Goal: Task Accomplishment & Management: Use online tool/utility

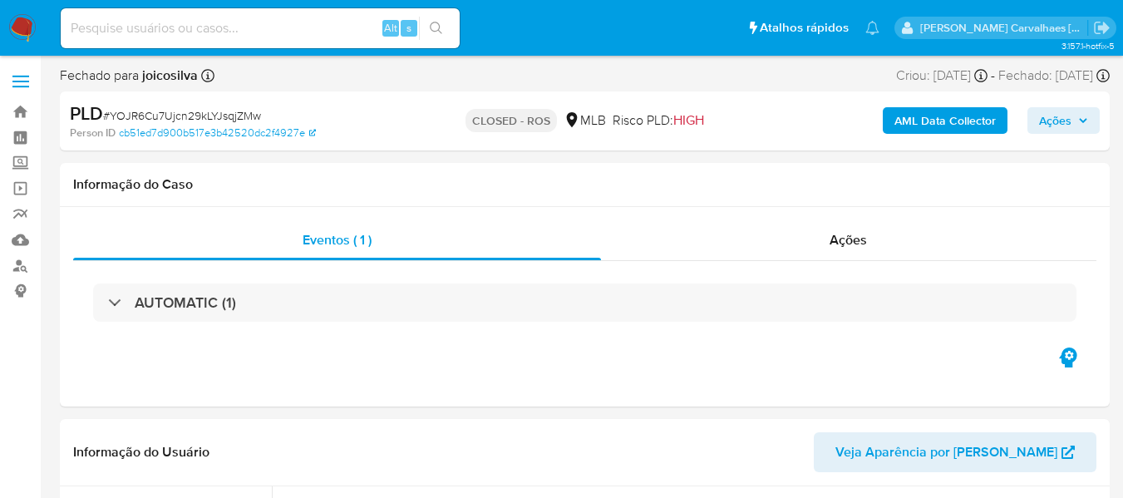
select select "10"
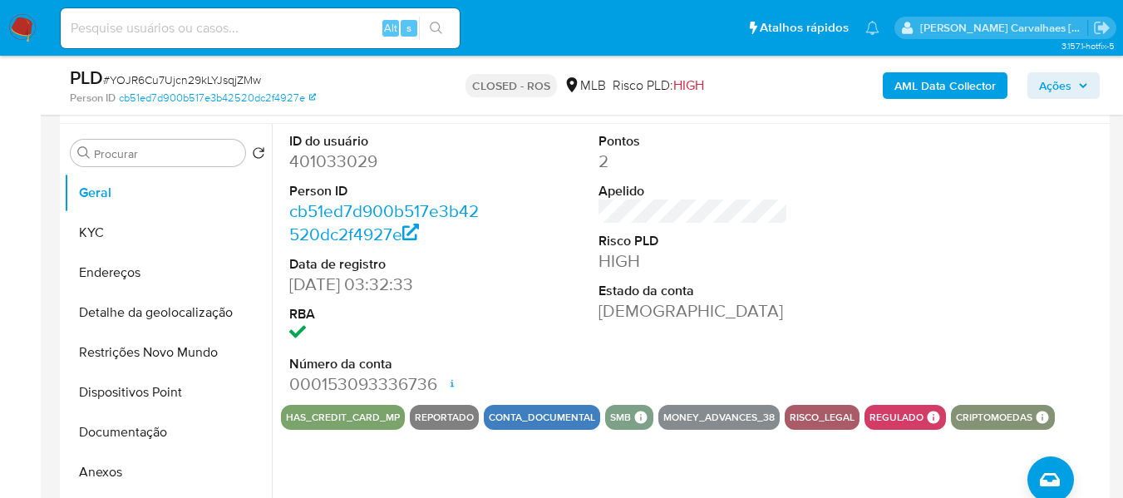
scroll to position [332, 0]
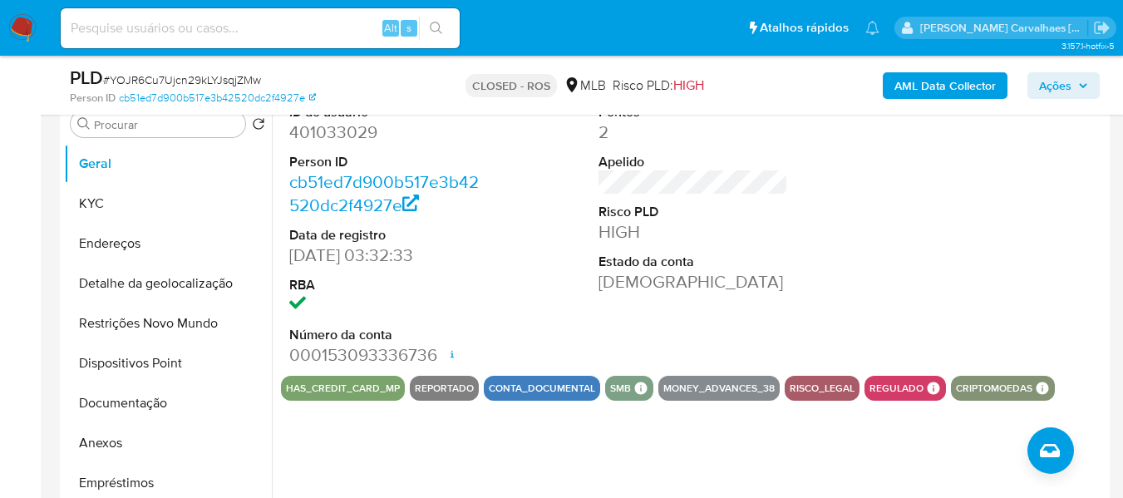
click at [140, 21] on input at bounding box center [260, 28] width 399 height 22
paste input "I81tfXmeLOaS8skEiEPL88Bb"
type input "I81tfXmeLOaS8skEiEPL88Bb"
click at [442, 19] on button "search-icon" at bounding box center [436, 28] width 34 height 23
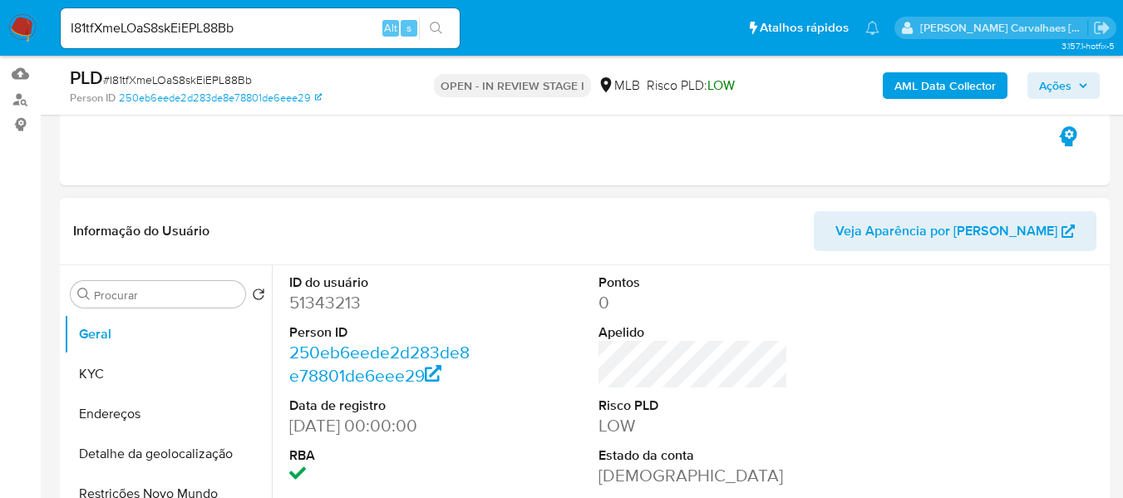
select select "10"
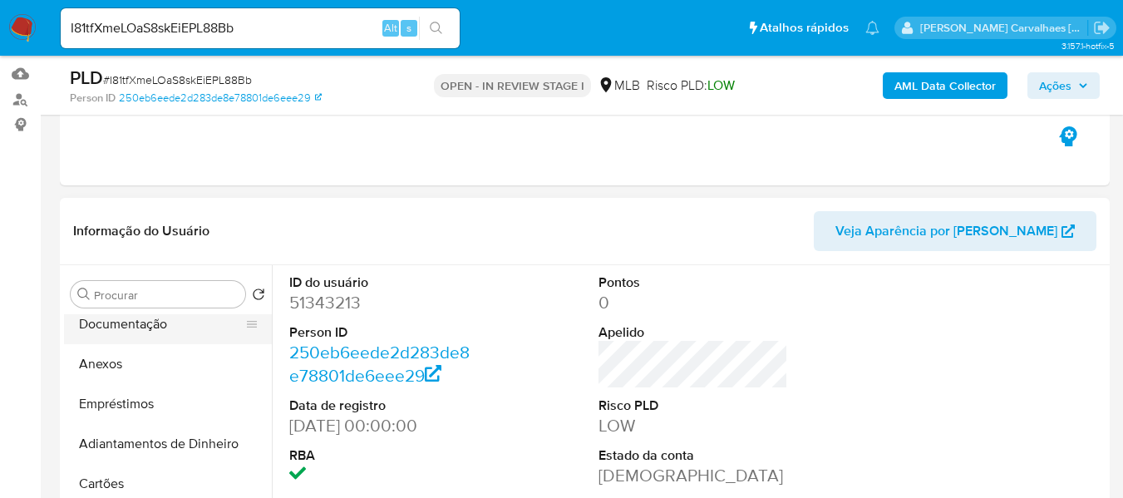
click at [177, 323] on button "Documentação" at bounding box center [161, 324] width 194 height 40
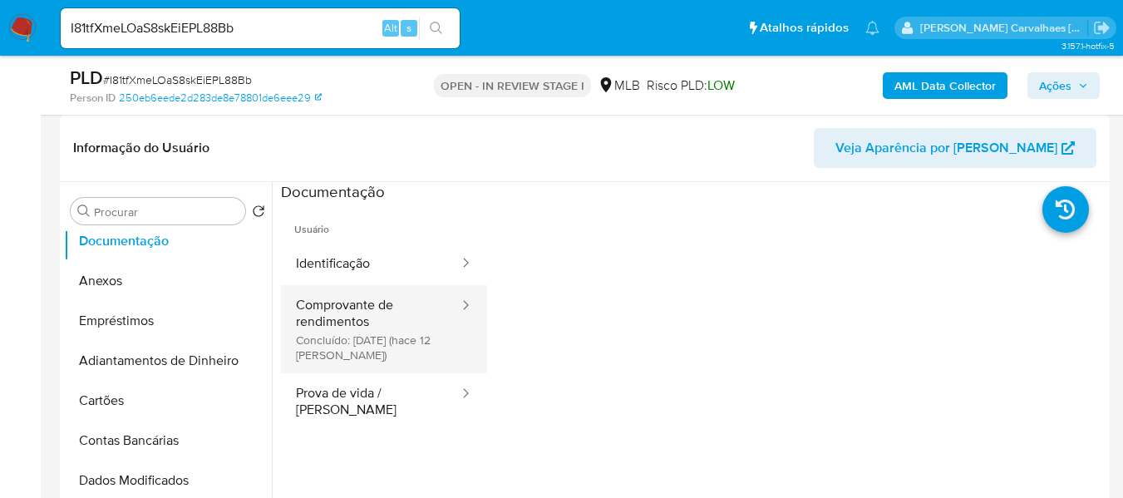
click at [329, 313] on button "Comprovante de rendimentos Concluído: 20/08/2025 (hace 12 días)" at bounding box center [370, 329] width 179 height 88
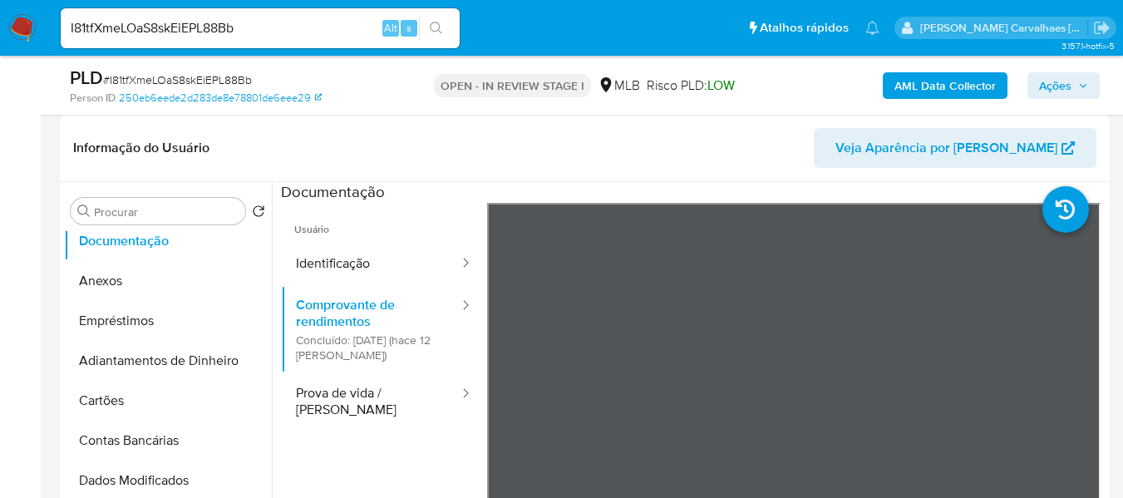
scroll to position [83, 0]
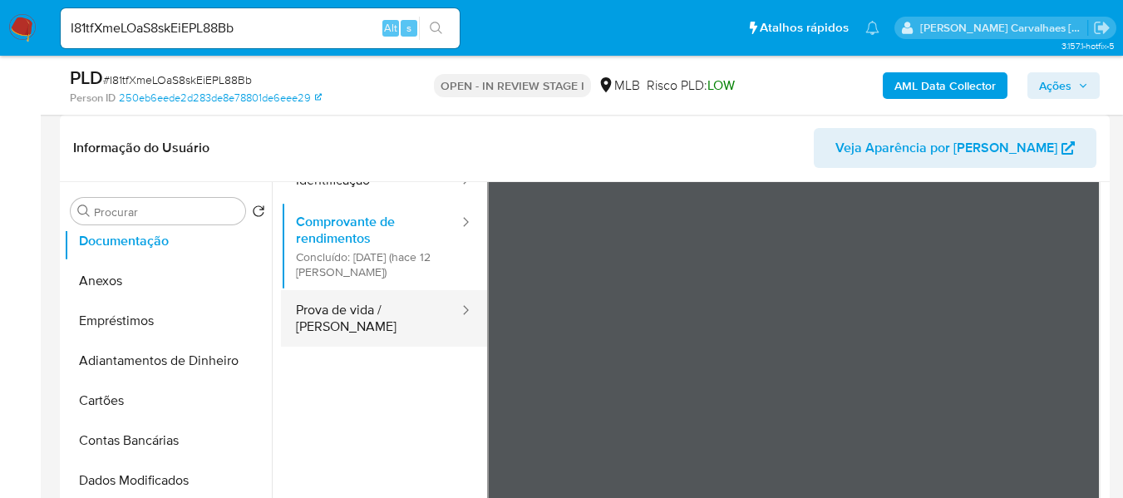
click at [324, 315] on button "Prova de vida / Selfie" at bounding box center [370, 318] width 179 height 57
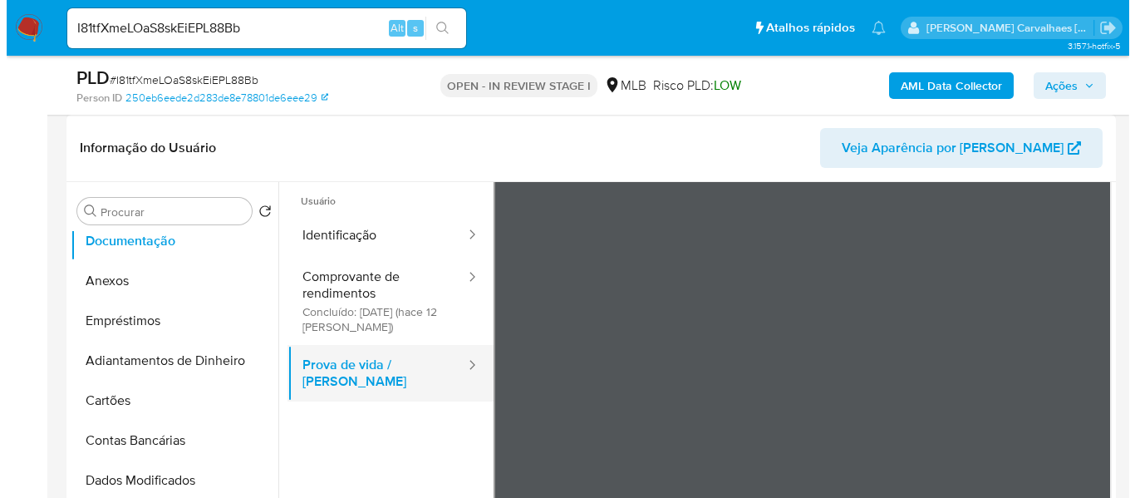
scroll to position [0, 0]
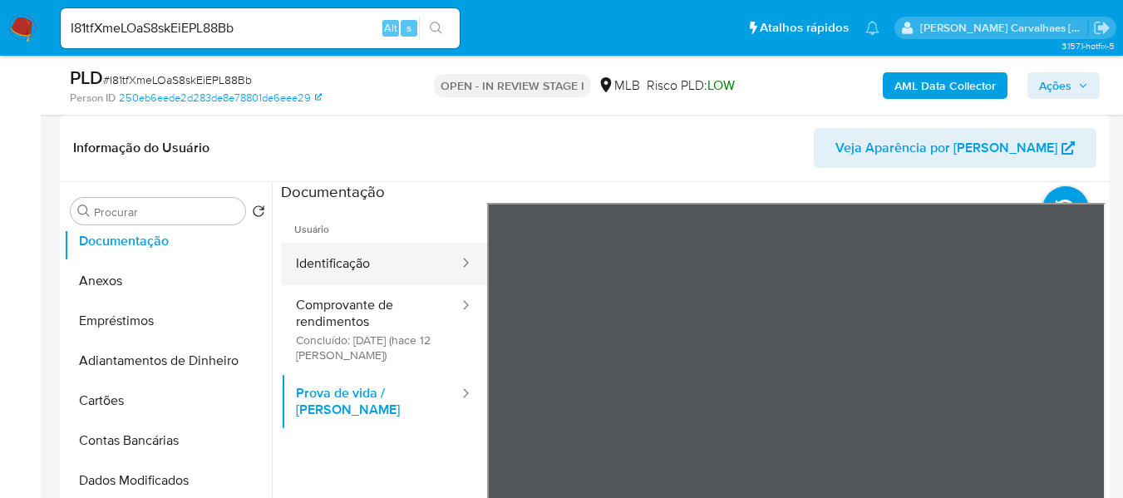
click at [359, 254] on button "Identificação" at bounding box center [370, 264] width 179 height 42
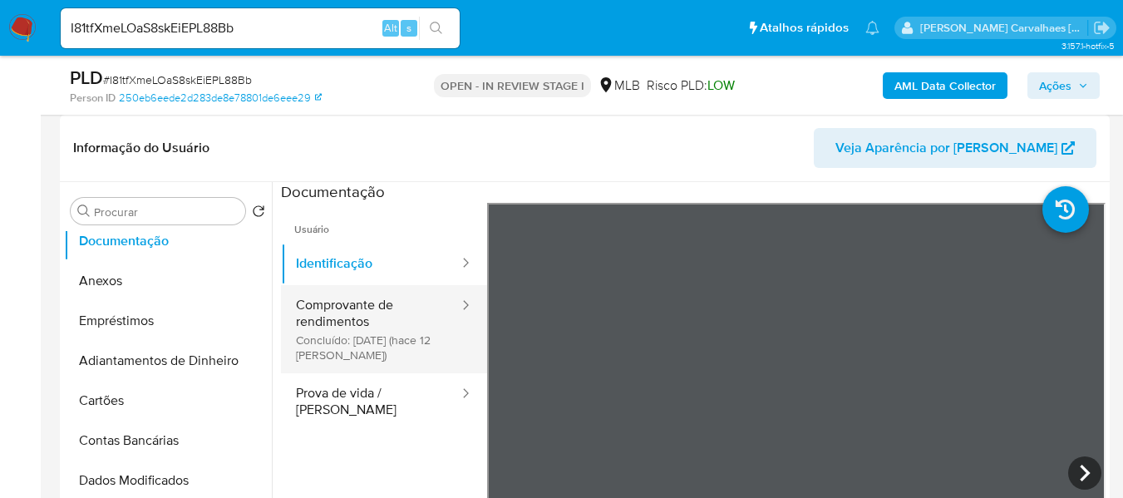
click at [371, 321] on button "Comprovante de rendimentos Concluído: 20/08/2025 (hace 12 días)" at bounding box center [370, 329] width 179 height 88
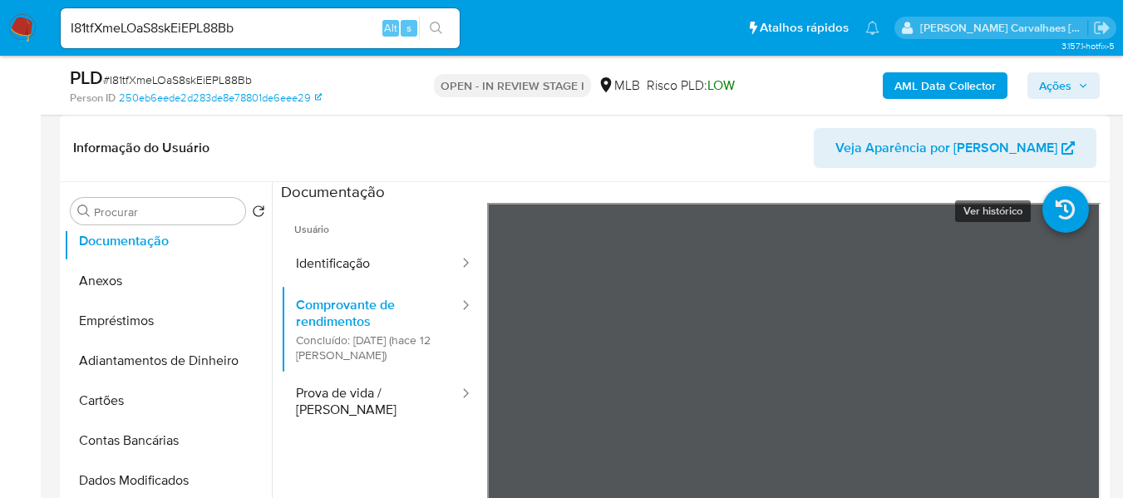
click at [1042, 231] on icon at bounding box center [1065, 209] width 47 height 47
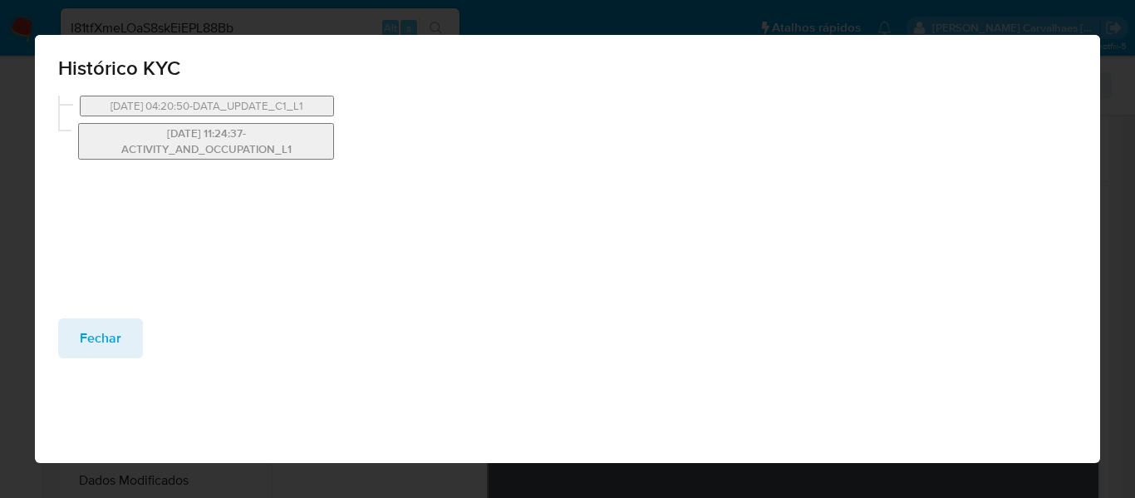
click at [216, 137] on button "14/06/2025 11:24:37-ACTIVITY_AND_OCCUPATION_L1" at bounding box center [206, 141] width 256 height 37
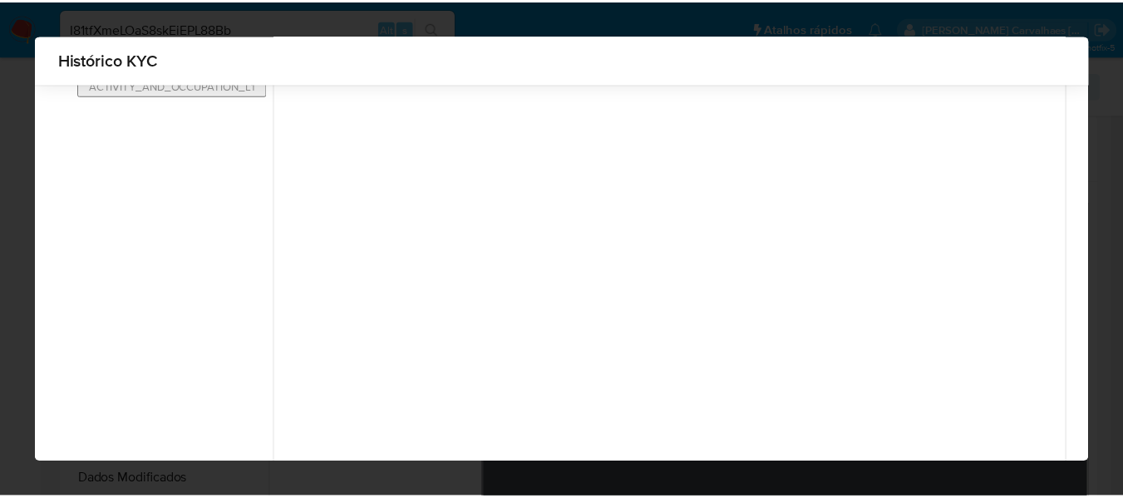
scroll to position [201, 0]
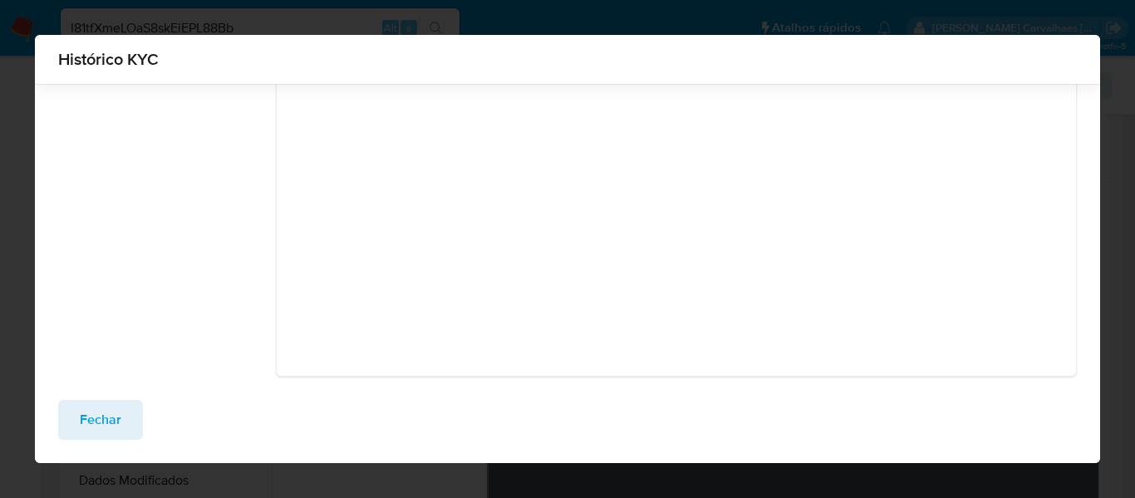
click at [92, 406] on span "Fechar" at bounding box center [101, 419] width 42 height 37
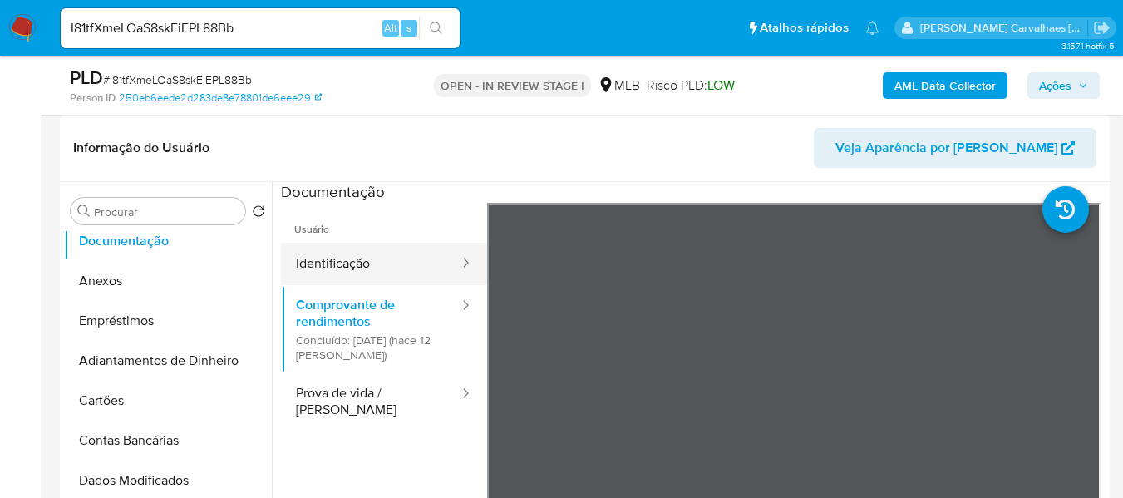
click at [320, 258] on button "Identificação" at bounding box center [370, 264] width 179 height 42
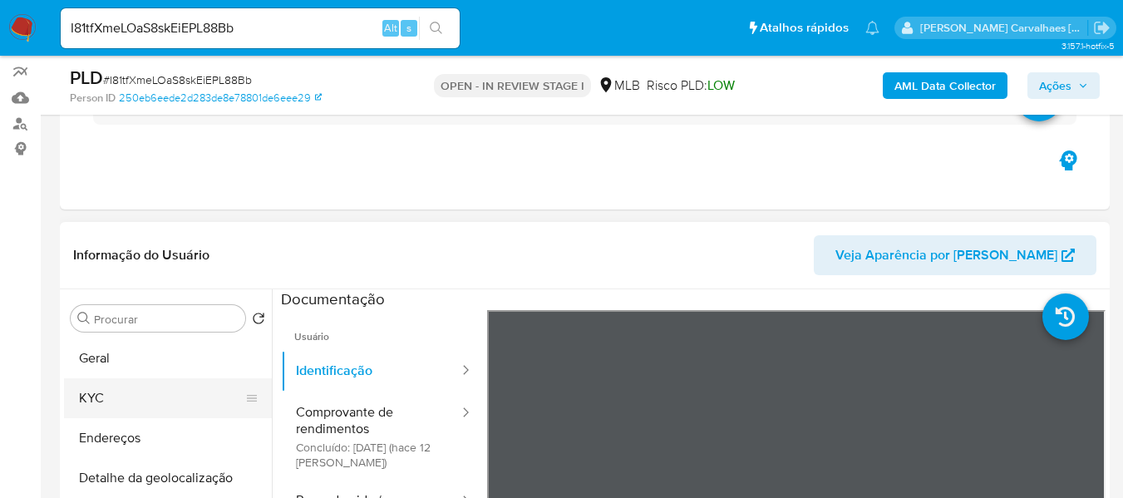
scroll to position [249, 0]
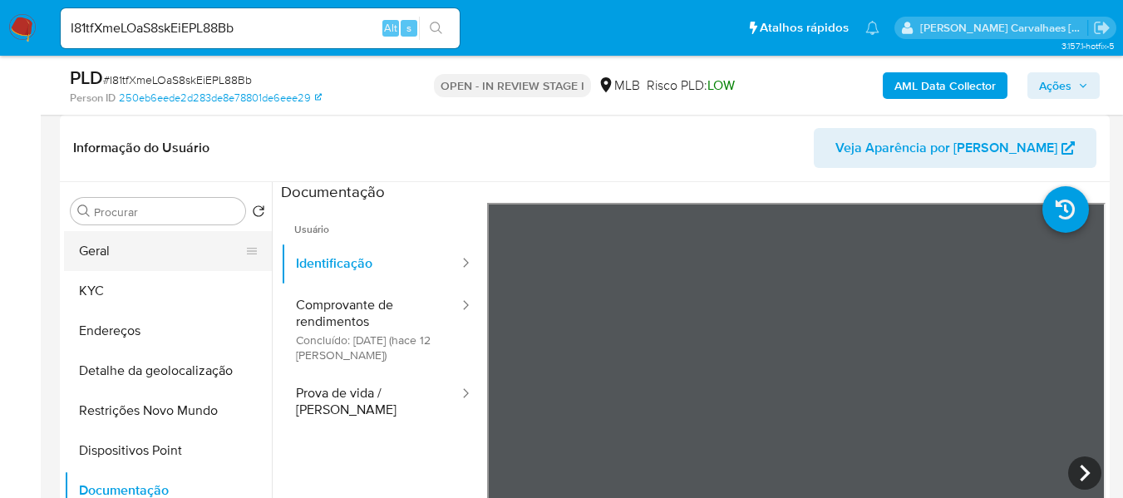
click at [115, 248] on button "Geral" at bounding box center [161, 251] width 194 height 40
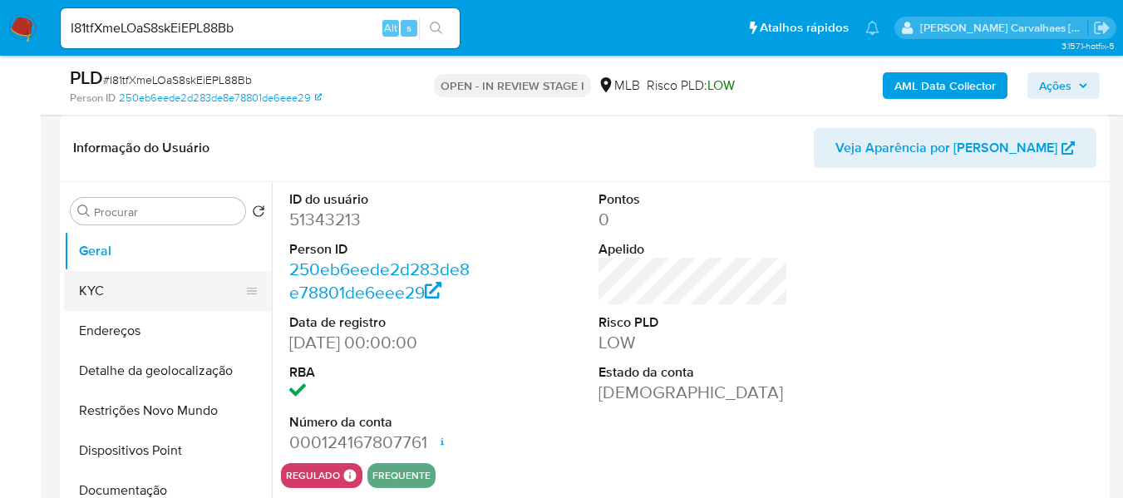
click at [146, 284] on button "KYC" at bounding box center [161, 291] width 194 height 40
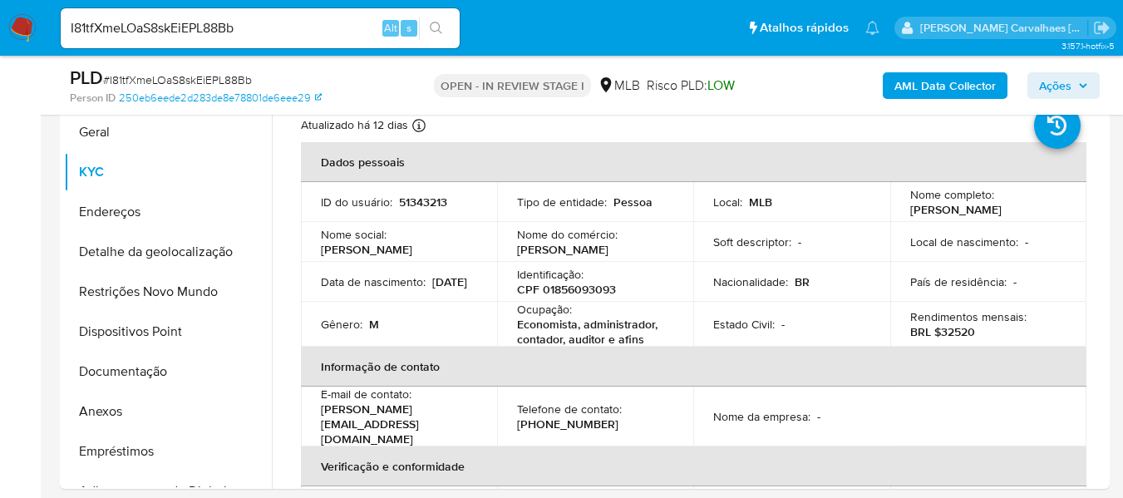
scroll to position [374, 0]
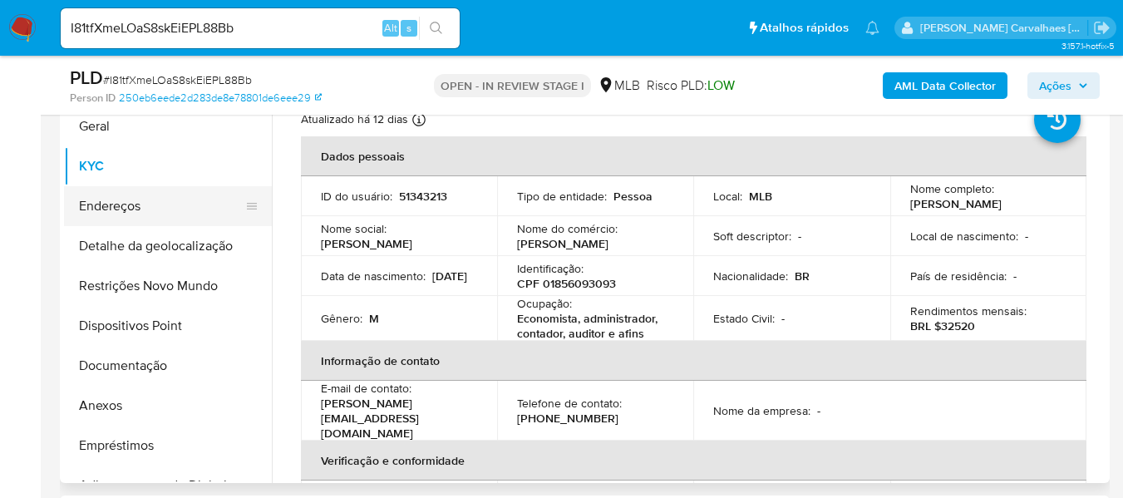
click at [129, 208] on button "Endereços" at bounding box center [161, 206] width 194 height 40
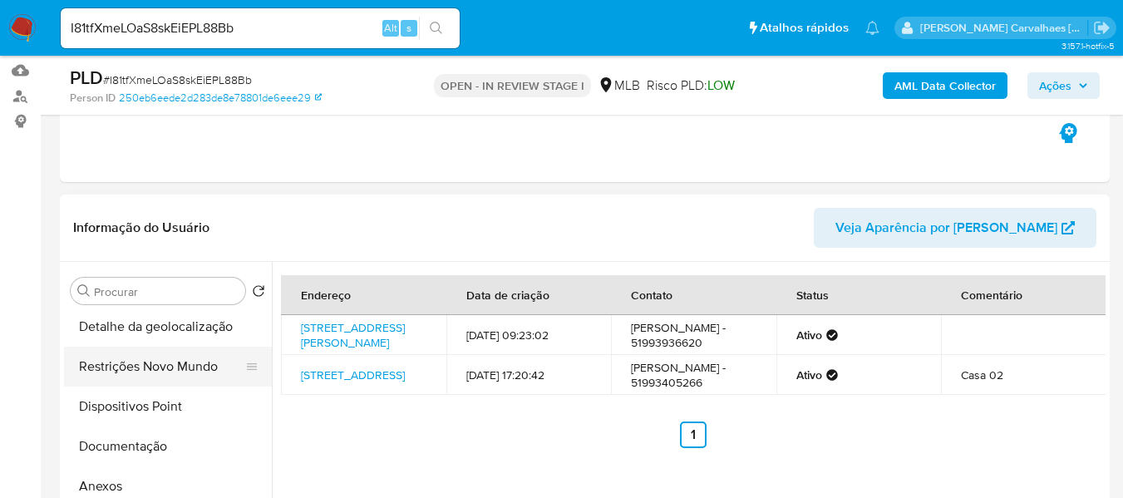
scroll to position [83, 0]
click at [173, 365] on button "Detalhe da geolocalização" at bounding box center [161, 367] width 194 height 40
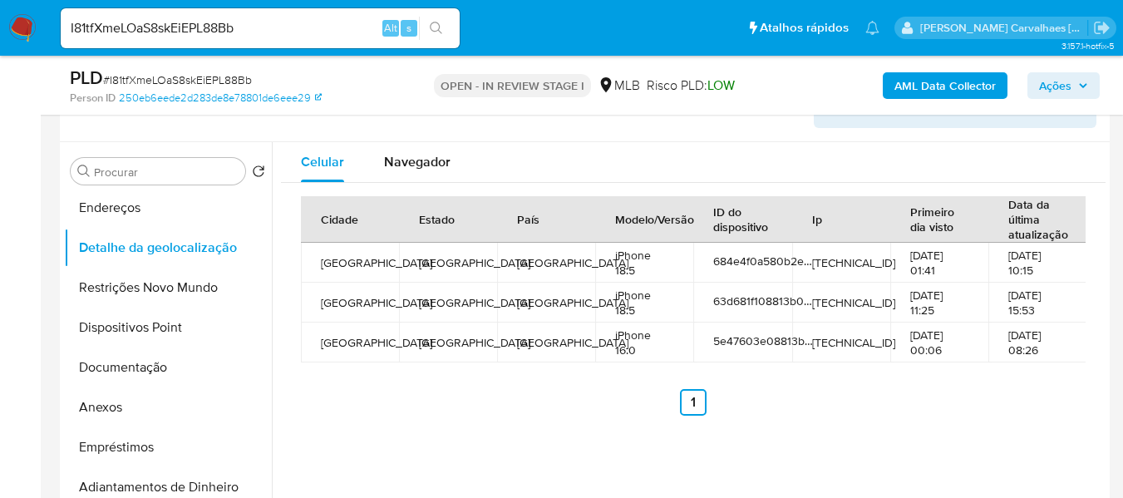
scroll to position [312, 0]
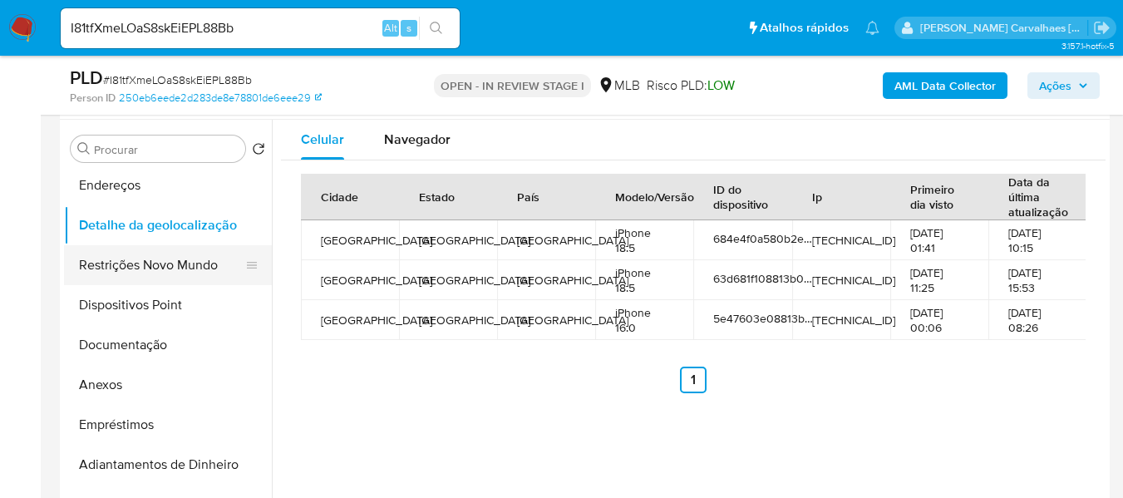
click at [170, 273] on button "Restrições Novo Mundo" at bounding box center [161, 265] width 194 height 40
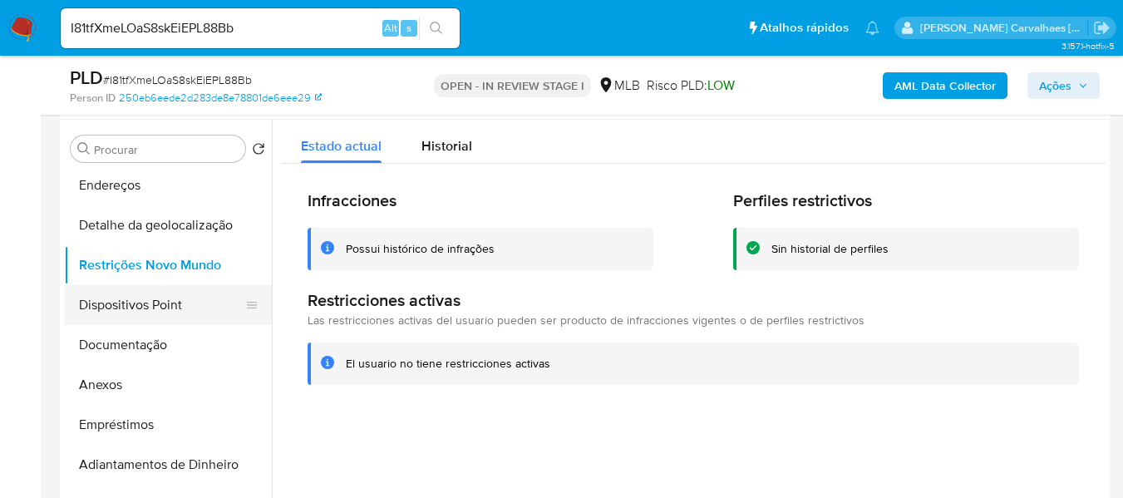
click at [147, 302] on button "Dispositivos Point" at bounding box center [161, 305] width 194 height 40
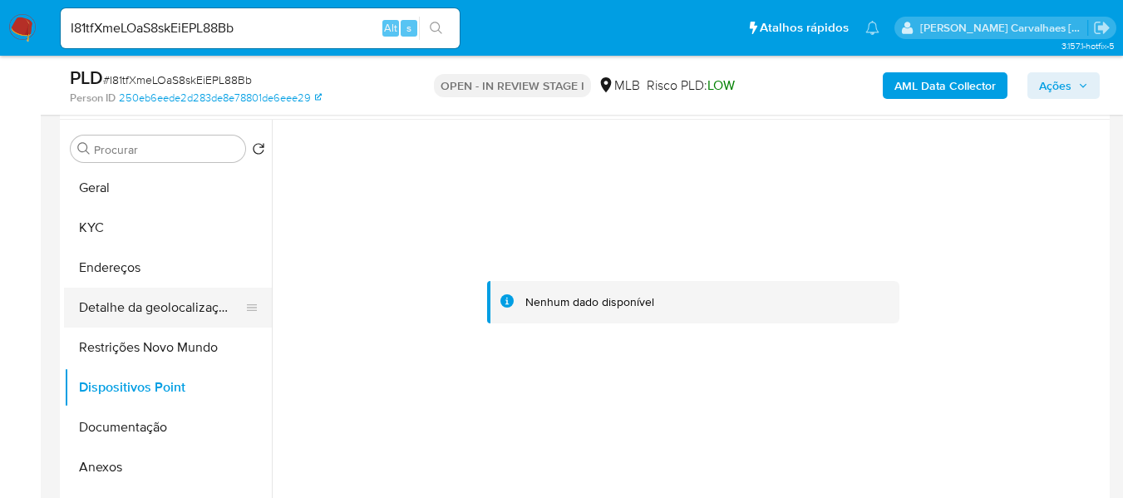
scroll to position [0, 0]
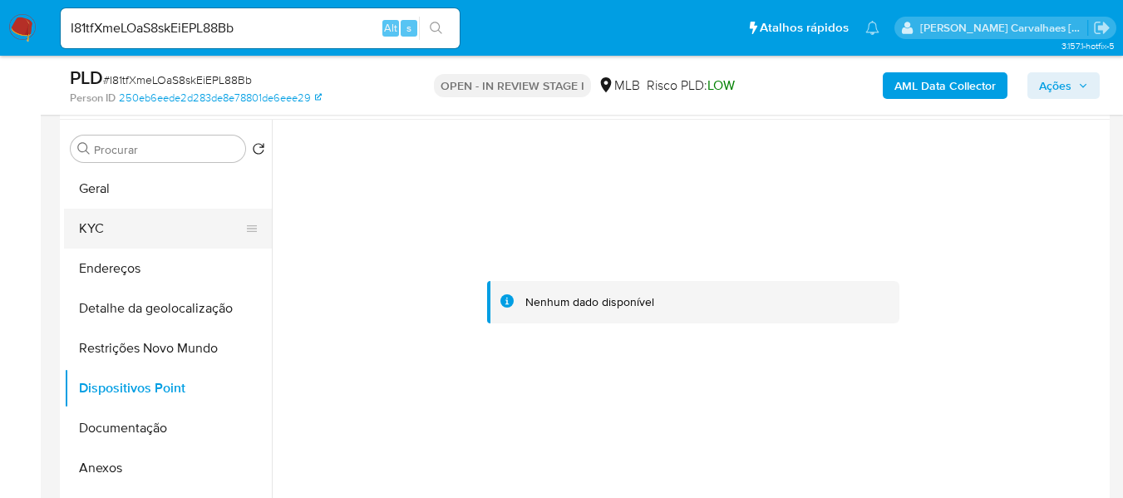
click at [121, 224] on button "KYC" at bounding box center [161, 229] width 194 height 40
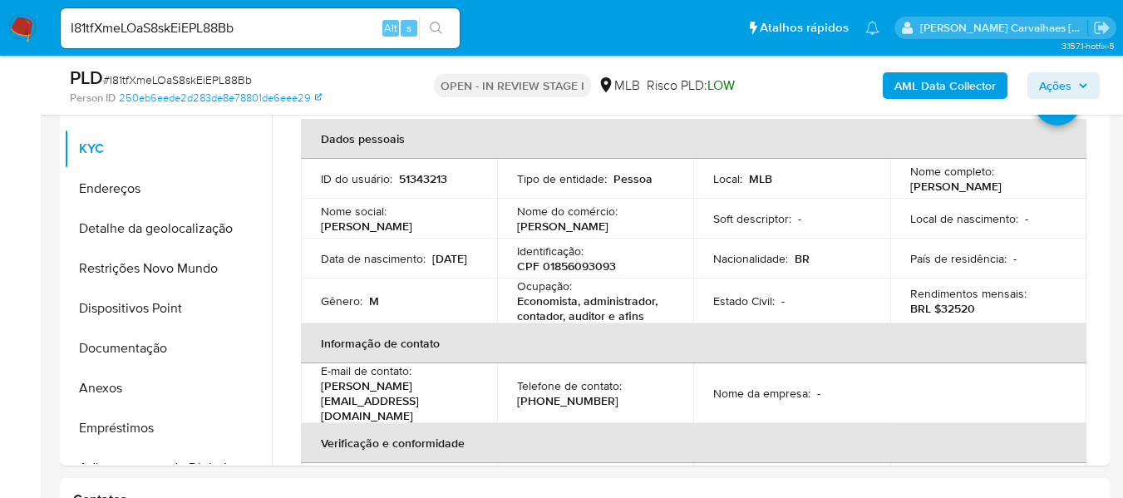
scroll to position [396, 0]
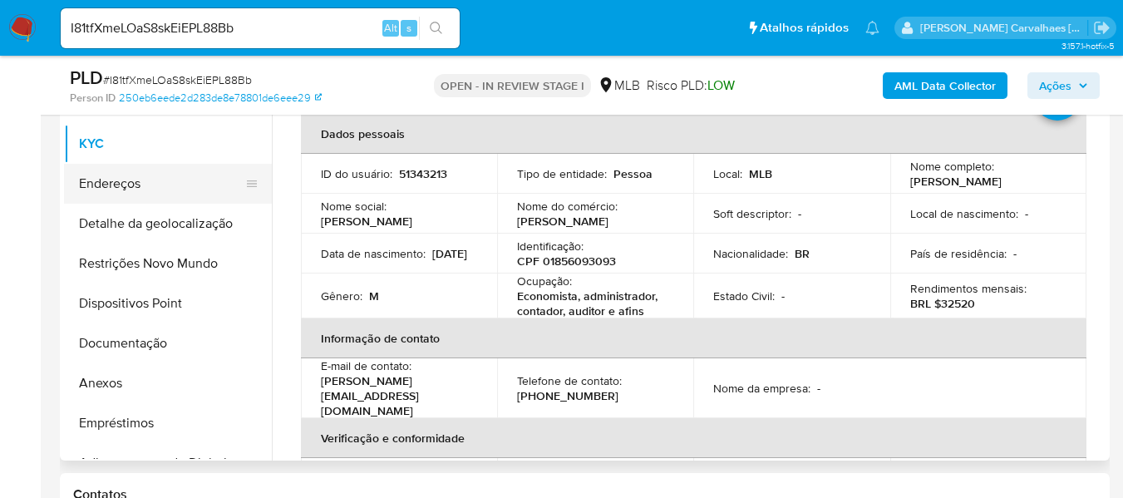
click at [145, 179] on button "Endereços" at bounding box center [161, 184] width 194 height 40
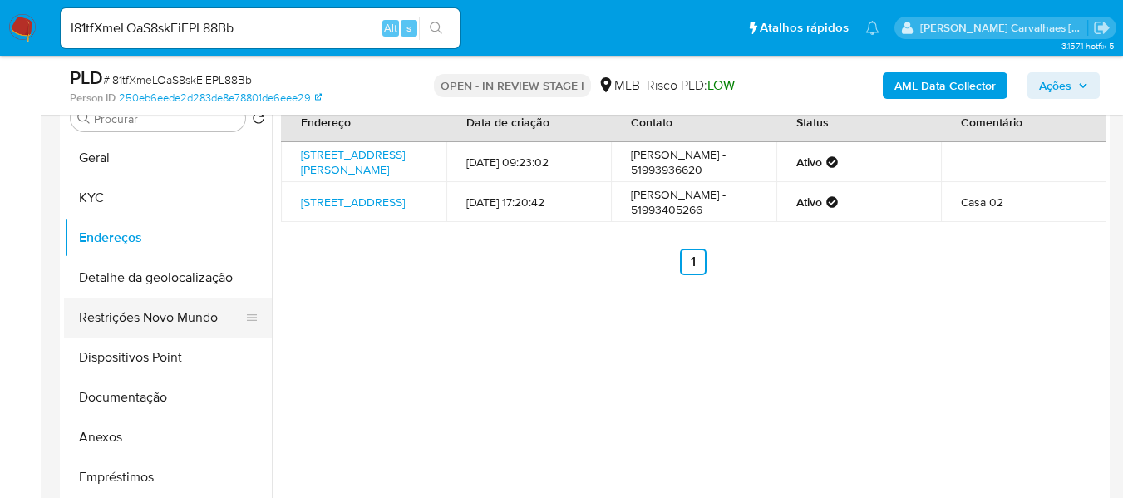
scroll to position [313, 0]
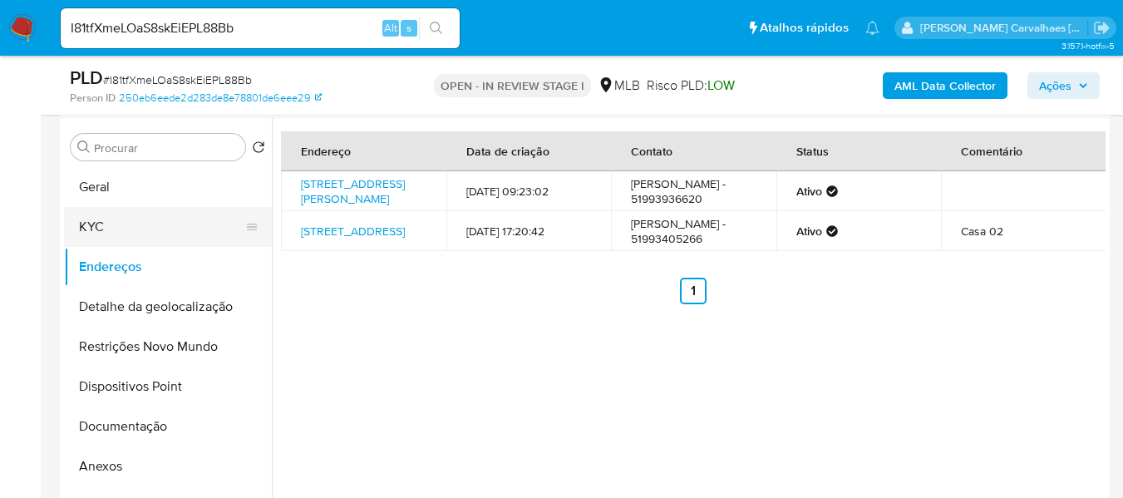
click at [134, 226] on button "KYC" at bounding box center [161, 227] width 194 height 40
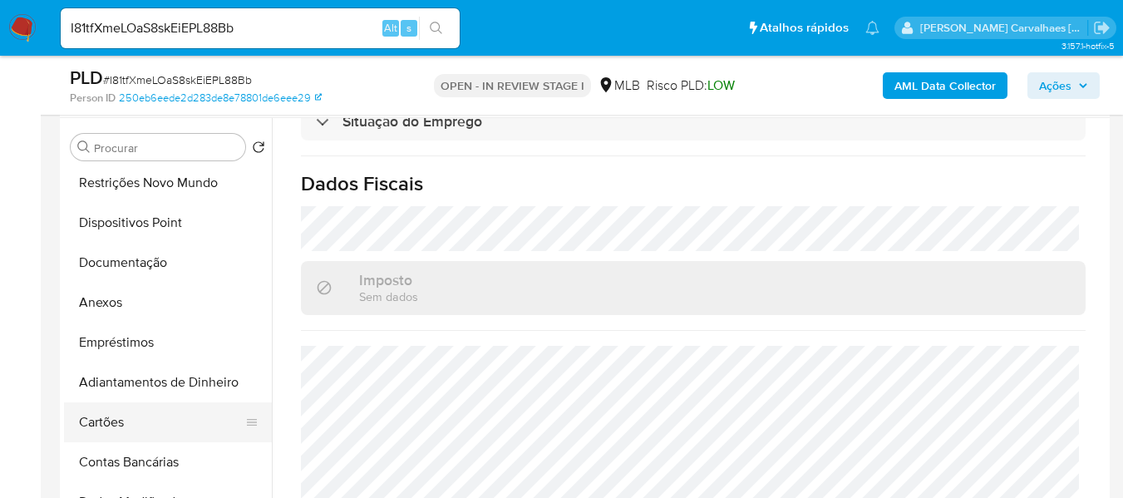
scroll to position [160, 0]
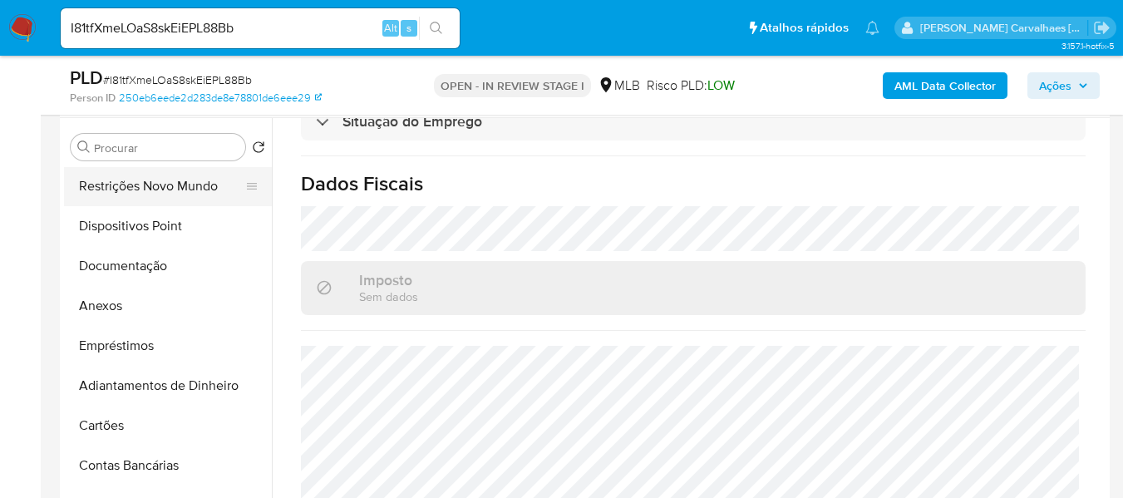
click at [158, 191] on button "Restrições Novo Mundo" at bounding box center [161, 186] width 194 height 40
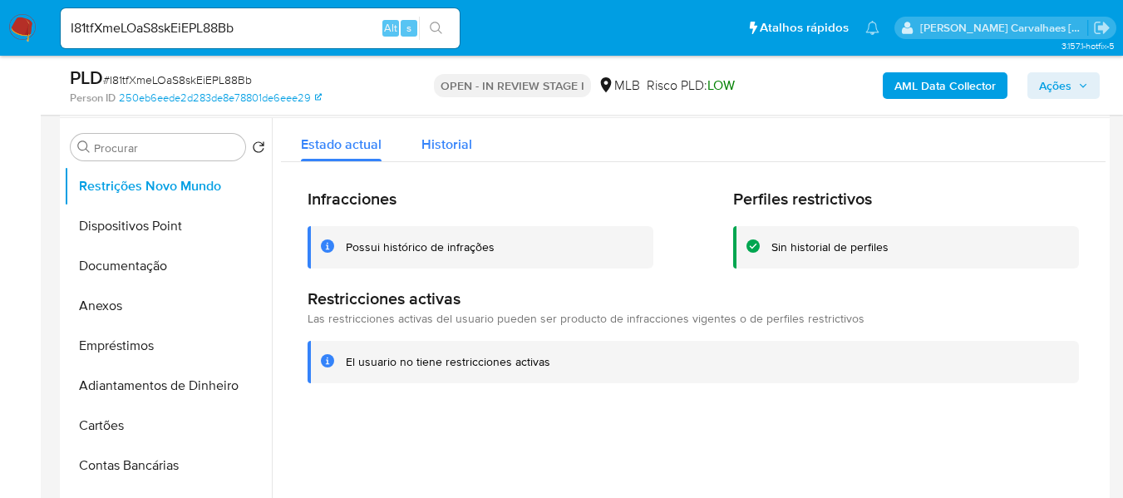
click at [432, 138] on span "Historial" at bounding box center [446, 144] width 51 height 19
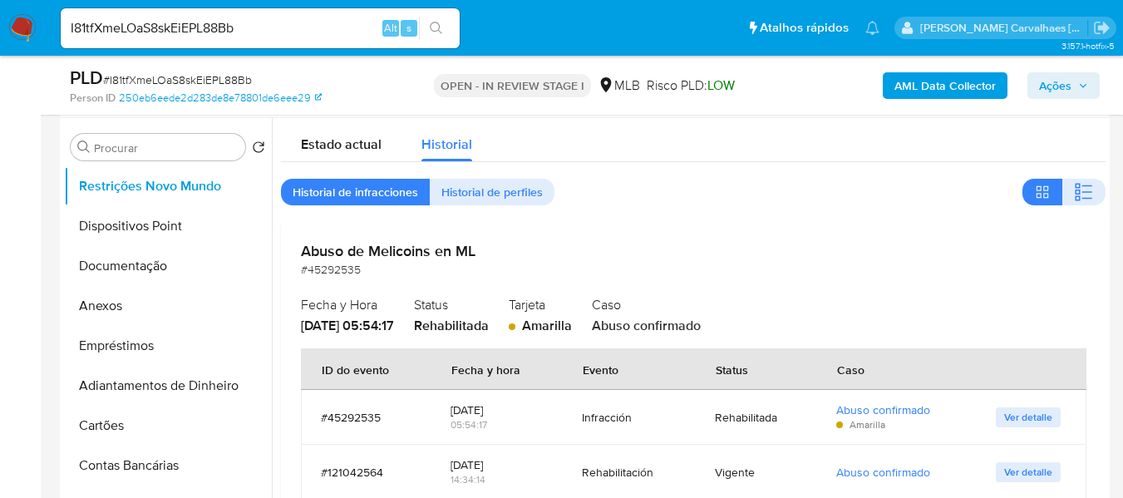
scroll to position [11, 0]
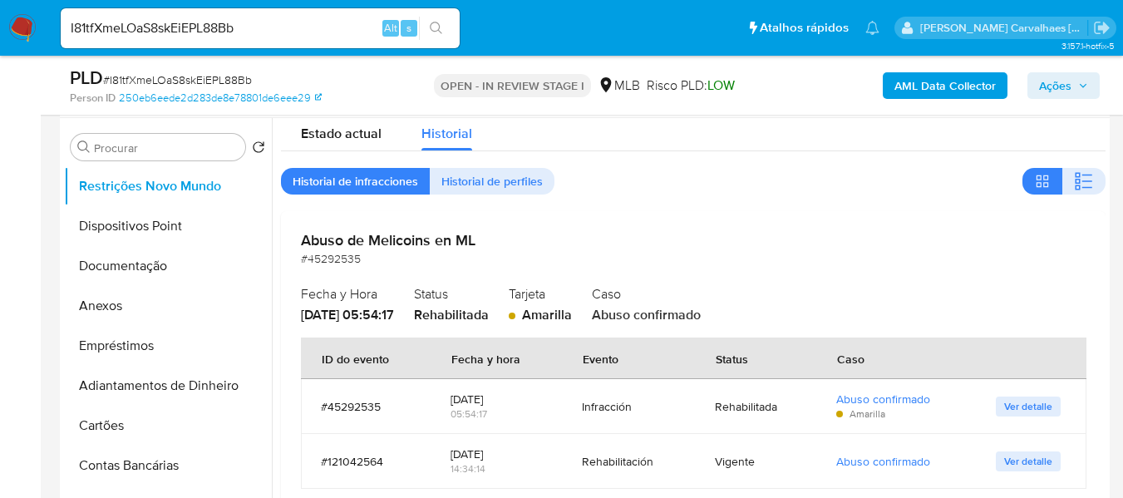
click at [1004, 458] on span "Ver detalle" at bounding box center [1028, 461] width 48 height 17
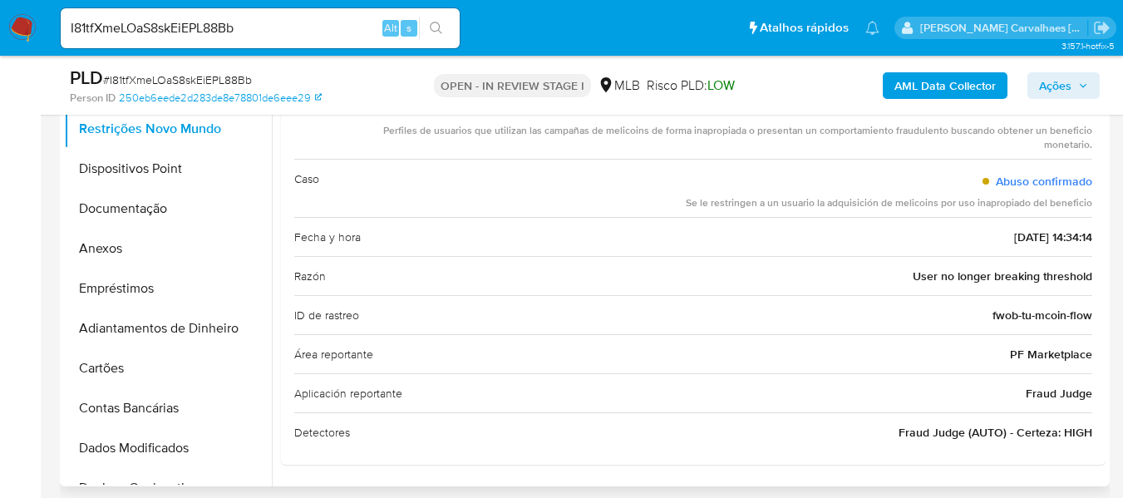
scroll to position [396, 0]
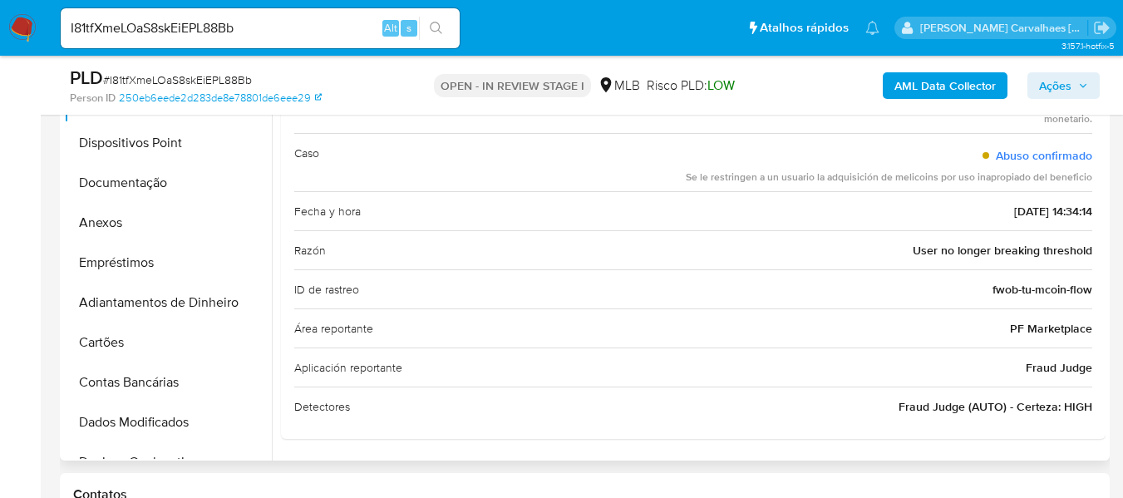
drag, startPoint x: 686, startPoint y: 175, endPoint x: 1090, endPoint y: 189, distance: 404.1
click at [1090, 189] on div "Casuística Abuso de Melicoins en ML Perfiles de usuarios que utilizan las campa…" at bounding box center [693, 243] width 824 height 390
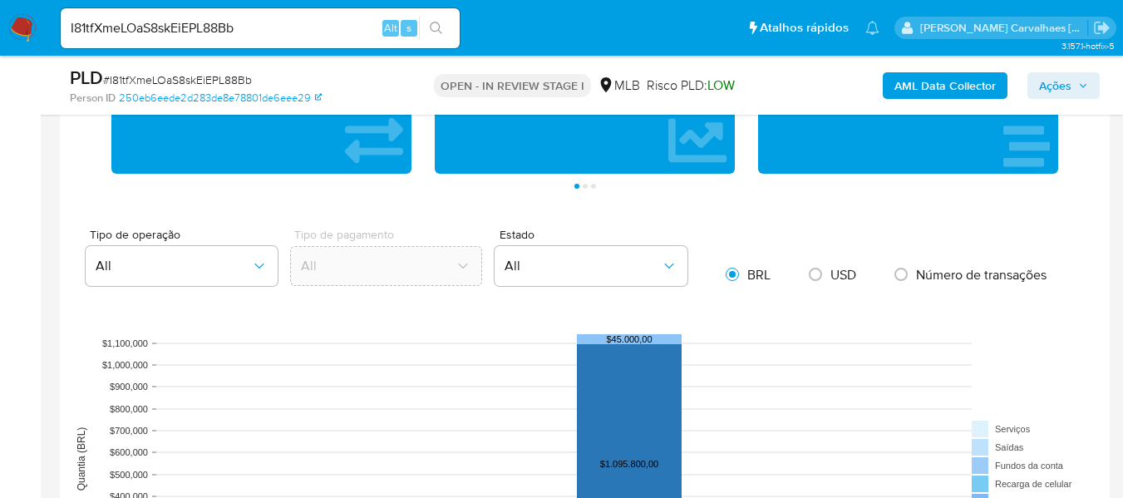
scroll to position [1643, 0]
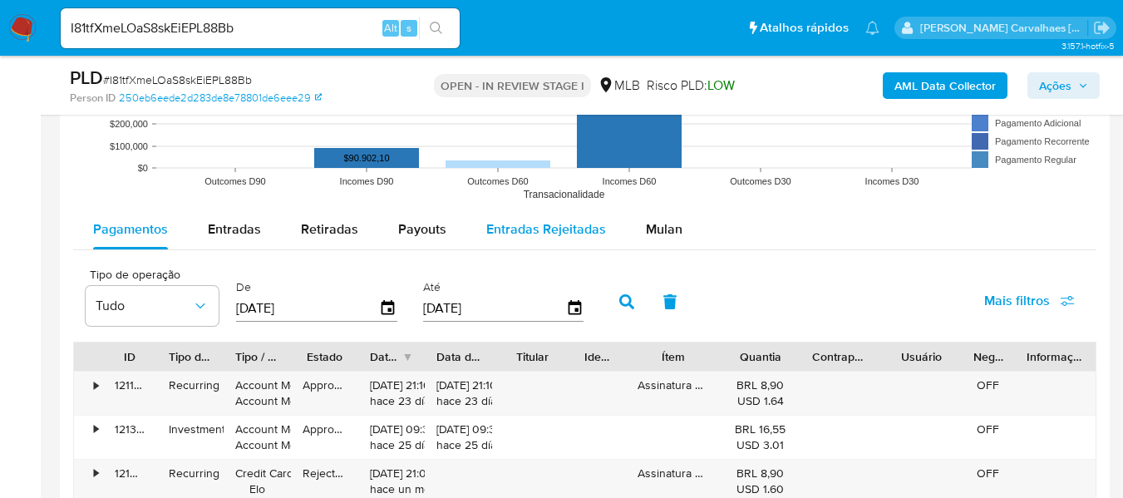
click at [499, 229] on span "Entradas Rejeitadas" at bounding box center [546, 228] width 120 height 19
select select "10"
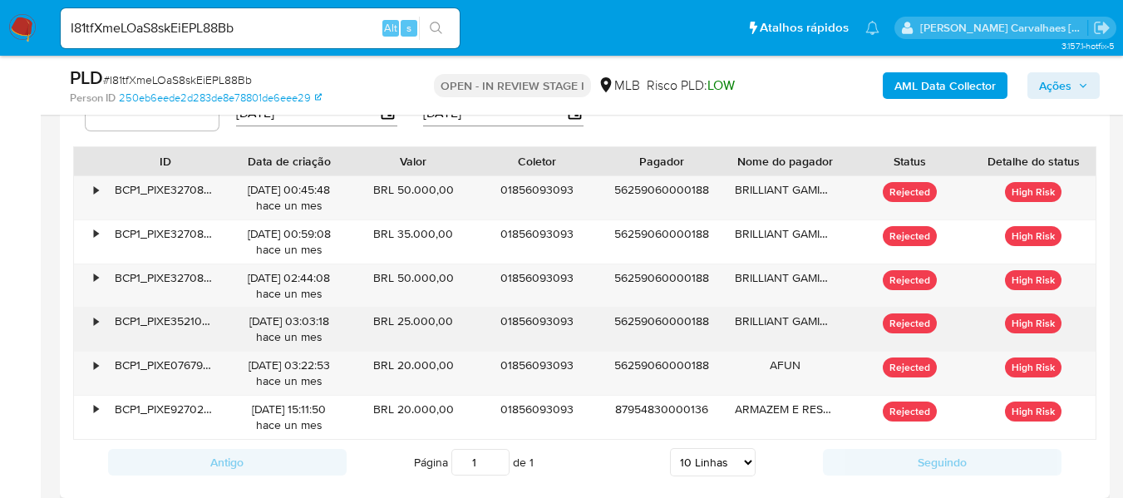
scroll to position [1809, 0]
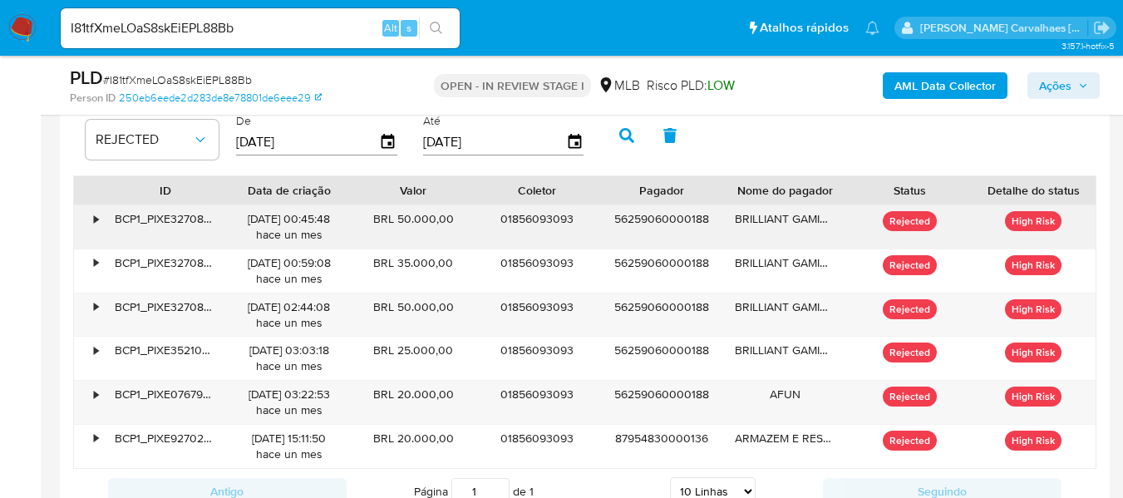
click at [758, 222] on div "BRILLIANT GAMING" at bounding box center [785, 226] width 124 height 43
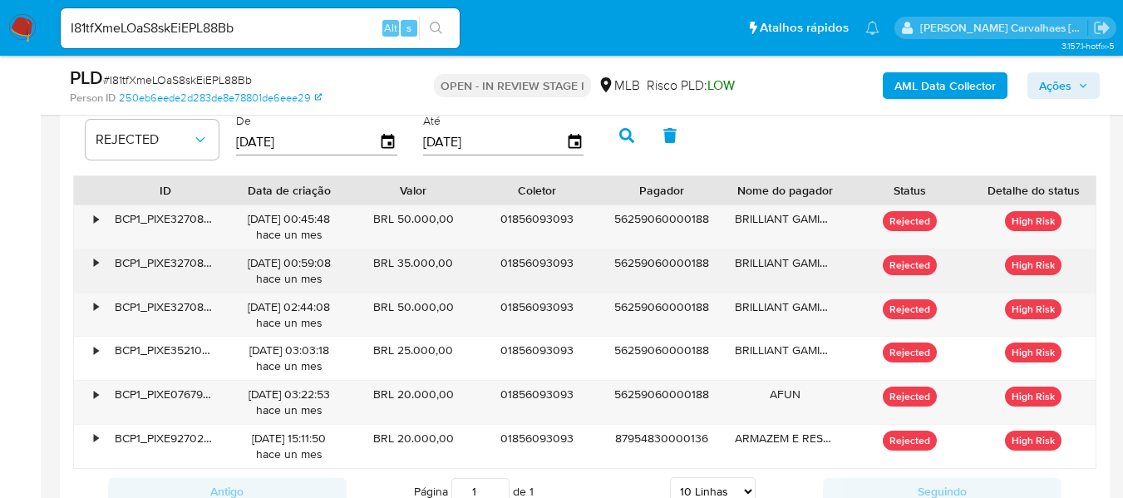
click at [753, 265] on div "BRILLIANT GAMING" at bounding box center [785, 270] width 124 height 43
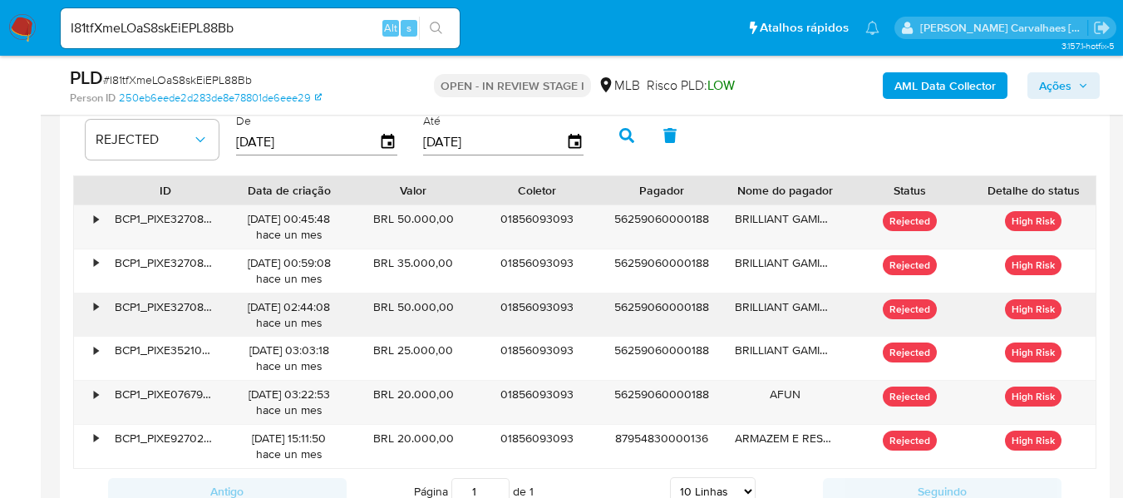
click at [760, 307] on div "BRILLIANT GAMING" at bounding box center [785, 314] width 124 height 43
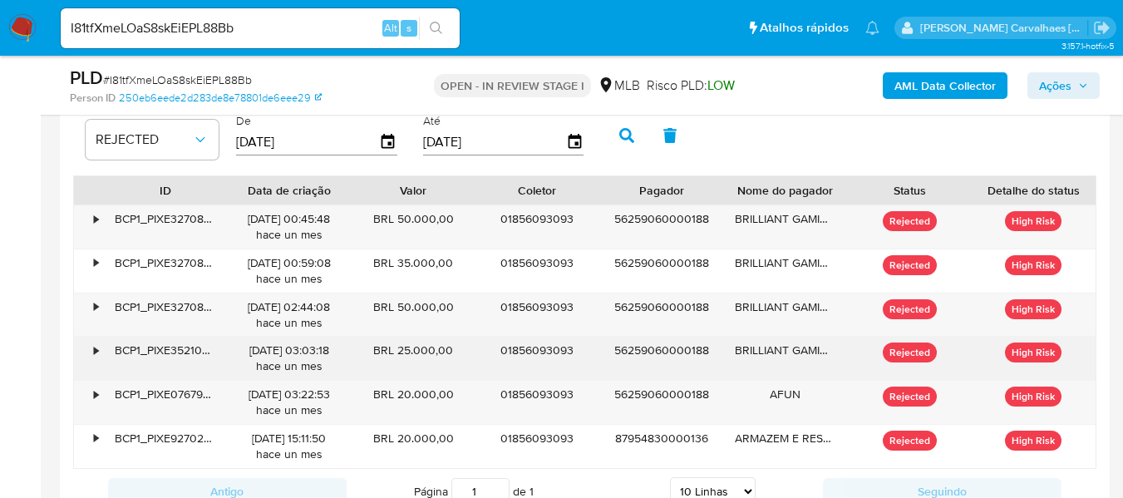
click at [765, 354] on div "BRILLIANT GAMING LTDA" at bounding box center [785, 358] width 124 height 43
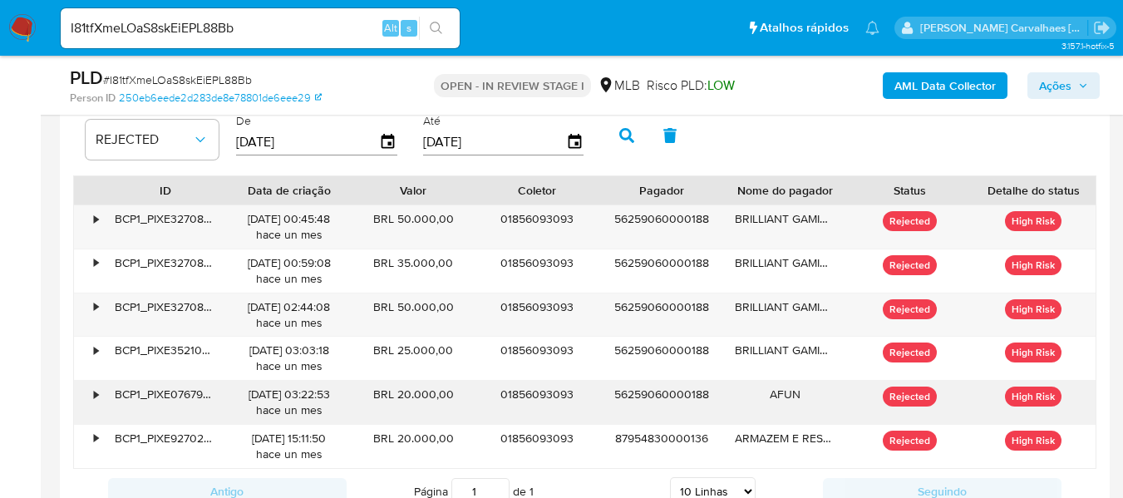
click at [761, 387] on div "AFUN" at bounding box center [785, 402] width 124 height 43
click at [91, 400] on div "•" at bounding box center [88, 402] width 29 height 43
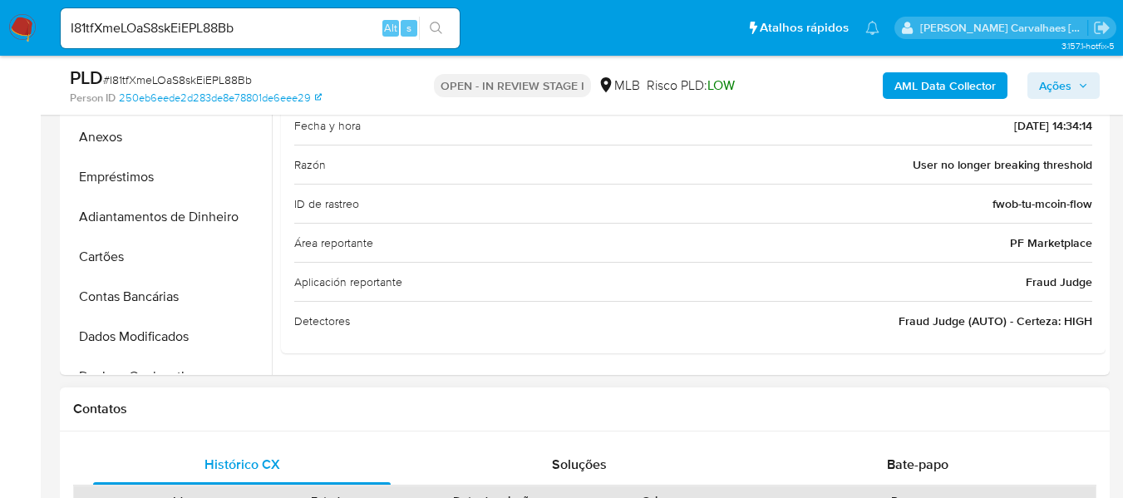
scroll to position [230, 0]
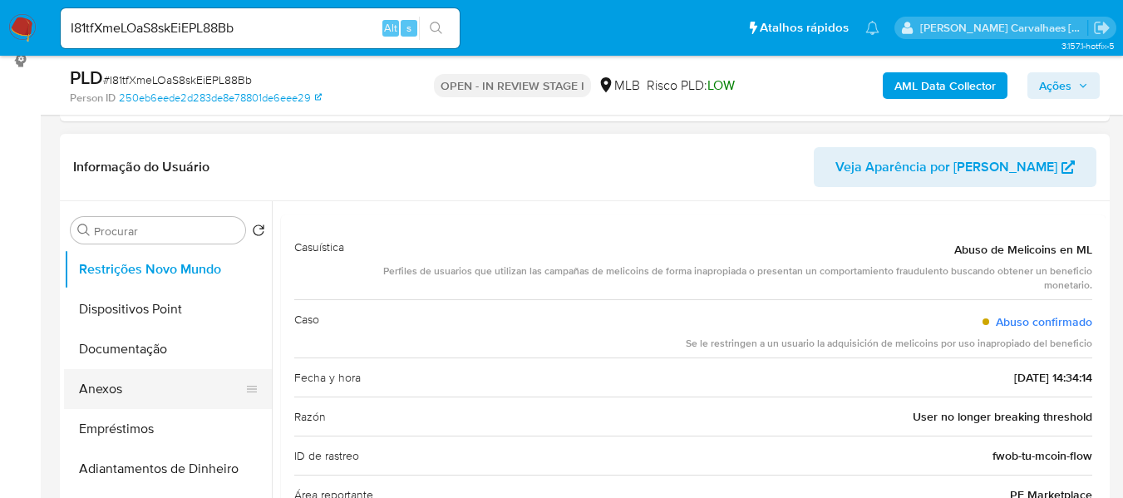
click at [123, 381] on button "Anexos" at bounding box center [161, 389] width 194 height 40
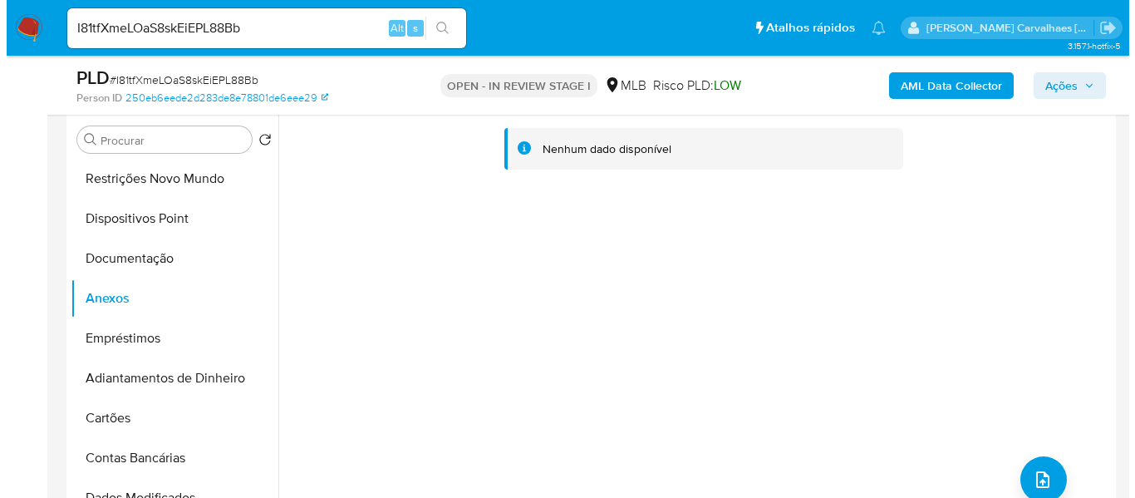
scroll to position [479, 0]
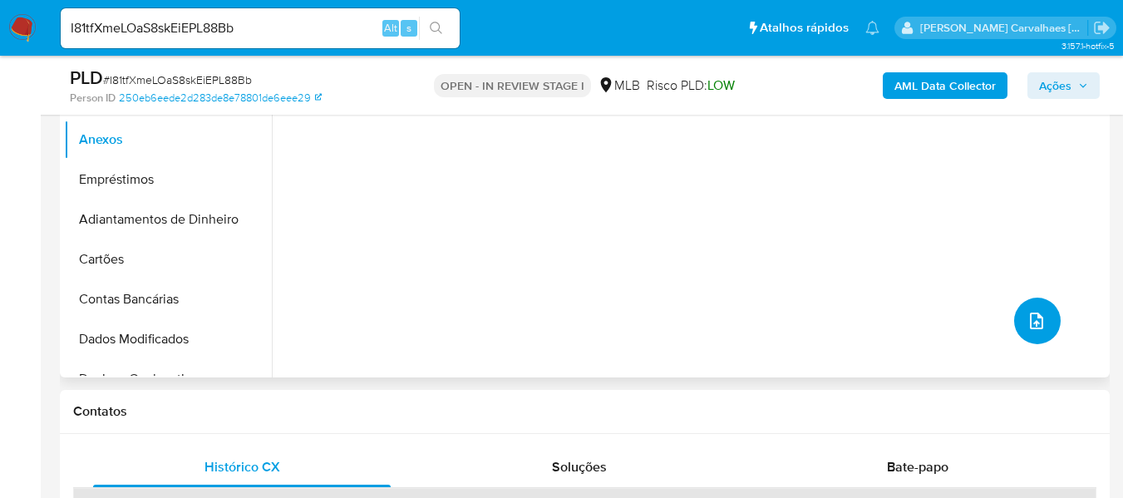
click at [1014, 320] on button "upload-file" at bounding box center [1037, 320] width 47 height 47
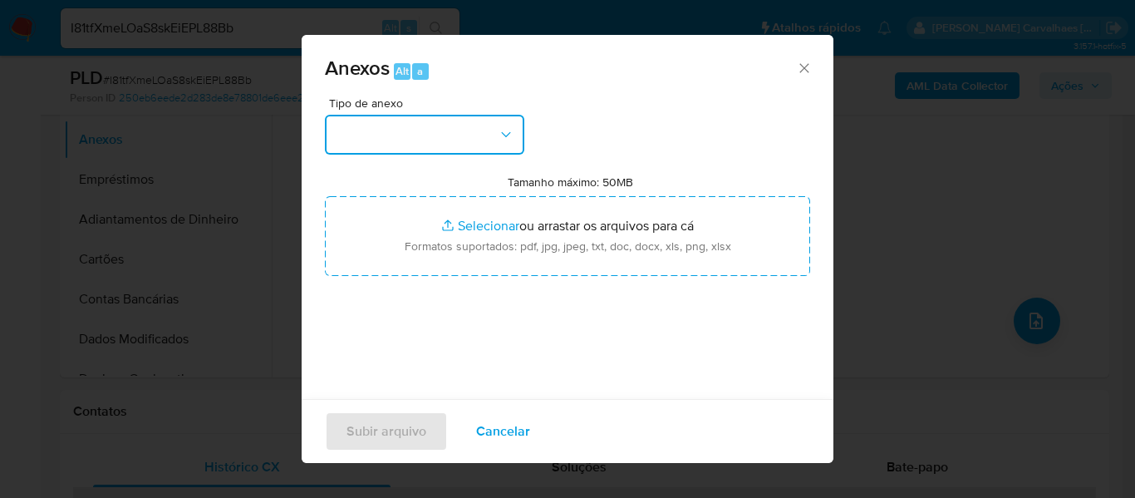
click at [509, 136] on icon "button" at bounding box center [506, 134] width 17 height 17
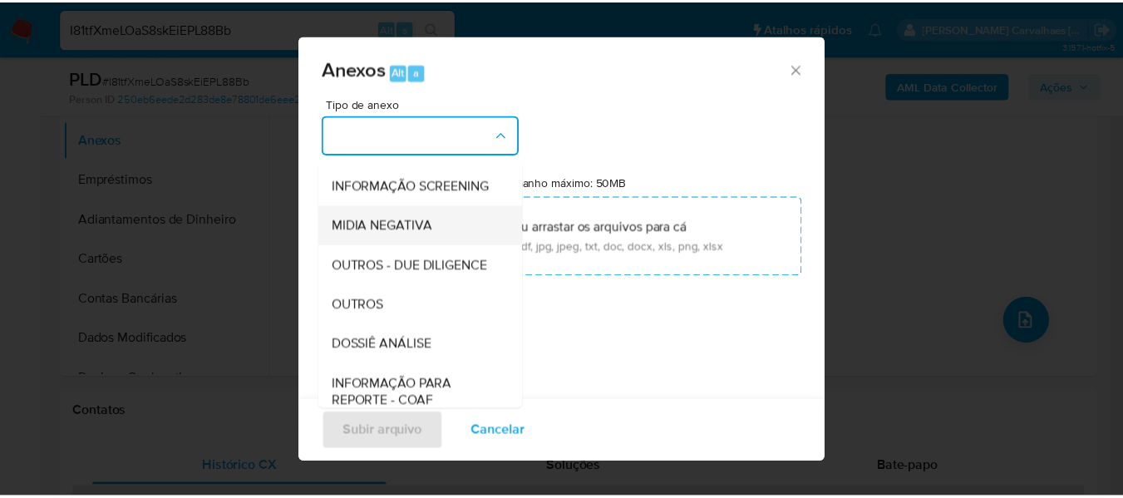
scroll to position [166, 0]
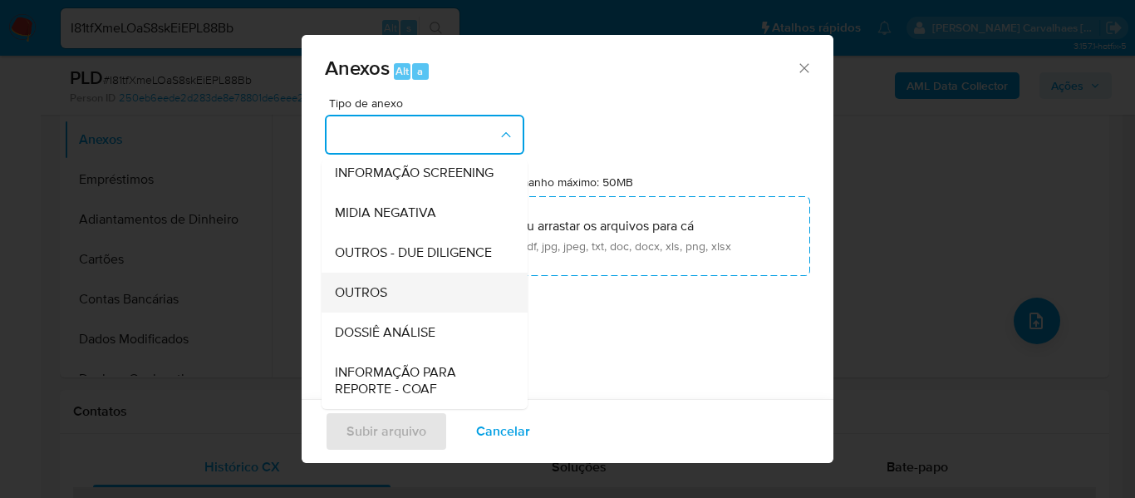
click at [363, 301] on span "OUTROS" at bounding box center [361, 292] width 52 height 17
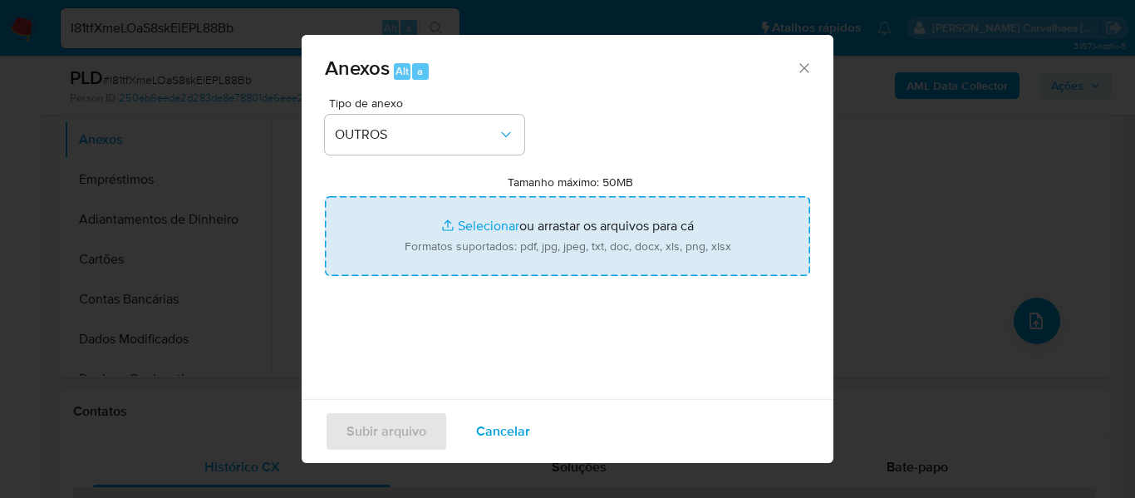
click at [477, 230] on input "Tamanho máximo: 50MB Selecionar arquivos" at bounding box center [567, 236] width 485 height 80
type input "C:\fakepath\MulanJefferson Katsumi Abe 51343213_2025_08_29_20_50_54 - Tabla din…"
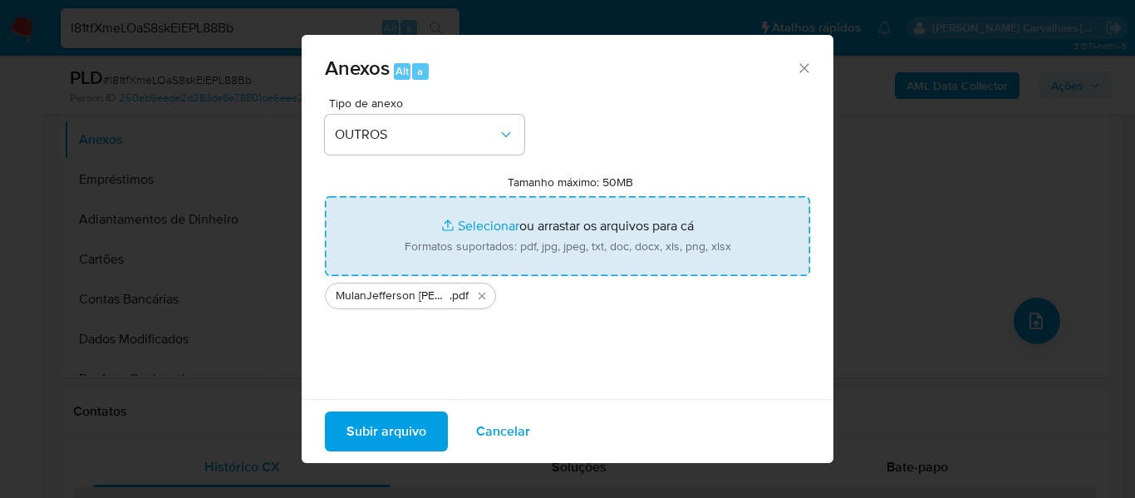
click at [480, 224] on input "Tamanho máximo: 50MB Selecionar arquivos" at bounding box center [567, 236] width 485 height 80
type input "C:\fakepath\SAR - xxxx - CPF 01856093093 - JEFFERSON KATSUMI ABE.pdf"
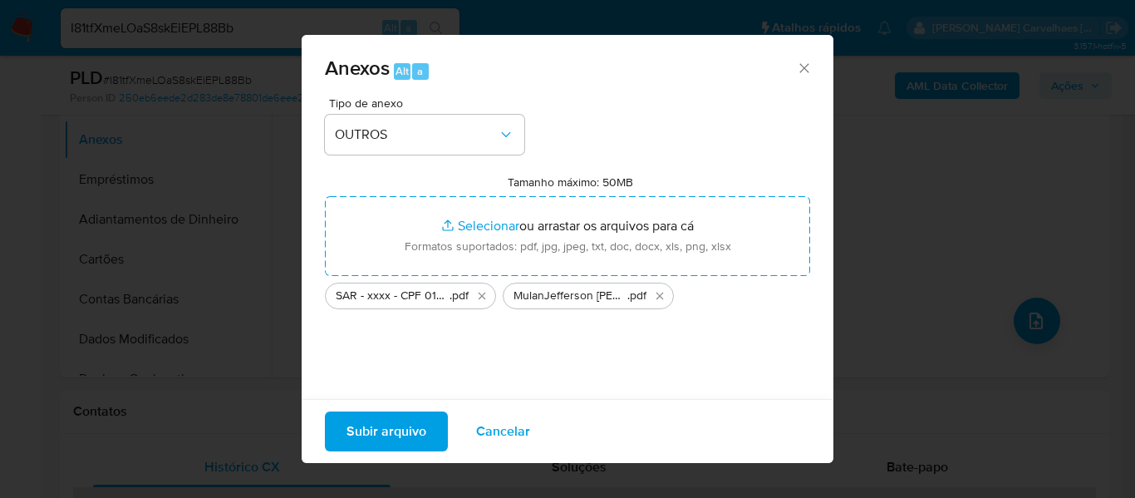
click at [388, 435] on span "Subir arquivo" at bounding box center [387, 431] width 80 height 37
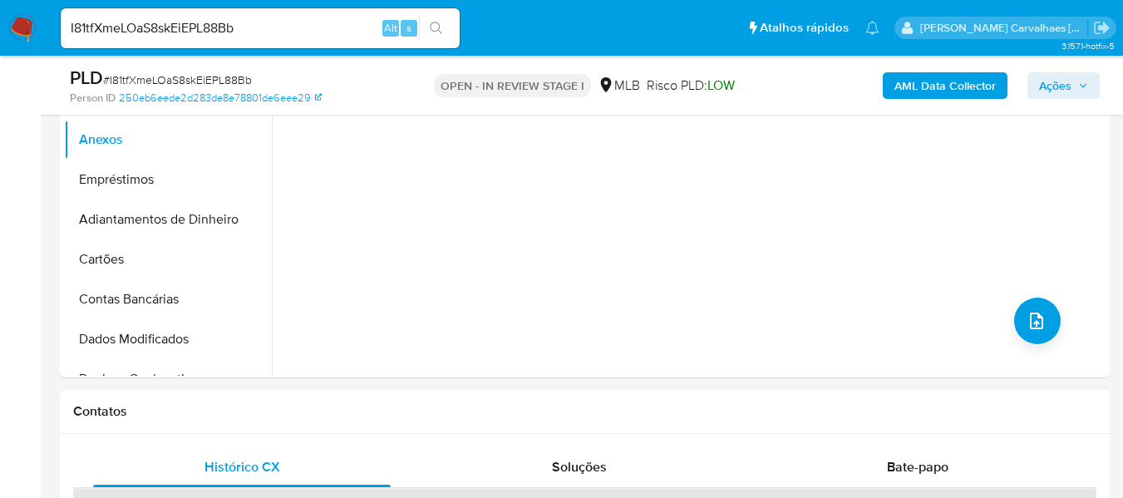
click at [1061, 86] on span "Ações" at bounding box center [1055, 85] width 32 height 27
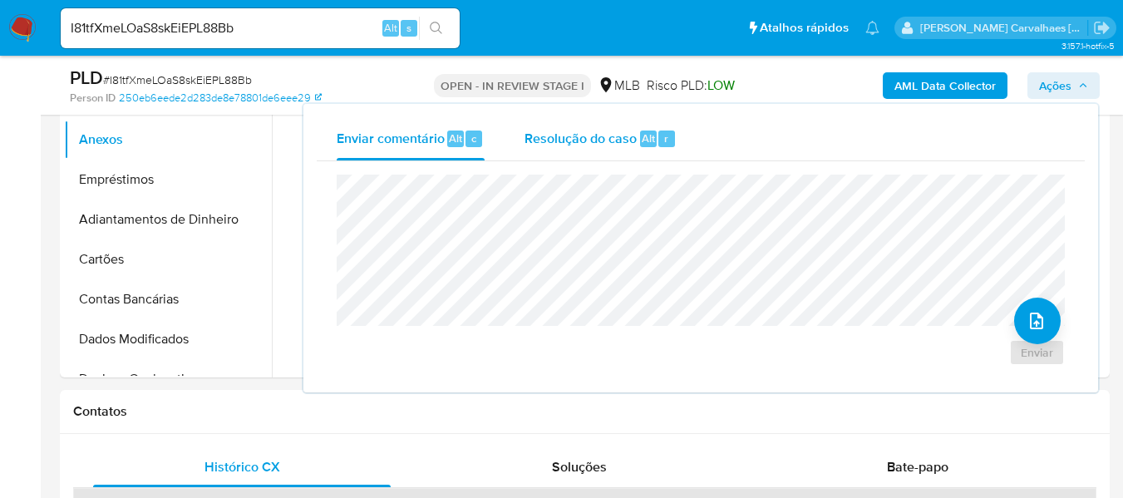
click at [548, 147] on span "Resolução do caso" at bounding box center [580, 137] width 112 height 19
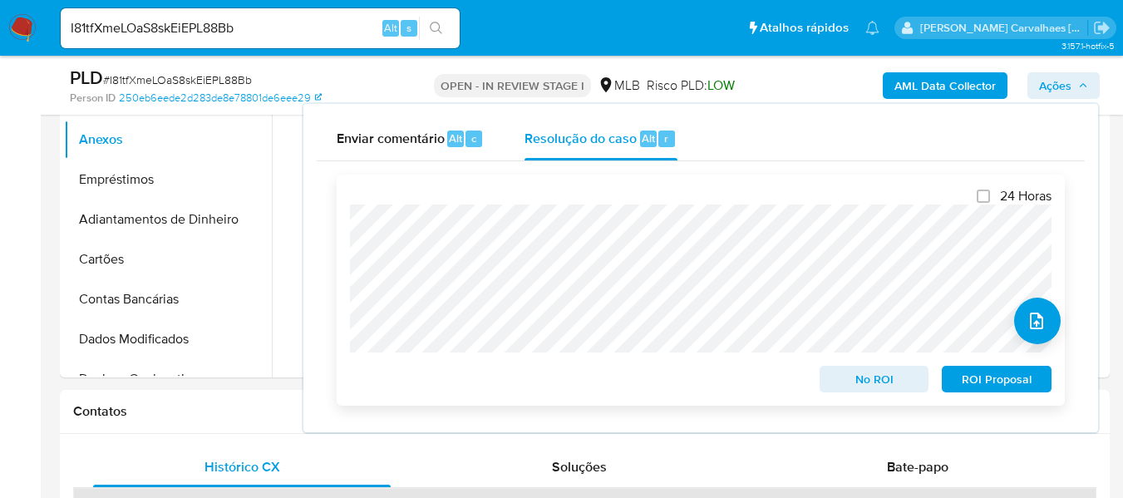
click at [969, 386] on span "ROI Proposal" at bounding box center [996, 378] width 86 height 23
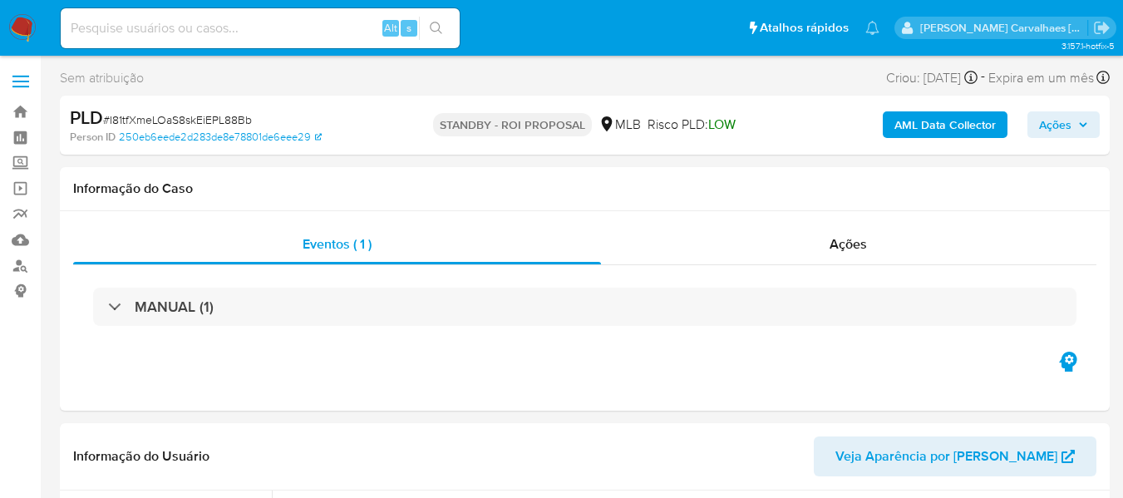
select select "10"
paste input "M5T6YwUkBy971EmmMu0PQ4oX"
type input "M5T6YwUkBy971EmmMu0PQ4oX"
click at [433, 34] on icon "search-icon" at bounding box center [436, 28] width 13 height 13
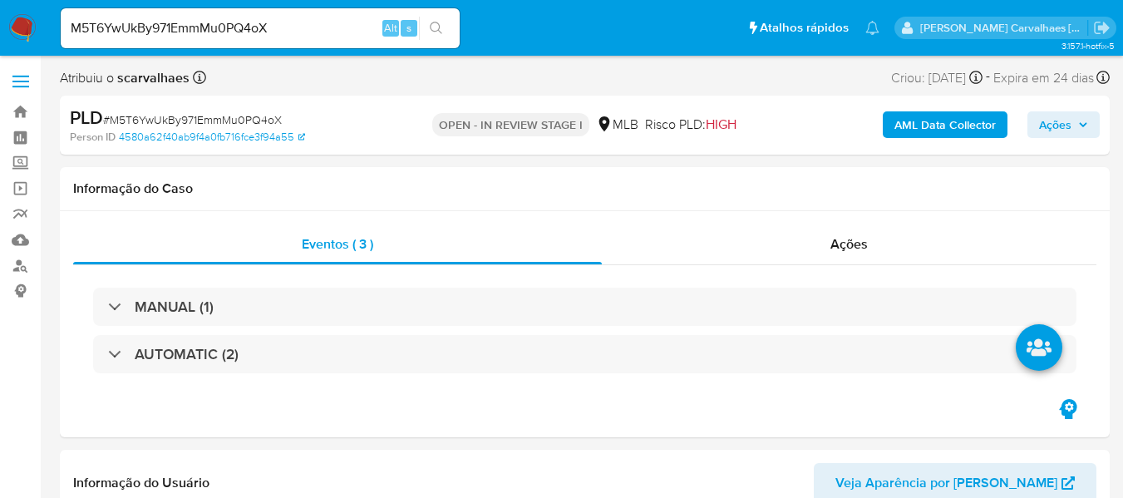
select select "10"
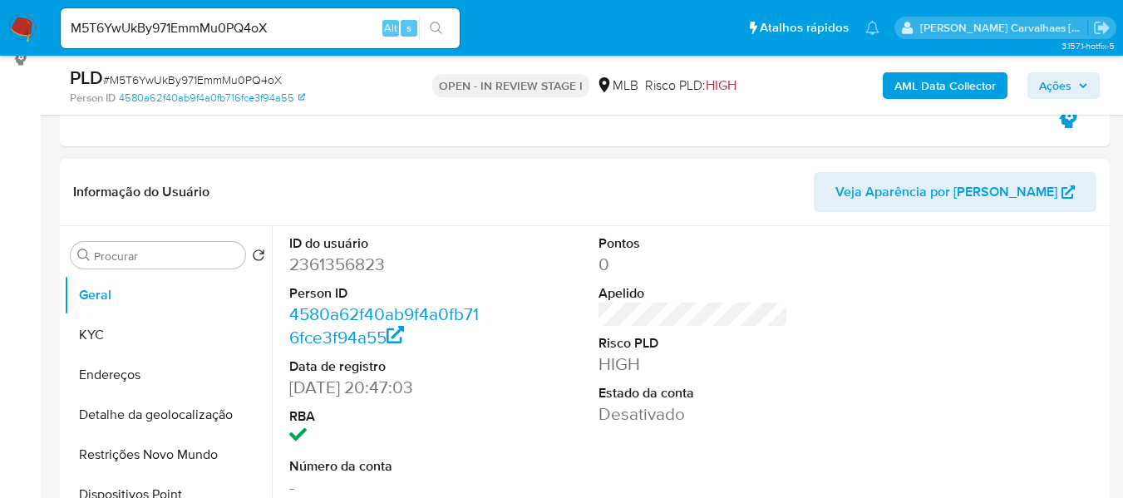
scroll to position [332, 0]
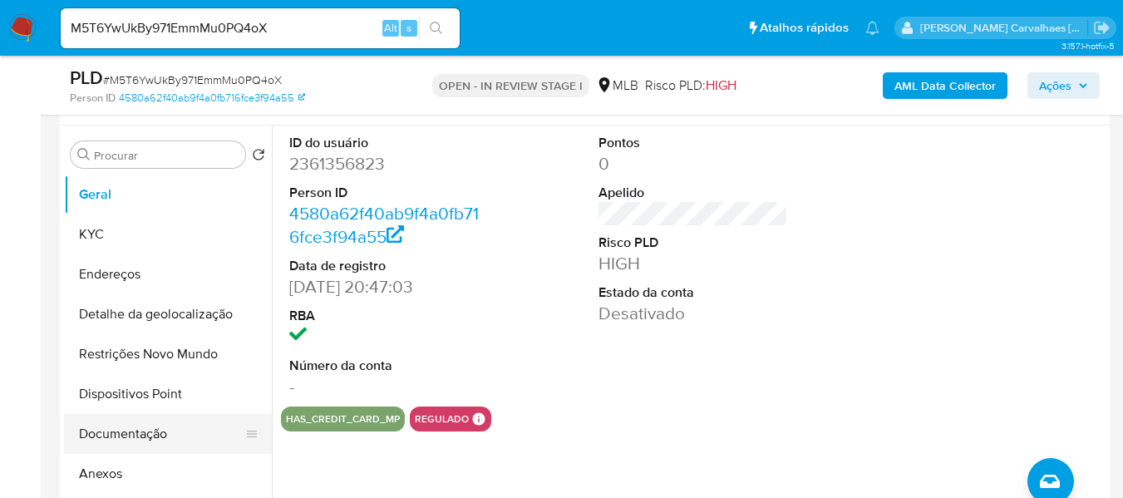
click at [136, 429] on button "Documentação" at bounding box center [161, 434] width 194 height 40
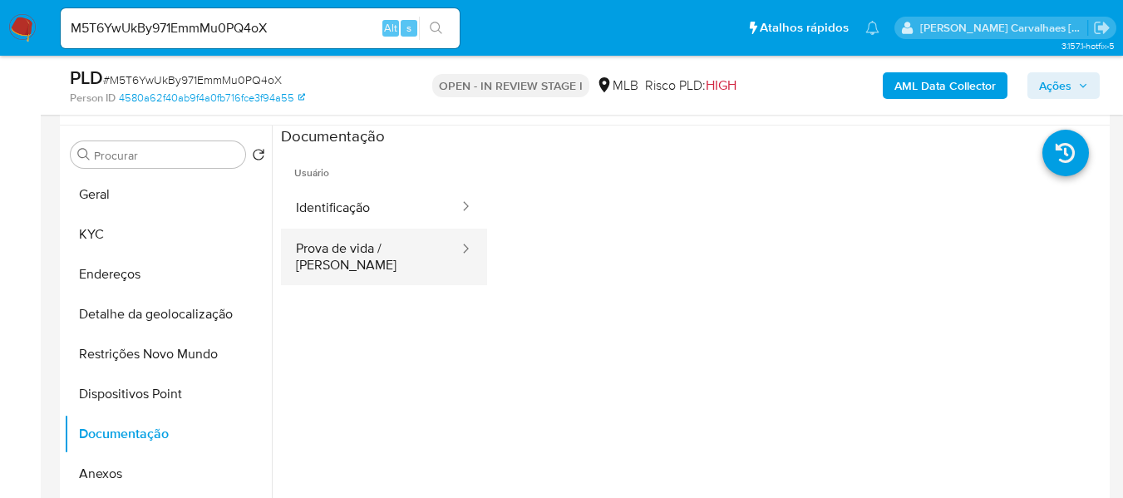
click at [405, 246] on button "Prova de vida / [PERSON_NAME]" at bounding box center [370, 257] width 179 height 57
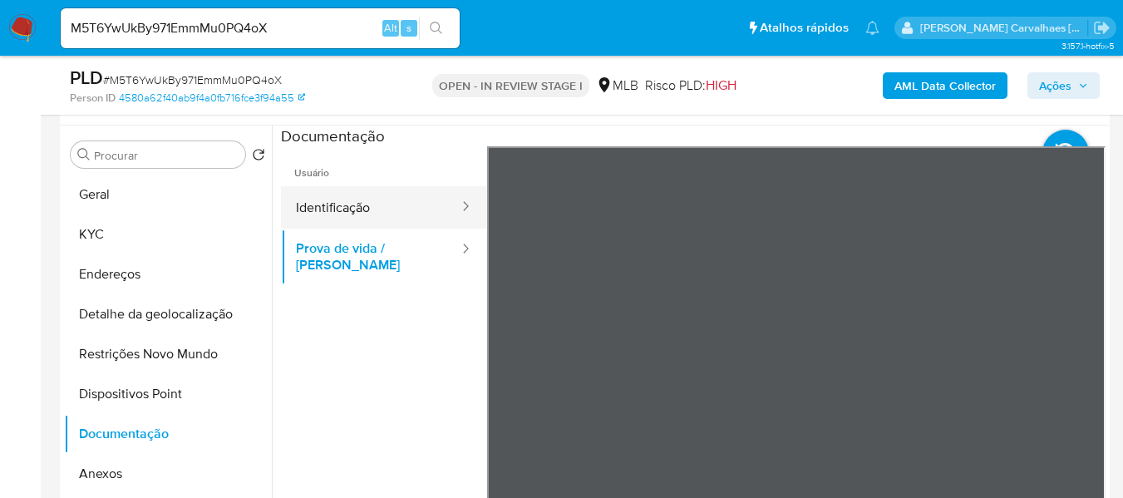
click at [377, 206] on button "Identificação" at bounding box center [370, 207] width 179 height 42
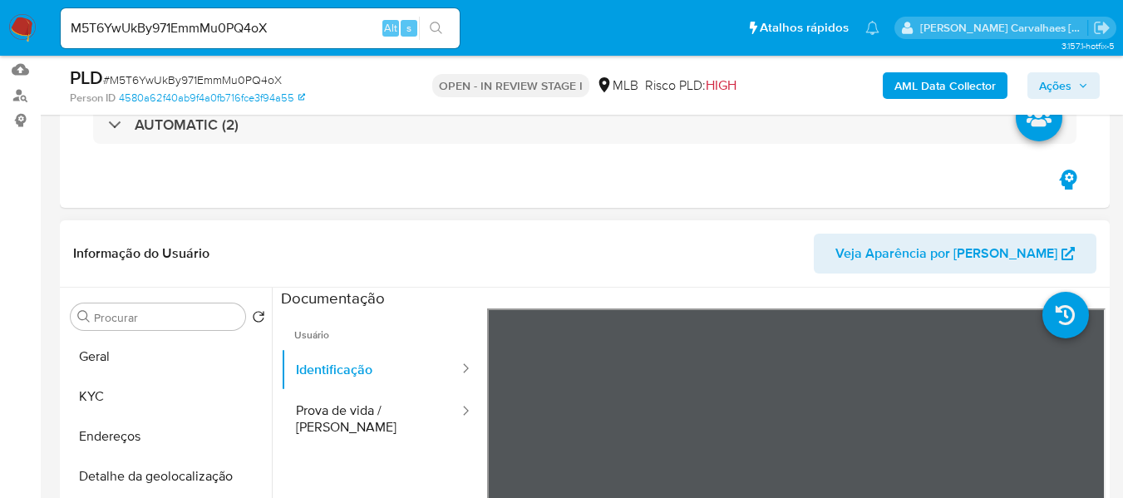
scroll to position [166, 0]
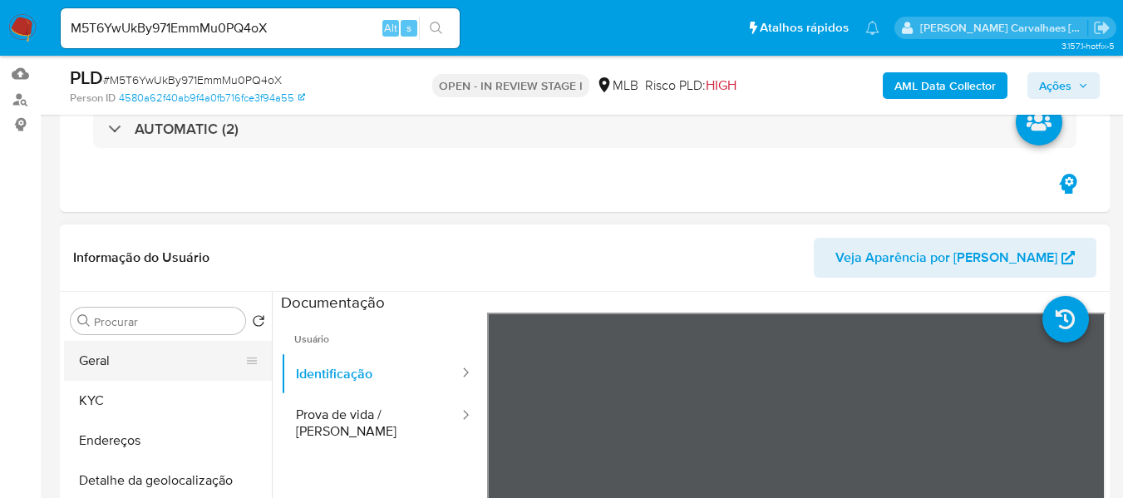
click at [127, 370] on button "Geral" at bounding box center [161, 361] width 194 height 40
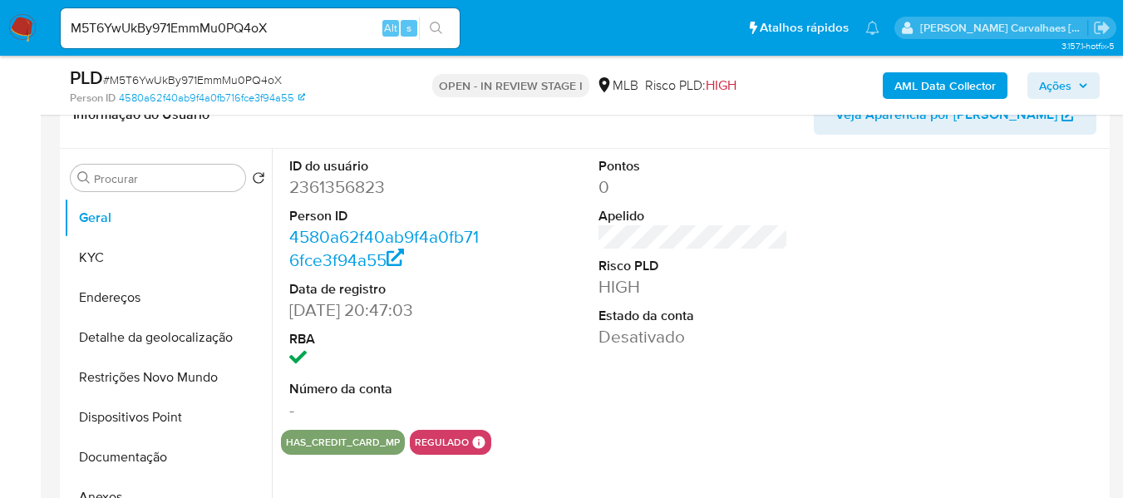
scroll to position [332, 0]
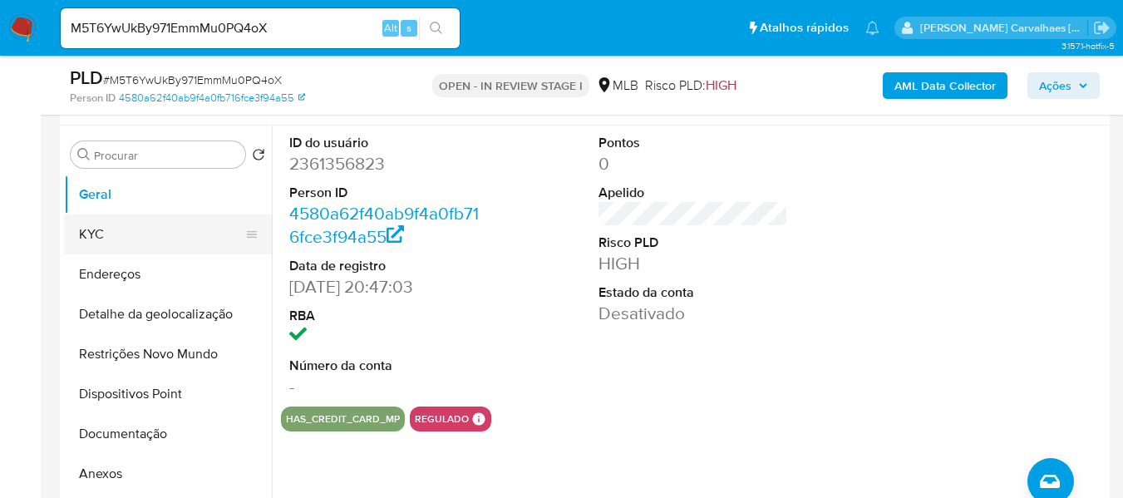
click at [162, 238] on button "KYC" at bounding box center [161, 234] width 194 height 40
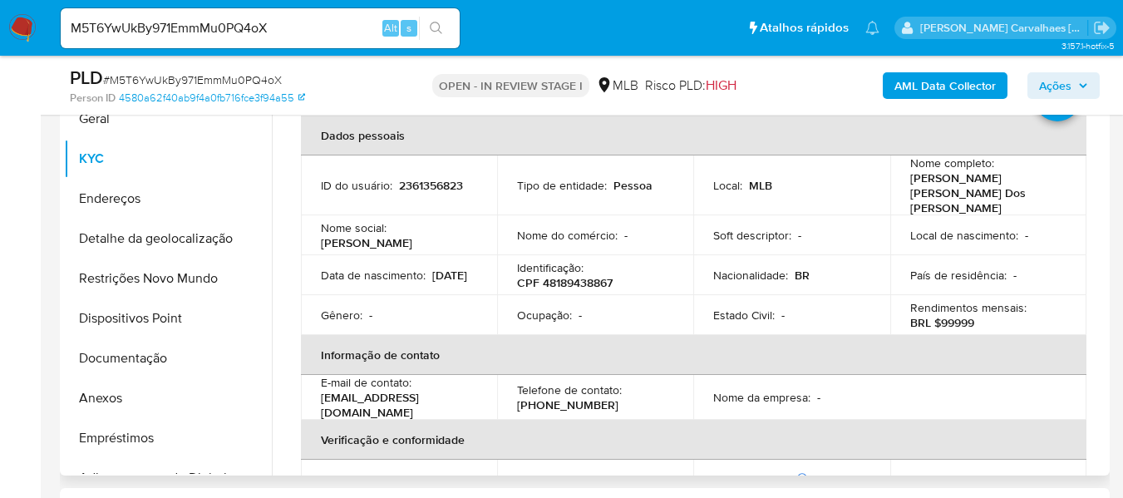
scroll to position [32, 0]
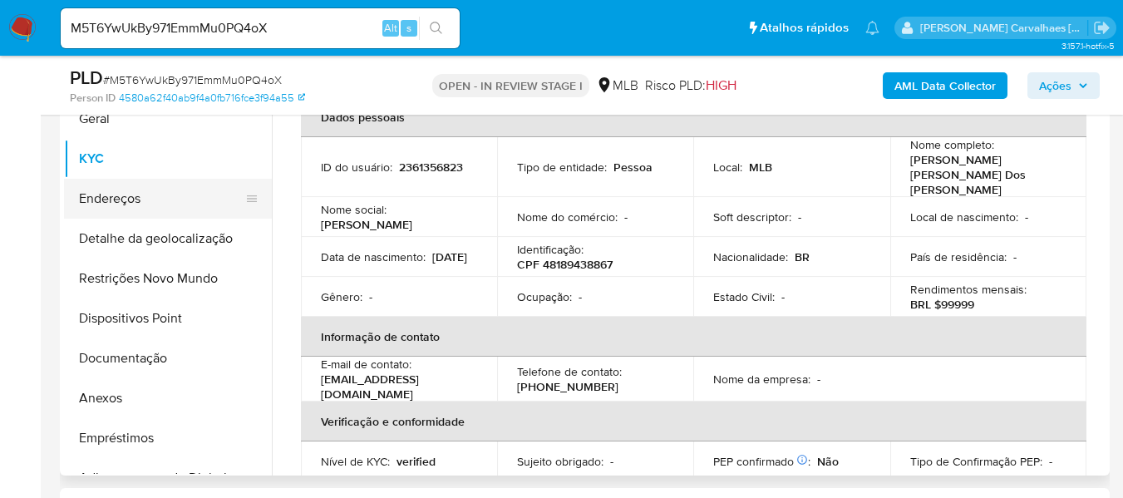
click at [139, 208] on button "Endereços" at bounding box center [161, 199] width 194 height 40
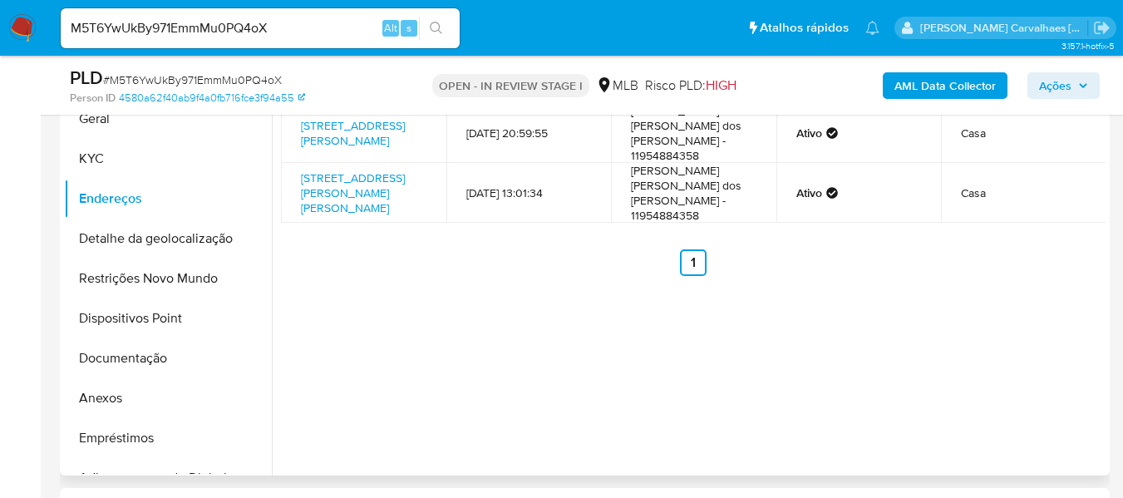
scroll to position [325, 0]
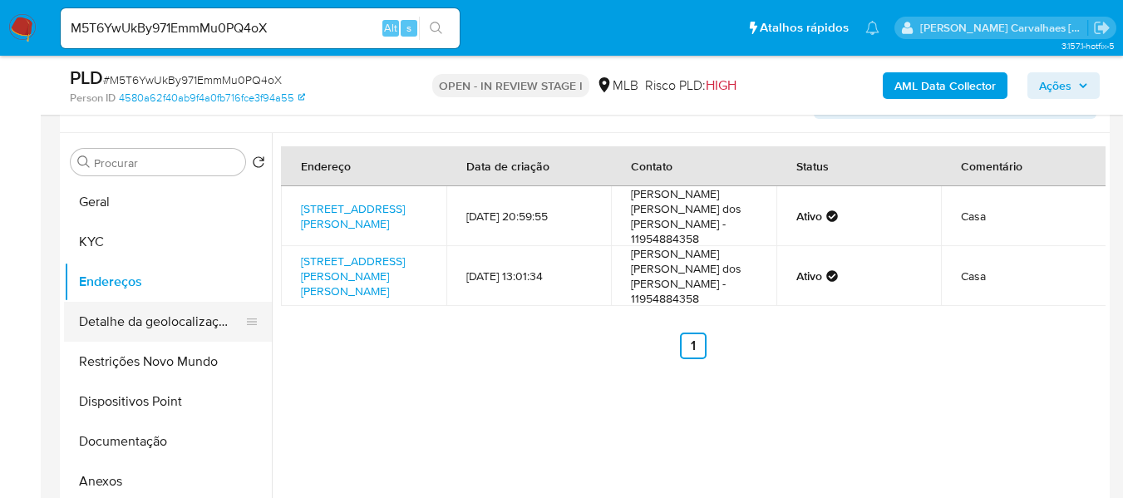
click at [181, 317] on button "Detalhe da geolocalização" at bounding box center [161, 322] width 194 height 40
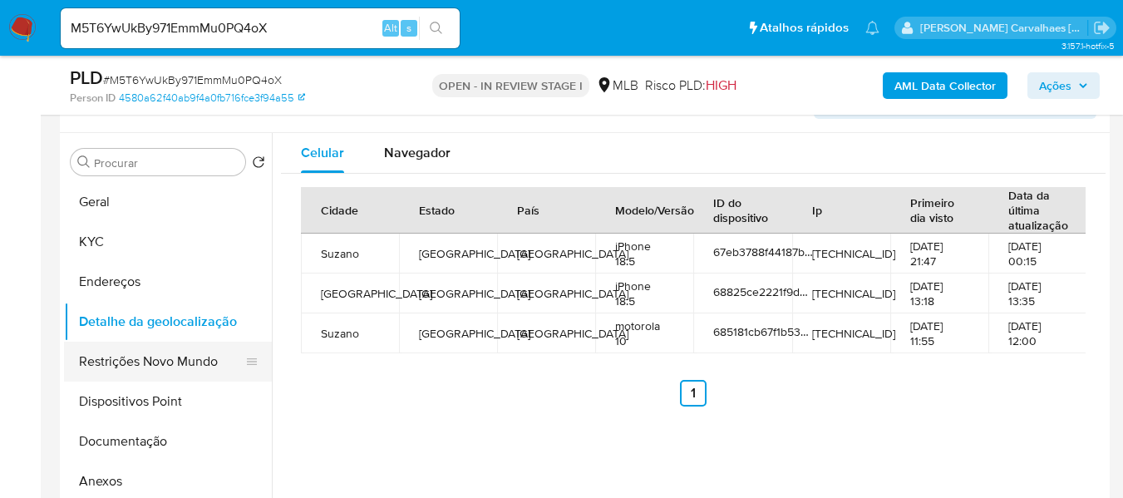
click at [160, 364] on button "Restrições Novo Mundo" at bounding box center [161, 362] width 194 height 40
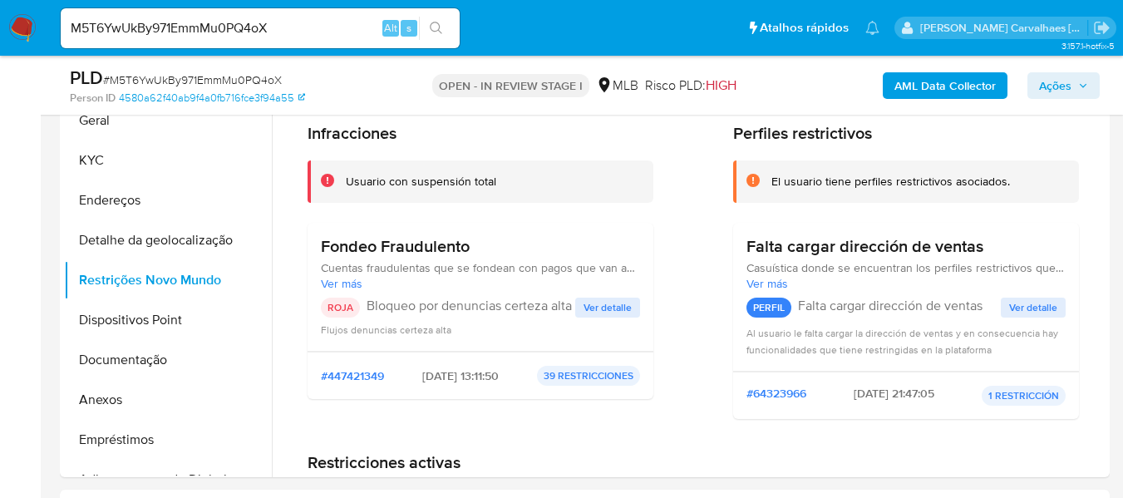
scroll to position [348, 0]
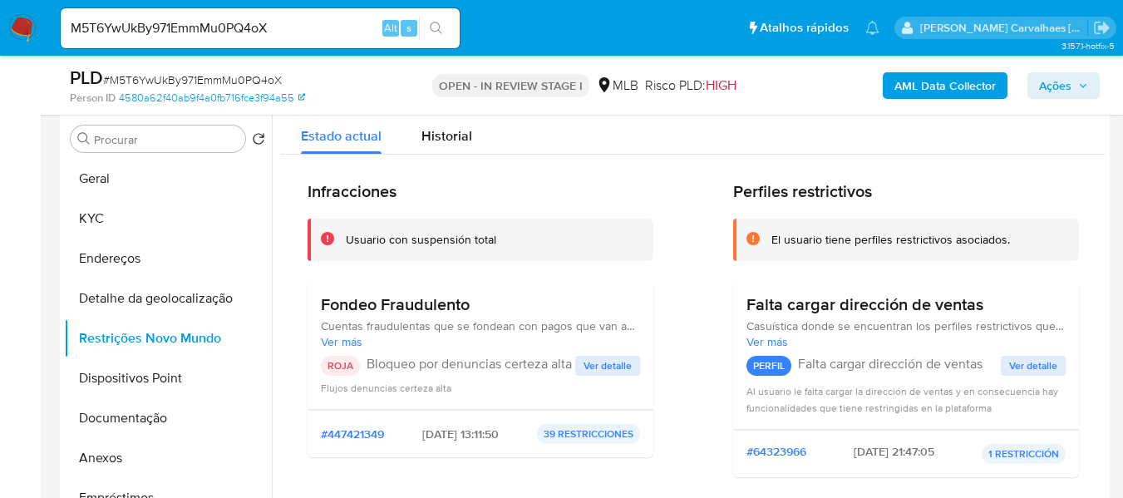
click at [1015, 371] on span "Ver detalle" at bounding box center [1033, 365] width 48 height 17
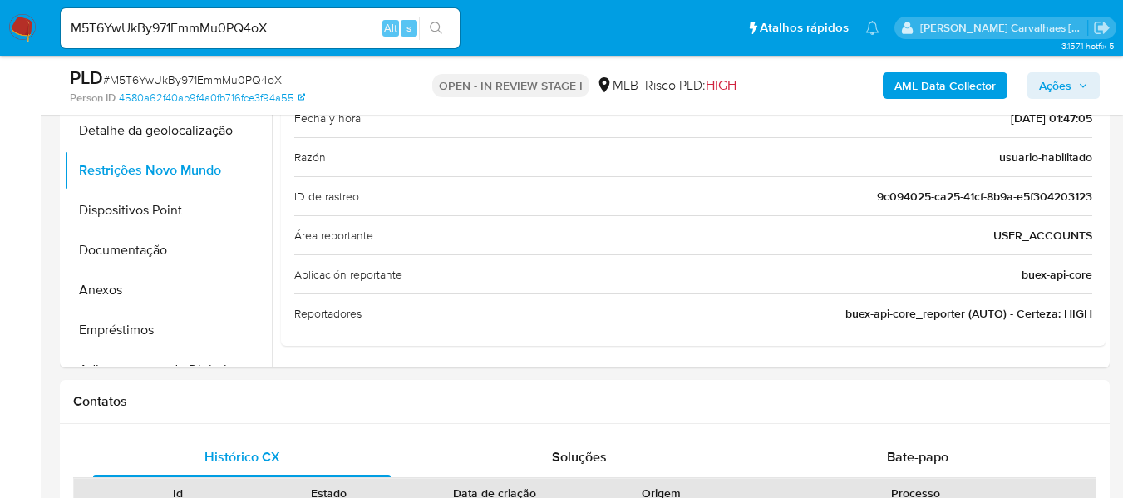
scroll to position [514, 0]
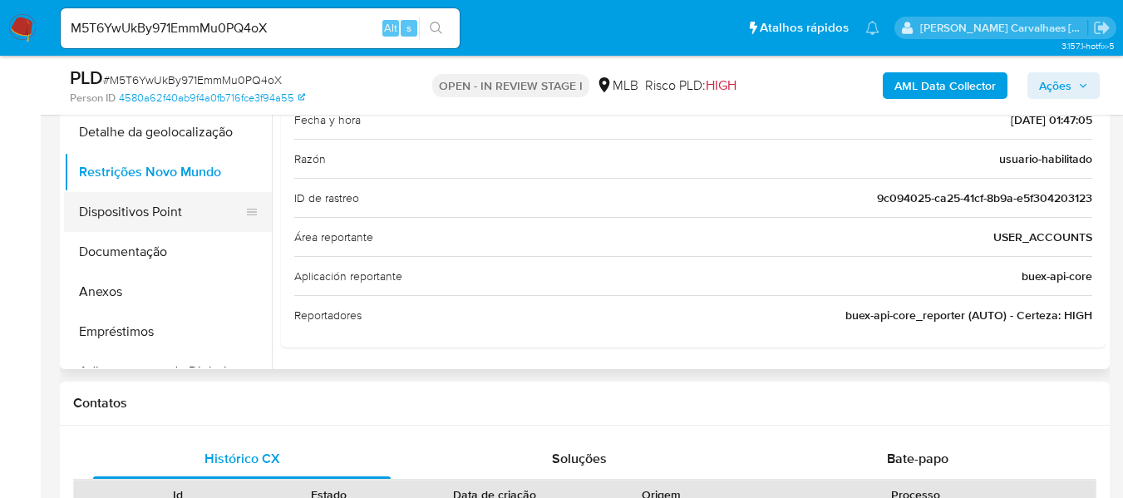
click at [150, 207] on button "Dispositivos Point" at bounding box center [161, 212] width 194 height 40
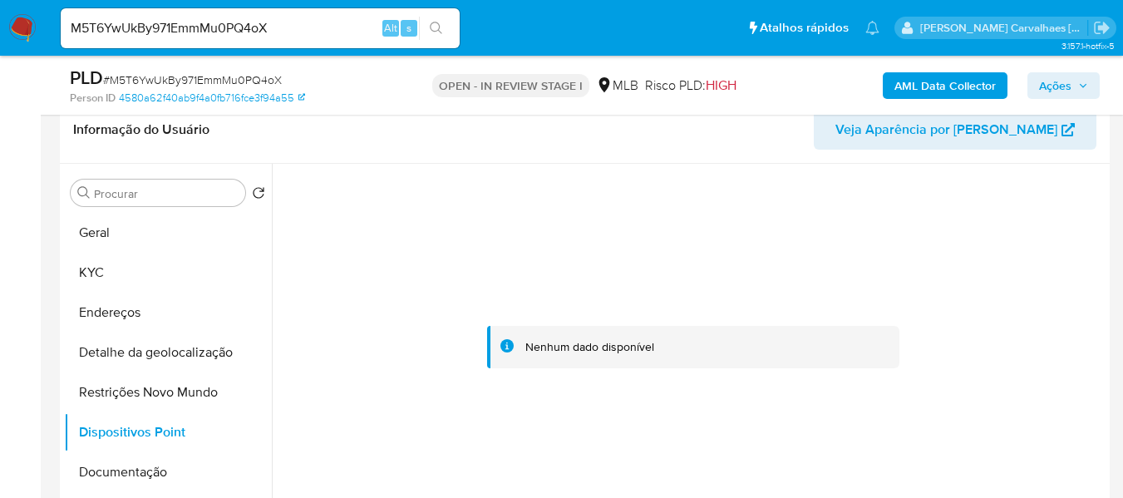
scroll to position [265, 0]
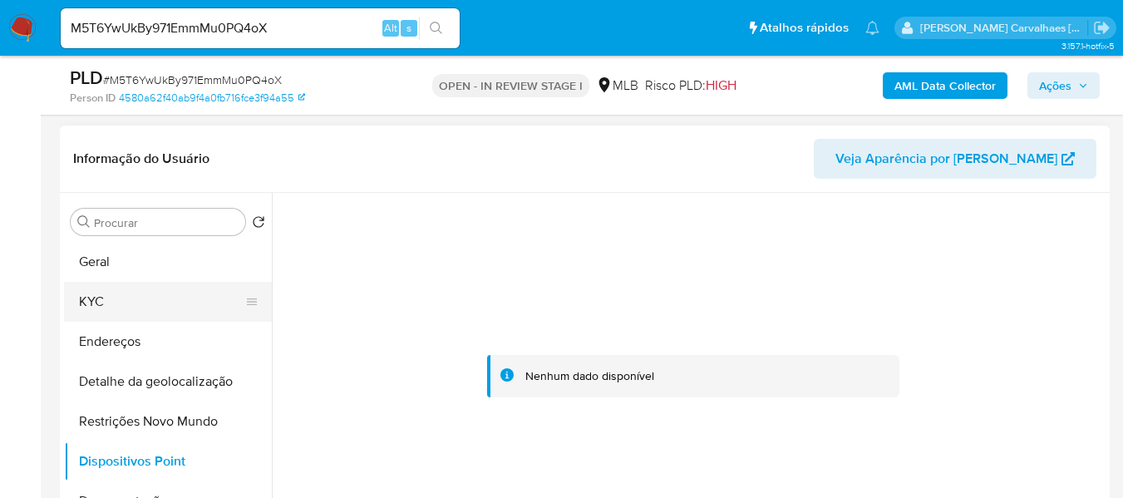
click at [124, 297] on button "KYC" at bounding box center [161, 302] width 194 height 40
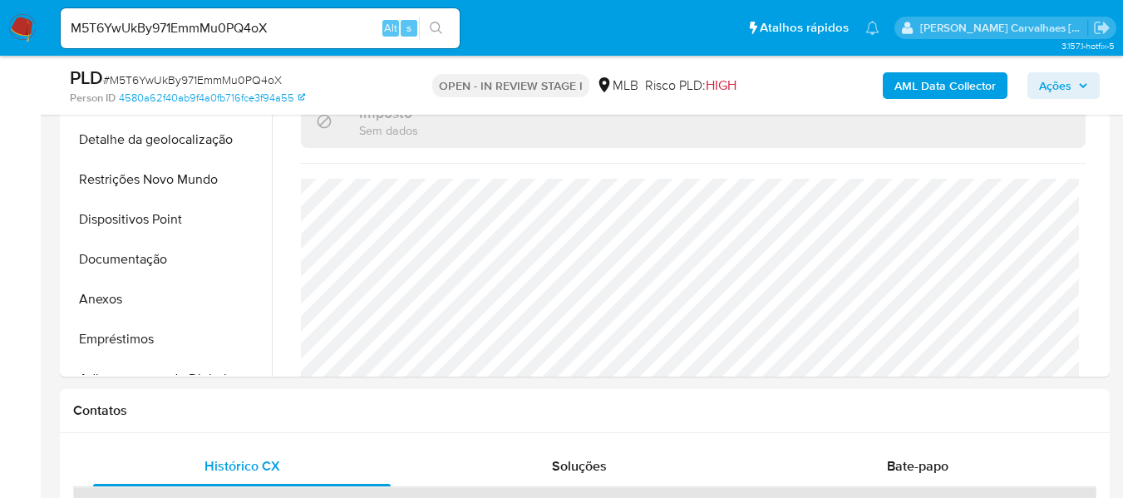
scroll to position [514, 0]
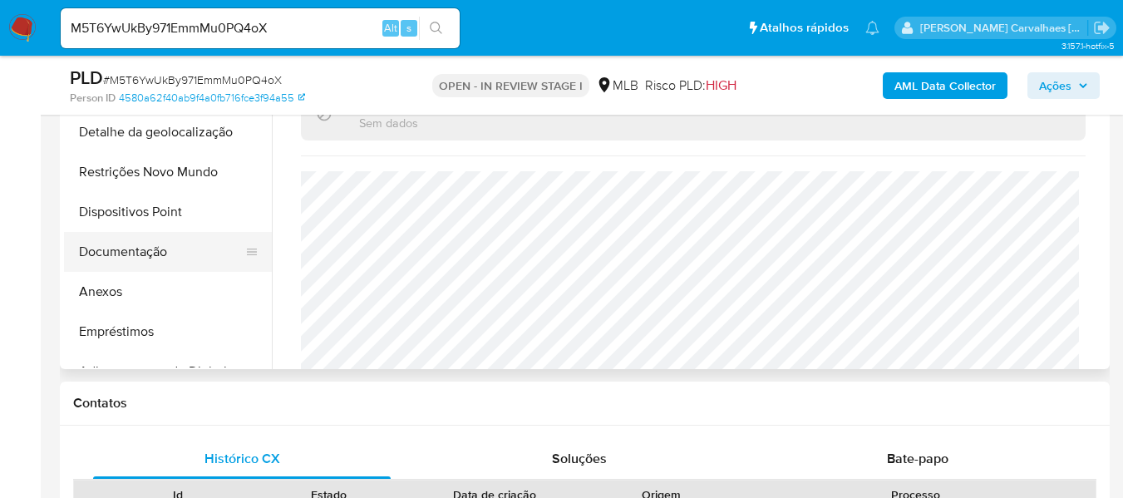
click at [158, 251] on button "Documentação" at bounding box center [161, 252] width 194 height 40
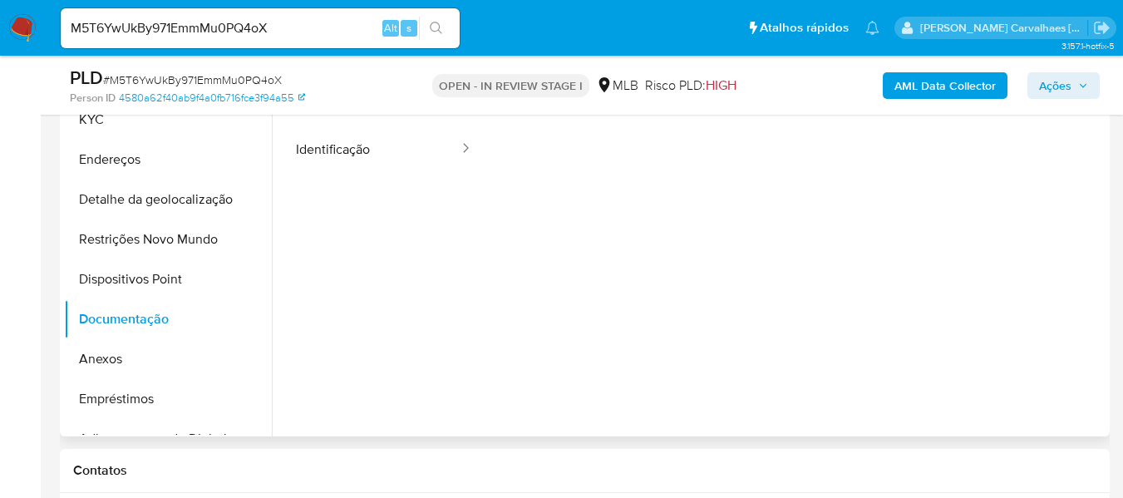
scroll to position [265, 0]
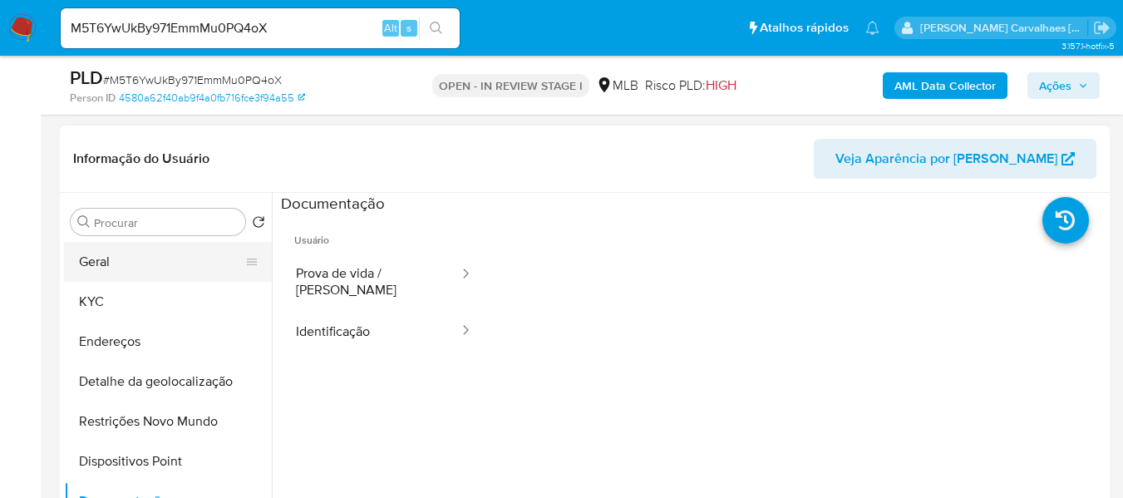
click at [144, 272] on button "Geral" at bounding box center [161, 262] width 194 height 40
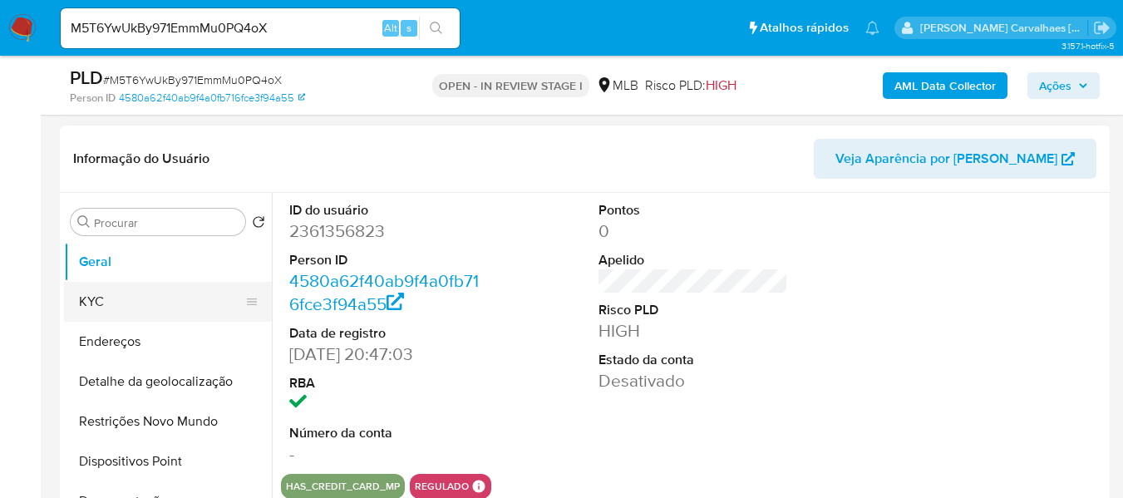
click at [99, 308] on button "KYC" at bounding box center [161, 302] width 194 height 40
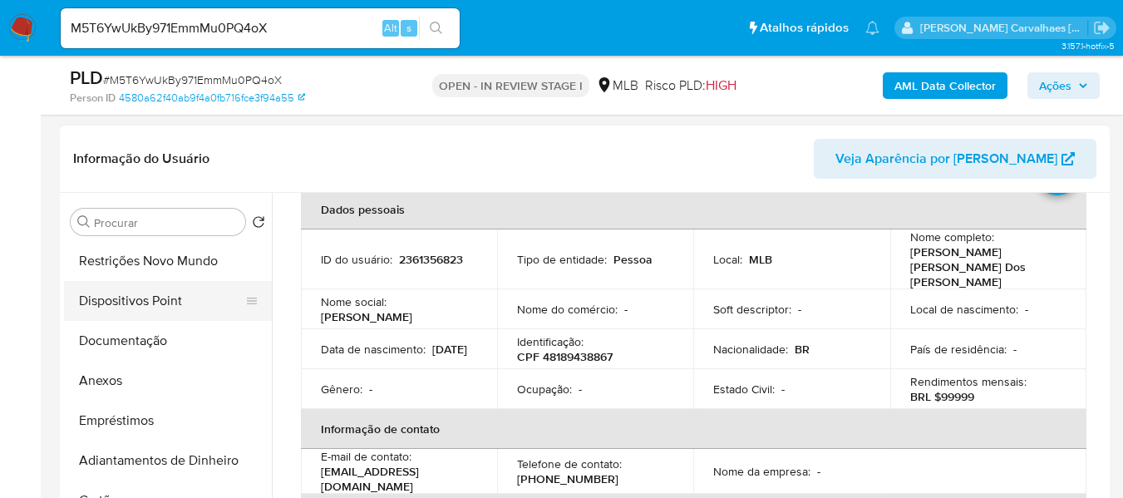
scroll to position [166, 0]
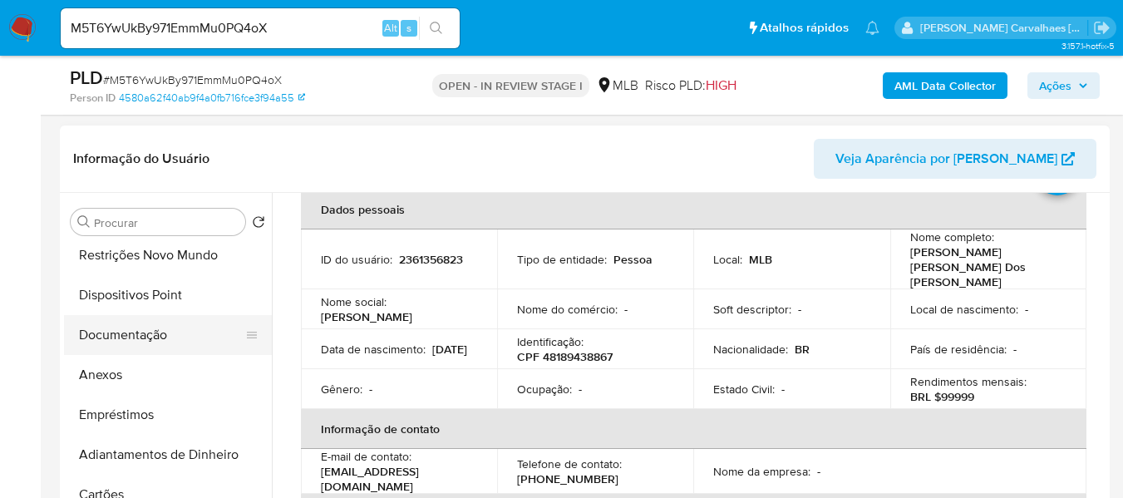
click at [167, 336] on button "Documentação" at bounding box center [161, 335] width 194 height 40
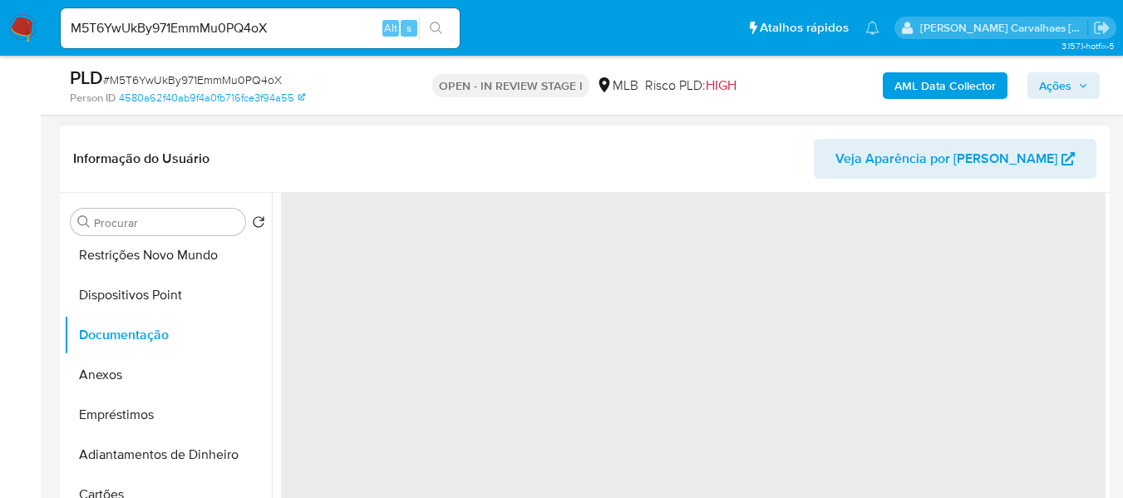
scroll to position [0, 0]
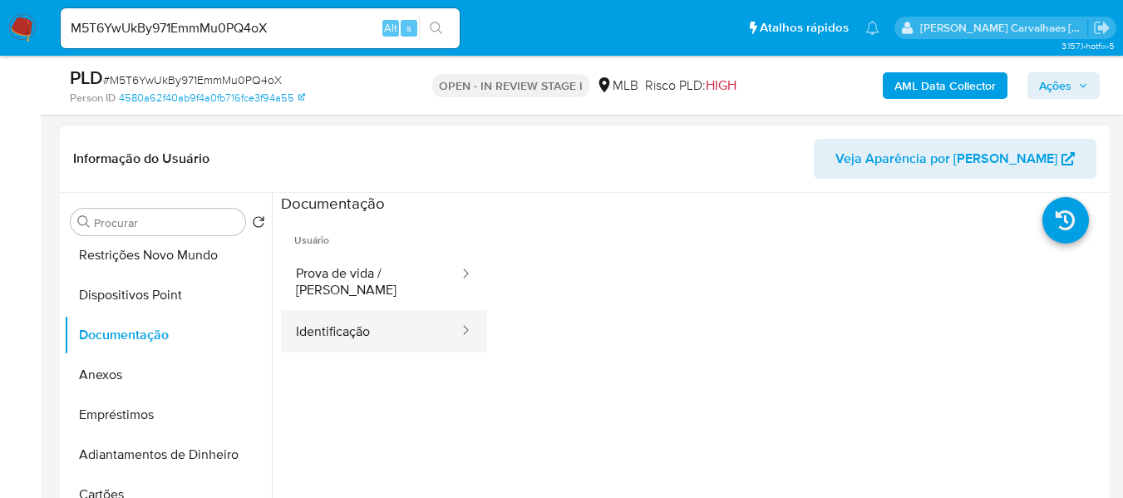
click at [401, 322] on button "Identificação" at bounding box center [370, 331] width 179 height 42
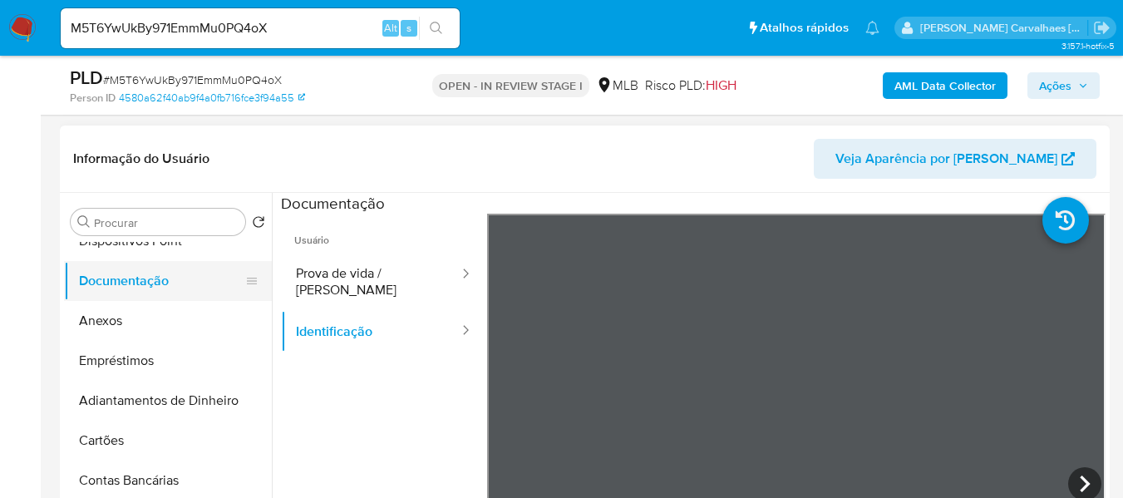
scroll to position [249, 0]
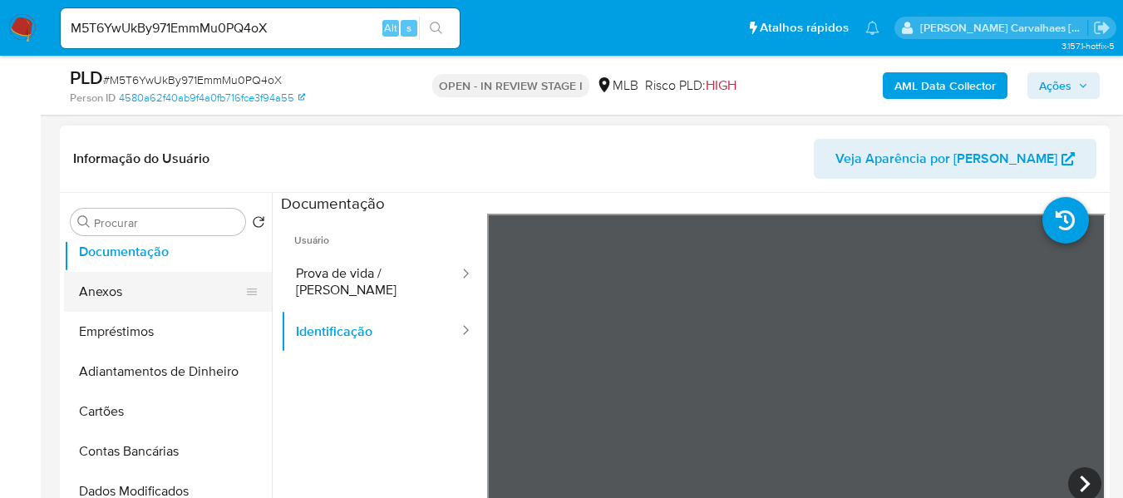
click at [109, 288] on button "Anexos" at bounding box center [161, 292] width 194 height 40
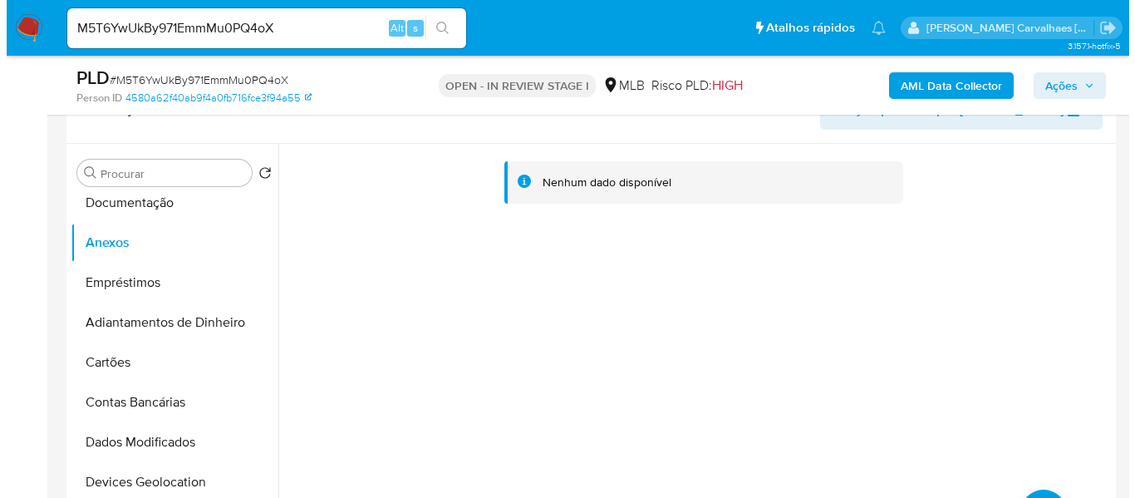
scroll to position [514, 0]
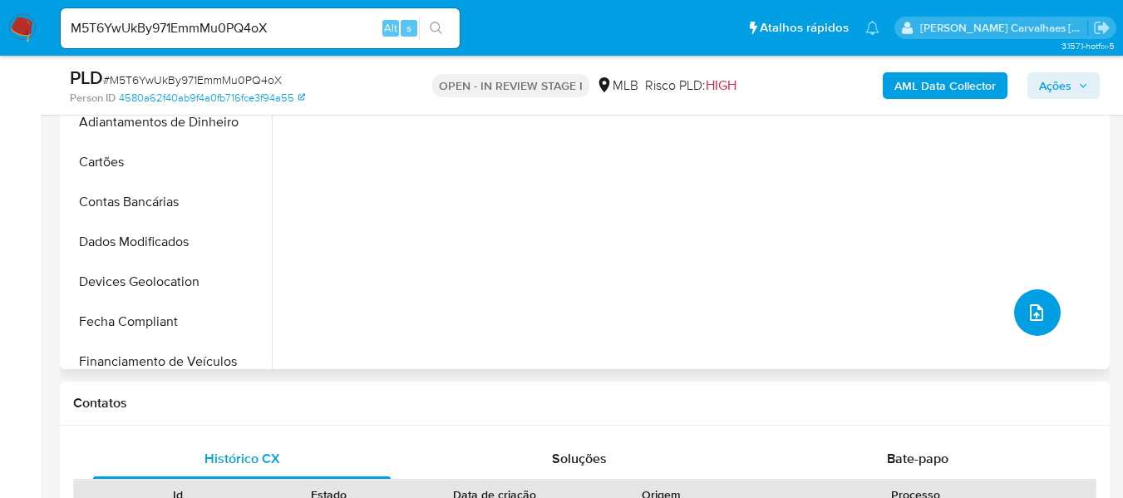
click at [1035, 310] on icon "upload-file" at bounding box center [1036, 312] width 20 height 20
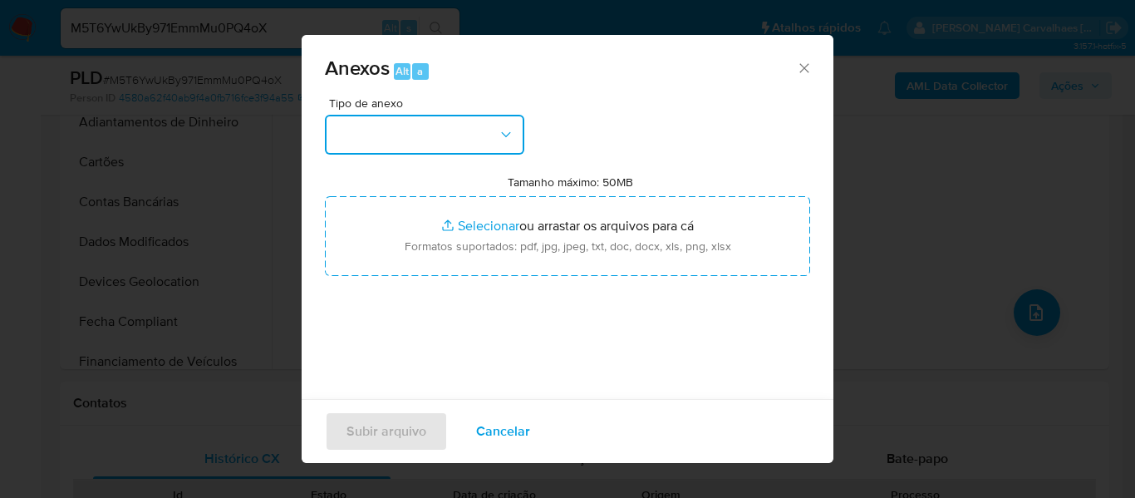
click at [504, 141] on icon "button" at bounding box center [506, 134] width 17 height 17
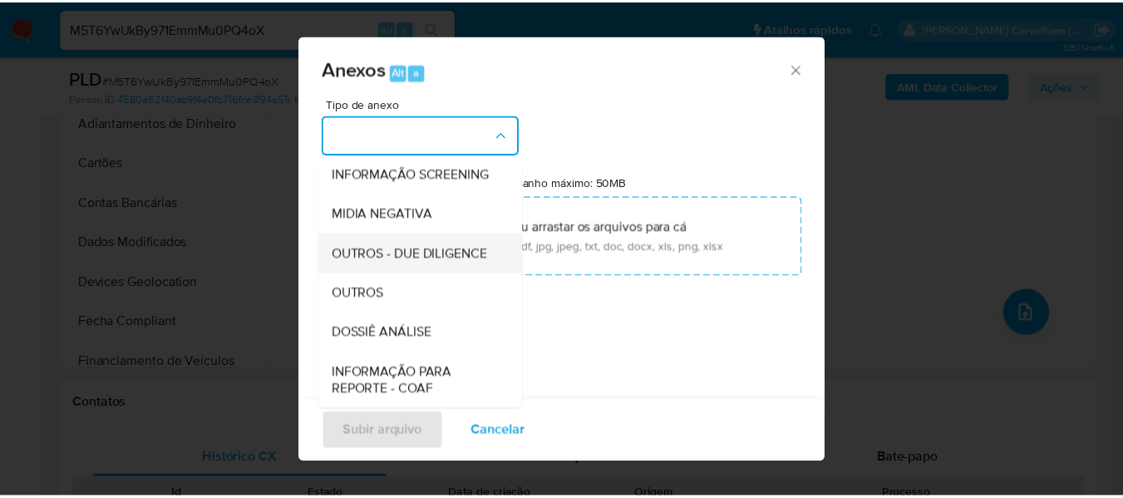
scroll to position [249, 0]
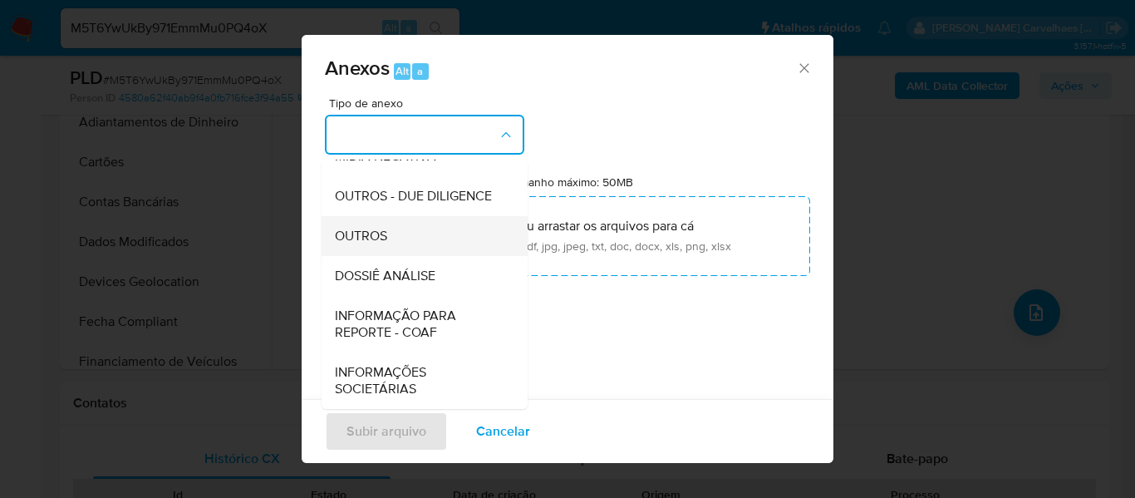
click at [366, 243] on span "OUTROS" at bounding box center [361, 236] width 52 height 17
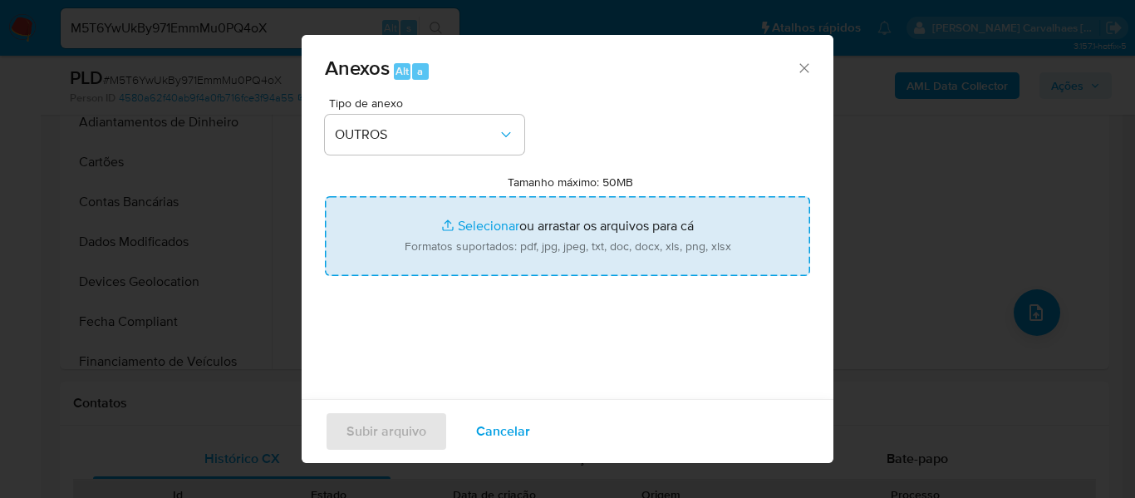
click at [469, 224] on input "Tamanho máximo: 50MB Selecionar arquivos" at bounding box center [567, 236] width 485 height 80
type input "C:\fakepath\Mulan Nicoli Matos Vilela Dos Santos 2361356823_2025_09_01_11_24_52…"
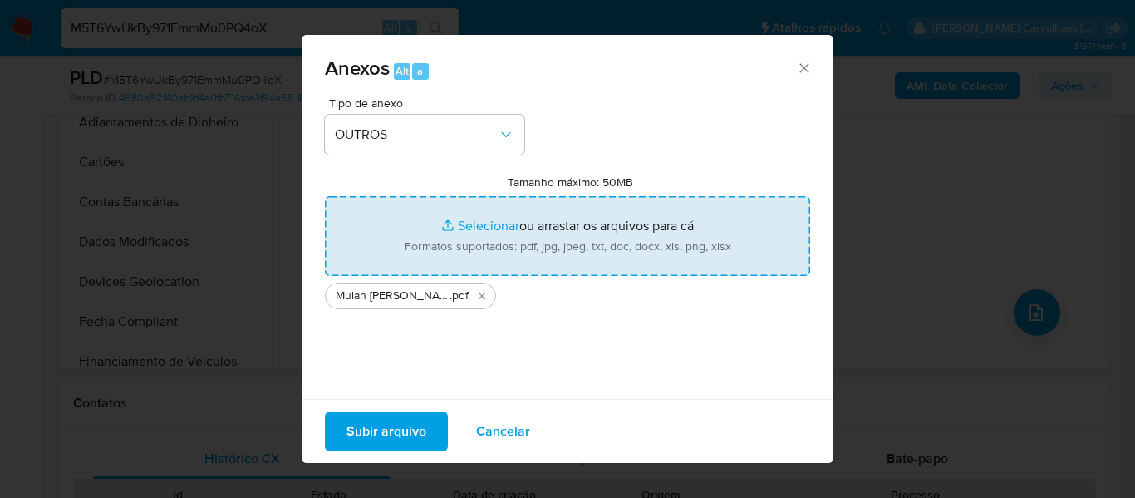
click at [465, 225] on input "Tamanho máximo: 50MB Selecionar arquivos" at bounding box center [567, 236] width 485 height 80
type input "C:\fakepath\SAR - xxxxx - CPF 48189438867 - NICOLI MATOS VILELA DOS SANTOS.pdf"
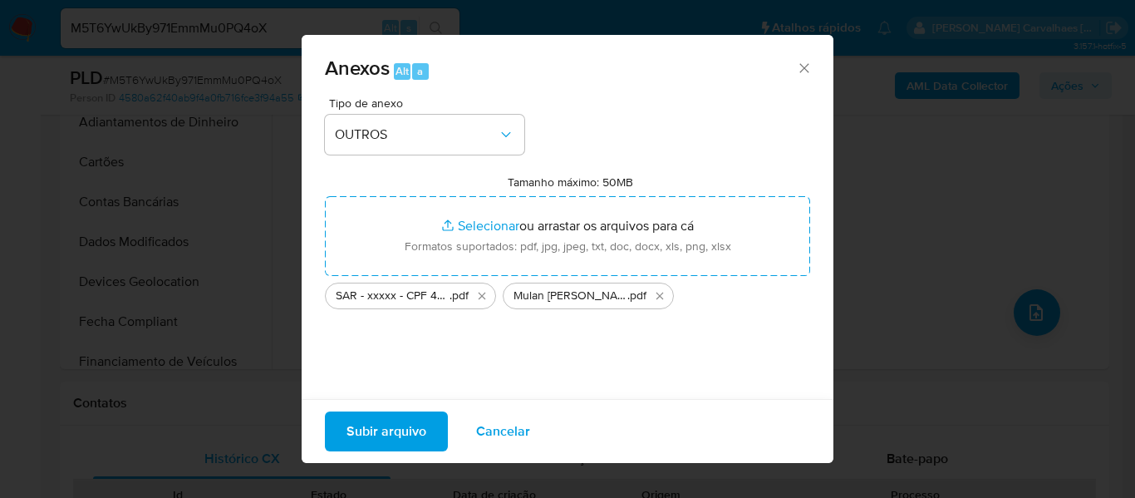
click at [395, 426] on span "Subir arquivo" at bounding box center [387, 431] width 80 height 37
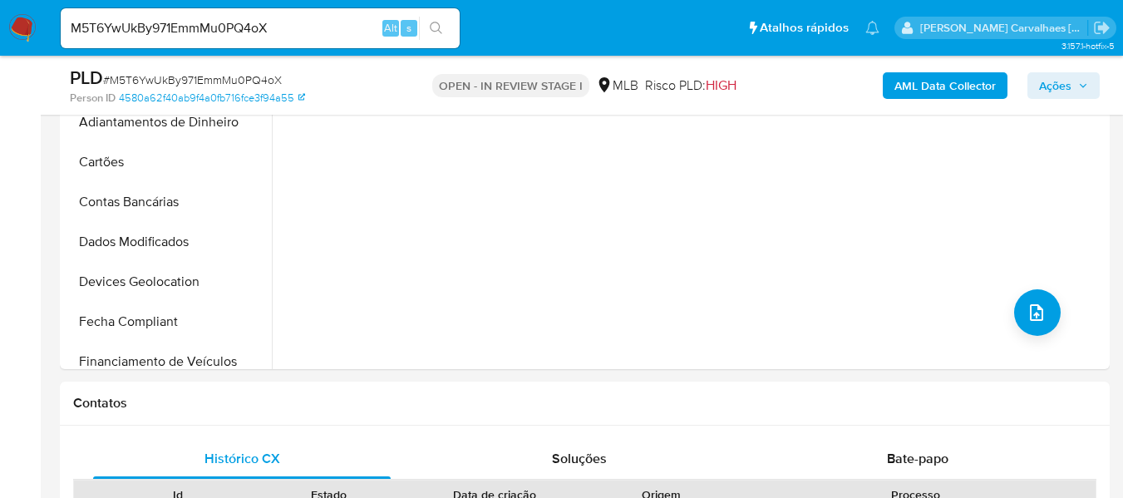
click at [1060, 81] on span "Ações" at bounding box center [1055, 85] width 32 height 27
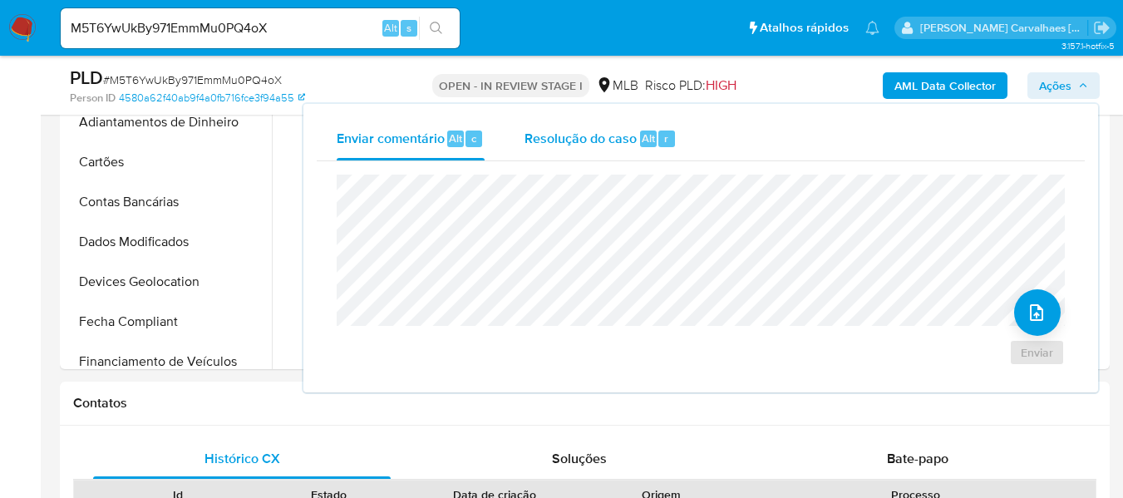
click at [557, 138] on span "Resolução do caso" at bounding box center [580, 137] width 112 height 19
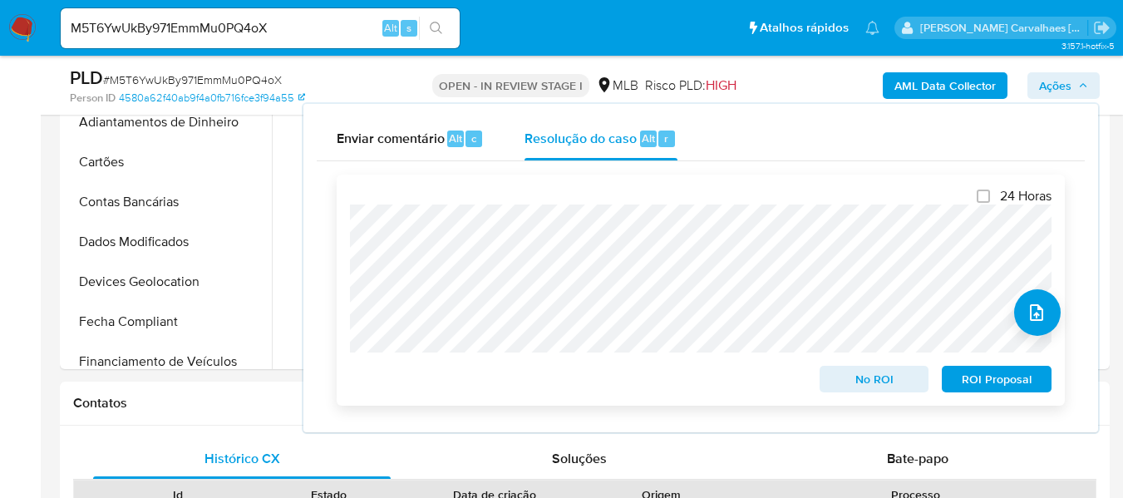
click at [972, 378] on span "ROI Proposal" at bounding box center [996, 378] width 86 height 23
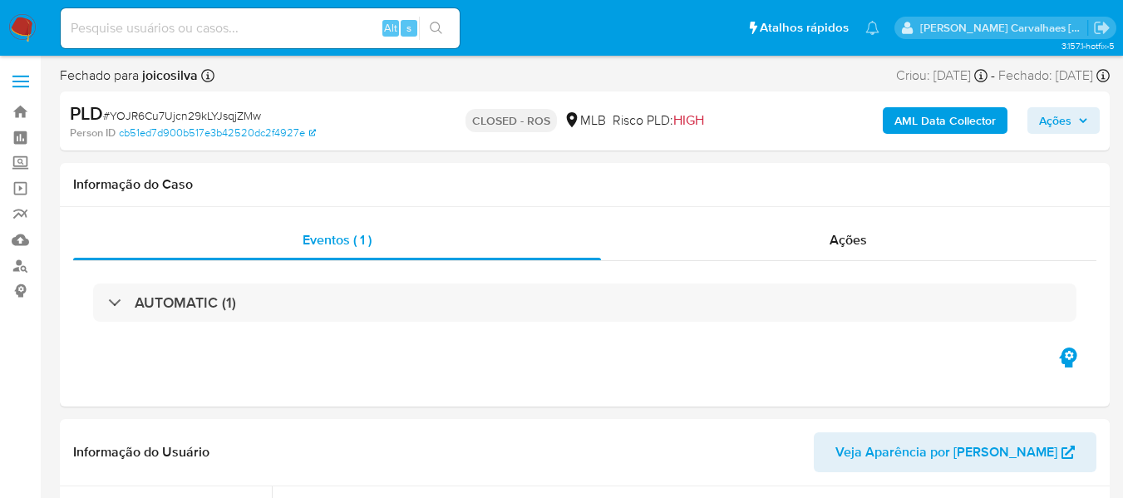
select select "10"
click at [18, 268] on link "Localizador de pessoas" at bounding box center [99, 266] width 198 height 26
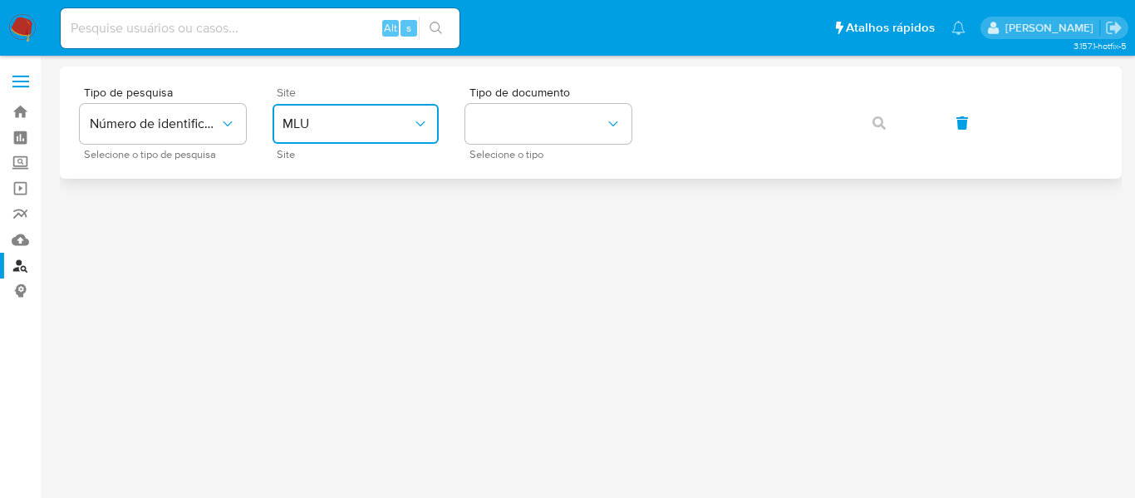
click at [342, 127] on span "MLU" at bounding box center [348, 124] width 130 height 17
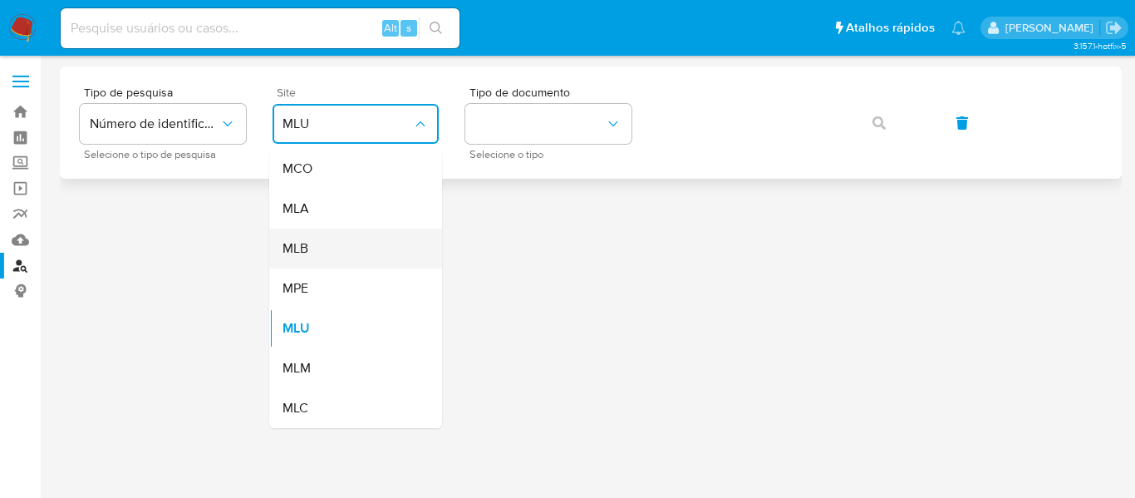
click at [327, 243] on div "MLB" at bounding box center [351, 249] width 136 height 40
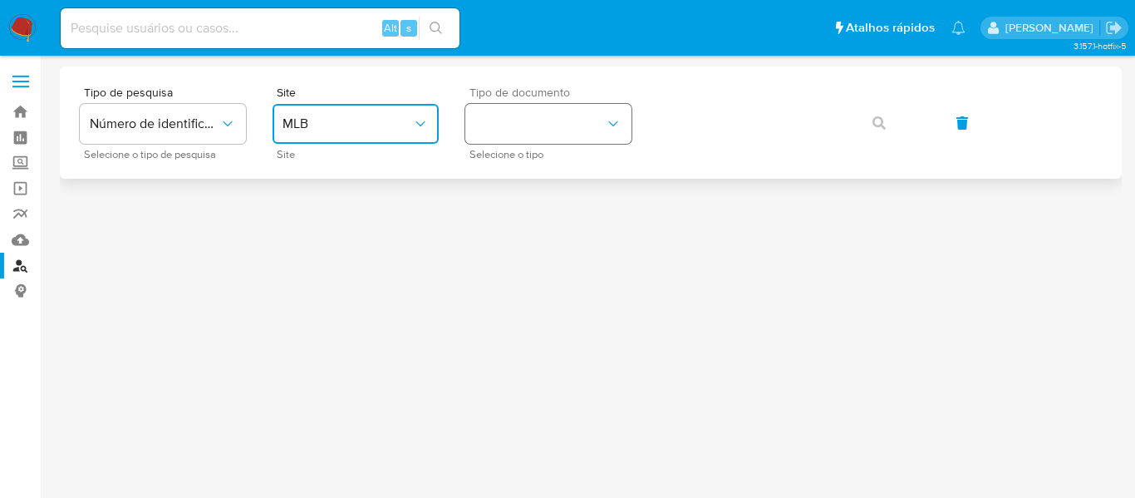
click at [504, 139] on button "identificationType" at bounding box center [548, 124] width 166 height 40
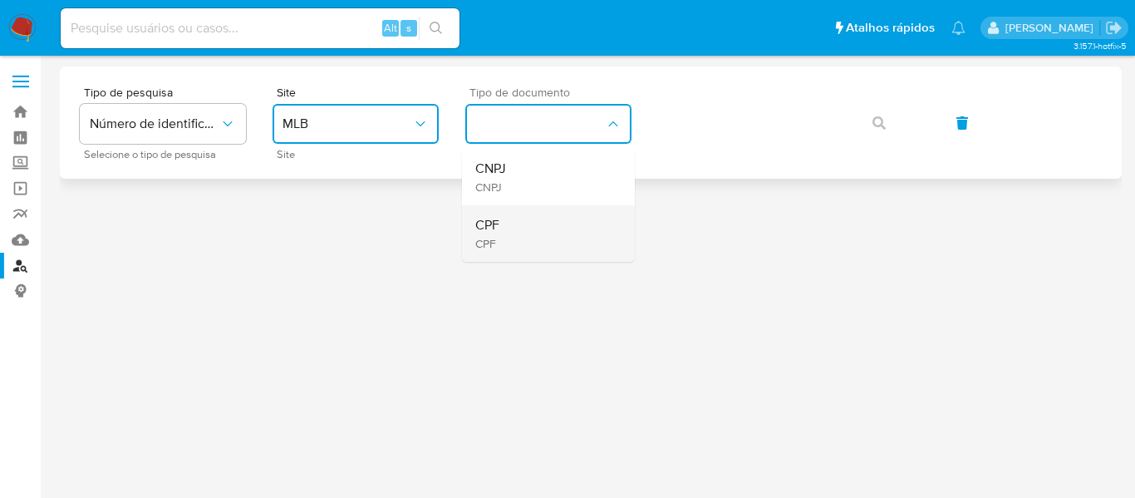
click at [520, 224] on div "CPF CPF" at bounding box center [543, 233] width 136 height 57
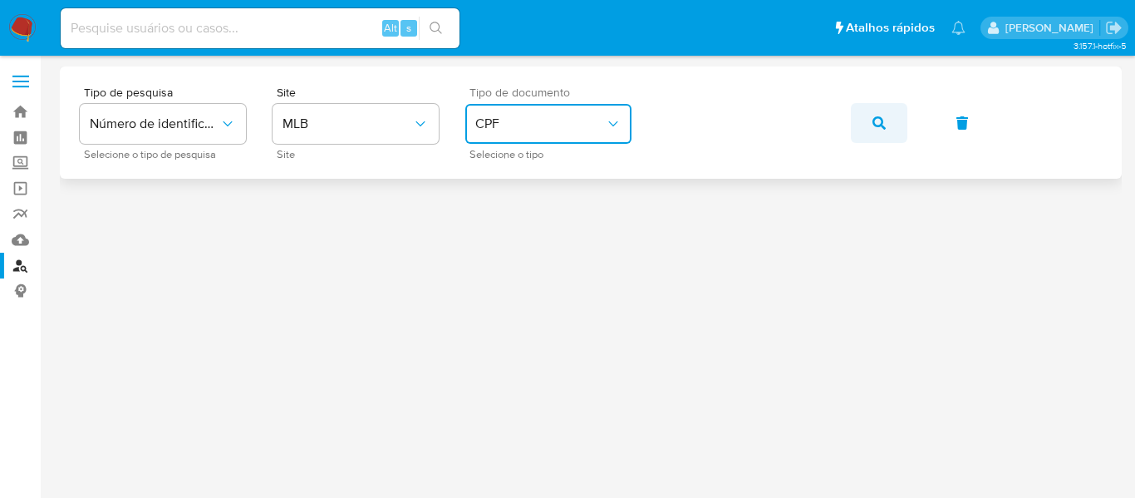
click at [882, 116] on icon "button" at bounding box center [879, 122] width 13 height 13
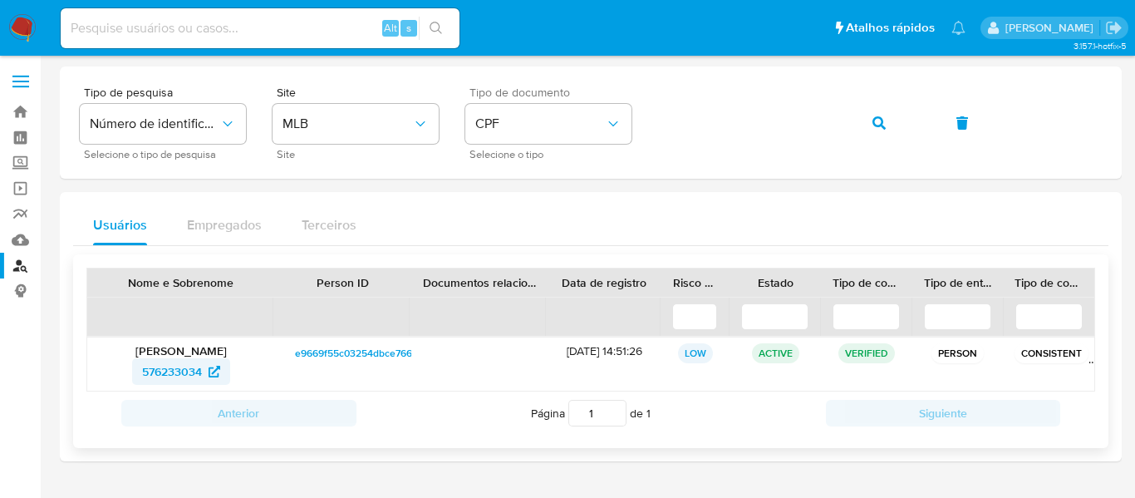
click at [160, 366] on span "576233034" at bounding box center [172, 371] width 60 height 27
click at [647, 123] on div "Tipo de pesquisa Número de identificação Selecione o tipo de pesquisa Site MLB …" at bounding box center [591, 122] width 1022 height 72
click at [880, 120] on icon "button" at bounding box center [879, 122] width 13 height 13
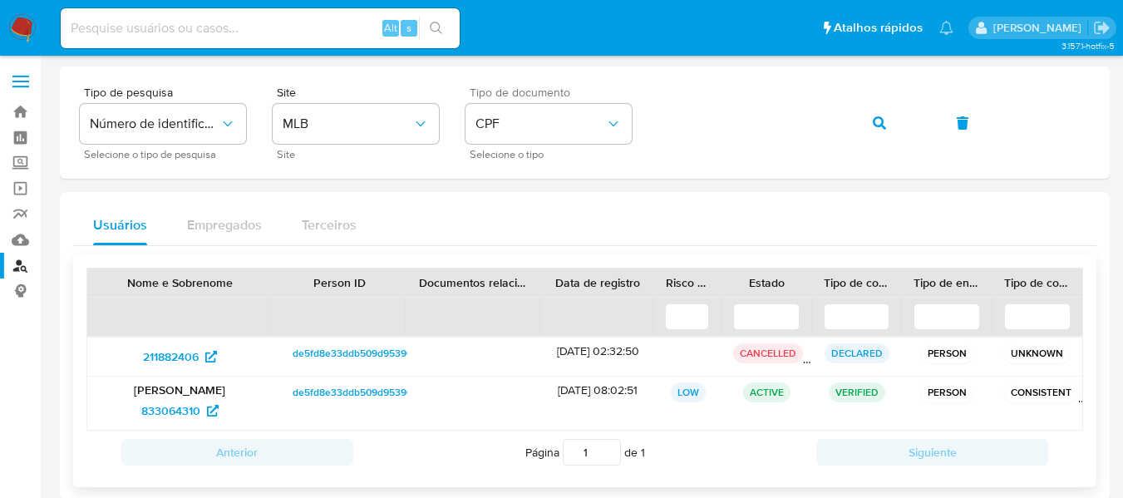
click at [191, 392] on p "Leticia Matildes da Silva" at bounding box center [180, 389] width 162 height 15
click at [168, 410] on span "833064310" at bounding box center [170, 410] width 59 height 27
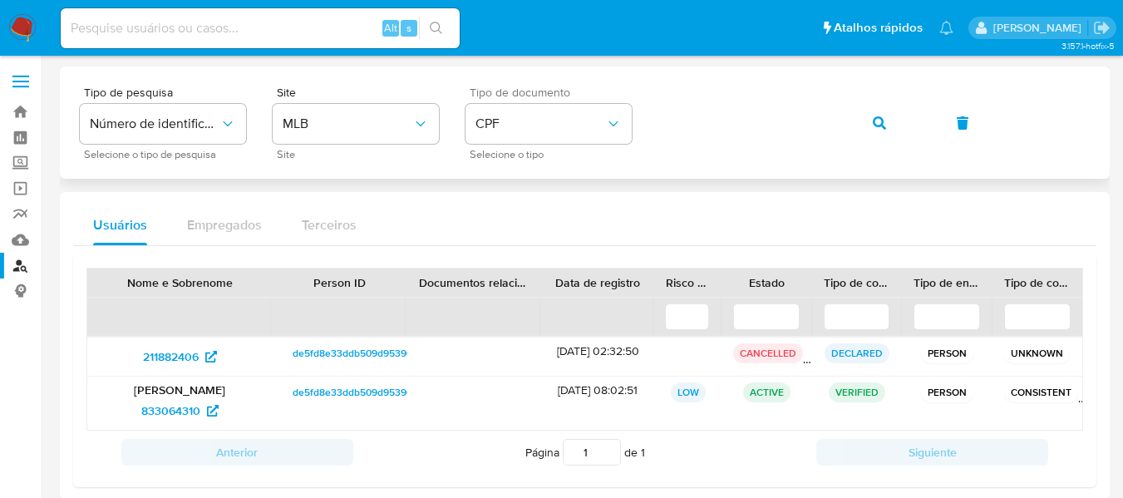
click at [874, 126] on icon "button" at bounding box center [879, 122] width 13 height 13
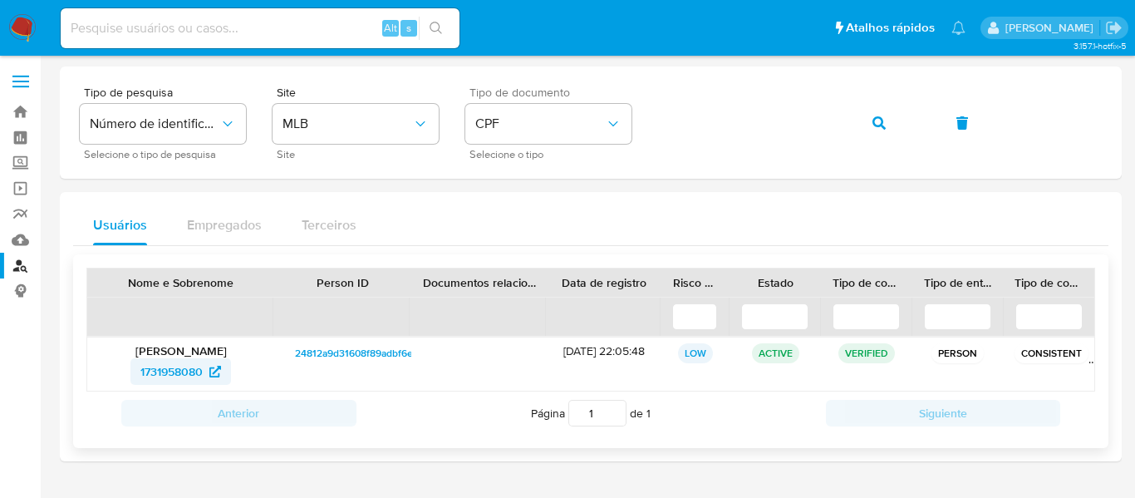
click at [189, 363] on span "1731958080" at bounding box center [171, 371] width 62 height 27
click at [649, 118] on div "Tipo de pesquisa Número de identificação Selecione o tipo de pesquisa Site MLB …" at bounding box center [591, 122] width 1022 height 72
click at [545, 105] on div "Tipo de pesquisa Número de identificação Selecione o tipo de pesquisa Site MLB …" at bounding box center [591, 122] width 1022 height 72
click at [885, 123] on icon "button" at bounding box center [879, 122] width 13 height 13
click at [206, 371] on span "786287704" at bounding box center [181, 371] width 76 height 27
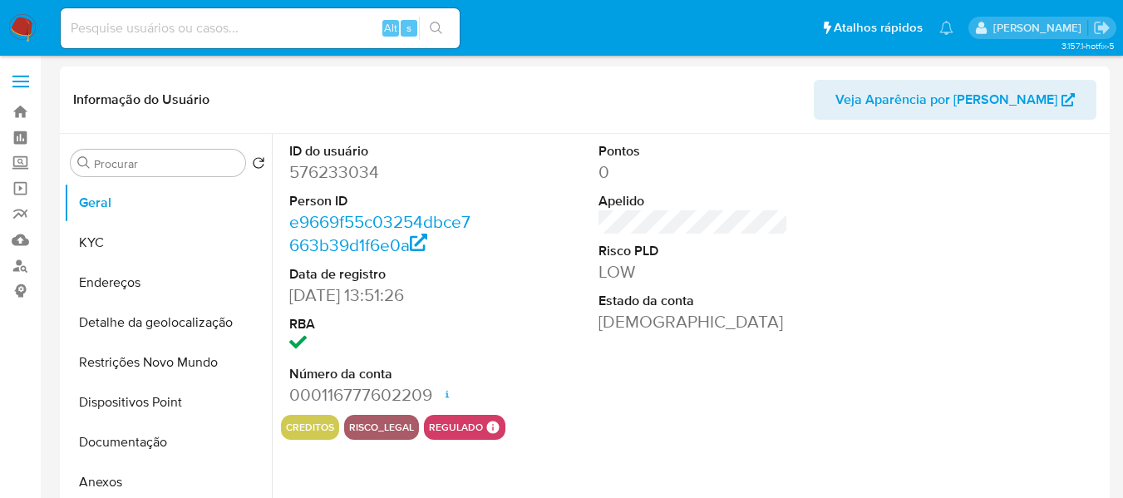
select select "10"
click at [109, 238] on button "KYC" at bounding box center [161, 243] width 194 height 40
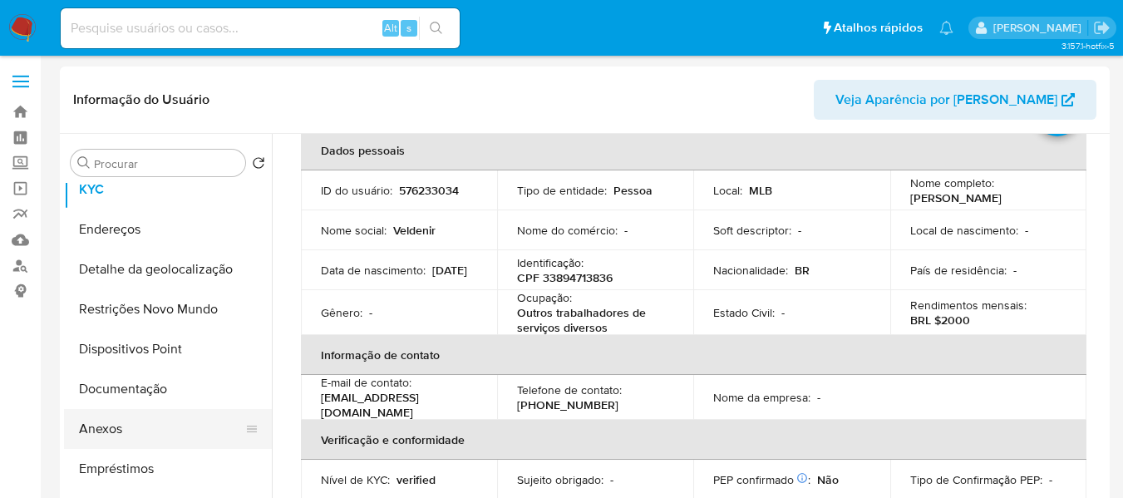
scroll to position [83, 0]
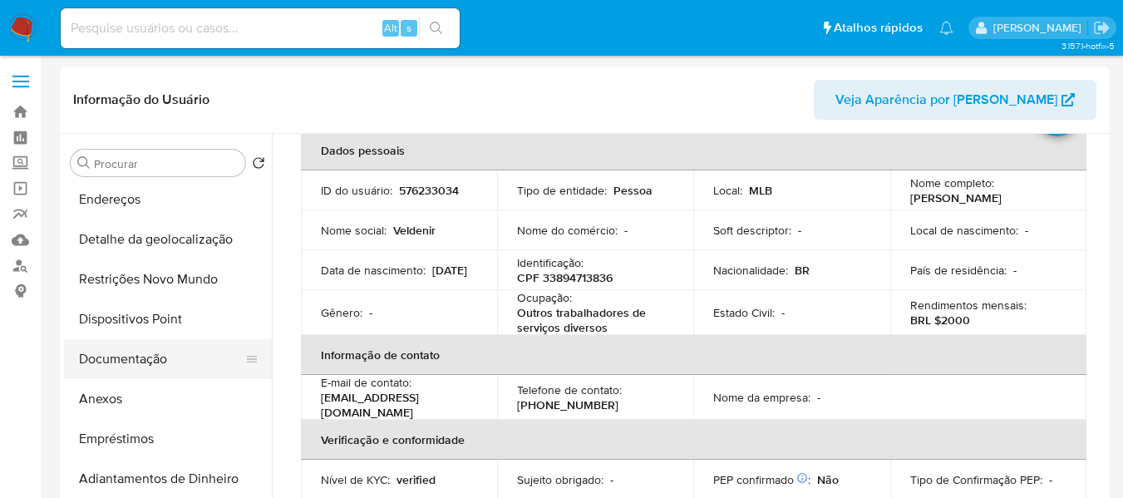
click at [175, 359] on button "Documentação" at bounding box center [161, 359] width 194 height 40
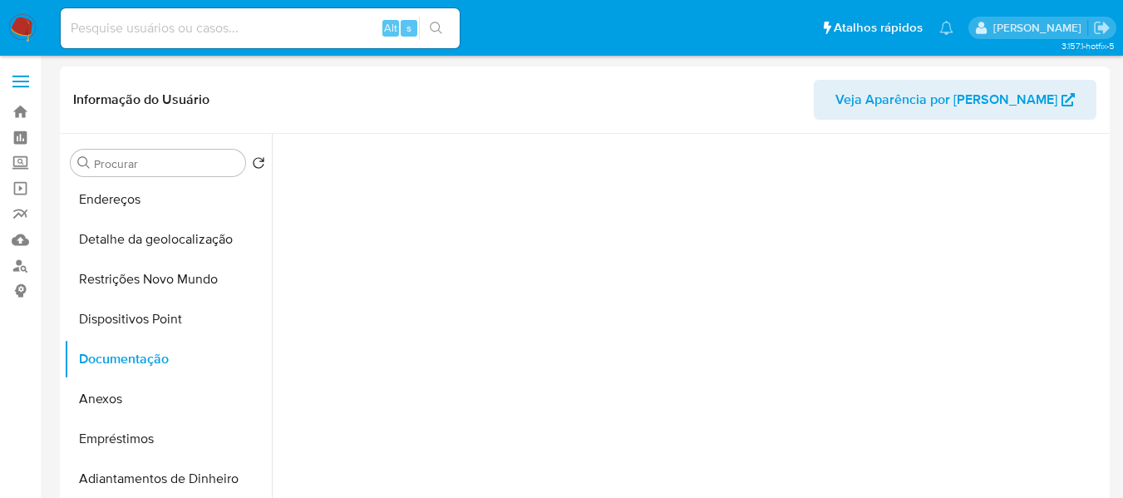
scroll to position [0, 0]
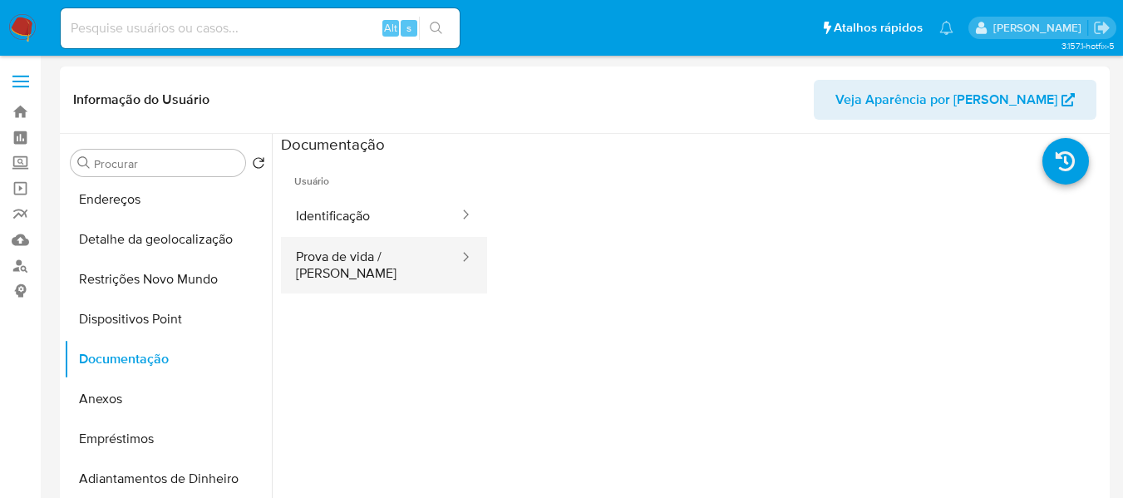
click at [405, 263] on button "Prova de vida / [PERSON_NAME]" at bounding box center [370, 265] width 179 height 57
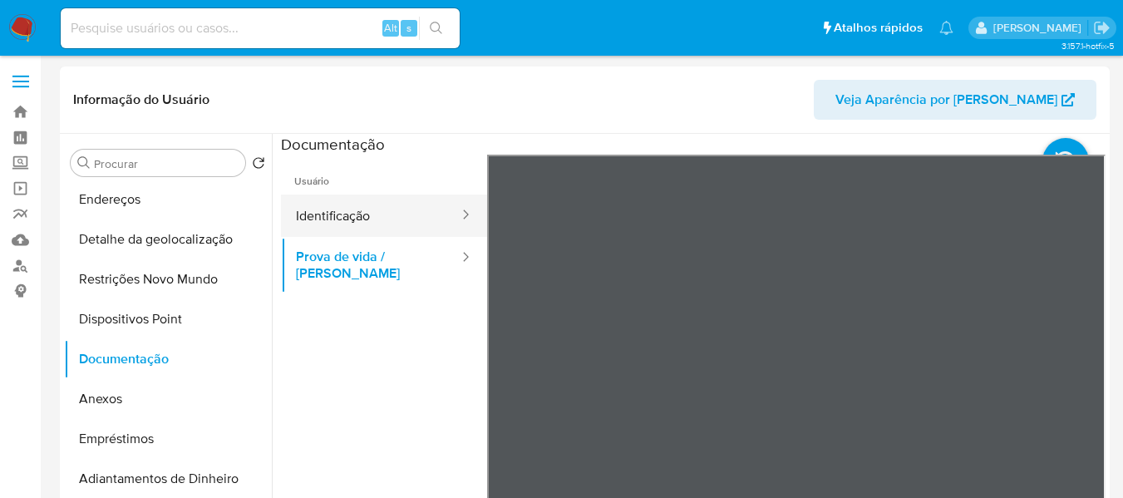
click at [351, 219] on button "Identificação" at bounding box center [370, 215] width 179 height 42
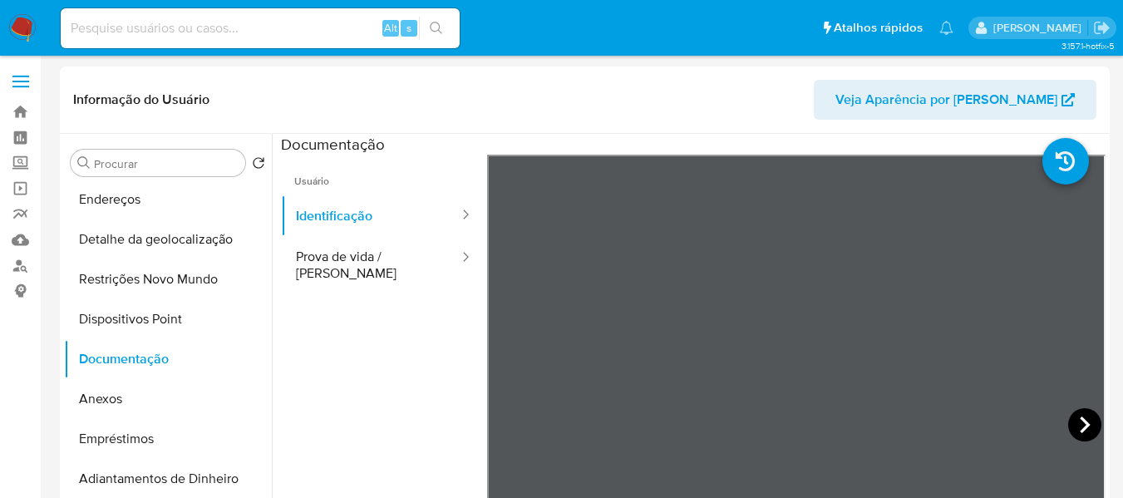
click at [1068, 418] on icon at bounding box center [1084, 424] width 33 height 33
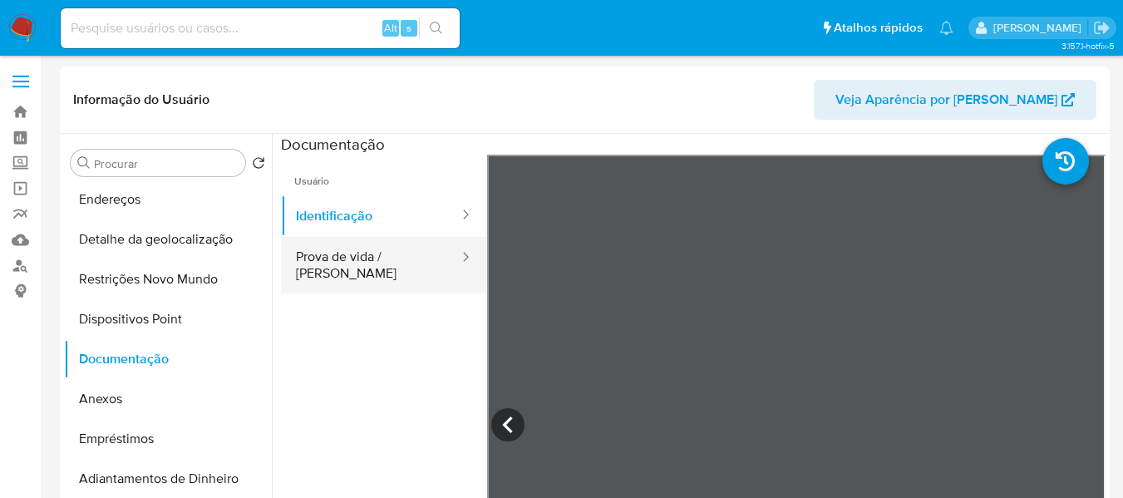
click at [384, 258] on button "Prova de vida / [PERSON_NAME]" at bounding box center [370, 265] width 179 height 57
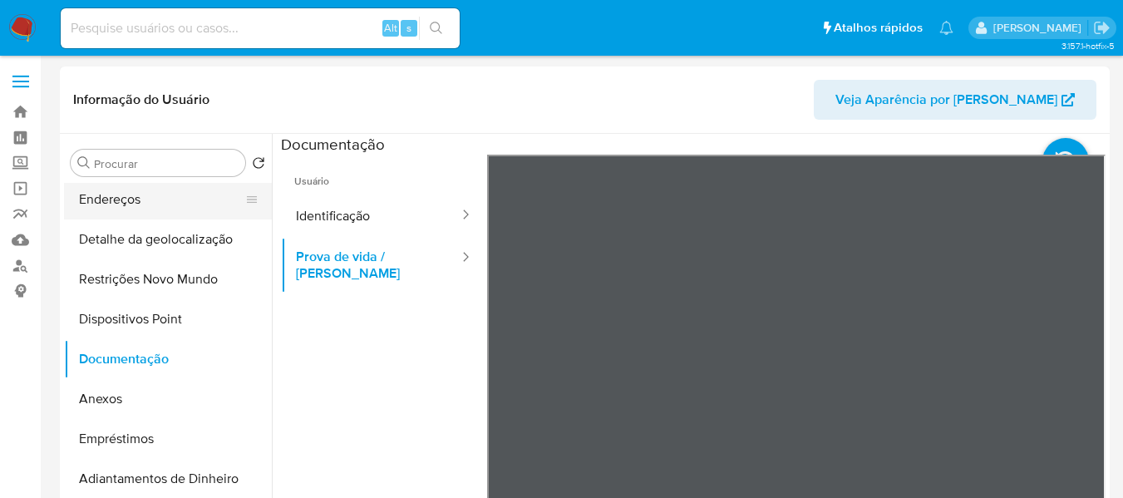
click at [199, 201] on button "Endereços" at bounding box center [161, 199] width 194 height 40
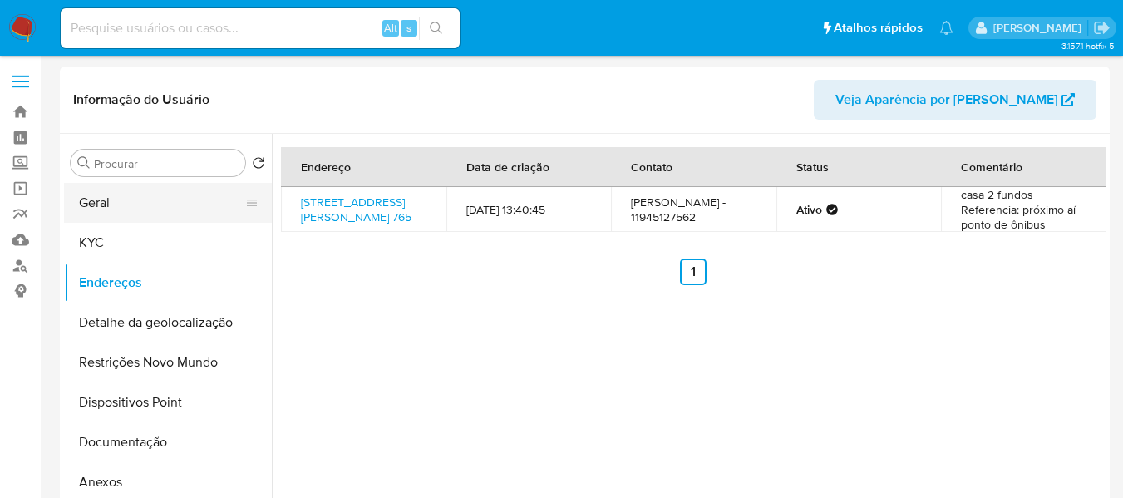
click at [155, 214] on button "Geral" at bounding box center [161, 203] width 194 height 40
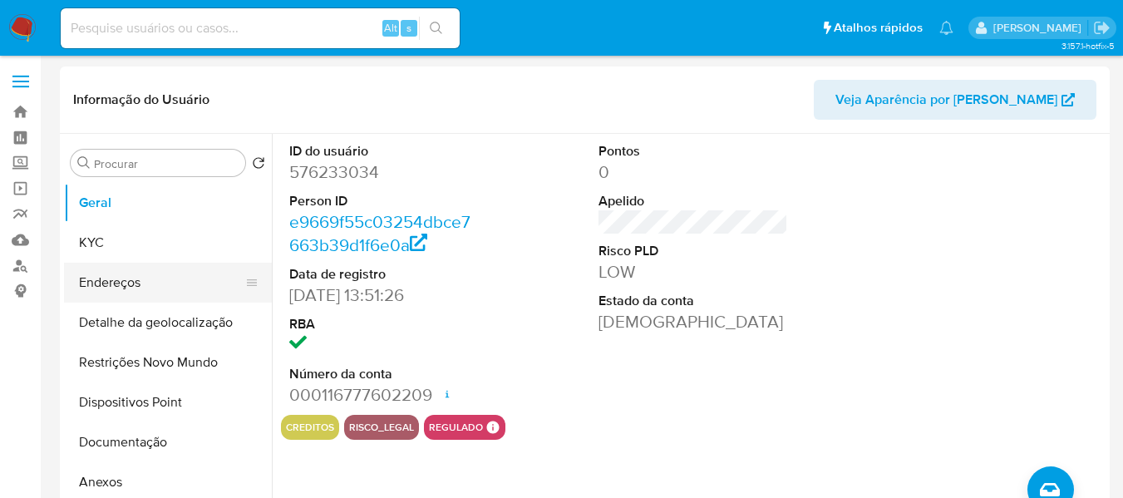
click at [170, 286] on button "Endereços" at bounding box center [161, 283] width 194 height 40
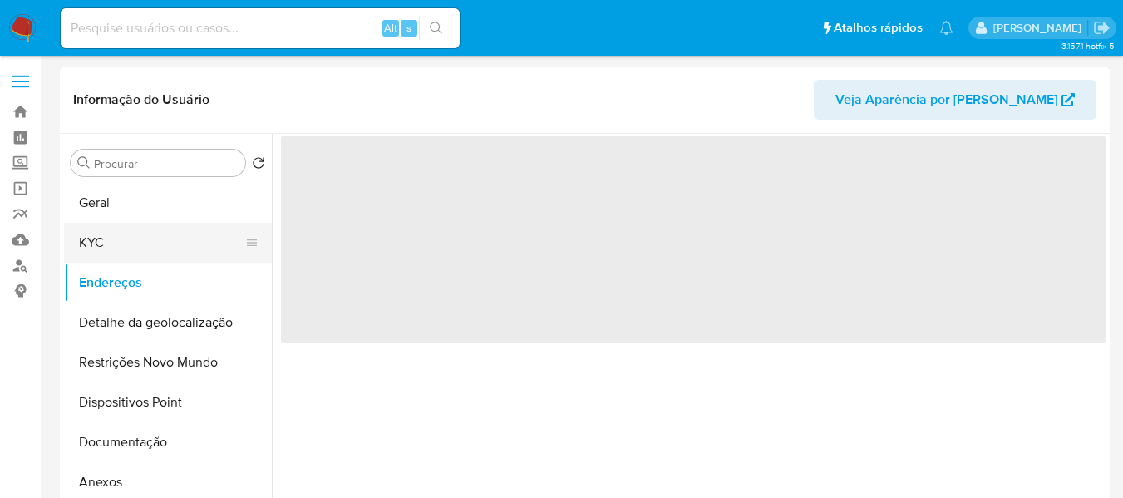
click at [156, 242] on button "KYC" at bounding box center [161, 243] width 194 height 40
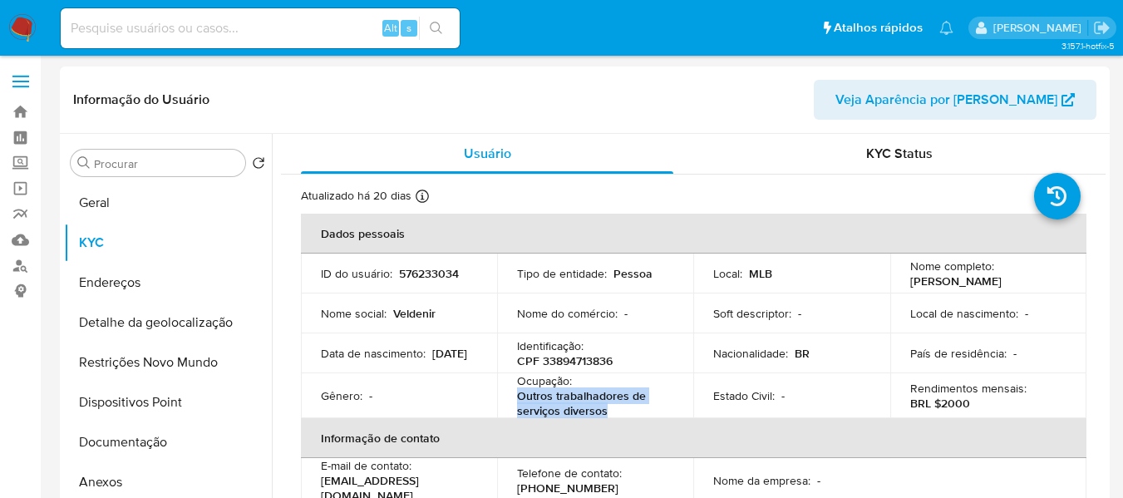
drag, startPoint x: 516, startPoint y: 399, endPoint x: 604, endPoint y: 414, distance: 89.3
click at [604, 414] on p "Outros trabalhadores de serviços diversos" at bounding box center [592, 403] width 150 height 30
copy p "Outros trabalhadores de serviços diversos"
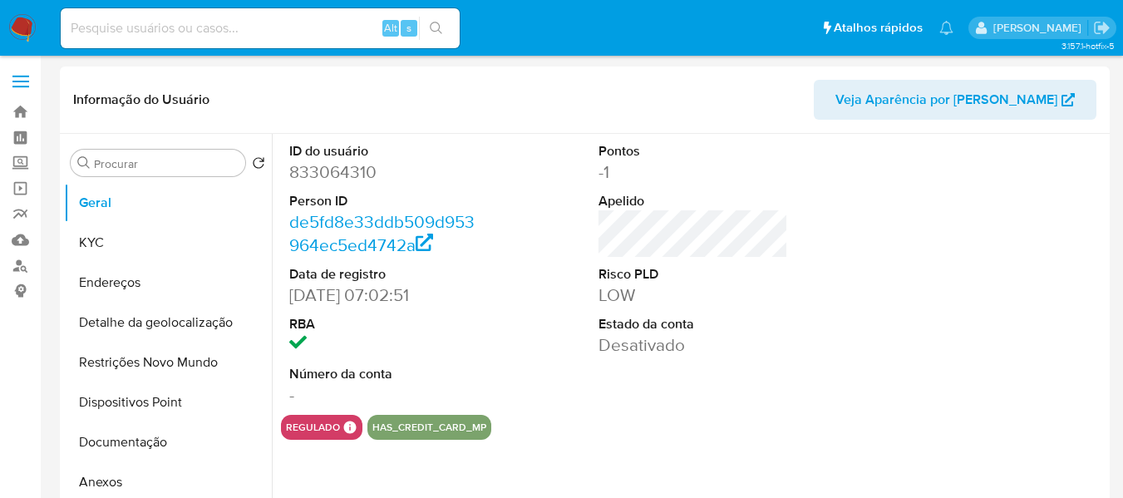
select select "10"
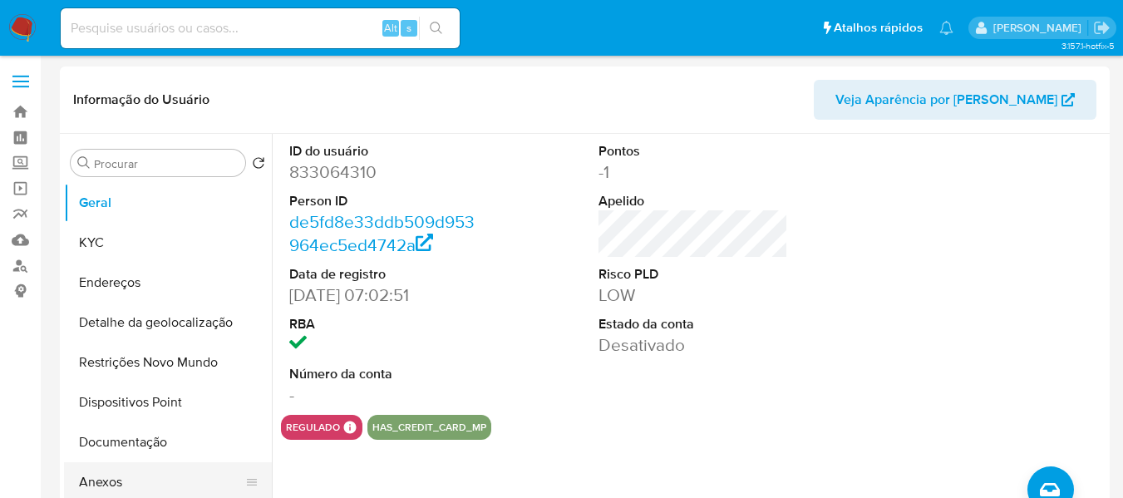
click at [105, 489] on button "Anexos" at bounding box center [161, 482] width 194 height 40
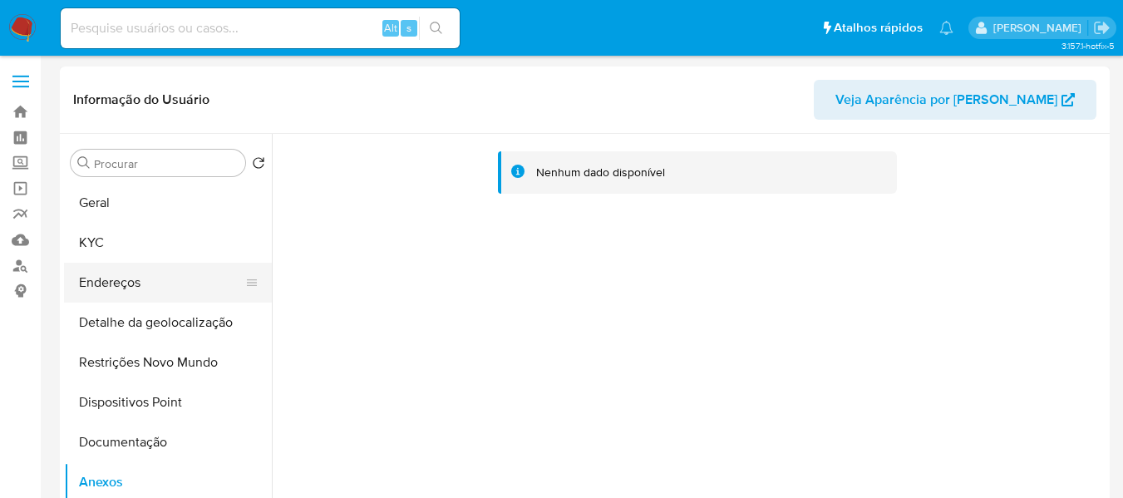
click at [140, 280] on button "Endereços" at bounding box center [161, 283] width 194 height 40
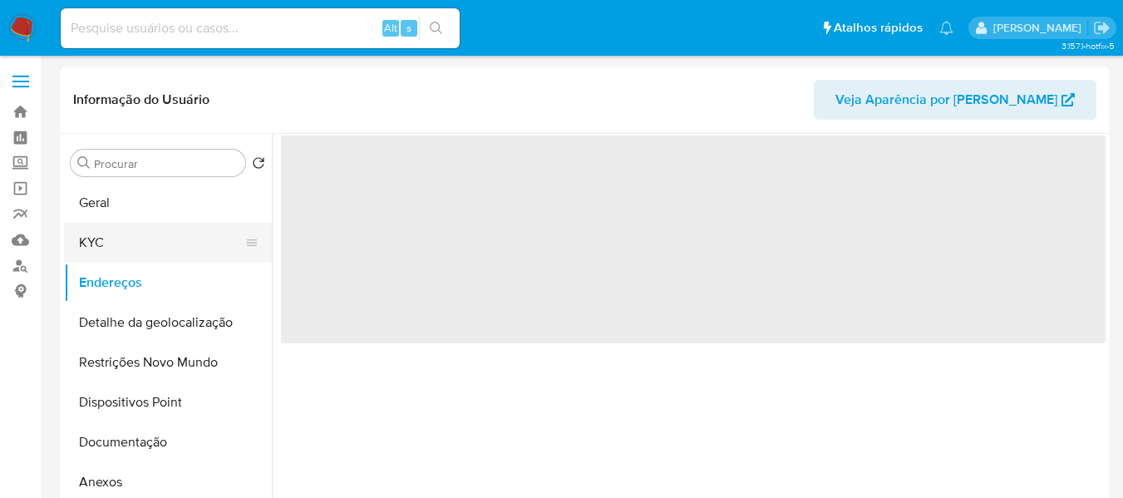
click at [157, 243] on button "KYC" at bounding box center [161, 243] width 194 height 40
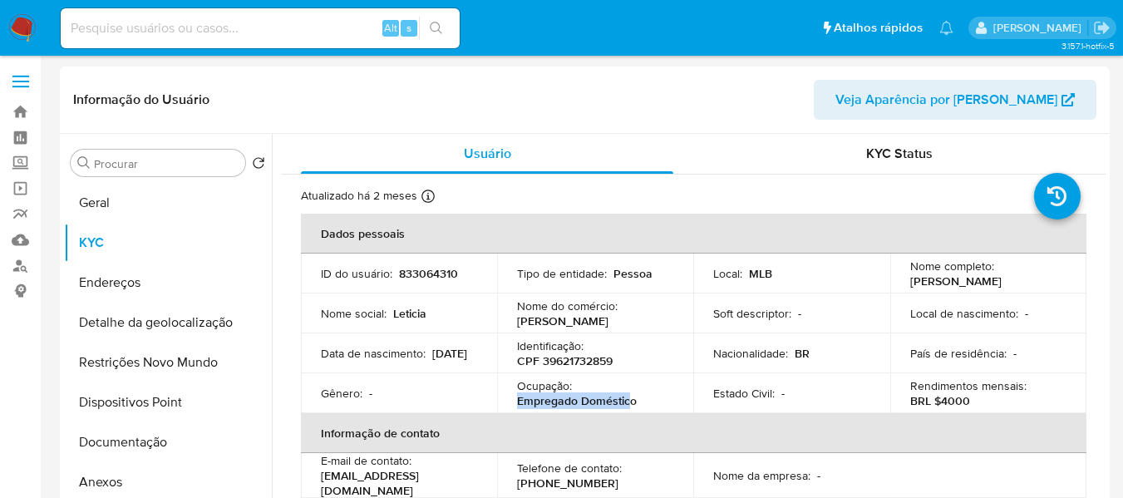
drag, startPoint x: 517, startPoint y: 401, endPoint x: 621, endPoint y: 405, distance: 103.9
click at [628, 407] on p "Empregado Doméstico" at bounding box center [577, 400] width 120 height 15
click at [639, 403] on div "Ocupação : Empregado Doméstico" at bounding box center [595, 393] width 156 height 30
drag, startPoint x: 518, startPoint y: 401, endPoint x: 633, endPoint y: 400, distance: 115.5
click at [637, 400] on div "Ocupação : Empregado Doméstico" at bounding box center [595, 393] width 156 height 30
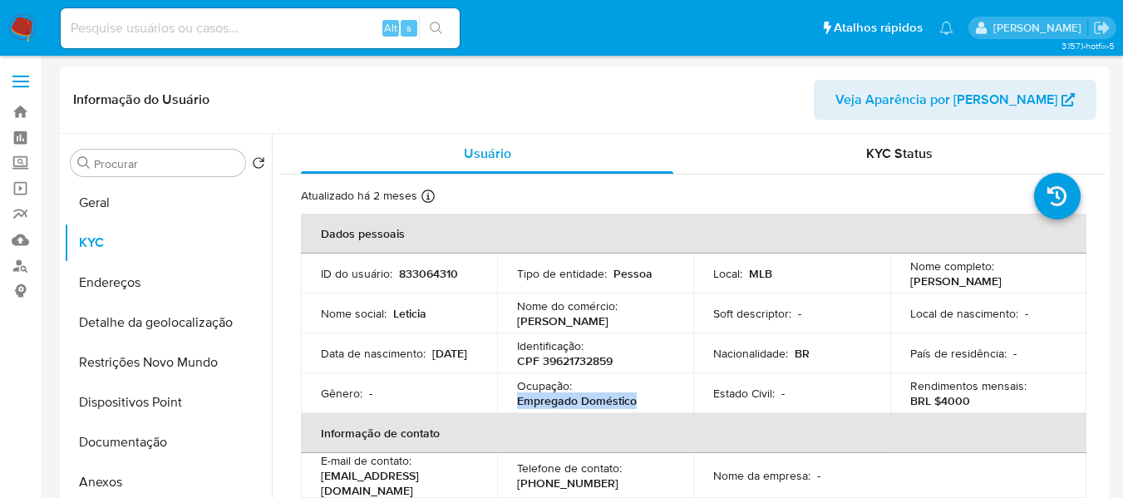
copy p "Empregado Doméstico"
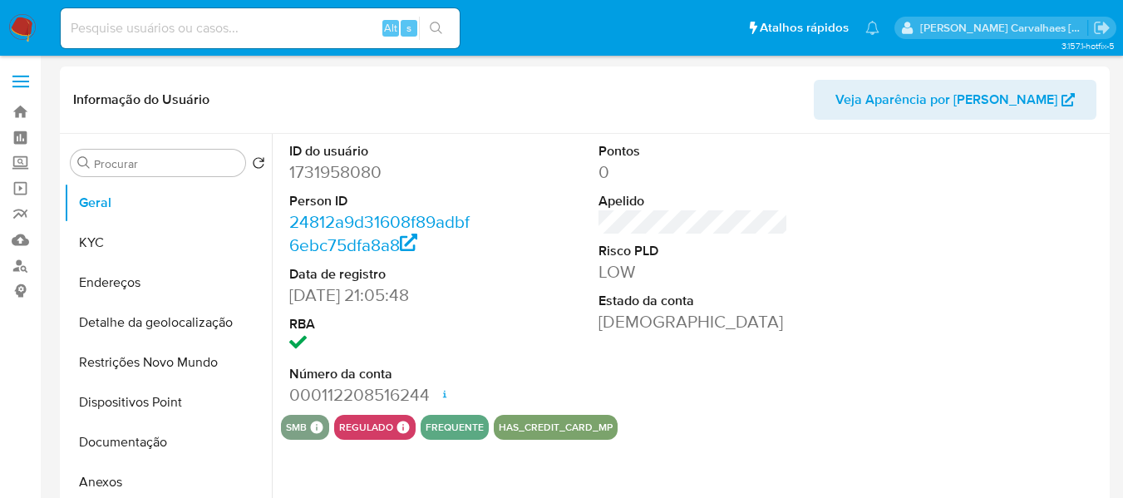
select select "10"
click at [121, 256] on button "KYC" at bounding box center [161, 243] width 194 height 40
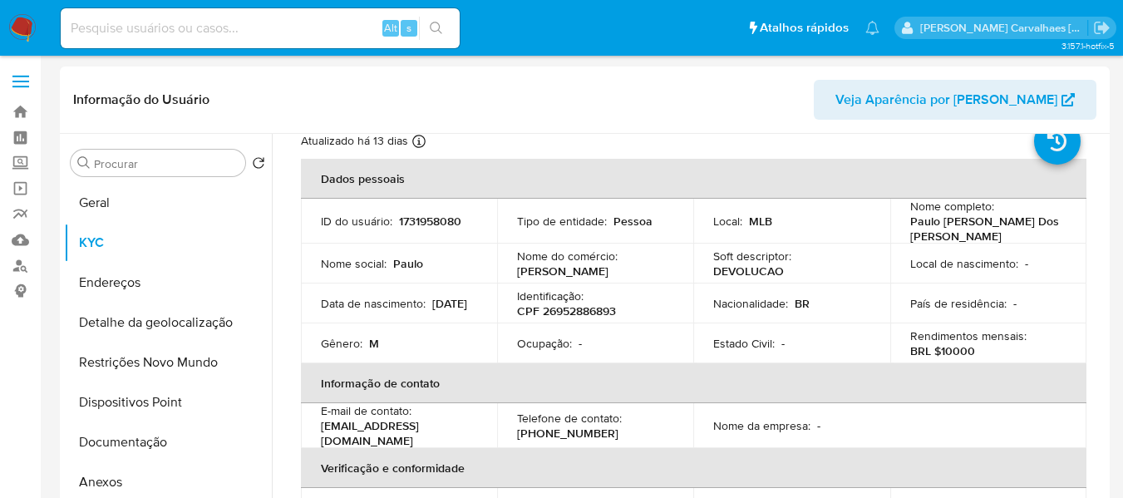
scroll to position [83, 0]
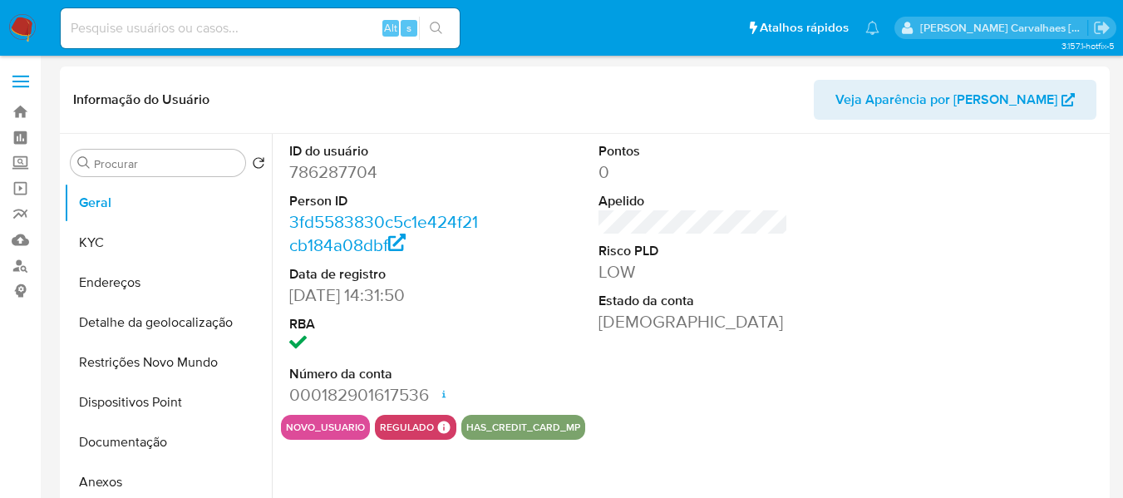
select select "10"
click at [130, 227] on button "KYC" at bounding box center [161, 243] width 194 height 40
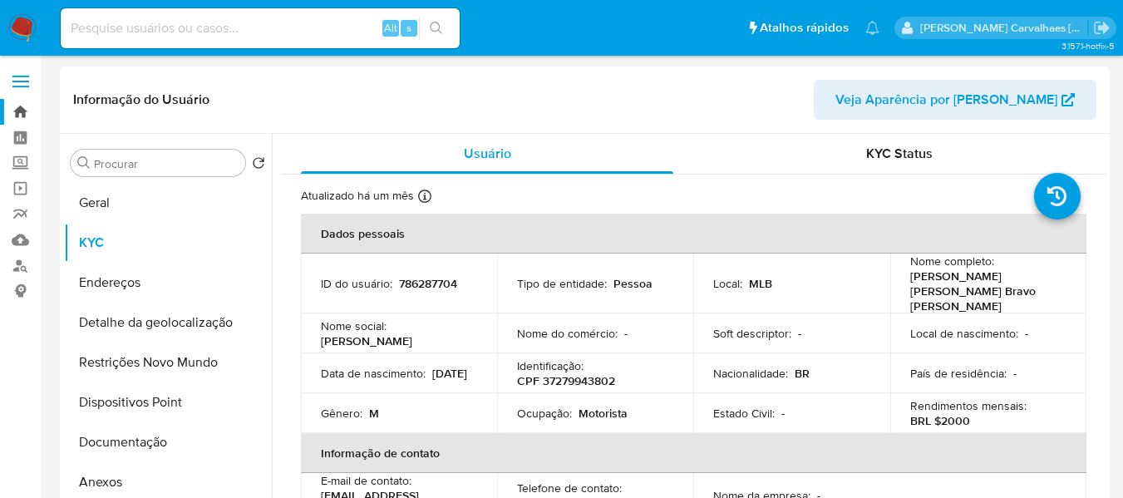
click at [9, 110] on link "Bandeja" at bounding box center [99, 112] width 198 height 26
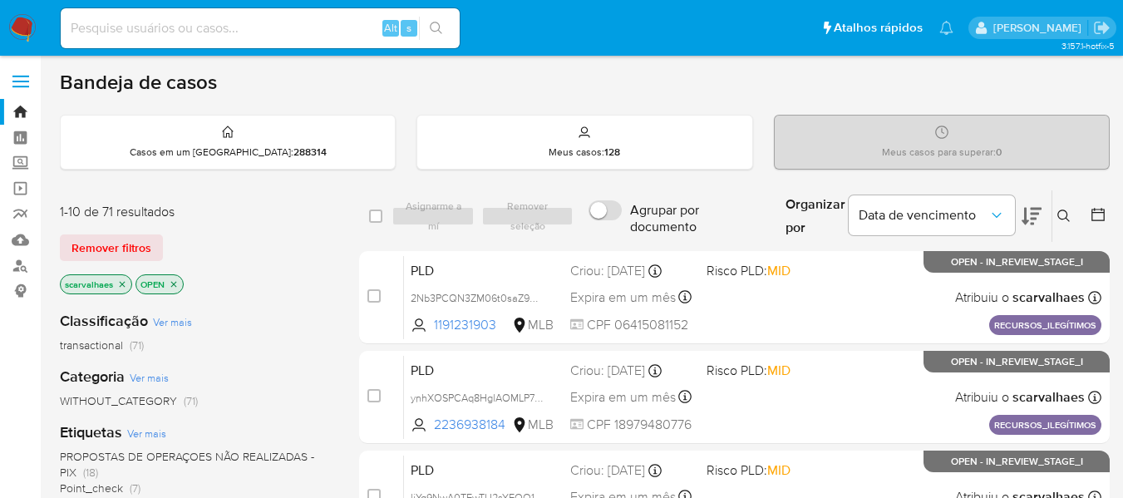
click at [124, 279] on icon "close-filter" at bounding box center [122, 284] width 10 height 10
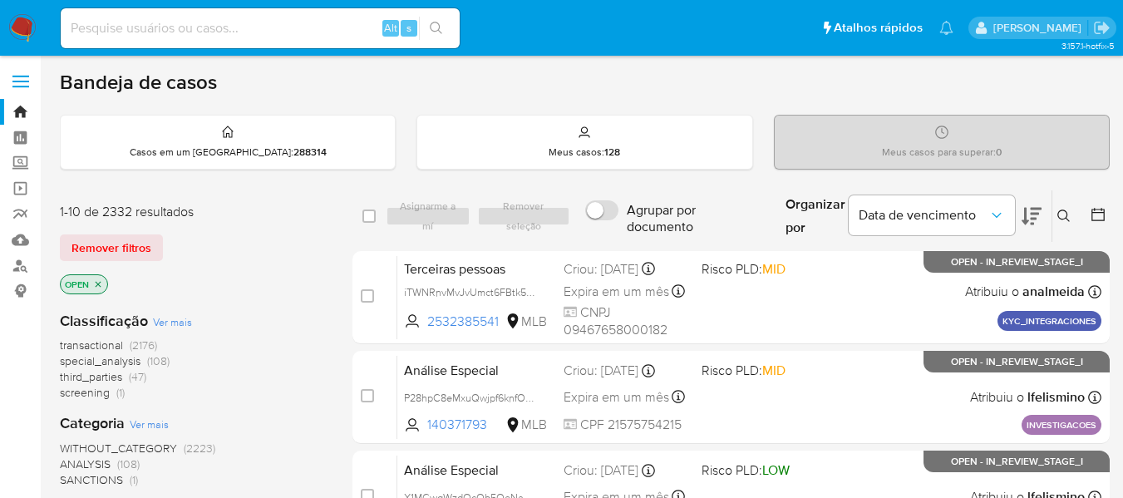
click at [100, 282] on icon "close-filter" at bounding box center [98, 284] width 10 height 10
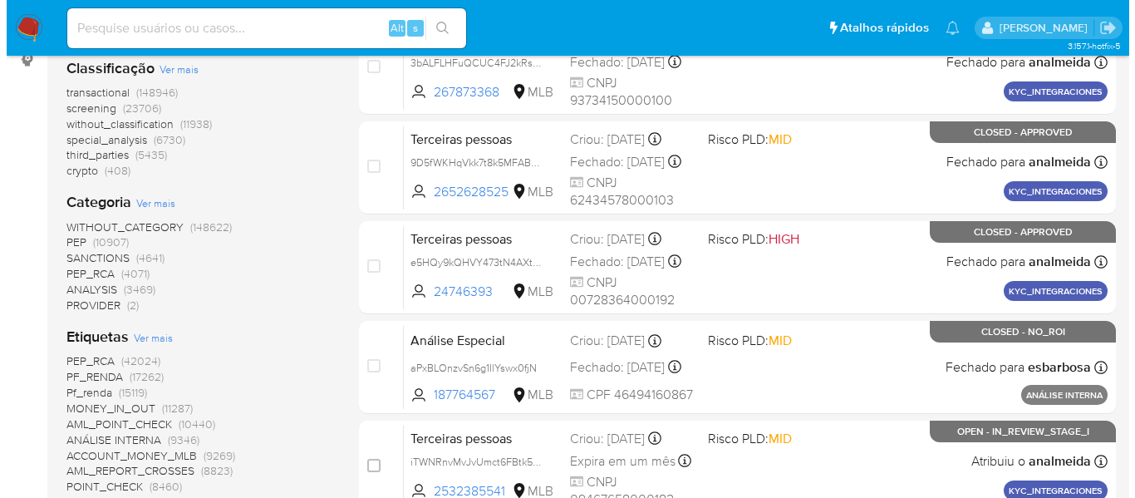
scroll to position [249, 0]
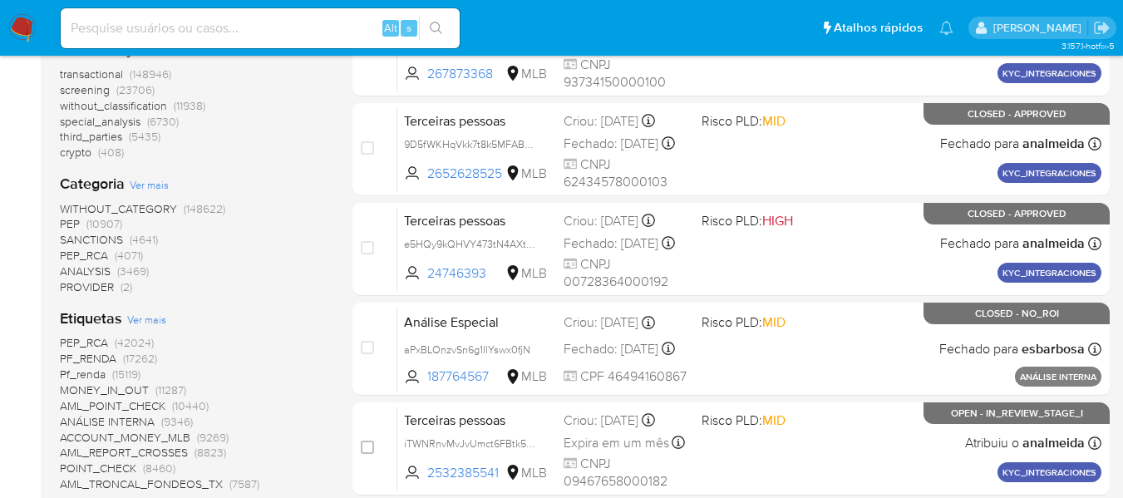
click at [139, 318] on span "Ver mais" at bounding box center [146, 319] width 39 height 15
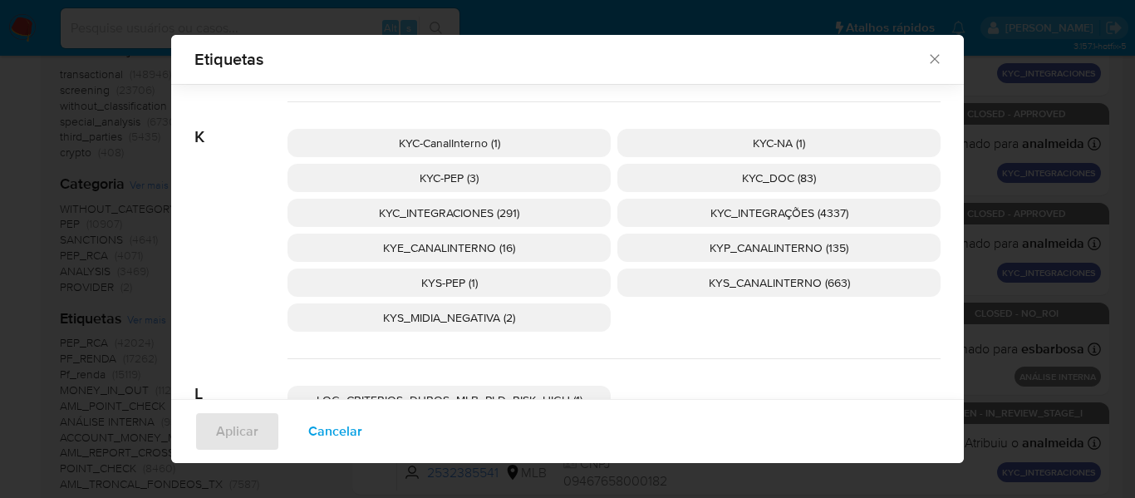
scroll to position [2980, 0]
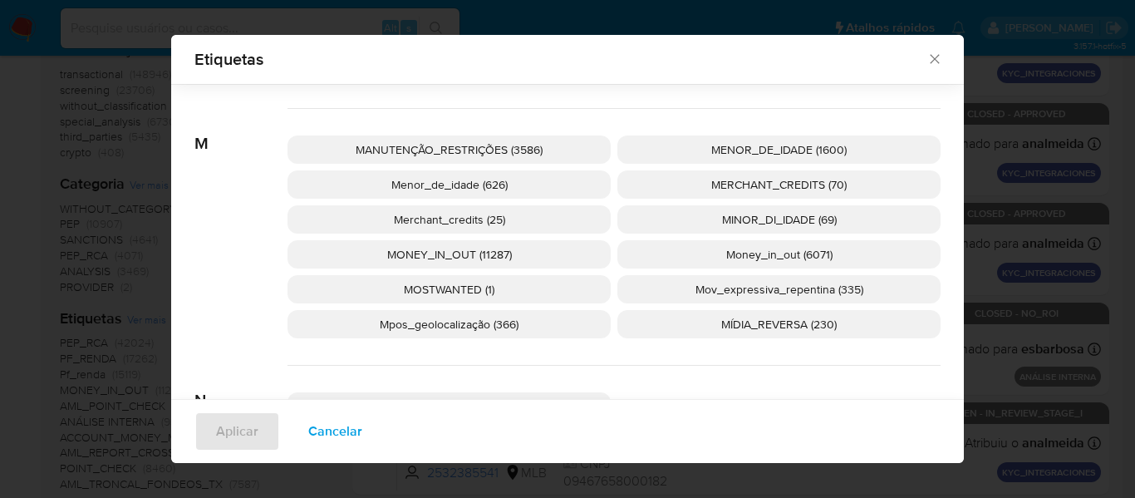
click at [755, 258] on span "Money_in_out (6071)" at bounding box center [779, 254] width 106 height 17
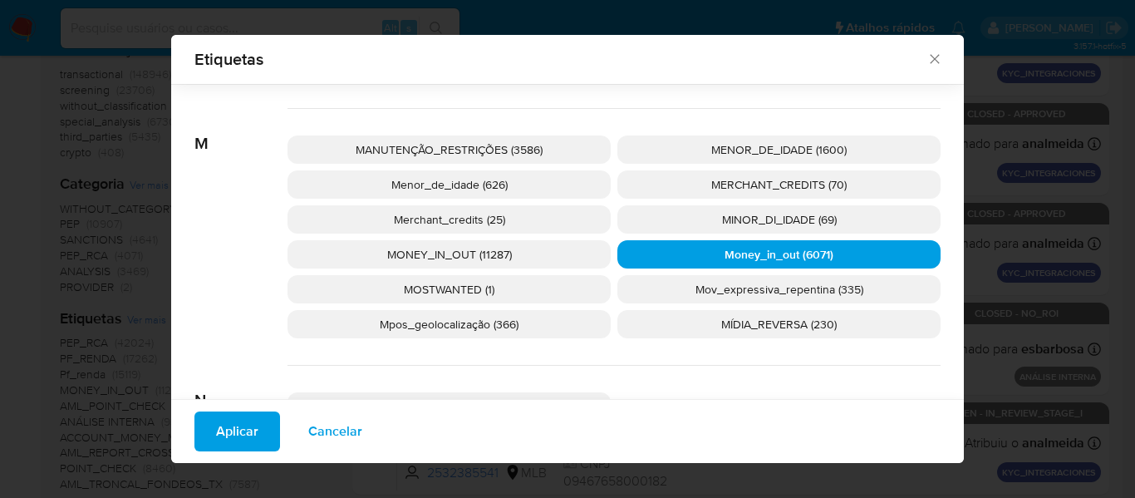
click at [216, 430] on span "Aplicar" at bounding box center [237, 431] width 42 height 37
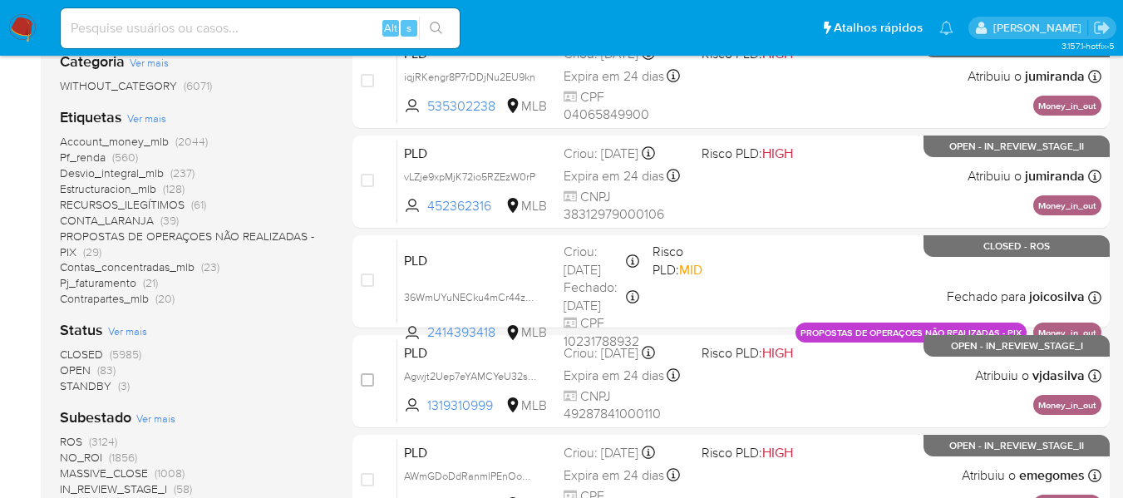
scroll to position [332, 0]
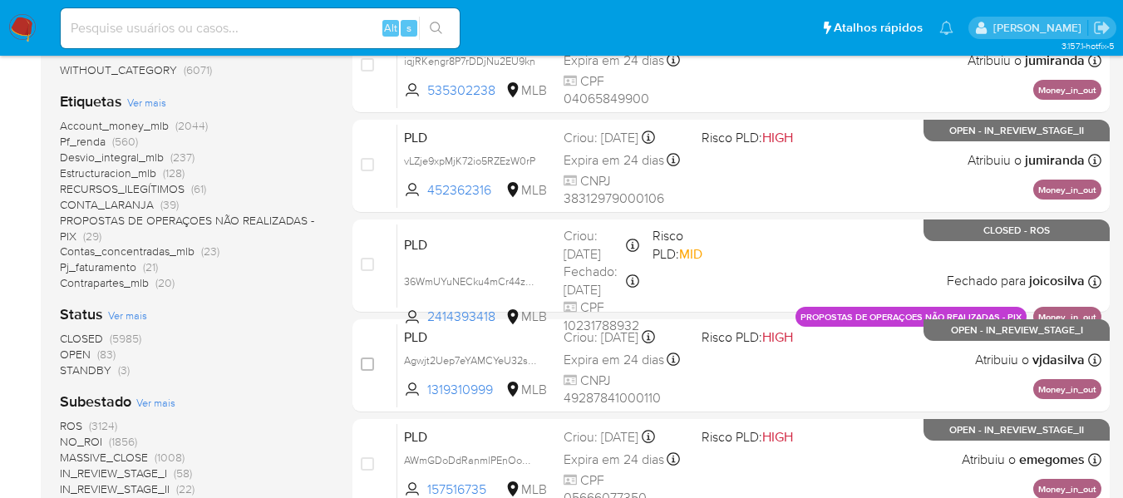
click at [120, 340] on span "(5985)" at bounding box center [126, 338] width 32 height 17
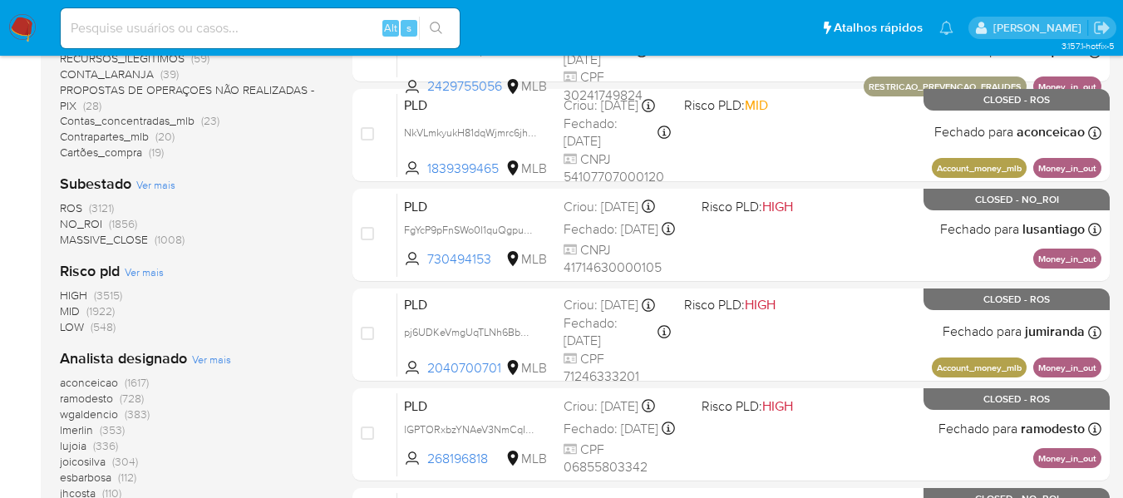
scroll to position [499, 0]
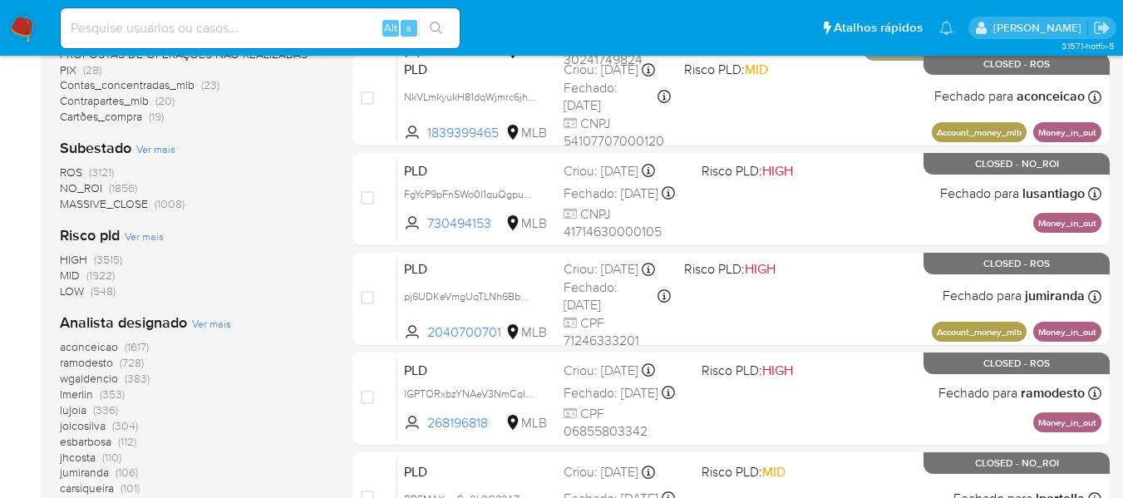
click at [73, 170] on span "ROS" at bounding box center [71, 172] width 22 height 17
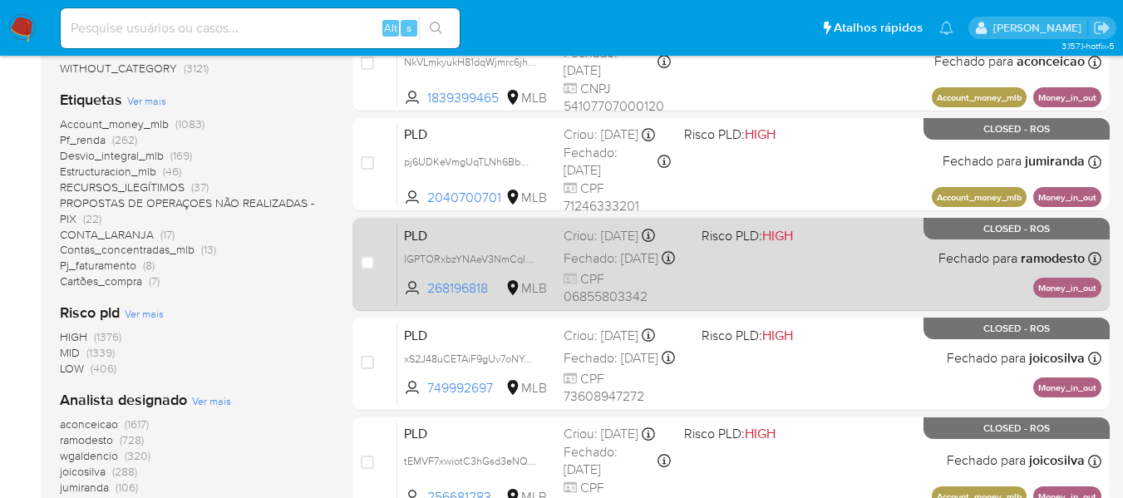
scroll to position [332, 0]
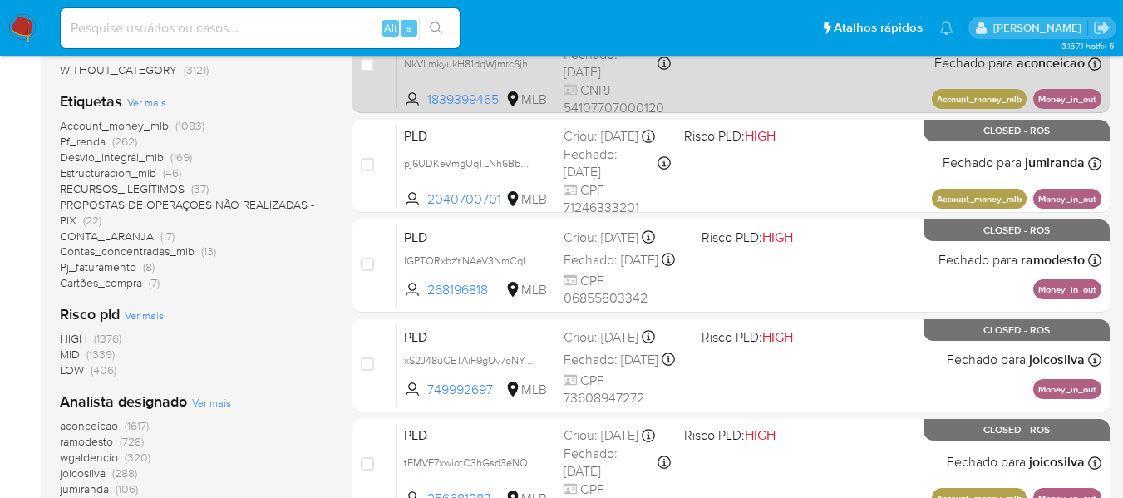
click at [725, 91] on div "PLD NkVLmkyukH81dqWjmrc6jhzS 1839399465 MLB Risco PLD: MID Criou: 12/08/2025 Cr…" at bounding box center [749, 66] width 704 height 84
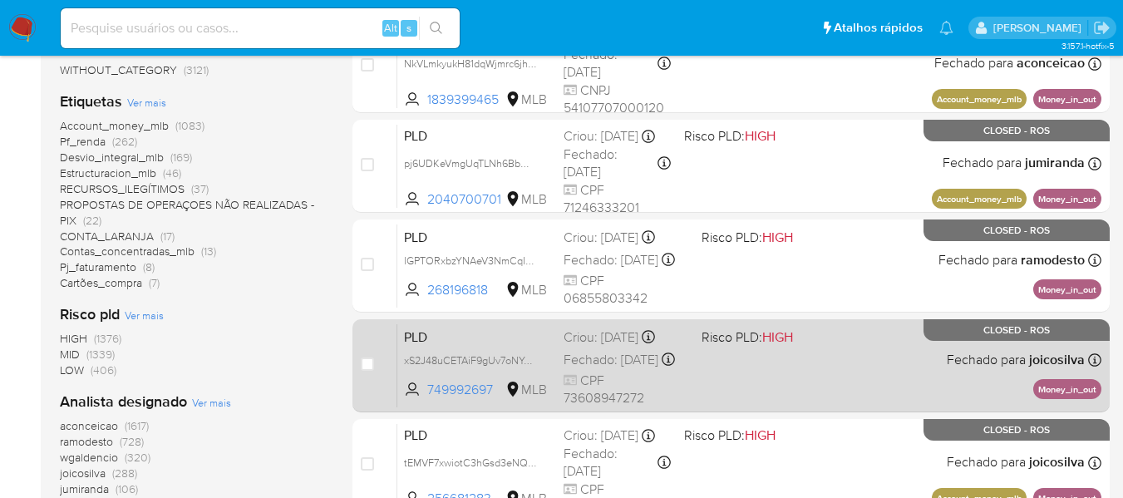
click at [716, 354] on div "PLD xS2J48uCETAiF9gUv7oNYauU 749992697 MLB Risco PLD: HIGH Criou: 12/08/2025 Cr…" at bounding box center [749, 365] width 704 height 84
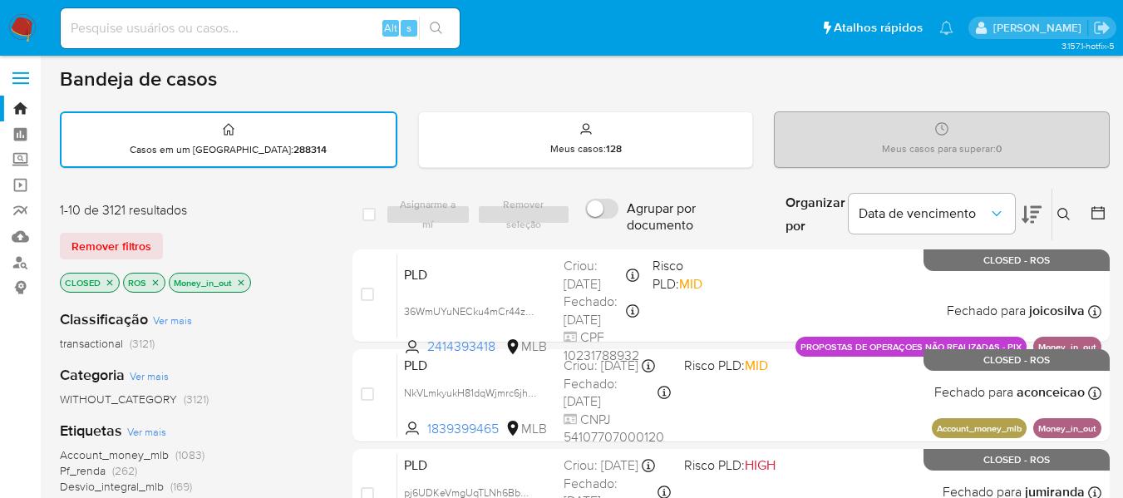
scroll to position [0, 0]
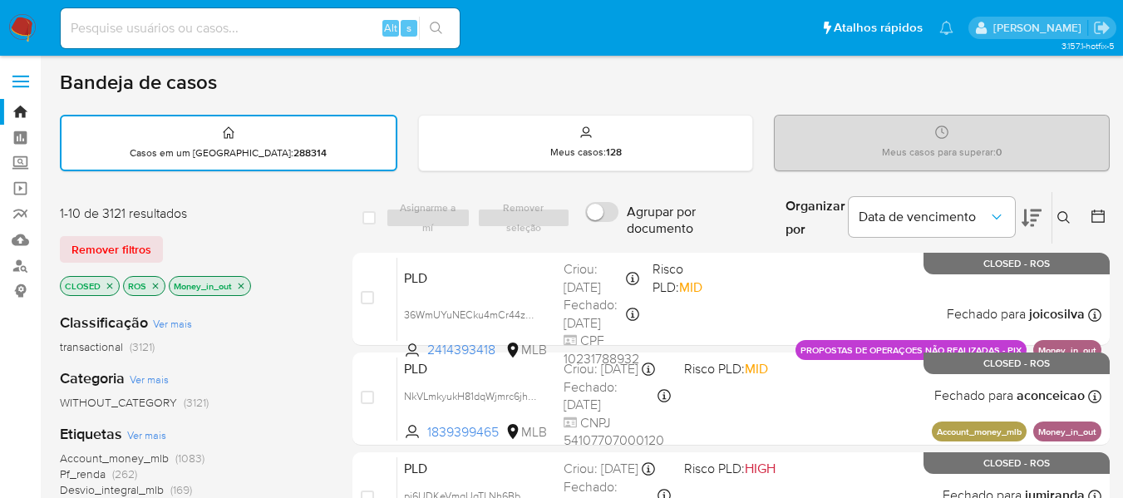
click at [242, 283] on icon "close-filter" at bounding box center [241, 286] width 10 height 10
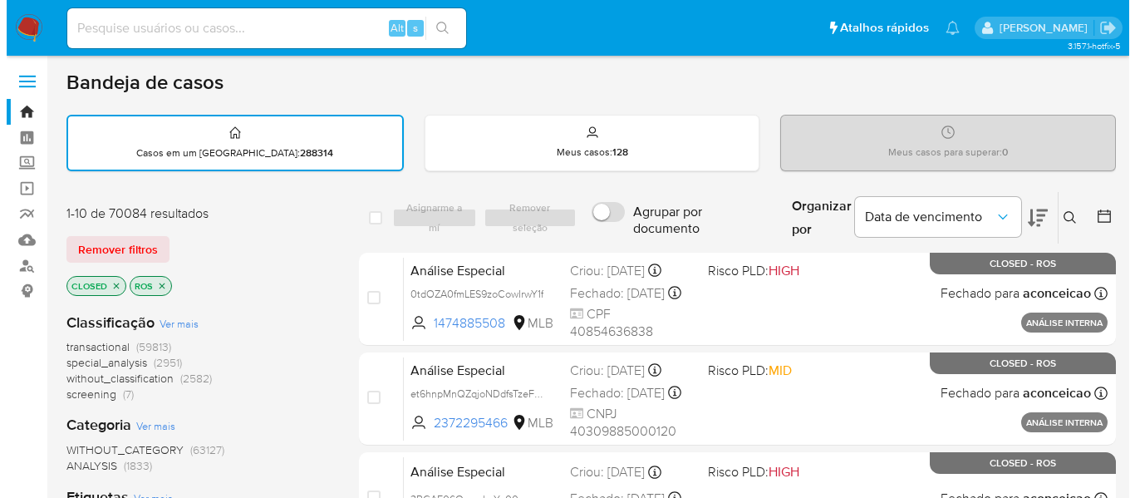
scroll to position [249, 0]
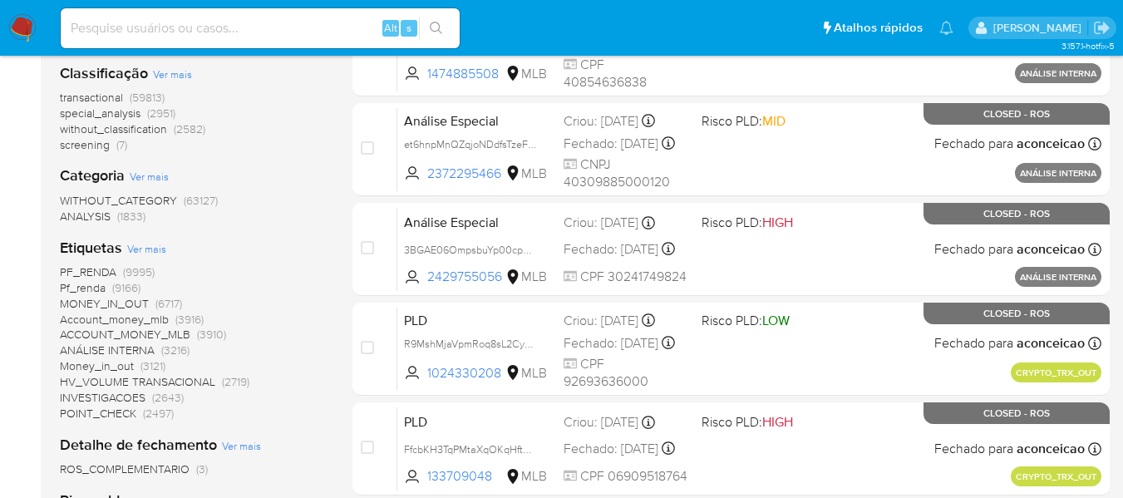
click at [153, 248] on span "Ver mais" at bounding box center [146, 248] width 39 height 15
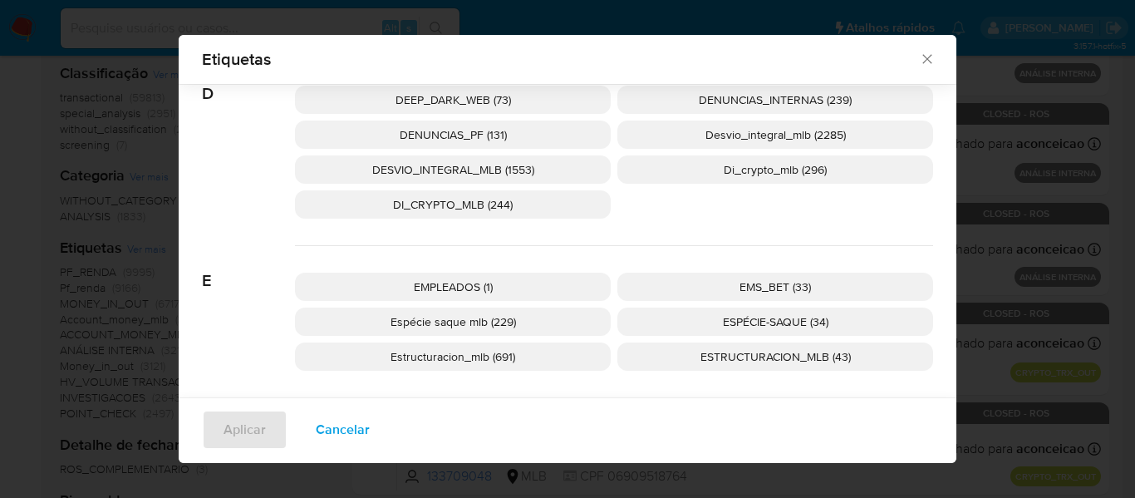
scroll to position [1310, 0]
click at [728, 327] on span "ESPÉCIE-SAQUE (34)" at bounding box center [776, 323] width 106 height 17
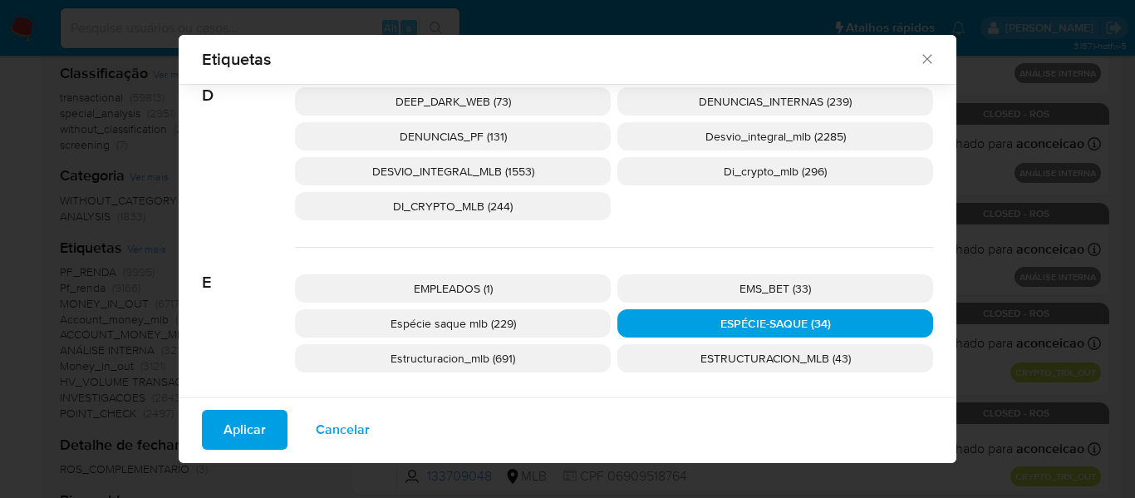
click at [216, 430] on button "Aplicar" at bounding box center [245, 430] width 86 height 40
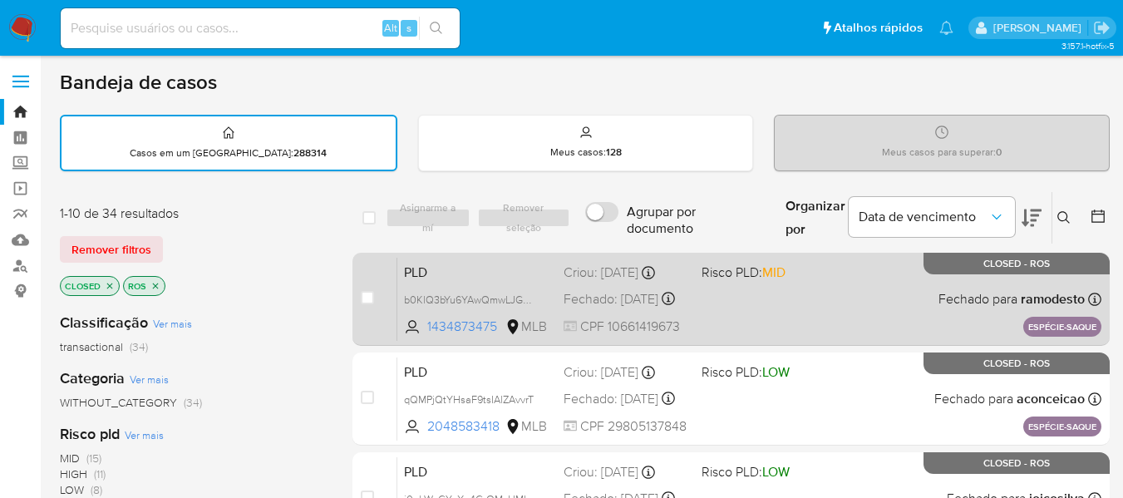
click at [760, 307] on div "PLD b0KlQ3bYu6YAwQmwLJGW86H0 1434873475 MLB Risco PLD: MID Criou: 24/02/2025 Cr…" at bounding box center [749, 299] width 704 height 84
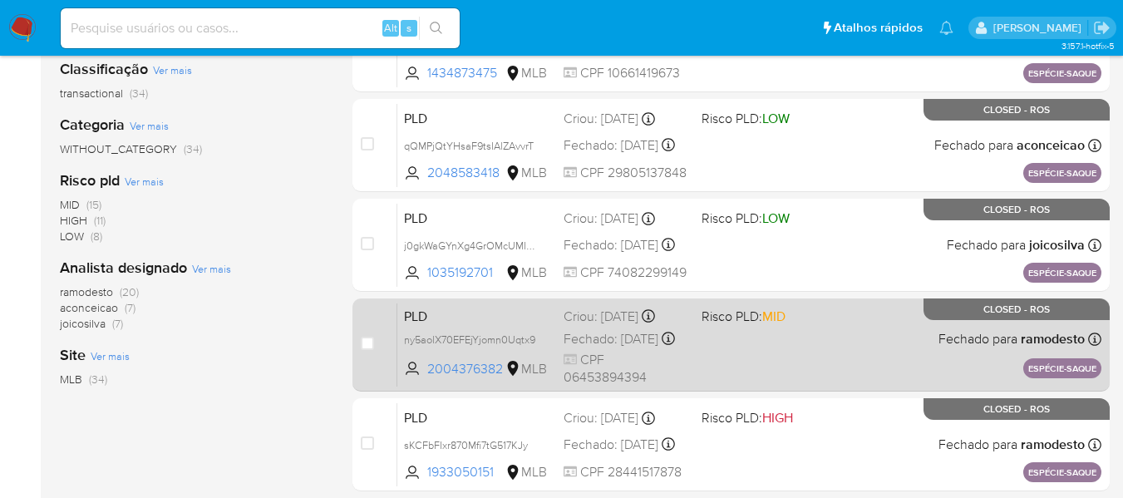
scroll to position [332, 0]
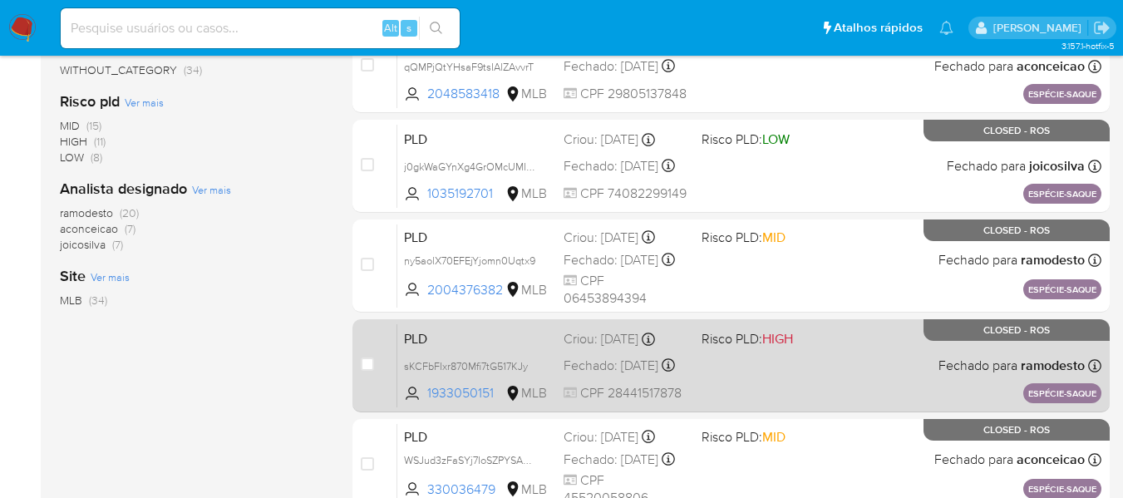
click at [750, 363] on div "PLD sKCFbFIxr870Mfi7tG517KJy 1933050151 MLB Risco PLD: HIGH Criou: 24/02/2025 C…" at bounding box center [749, 365] width 704 height 84
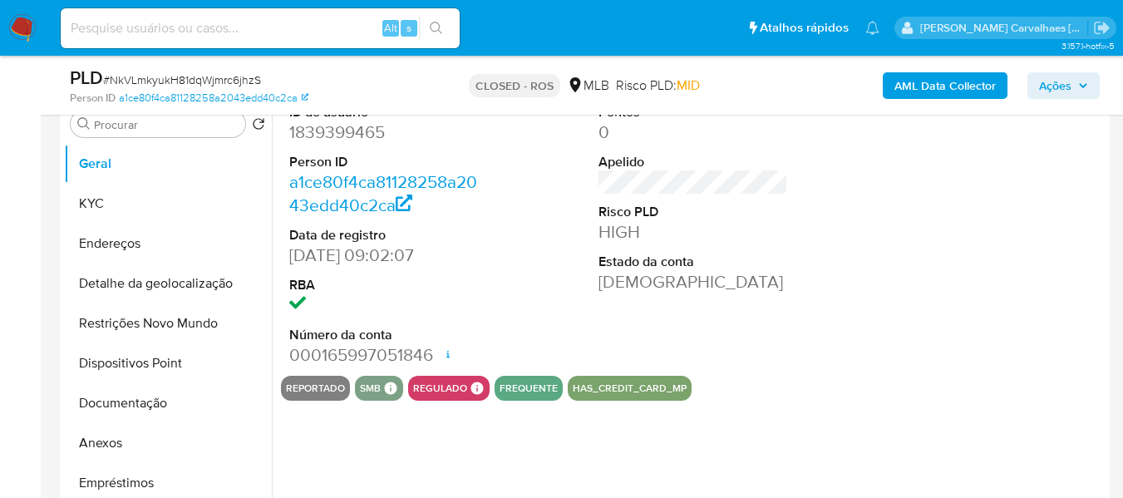
select select "10"
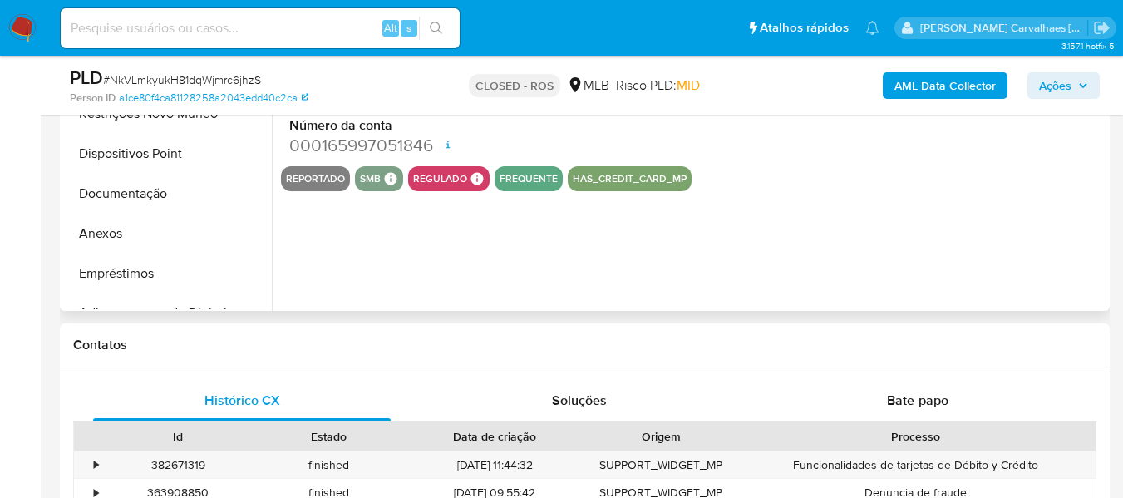
scroll to position [582, 0]
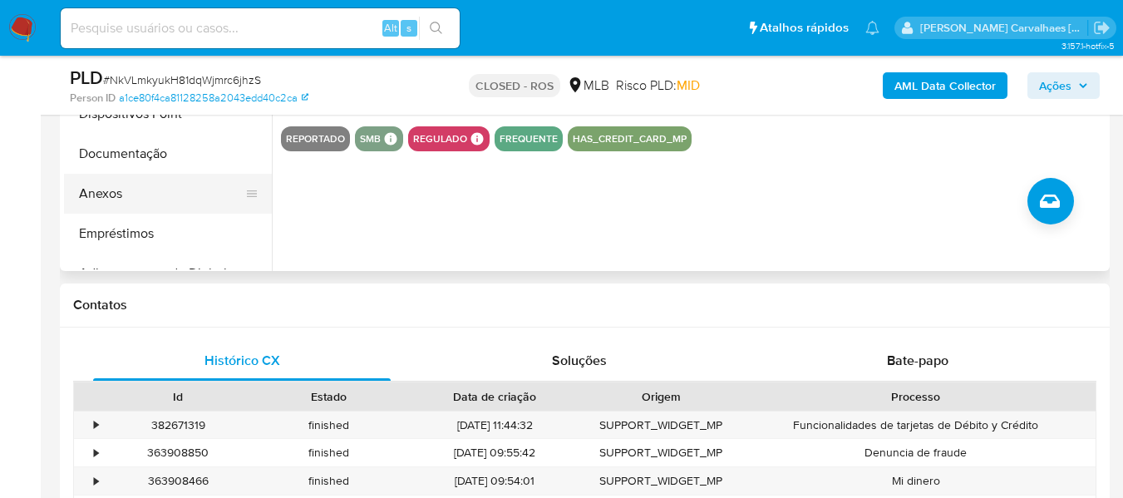
click at [95, 197] on button "Anexos" at bounding box center [161, 194] width 194 height 40
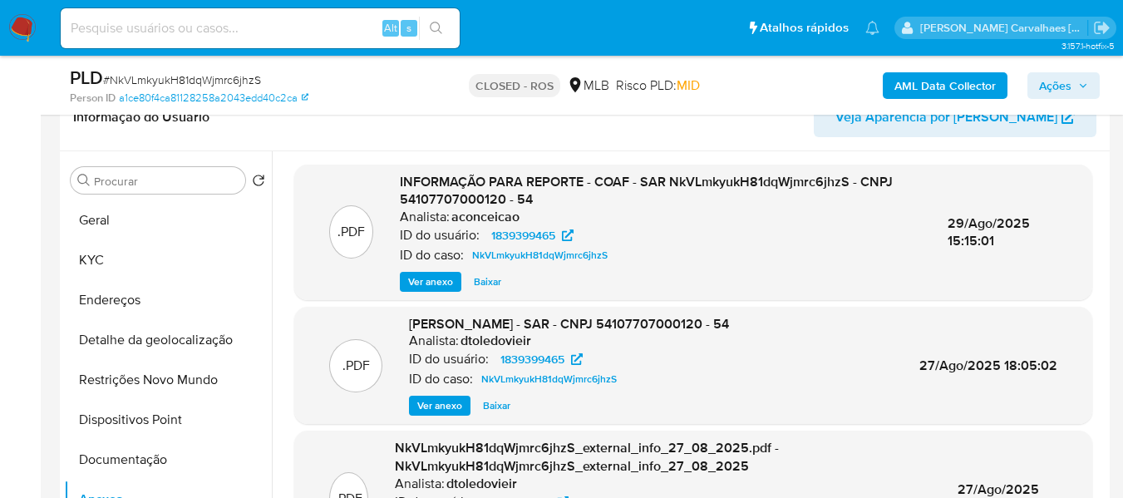
scroll to position [166, 0]
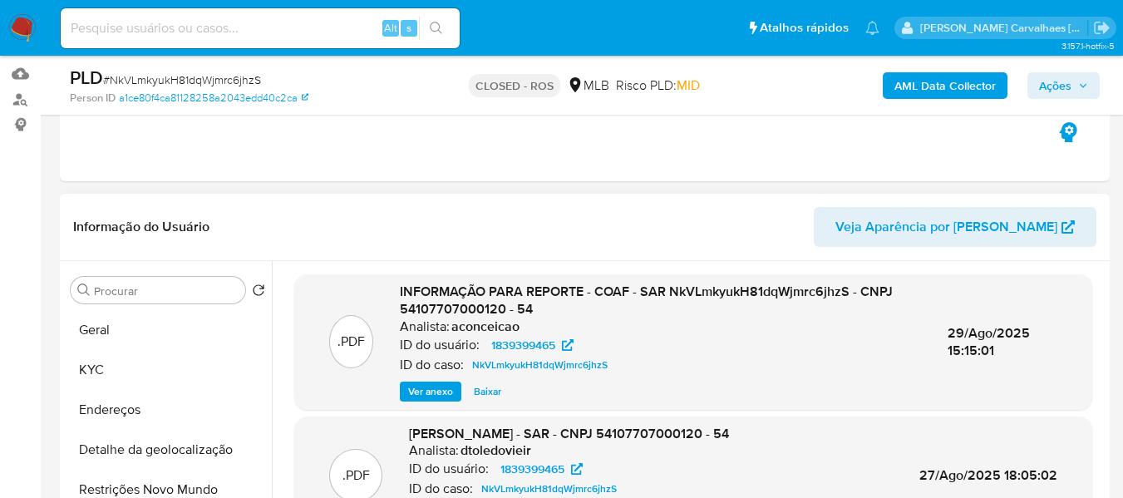
click at [440, 396] on span "Ver anexo" at bounding box center [430, 391] width 45 height 17
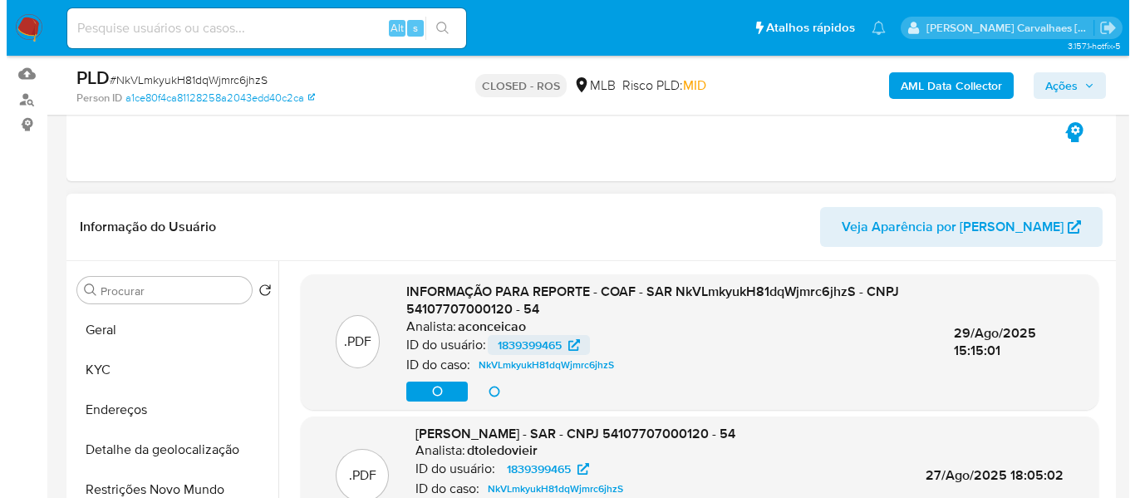
scroll to position [5, 0]
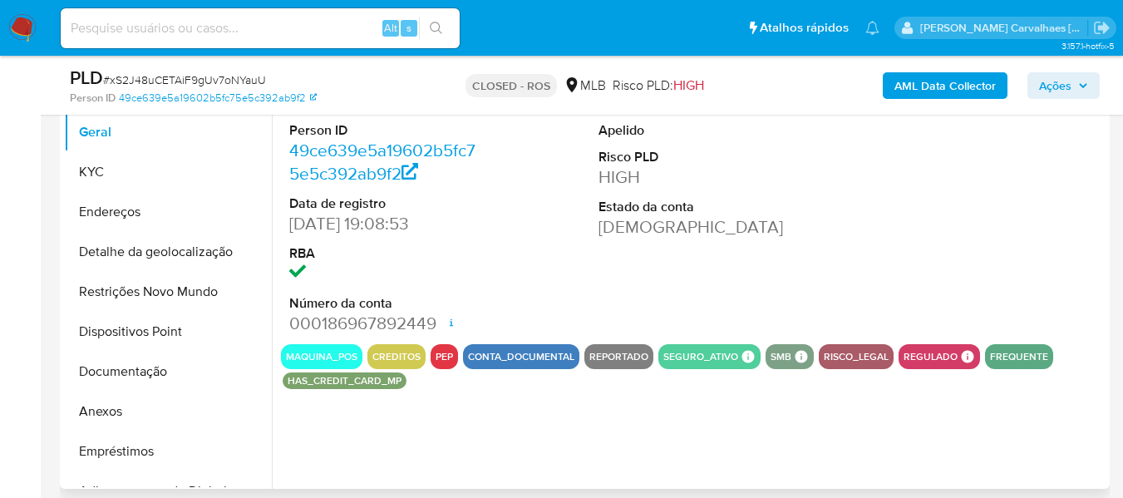
scroll to position [582, 0]
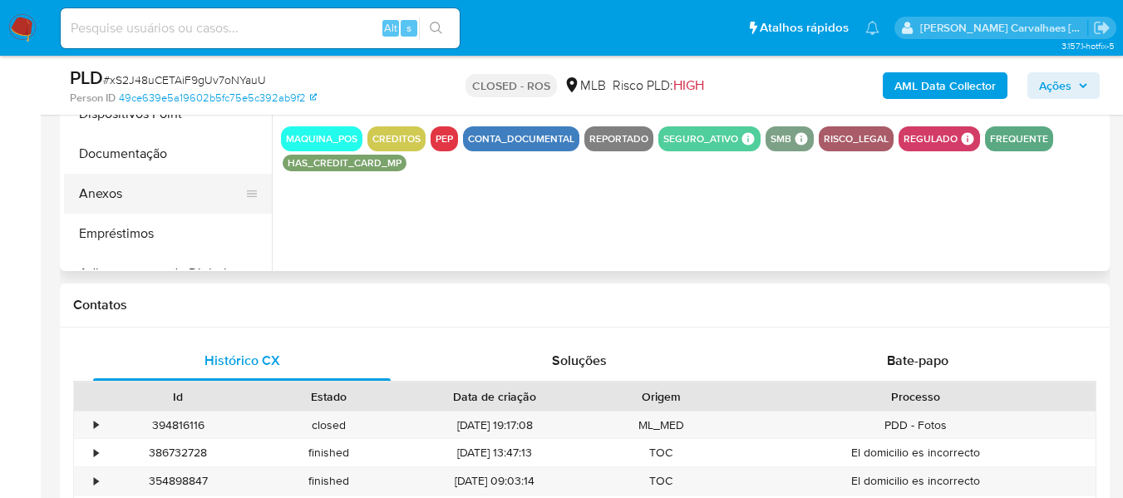
select select "10"
click at [140, 192] on button "Anexos" at bounding box center [161, 194] width 194 height 40
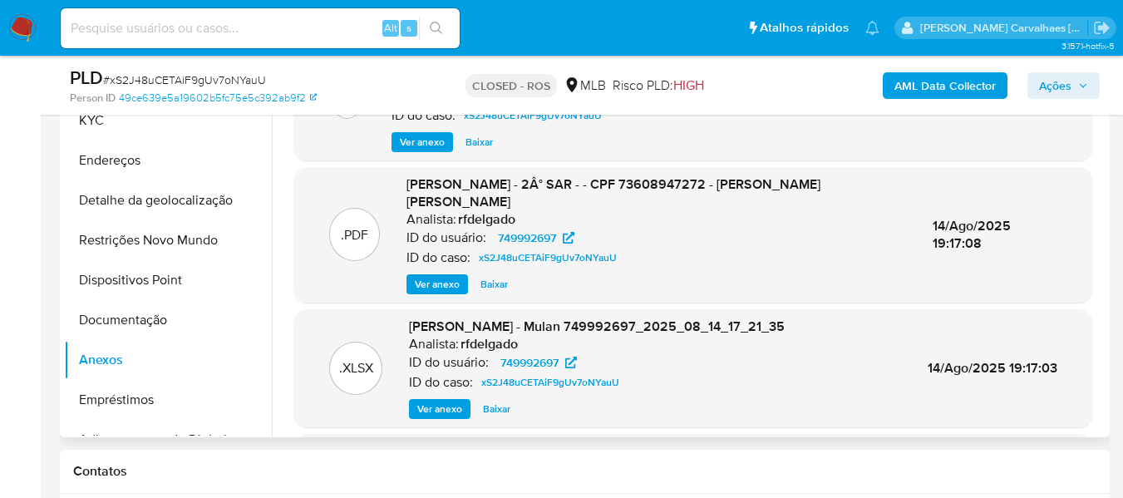
scroll to position [332, 0]
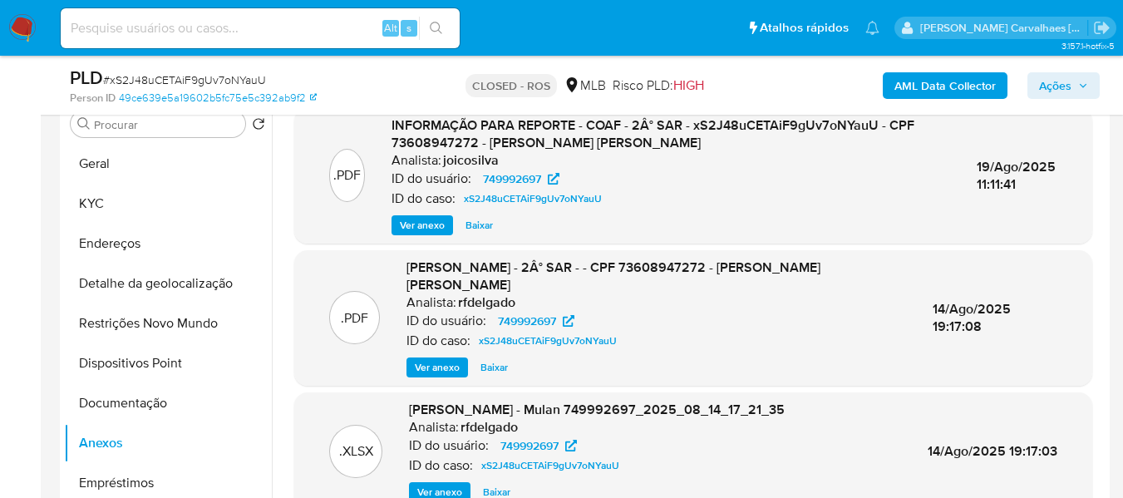
click at [428, 228] on span "Ver anexo" at bounding box center [422, 225] width 45 height 17
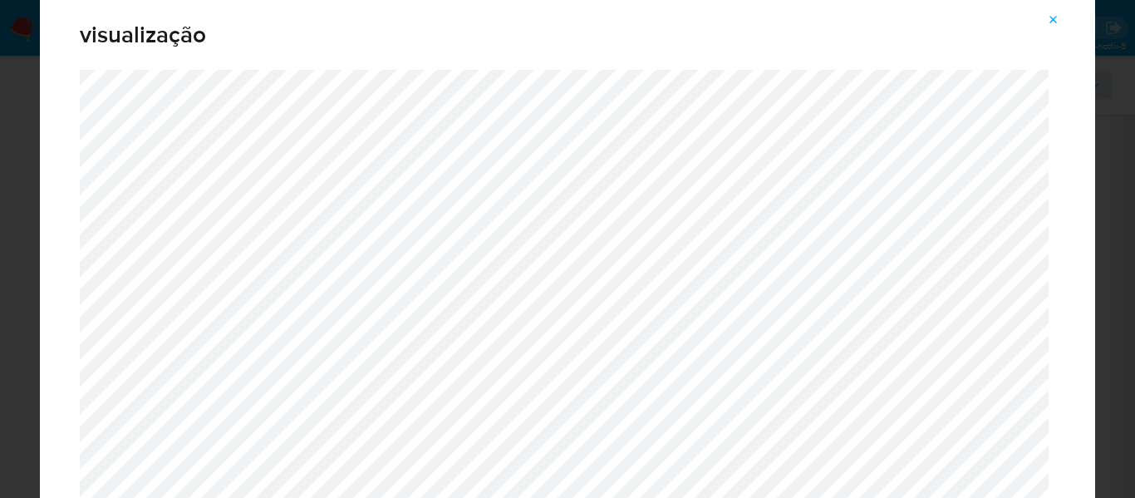
click at [1051, 17] on icon "Attachment preview" at bounding box center [1053, 19] width 7 height 7
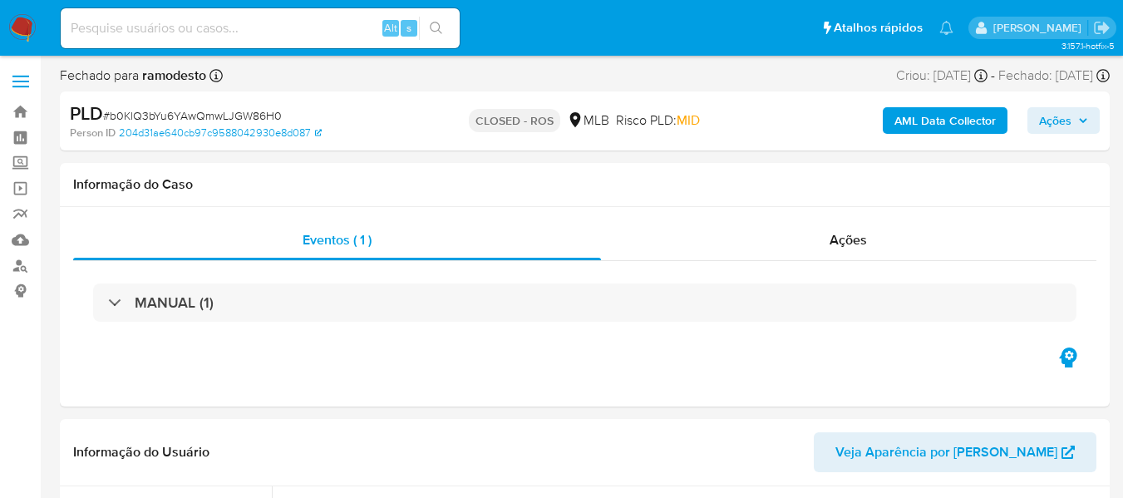
select select "10"
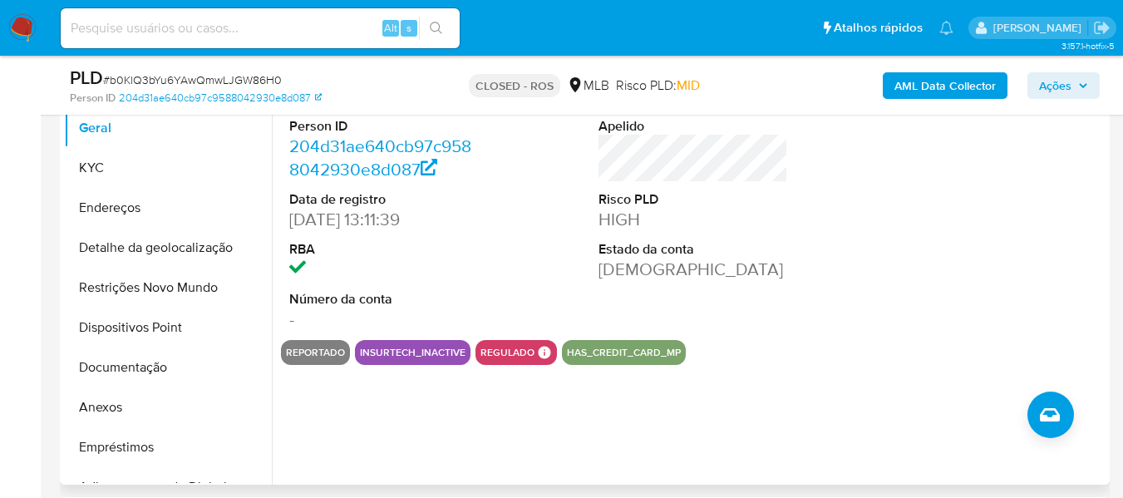
scroll to position [415, 0]
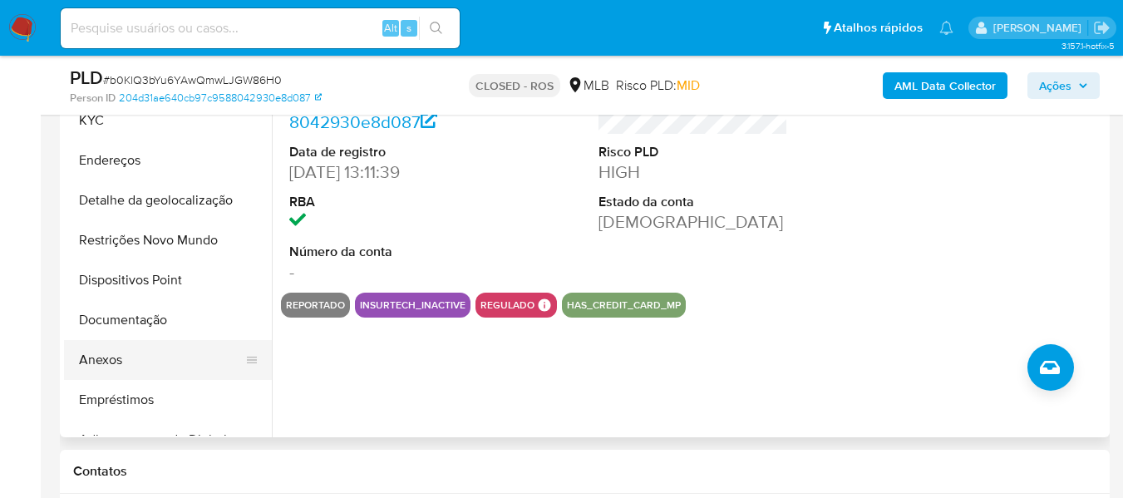
click at [108, 360] on button "Anexos" at bounding box center [161, 360] width 194 height 40
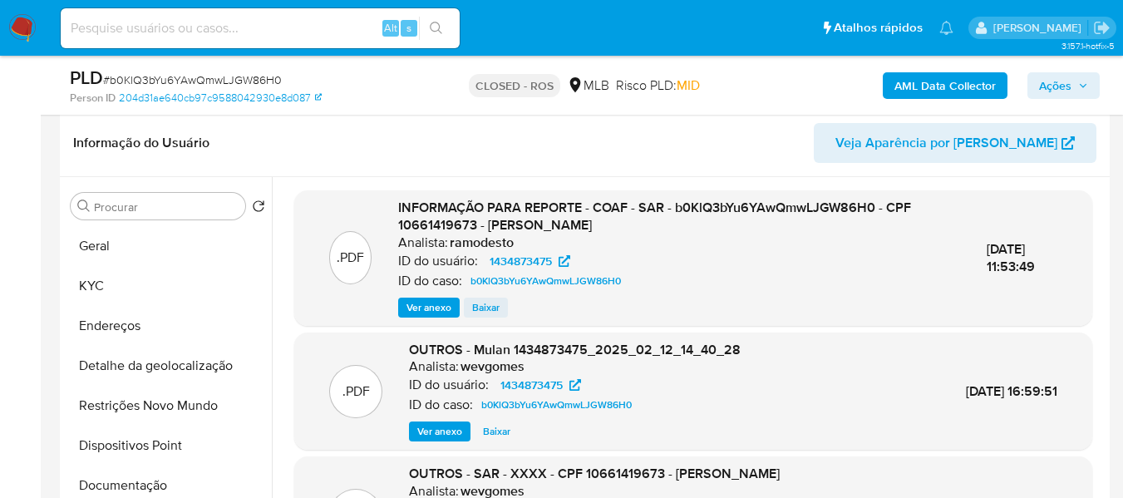
scroll to position [249, 0]
click at [415, 314] on span "Ver anexo" at bounding box center [428, 308] width 45 height 17
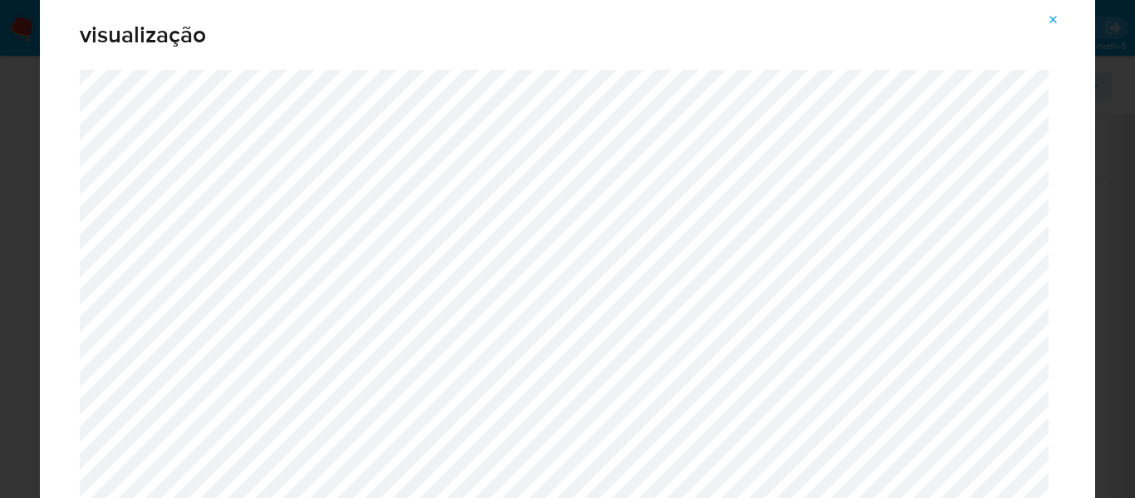
click at [1051, 14] on icon "Attachment preview" at bounding box center [1053, 19] width 13 height 13
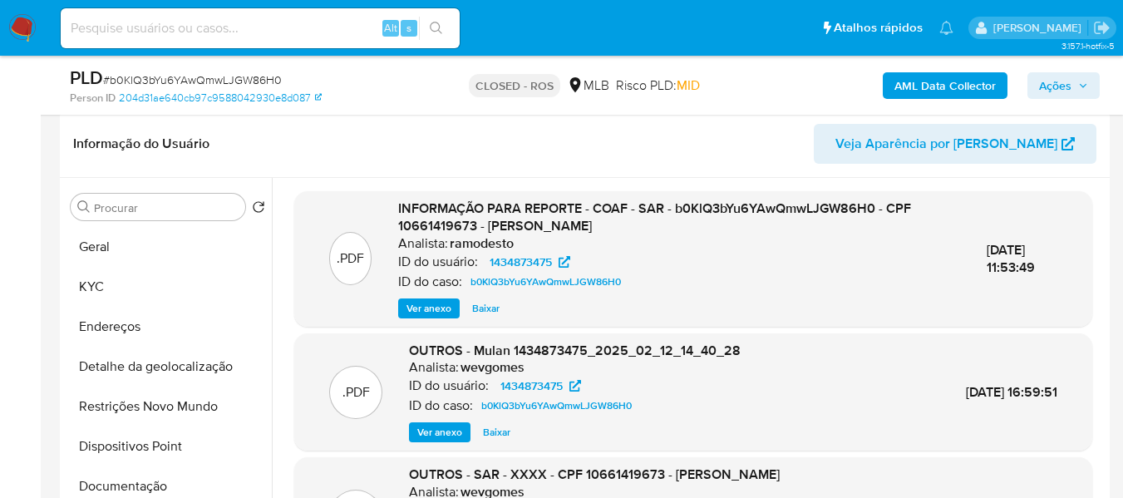
scroll to position [5, 0]
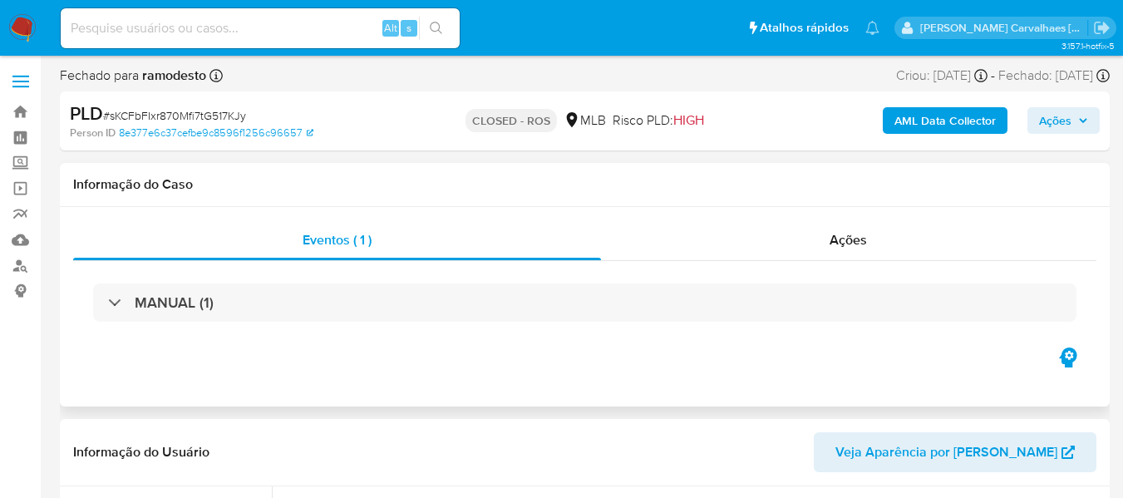
select select "10"
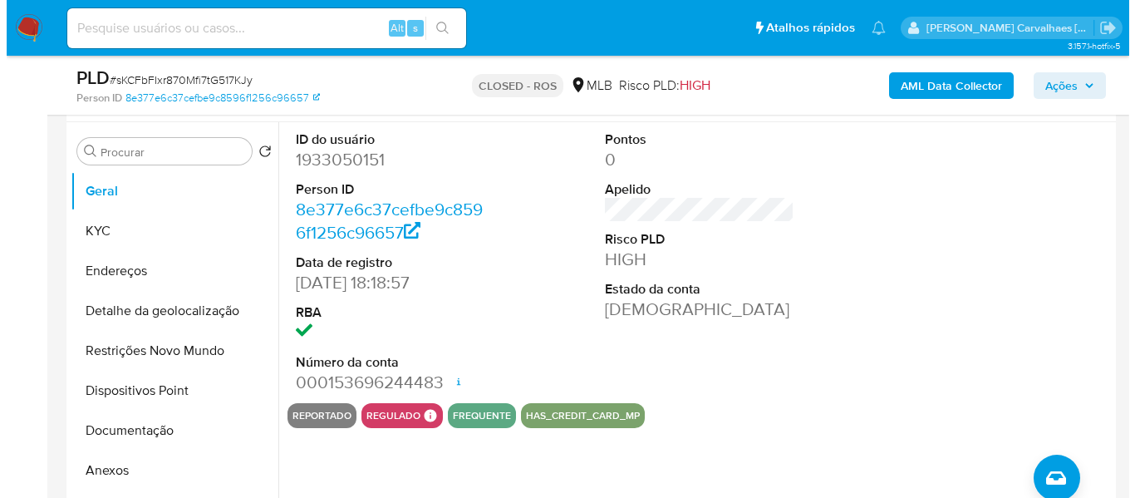
scroll to position [332, 0]
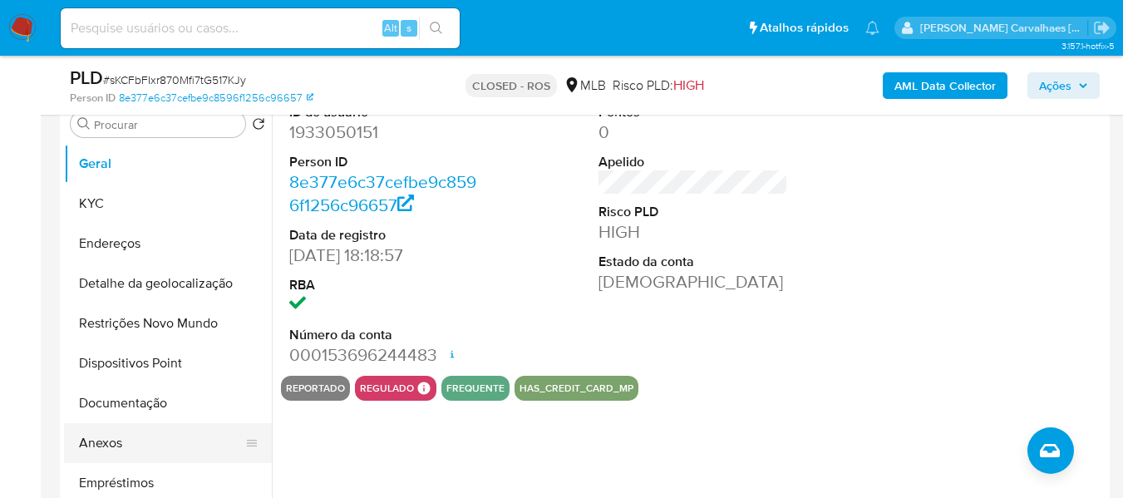
click at [120, 445] on button "Anexos" at bounding box center [161, 443] width 194 height 40
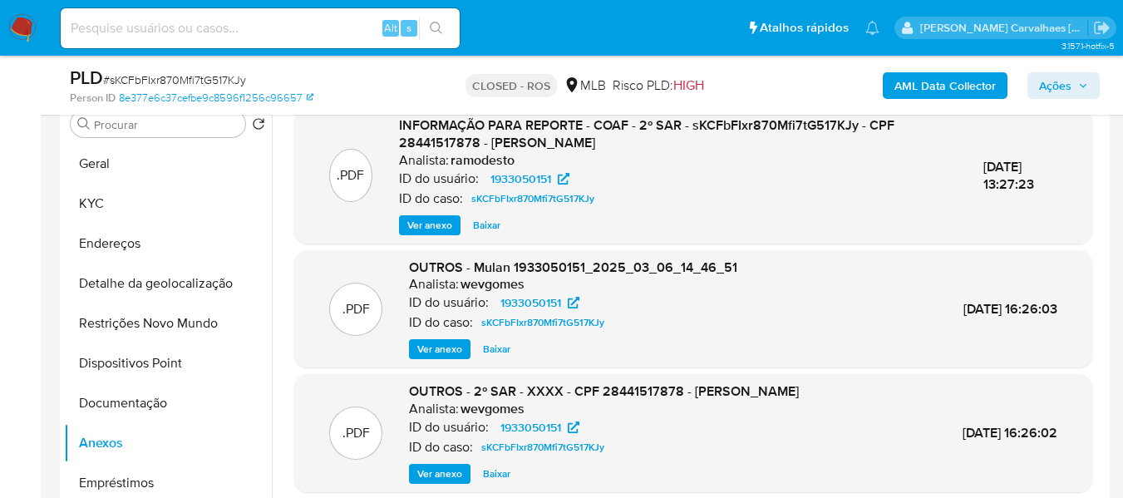
click at [440, 219] on span "Ver anexo" at bounding box center [429, 225] width 45 height 17
click at [440, 219] on div "Ver anexo Baixar" at bounding box center [678, 225] width 558 height 20
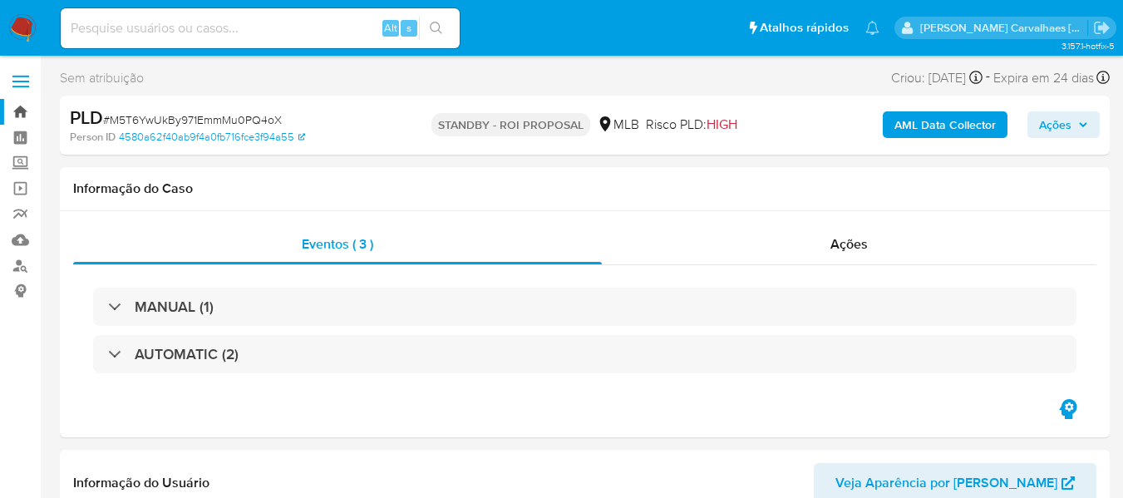
select select "10"
paste input "37eBM6uKgPcMZ67TB9ECppcu"
type input "37eBM6uKgPcMZ67TB9ECppcu"
click at [429, 32] on button "search-icon" at bounding box center [436, 28] width 34 height 23
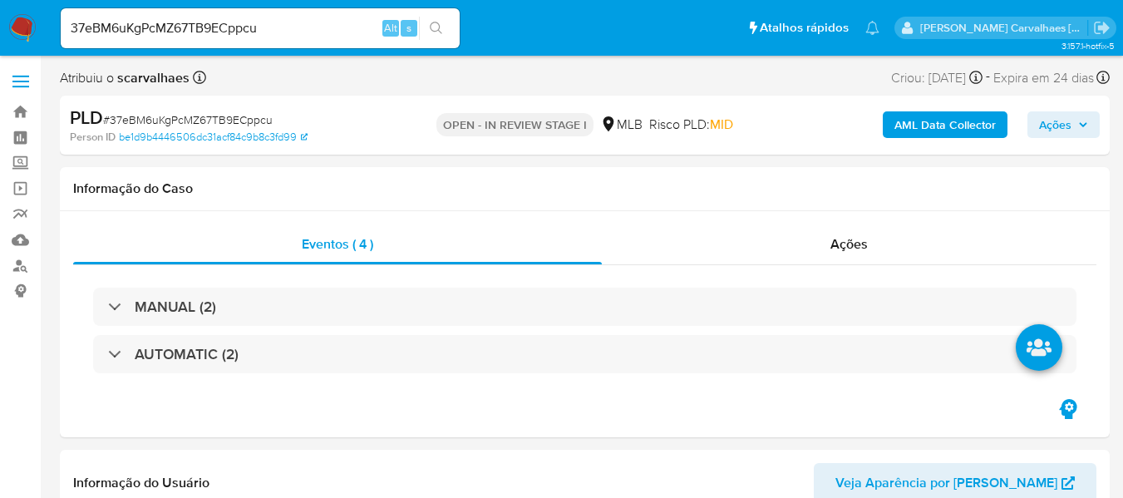
select select "10"
click at [443, 24] on icon "search-icon" at bounding box center [436, 28] width 13 height 13
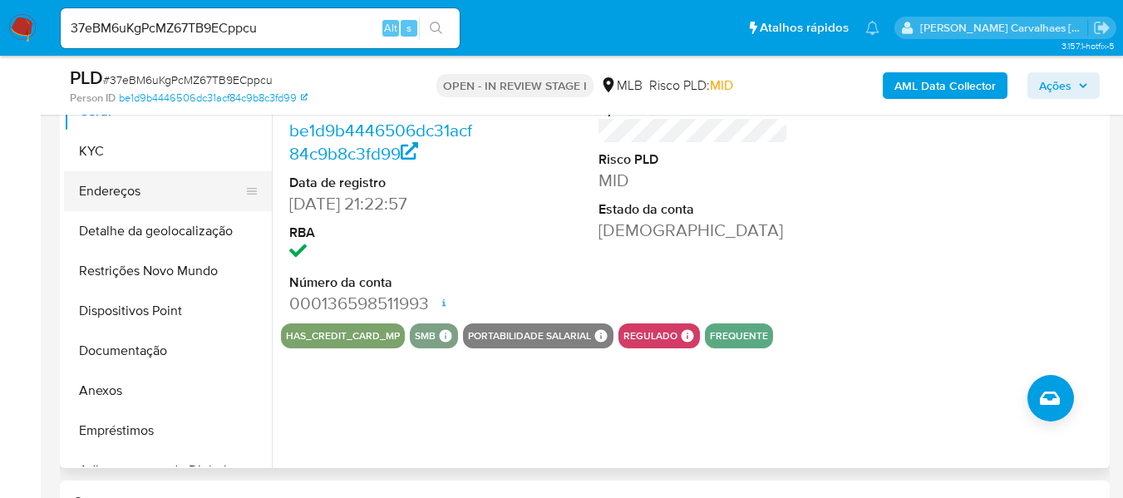
scroll to position [332, 0]
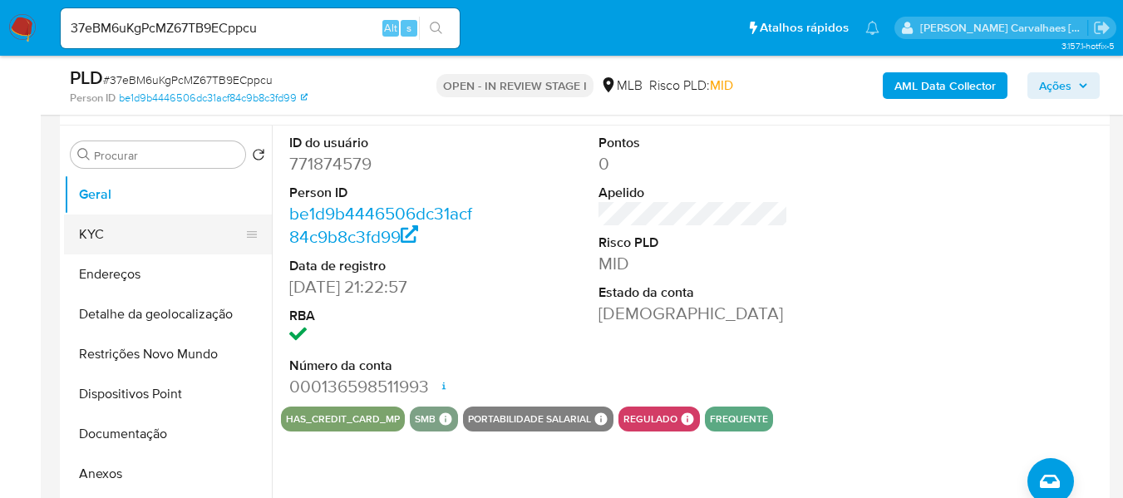
click at [130, 234] on button "KYC" at bounding box center [161, 234] width 194 height 40
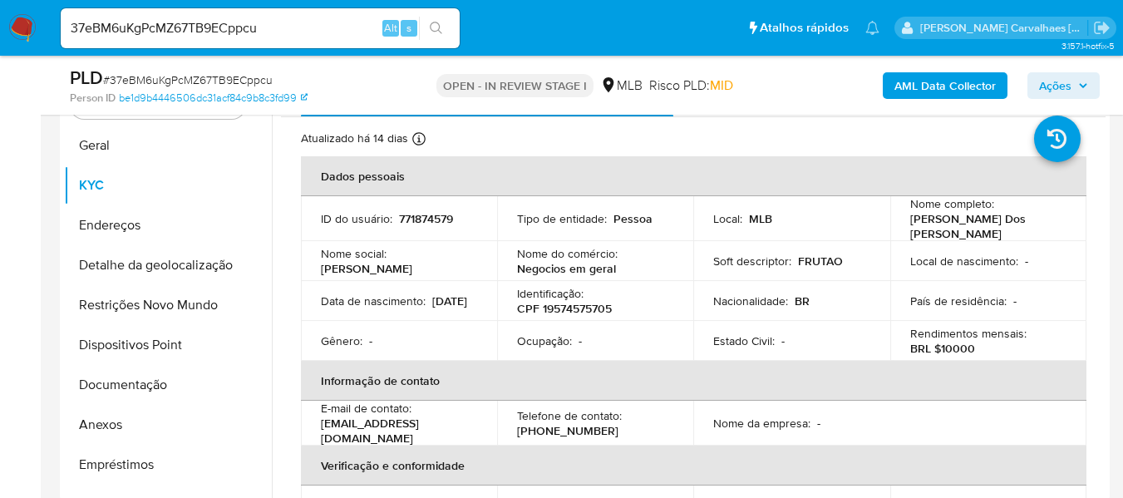
scroll to position [393, 0]
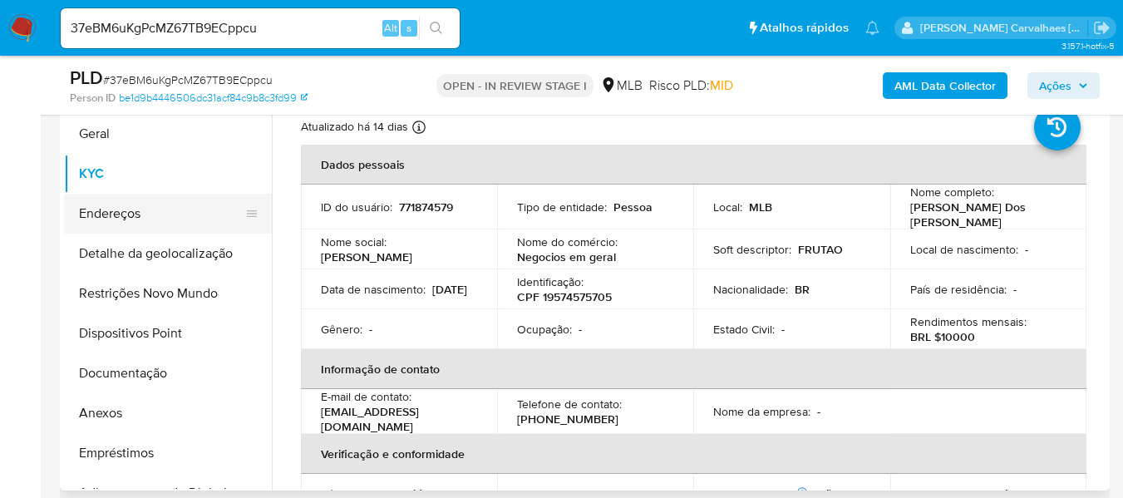
click at [140, 205] on button "Endereços" at bounding box center [161, 214] width 194 height 40
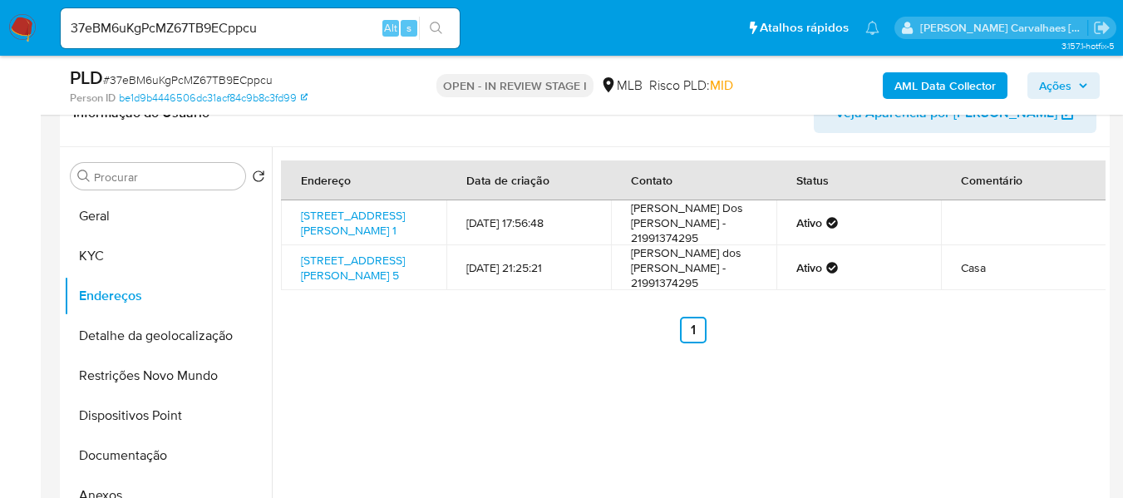
scroll to position [310, 0]
click at [155, 337] on button "Detalhe da geolocalização" at bounding box center [161, 337] width 194 height 40
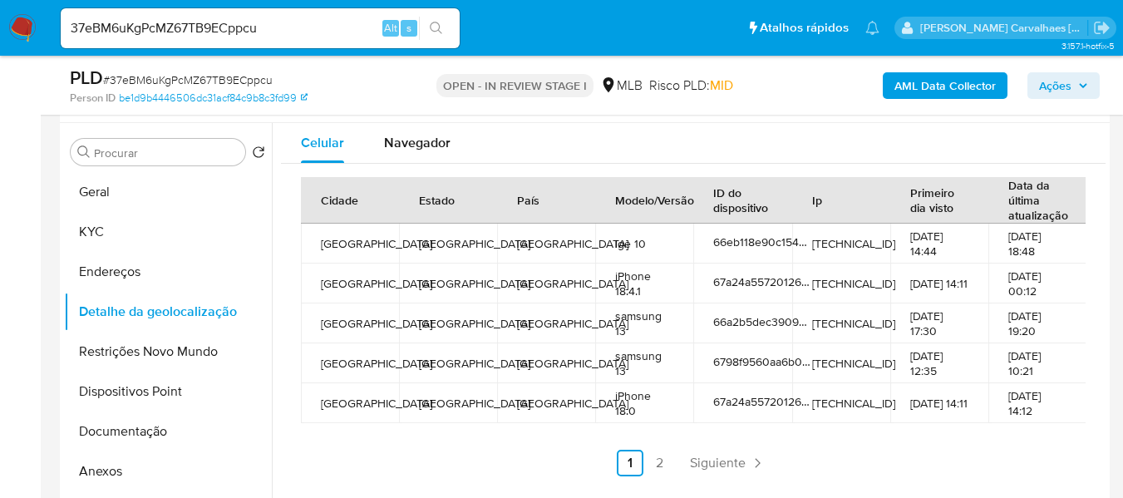
scroll to position [371, 0]
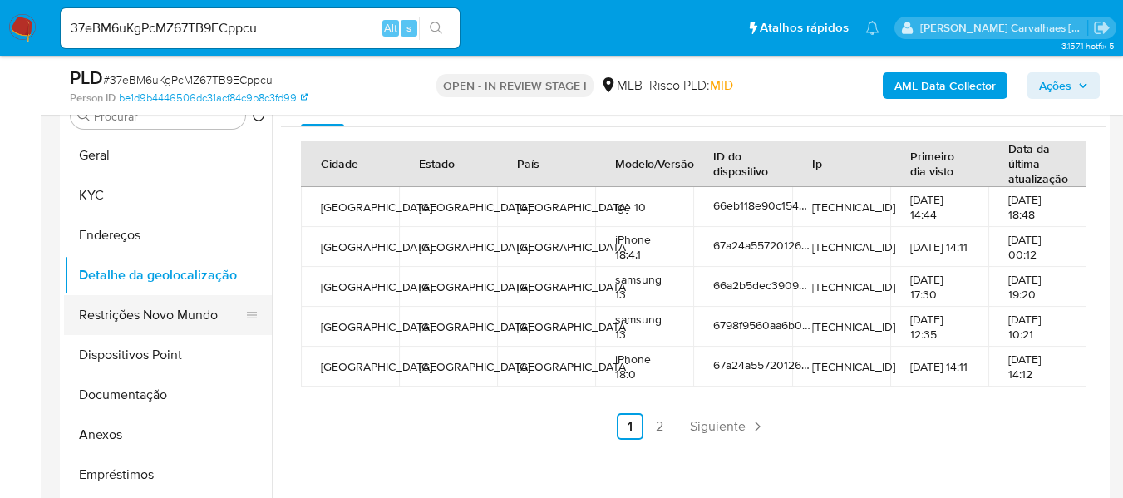
click at [191, 323] on button "Restrições Novo Mundo" at bounding box center [161, 315] width 194 height 40
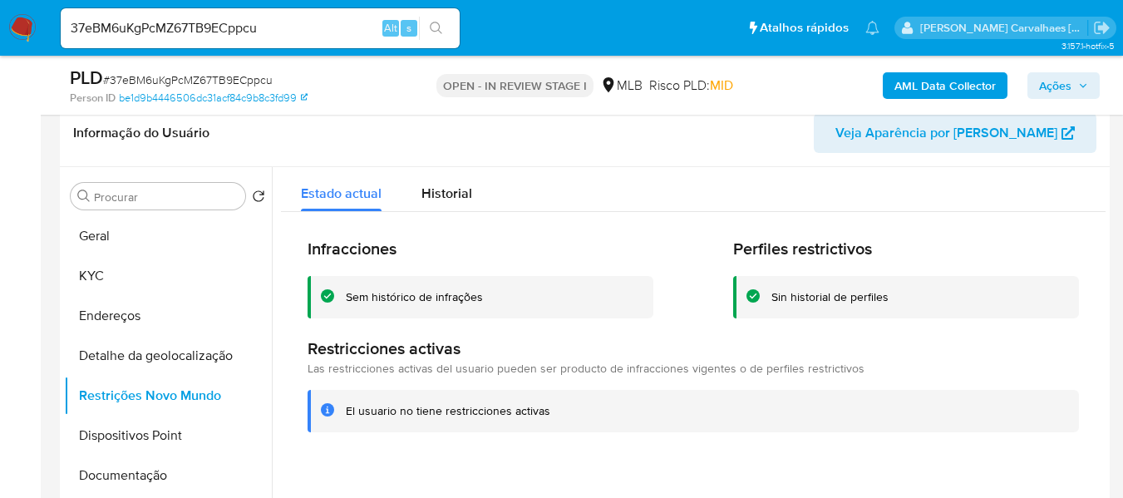
scroll to position [288, 0]
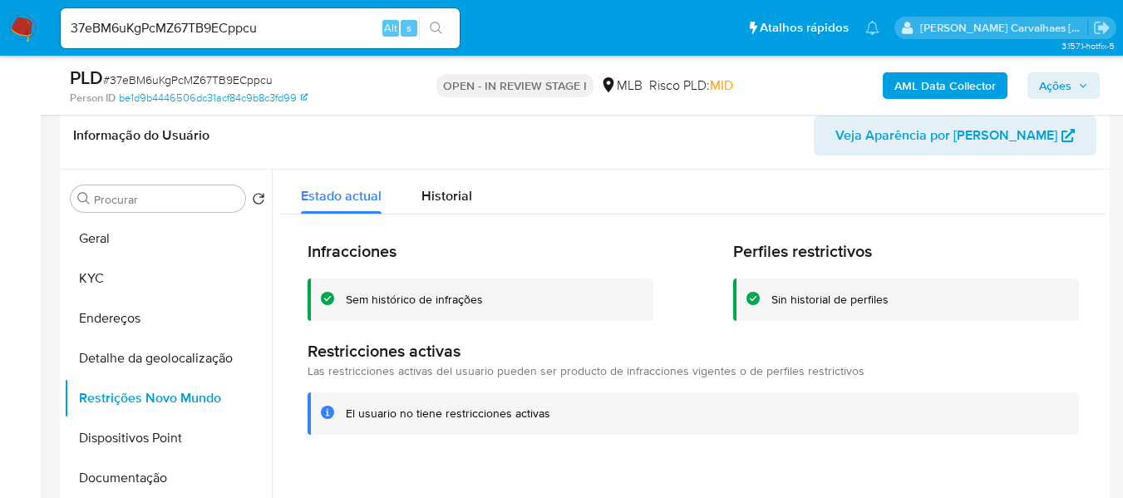
drag, startPoint x: 347, startPoint y: 413, endPoint x: 535, endPoint y: 412, distance: 188.6
click at [548, 411] on div "El usuario no tiene restricciones activas" at bounding box center [706, 414] width 720 height 16
click at [188, 430] on button "Dispositivos Point" at bounding box center [161, 438] width 194 height 40
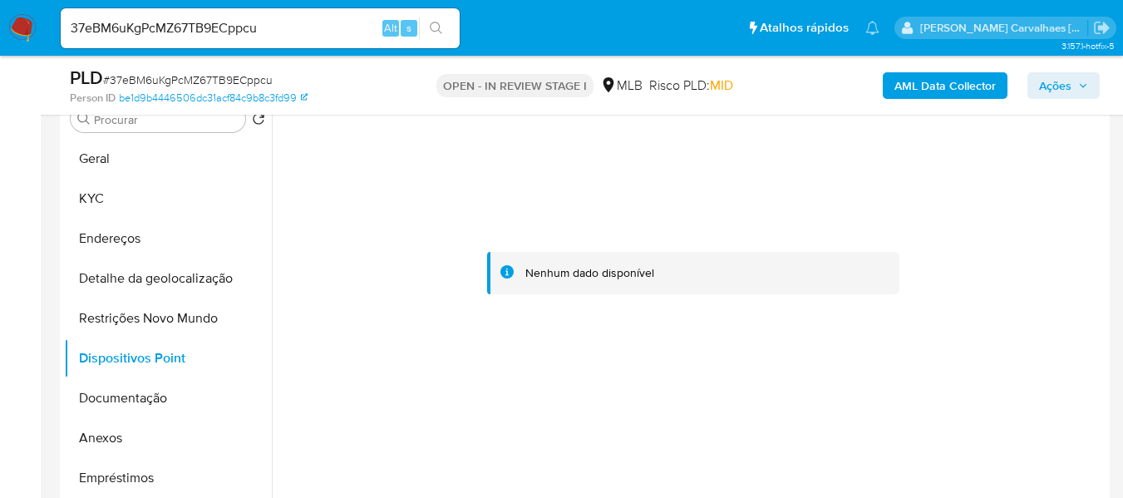
scroll to position [371, 0]
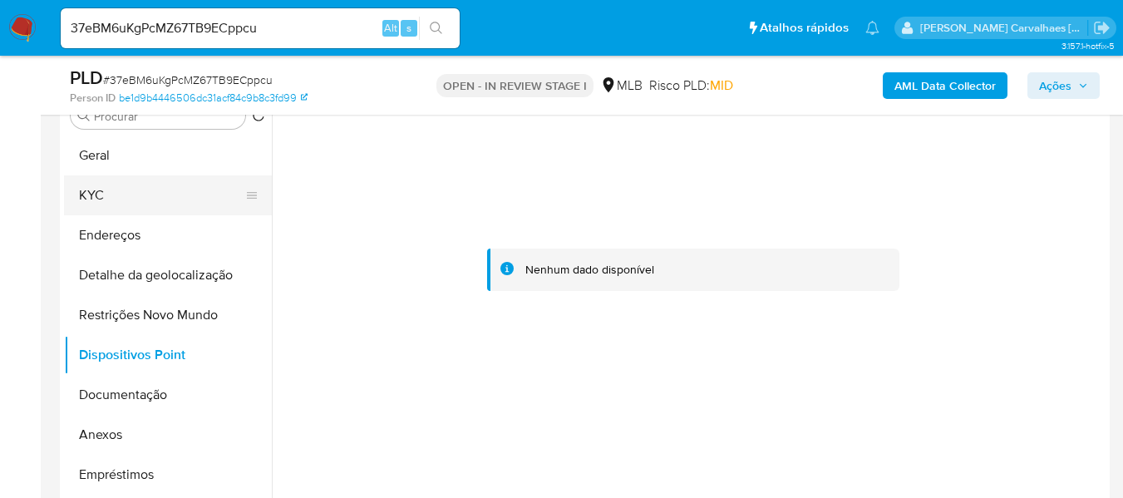
click at [109, 187] on button "KYC" at bounding box center [161, 195] width 194 height 40
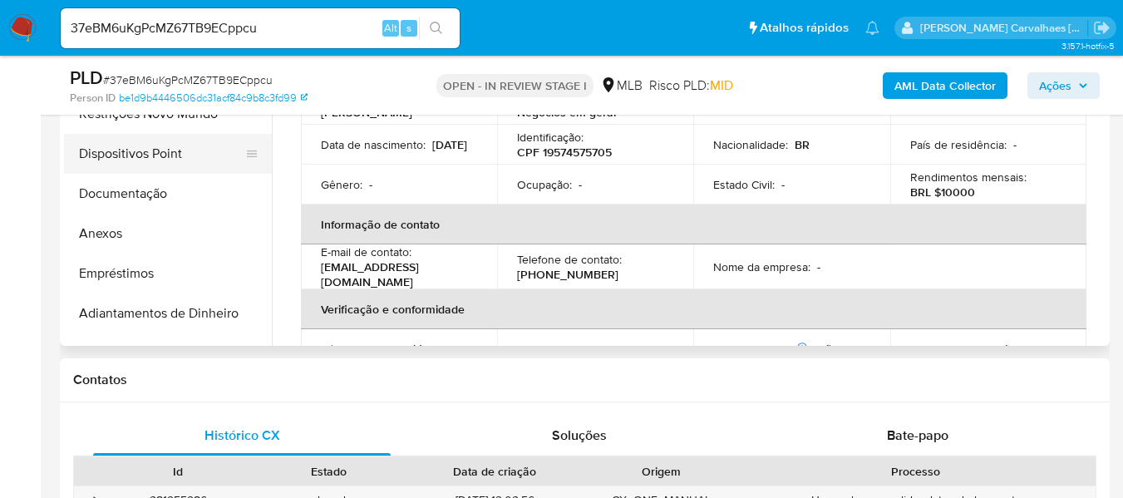
scroll to position [0, 0]
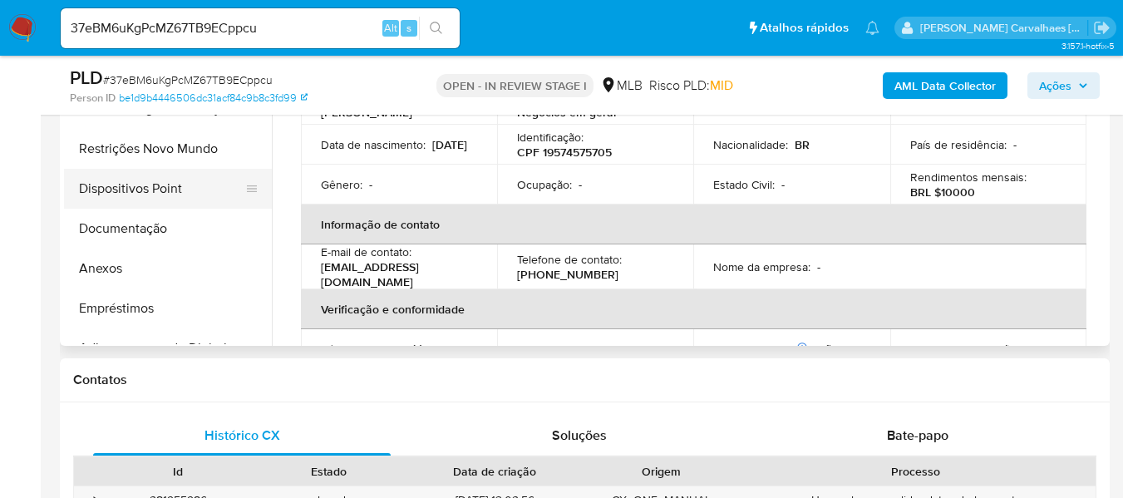
click at [169, 196] on button "Dispositivos Point" at bounding box center [161, 189] width 194 height 40
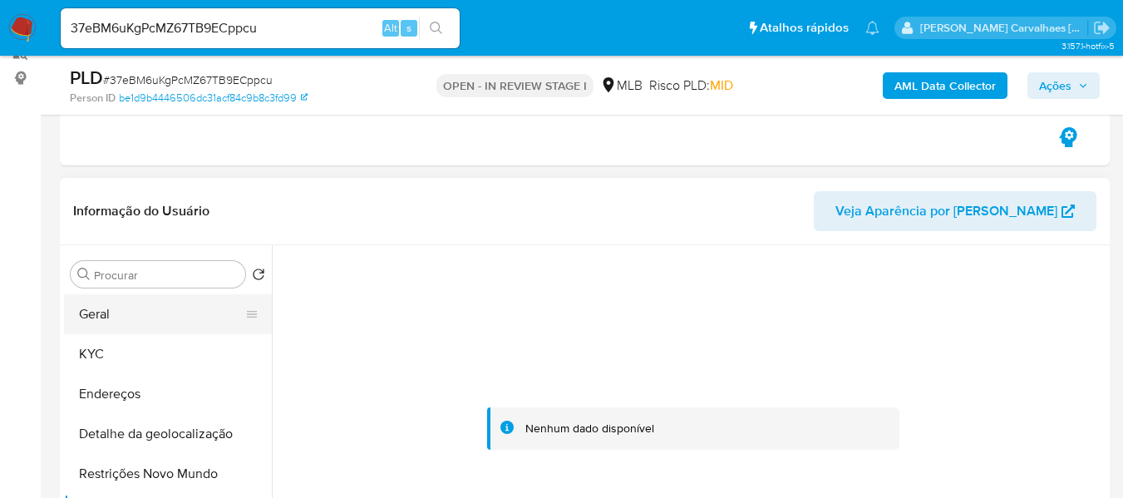
scroll to position [205, 0]
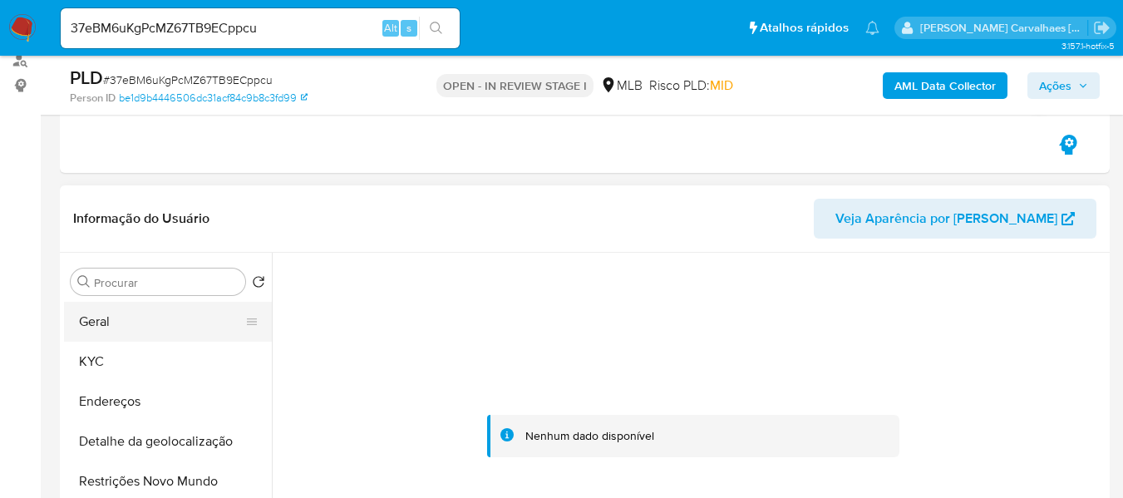
click at [156, 319] on button "Geral" at bounding box center [161, 322] width 194 height 40
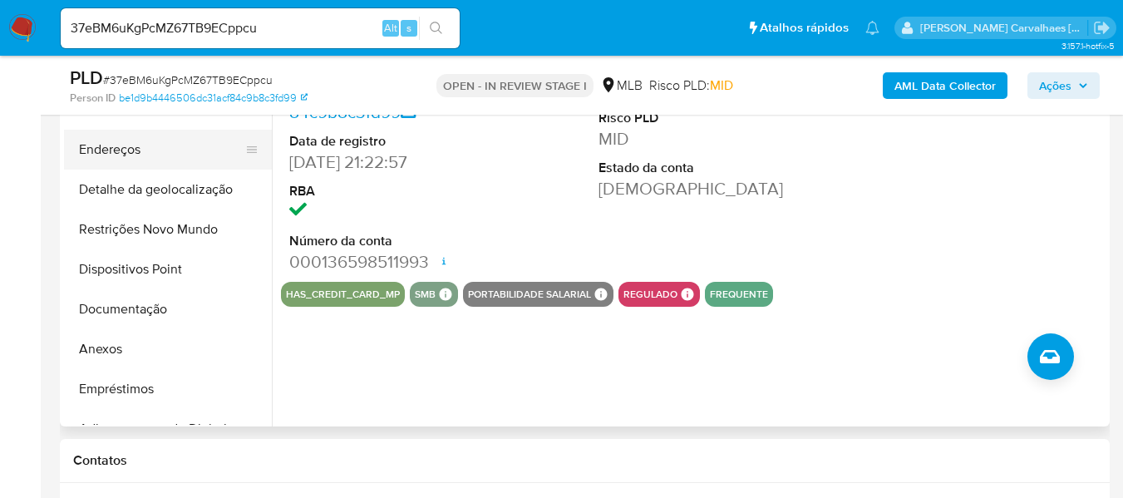
scroll to position [371, 0]
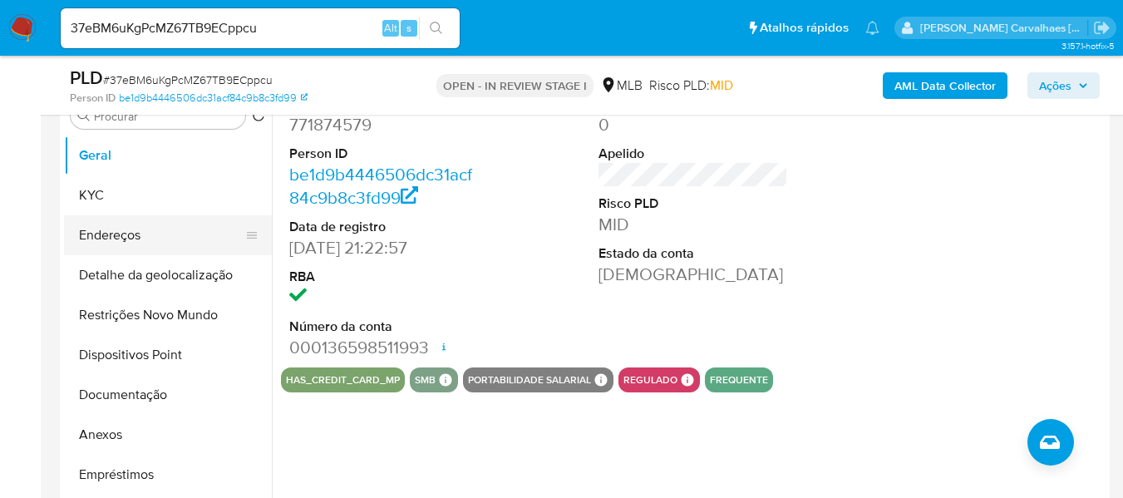
click at [141, 233] on button "Endereços" at bounding box center [161, 235] width 194 height 40
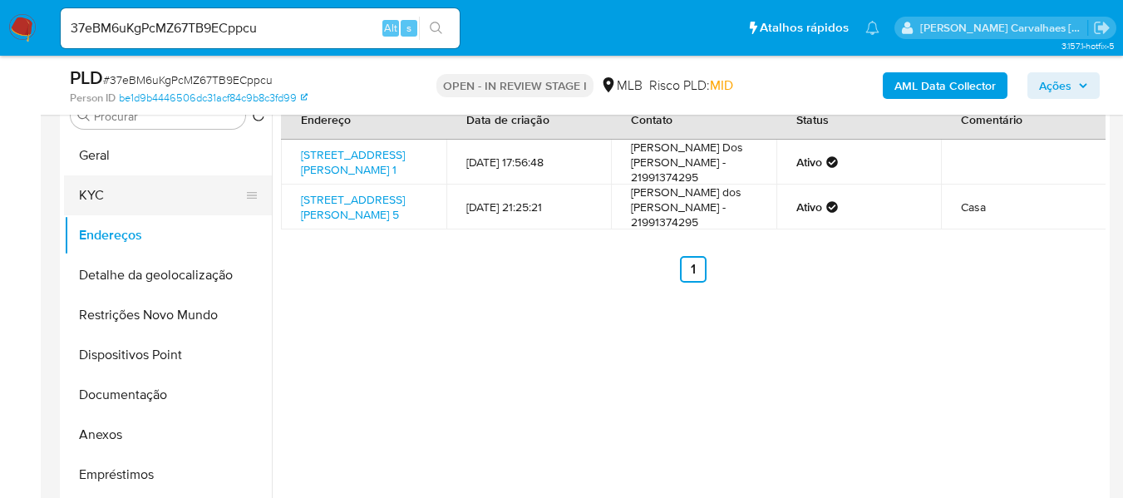
click at [111, 189] on button "KYC" at bounding box center [161, 195] width 194 height 40
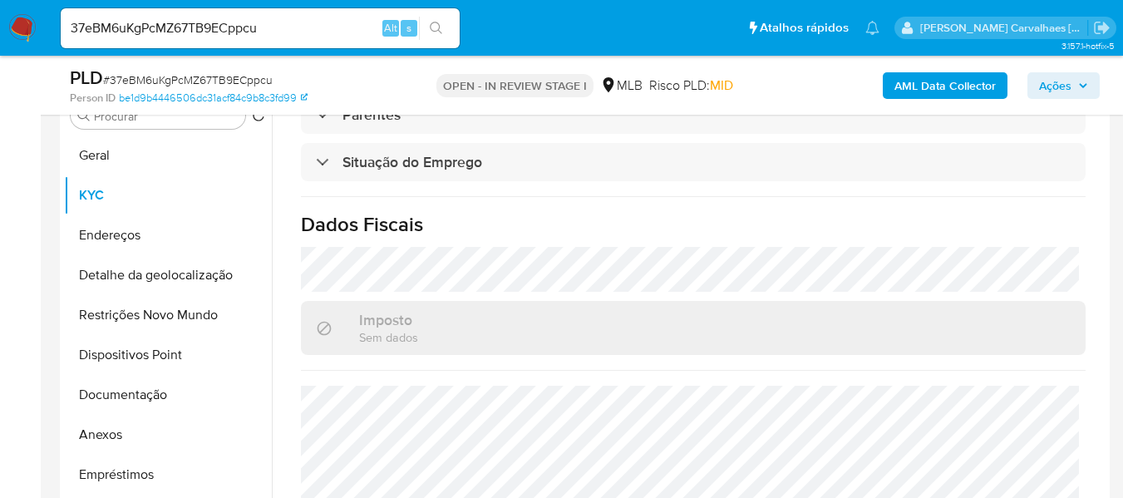
scroll to position [799, 0]
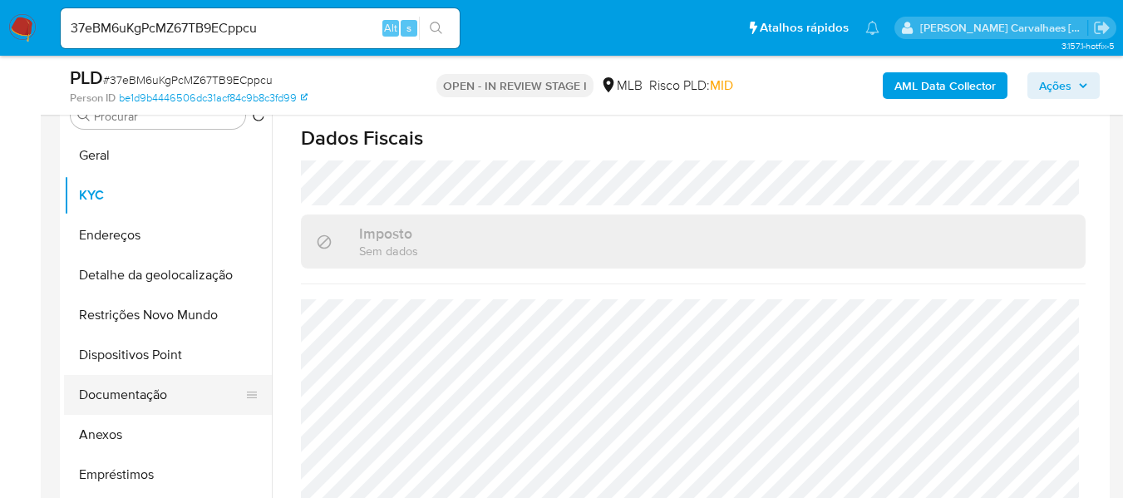
click at [156, 397] on button "Documentação" at bounding box center [161, 395] width 194 height 40
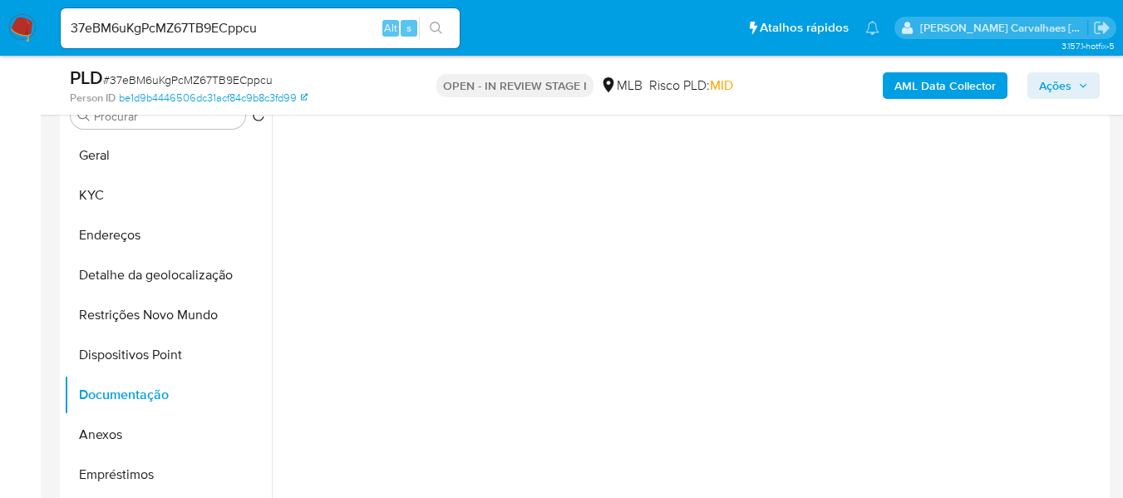
scroll to position [0, 0]
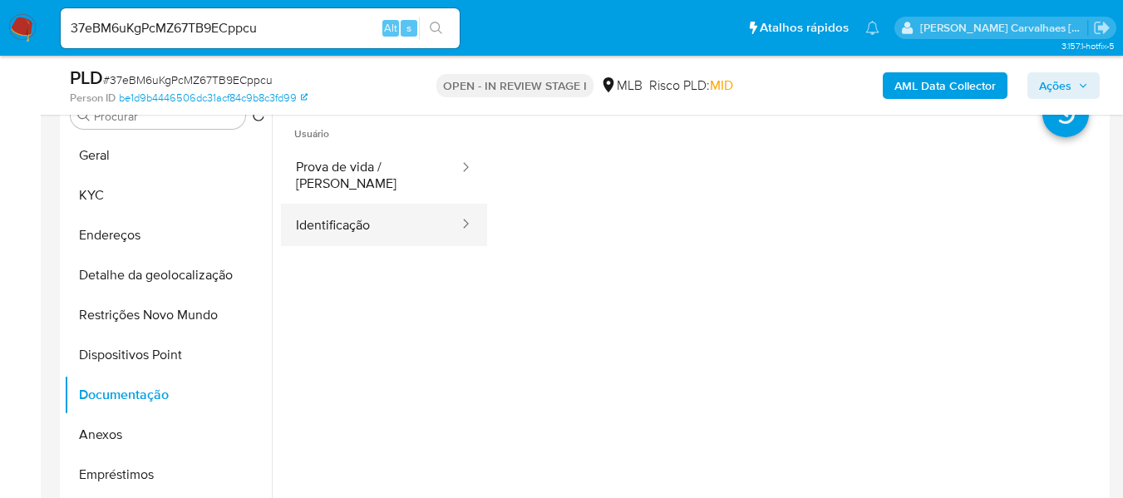
click at [391, 206] on button "Identificação" at bounding box center [370, 225] width 179 height 42
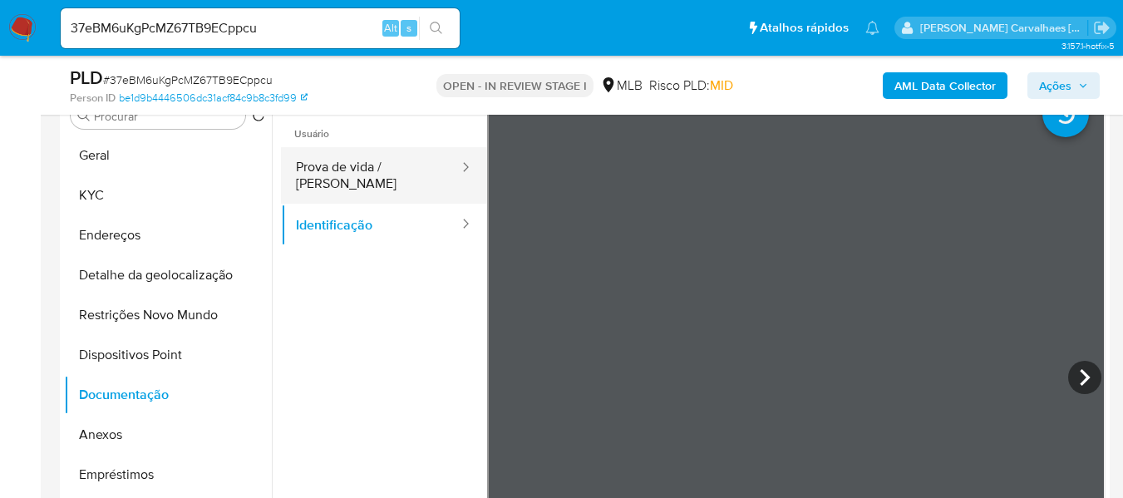
click at [389, 173] on button "Prova de vida / Selfie" at bounding box center [370, 175] width 179 height 57
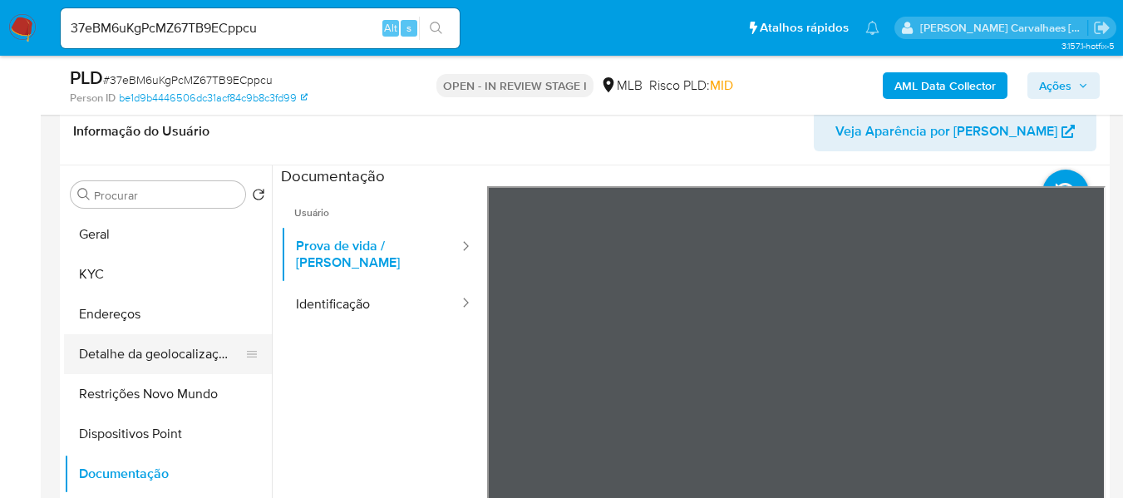
scroll to position [288, 0]
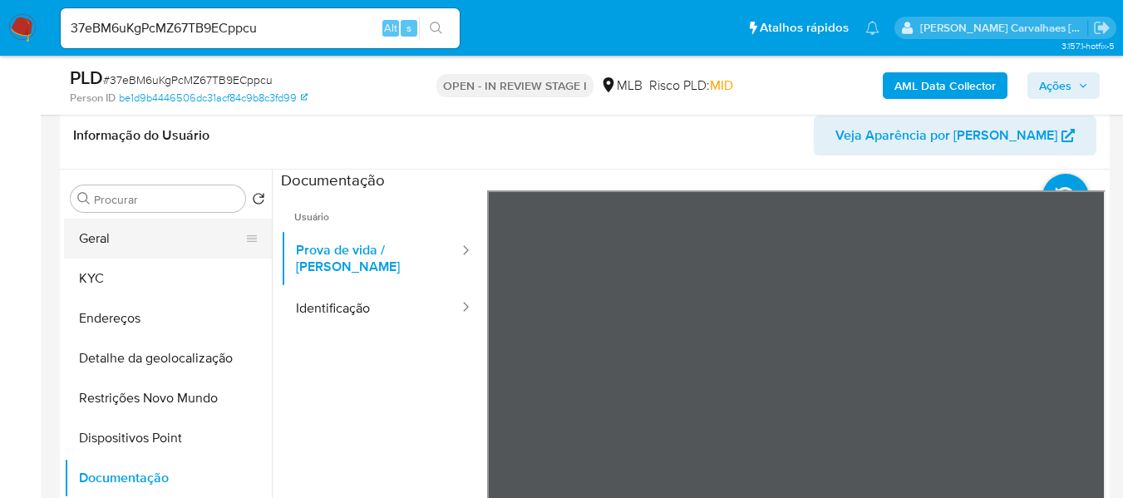
click at [128, 248] on button "Geral" at bounding box center [161, 239] width 194 height 40
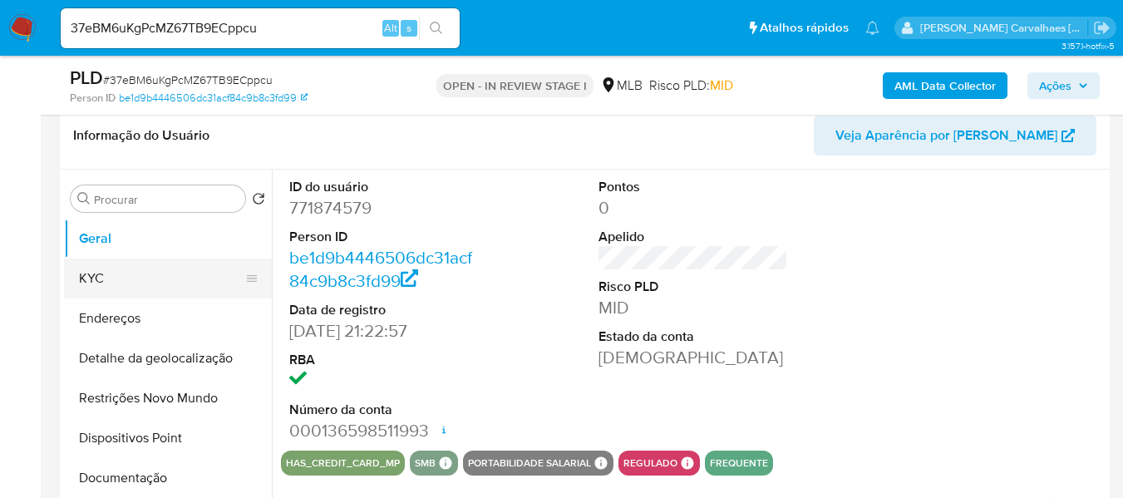
click at [106, 273] on button "KYC" at bounding box center [161, 278] width 194 height 40
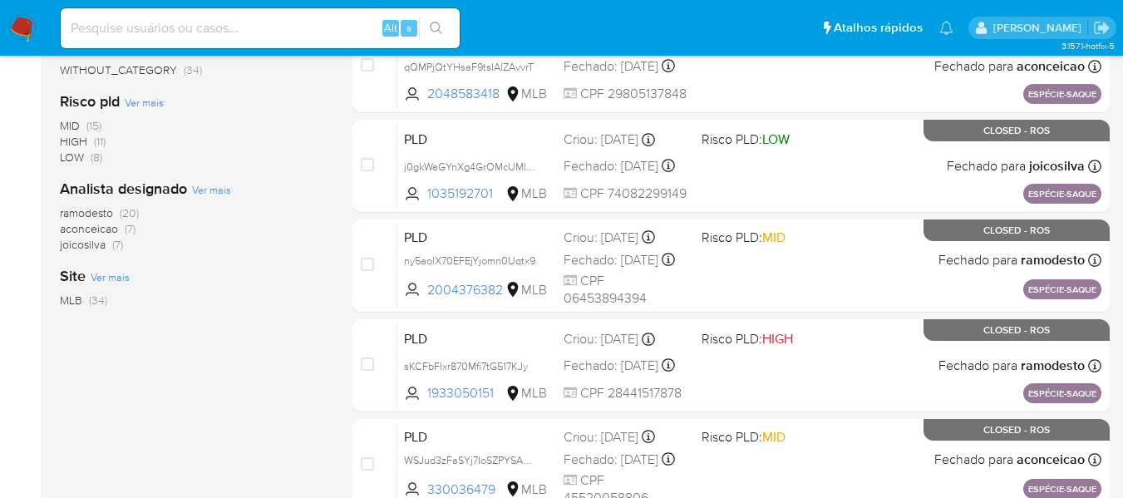
scroll to position [332, 0]
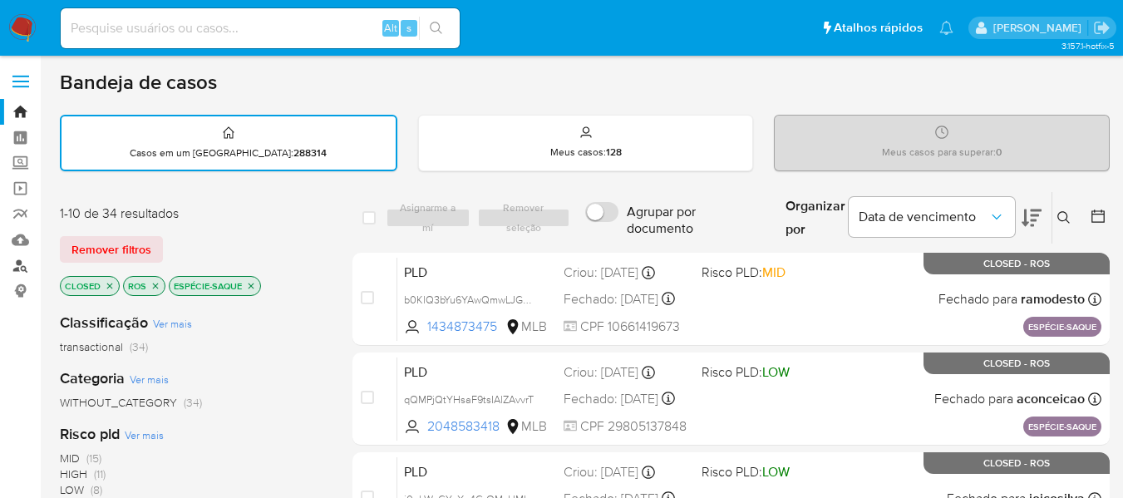
click at [22, 267] on link "Localizador de pessoas" at bounding box center [99, 266] width 198 height 26
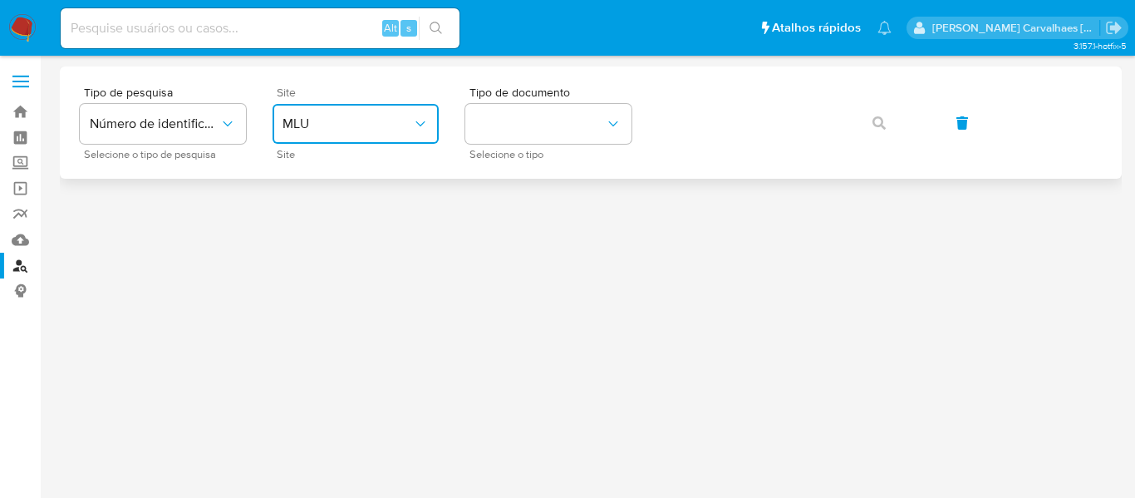
click at [411, 131] on span "MLU" at bounding box center [348, 124] width 130 height 17
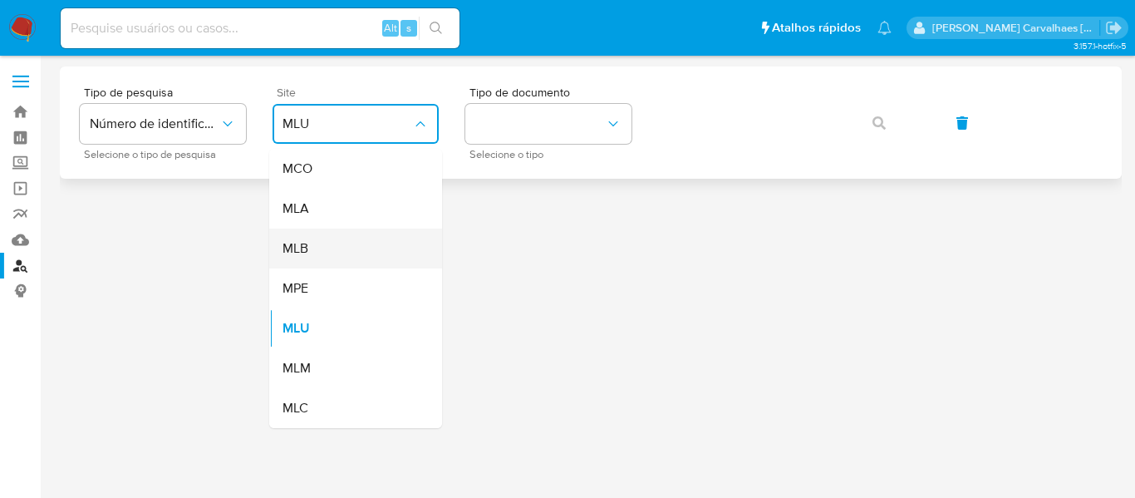
click at [346, 243] on div "MLB" at bounding box center [351, 249] width 136 height 40
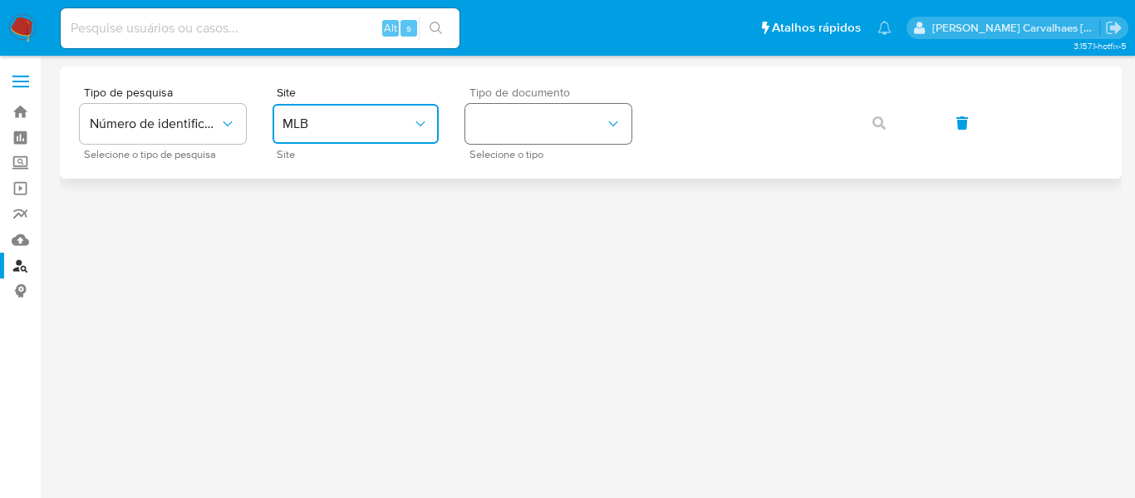
click at [505, 136] on button "identificationType" at bounding box center [548, 124] width 166 height 40
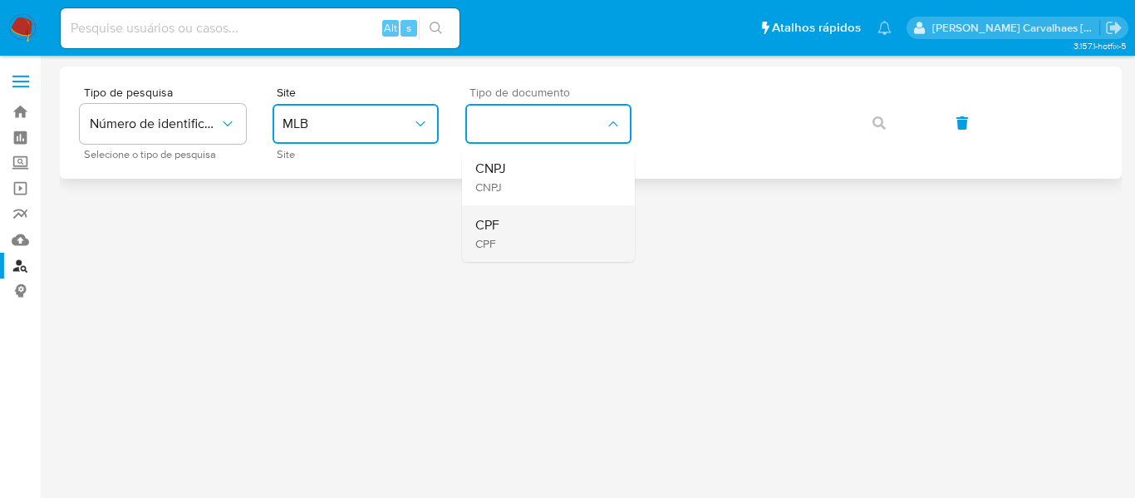
click at [499, 228] on span "CPF" at bounding box center [487, 225] width 24 height 17
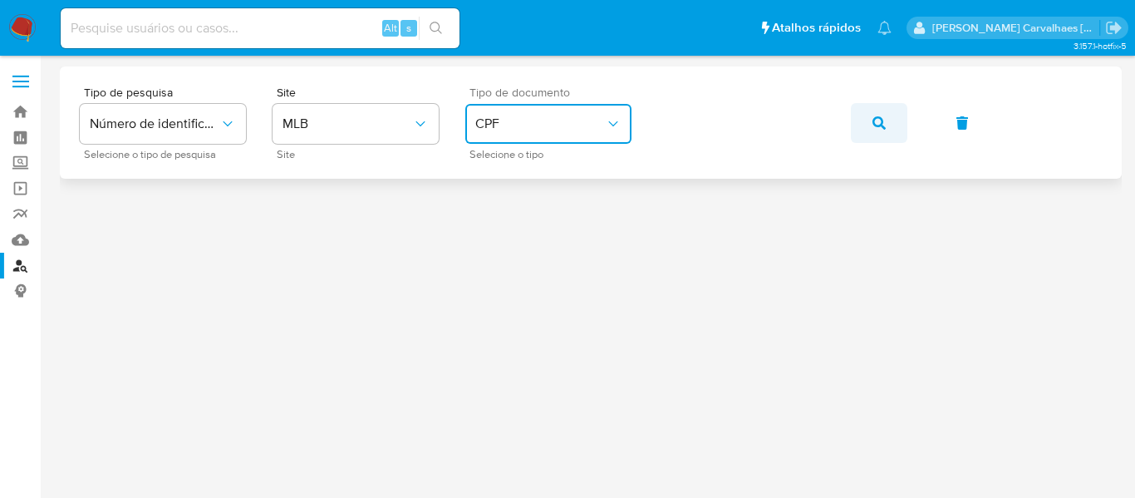
click at [879, 126] on icon "button" at bounding box center [879, 122] width 13 height 13
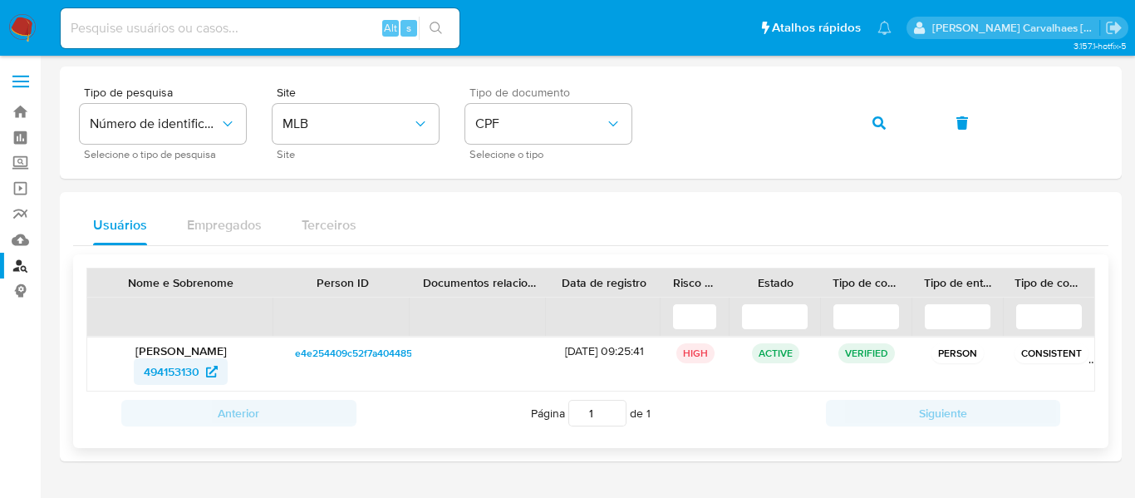
click at [183, 375] on span "494153130" at bounding box center [172, 371] width 56 height 27
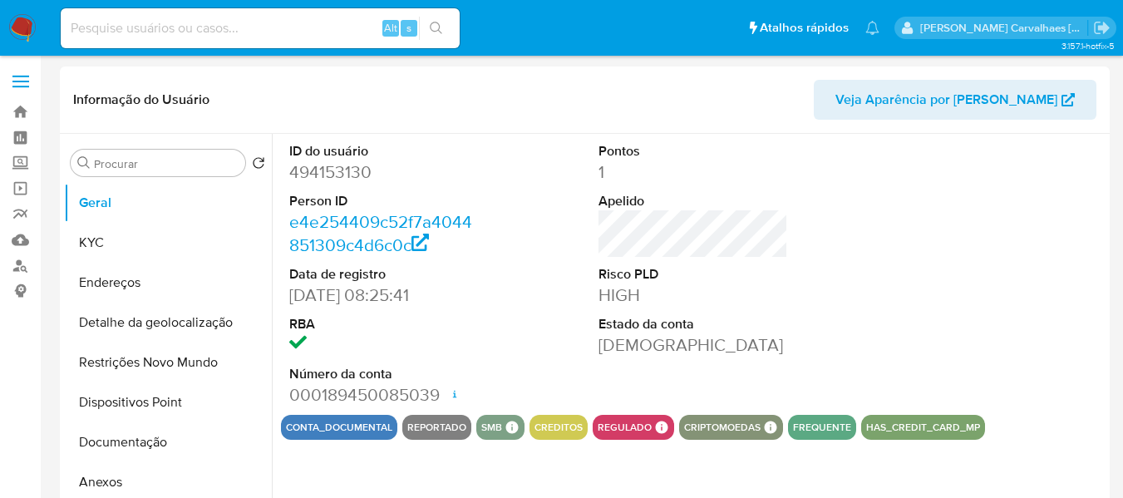
select select "10"
click at [144, 444] on button "Documentação" at bounding box center [161, 442] width 194 height 40
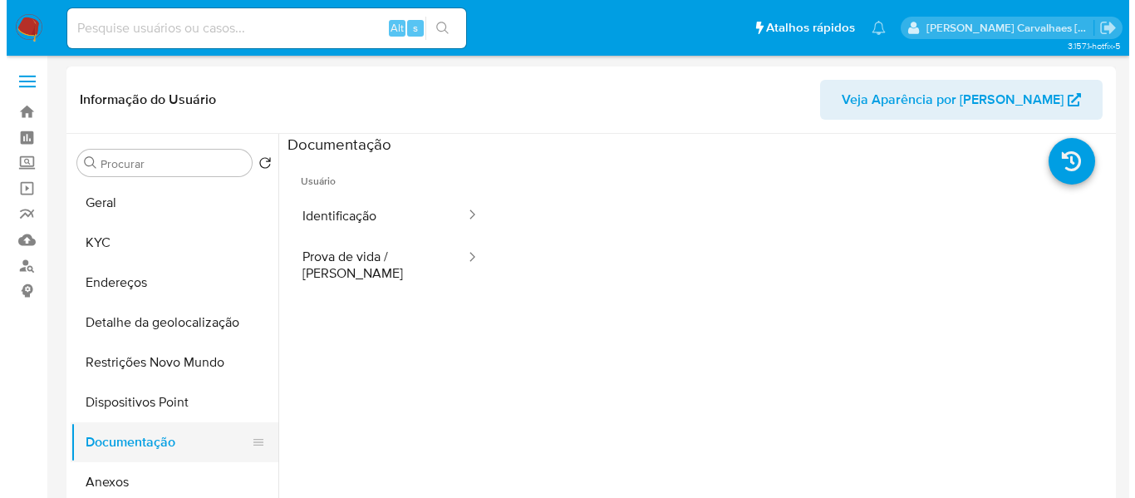
scroll to position [166, 0]
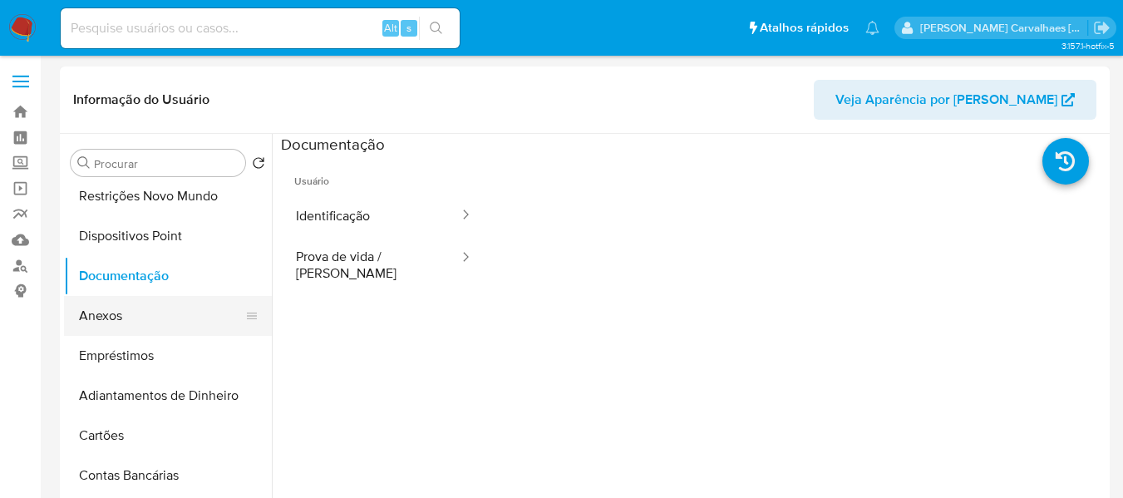
click at [125, 315] on button "Anexos" at bounding box center [161, 316] width 194 height 40
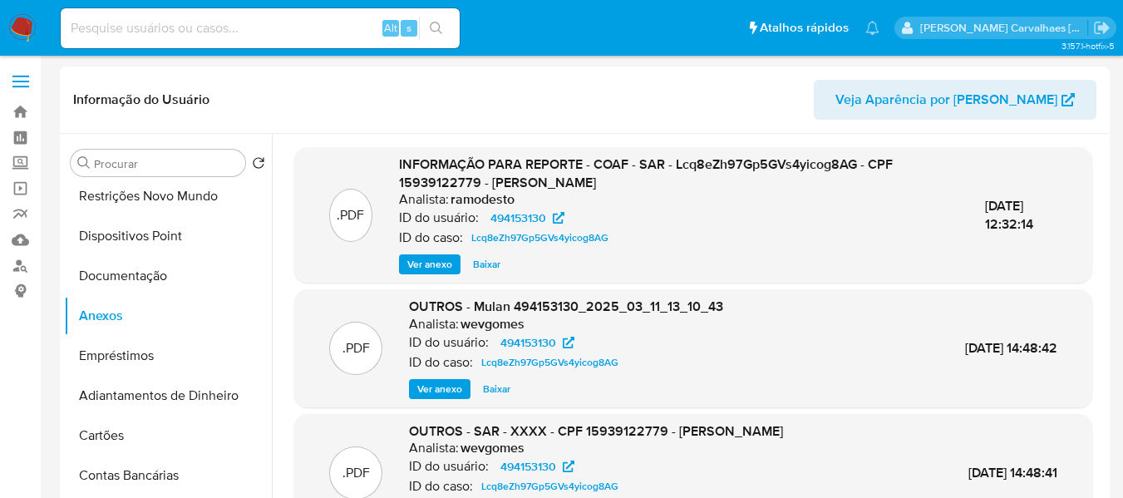
click at [410, 259] on span "Ver anexo" at bounding box center [429, 264] width 45 height 17
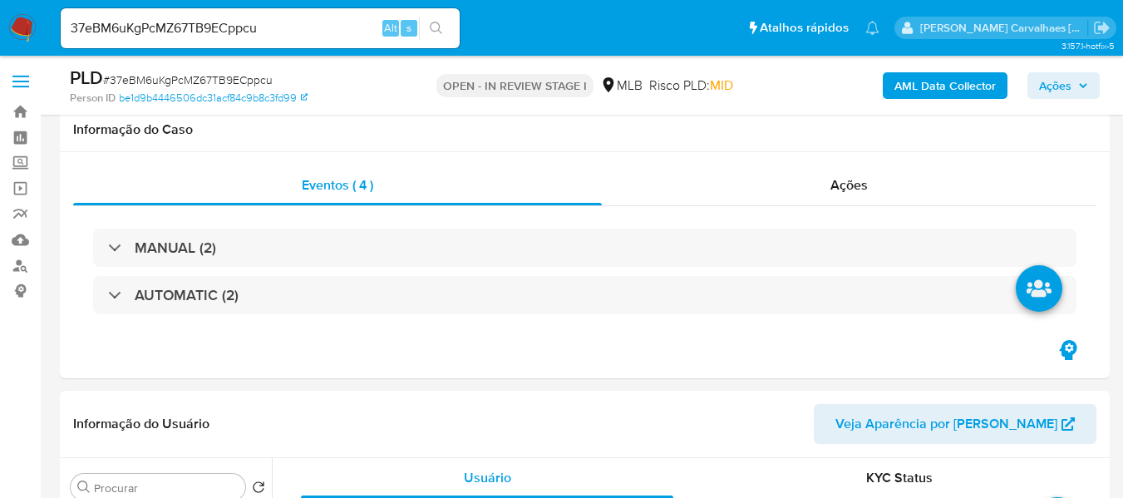
select select "10"
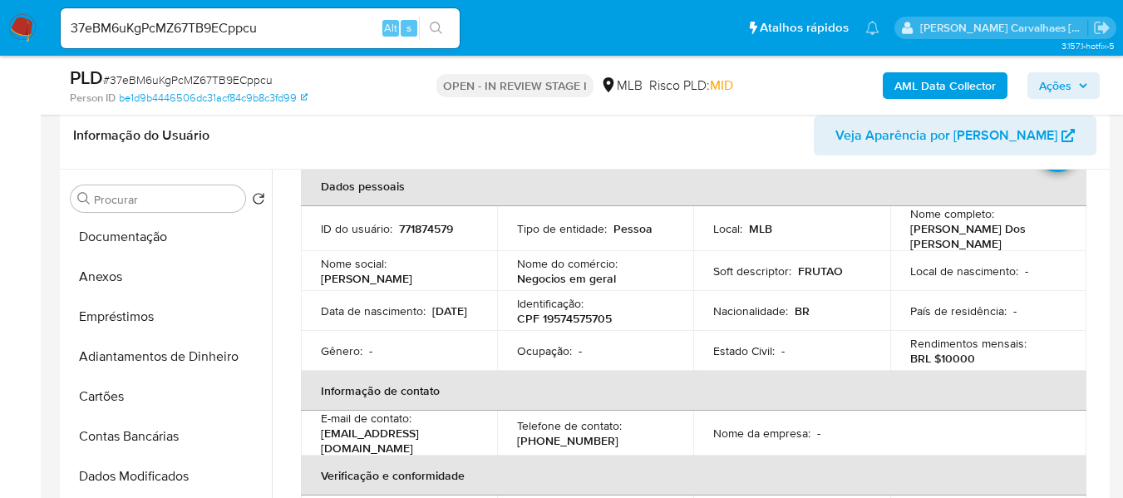
scroll to position [249, 0]
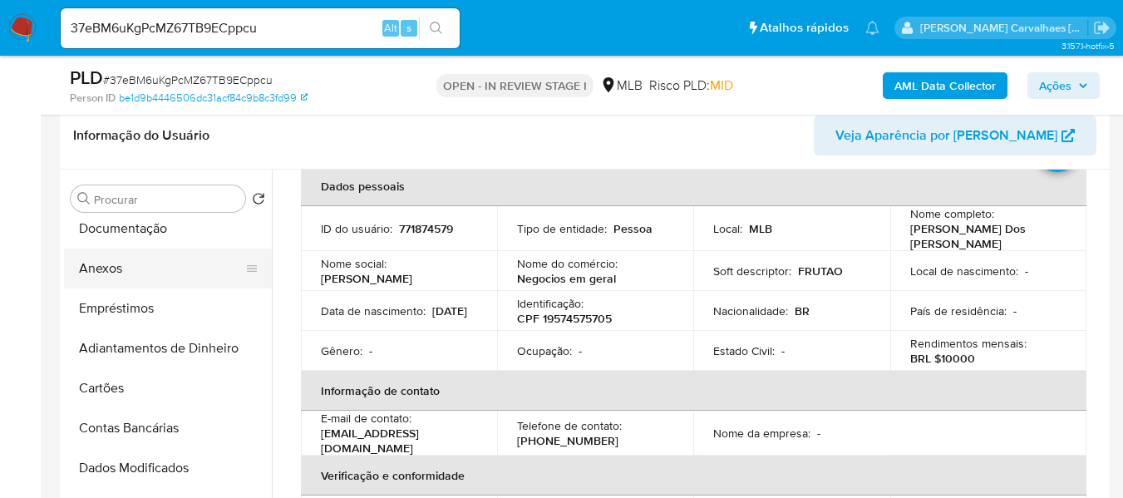
click at [103, 271] on button "Anexos" at bounding box center [161, 268] width 194 height 40
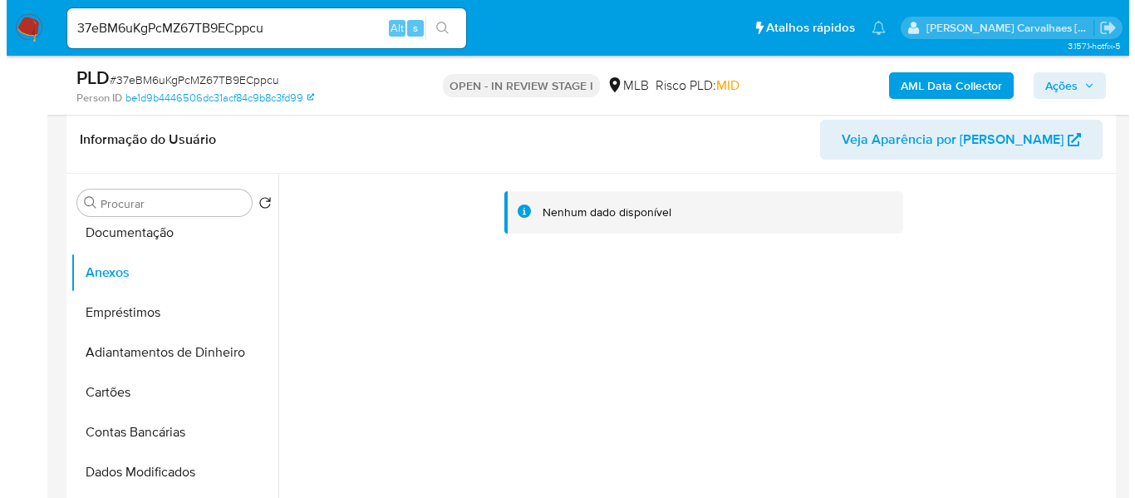
scroll to position [371, 0]
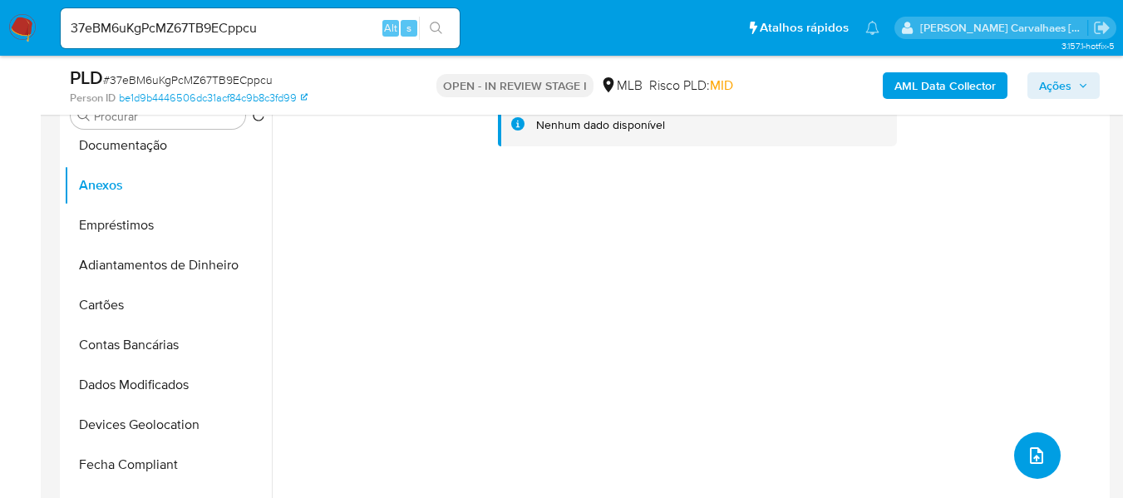
click at [1030, 456] on icon "upload-file" at bounding box center [1036, 455] width 13 height 17
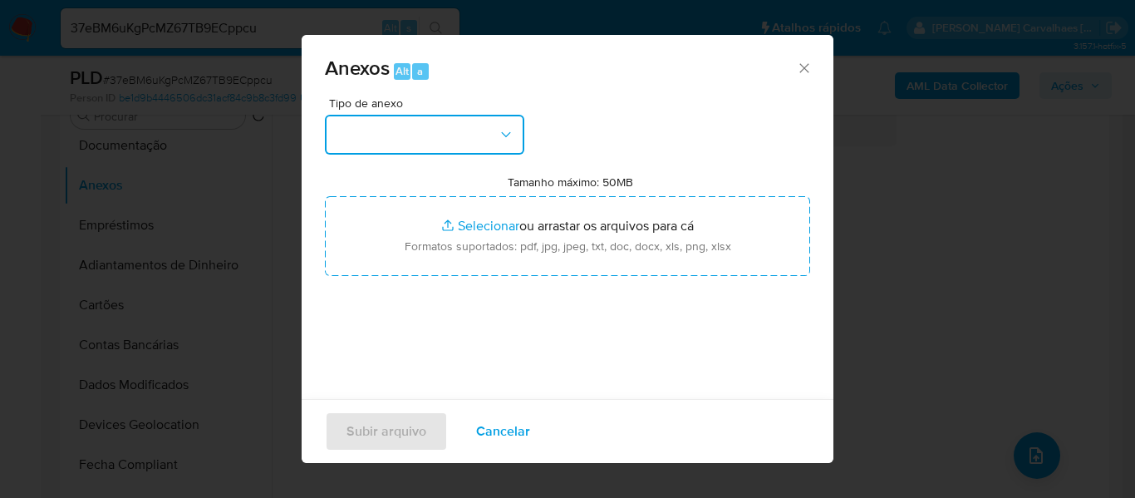
click at [495, 128] on button "button" at bounding box center [424, 135] width 199 height 40
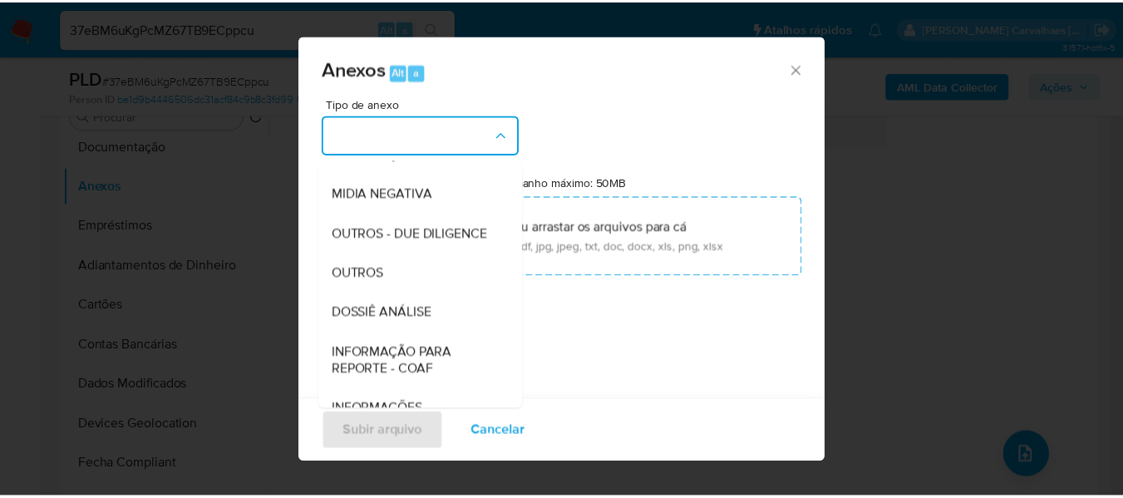
scroll to position [229, 0]
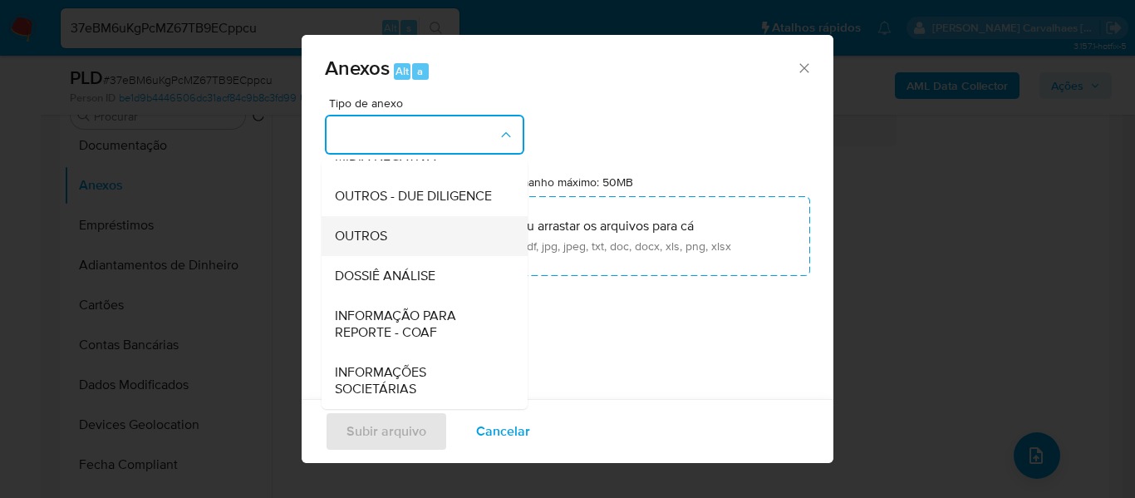
click at [411, 256] on div "OUTROS" at bounding box center [420, 236] width 170 height 40
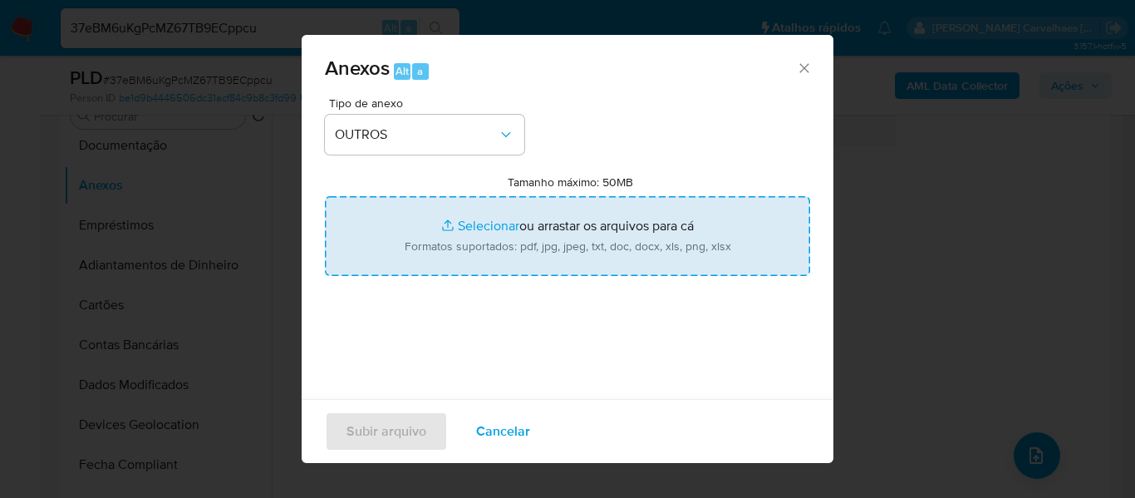
click at [490, 225] on input "Tamanho máximo: 50MB Selecionar arquivos" at bounding box center [567, 236] width 485 height 80
type input "C:\fakepath\Mulan Ingrid Cristina 771874579_2025_09_01_09_54_40 - Resumen TX.pdf"
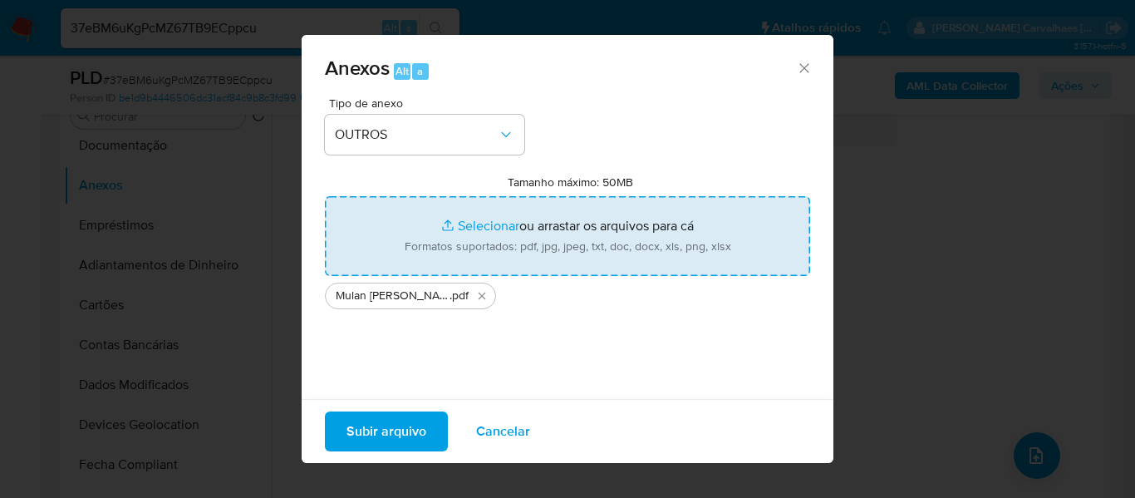
click at [467, 224] on input "Tamanho máximo: 50MB Selecionar arquivos" at bounding box center [567, 236] width 485 height 80
type input "C:\fakepath\SAR - xxxxx - CPF 19574575705 - INGRID CRISTINA DA CONCEICAO DOS SA…"
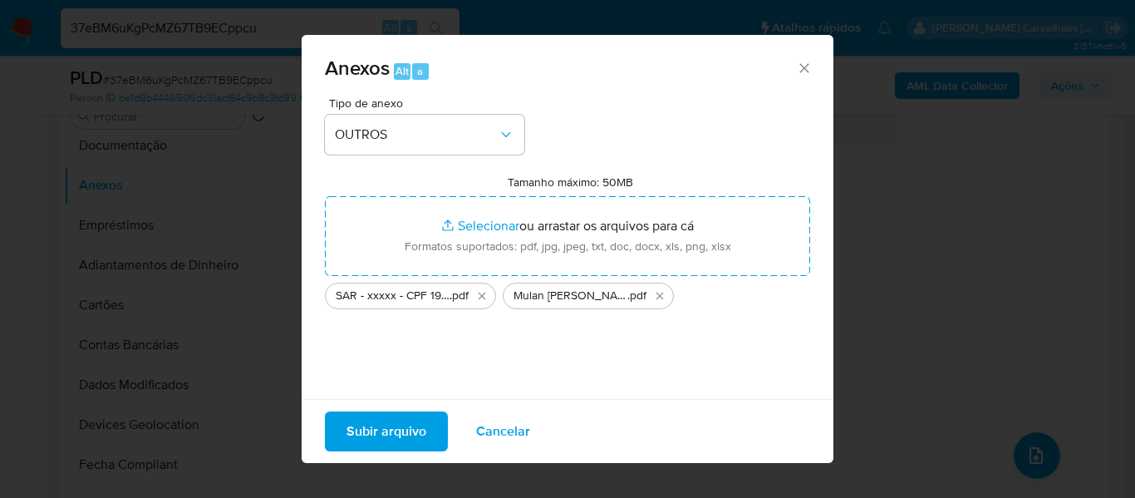
click at [384, 424] on span "Subir arquivo" at bounding box center [387, 431] width 80 height 37
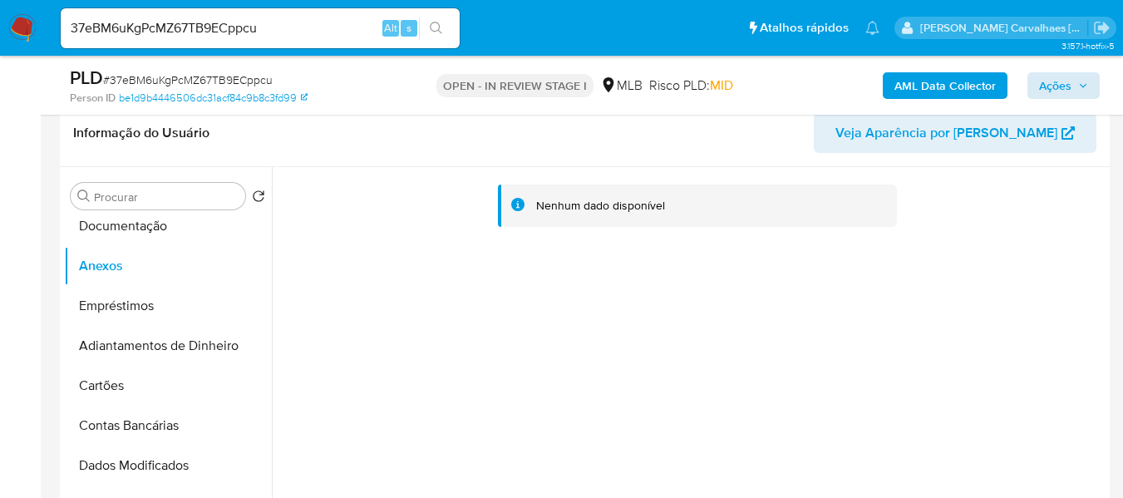
scroll to position [288, 0]
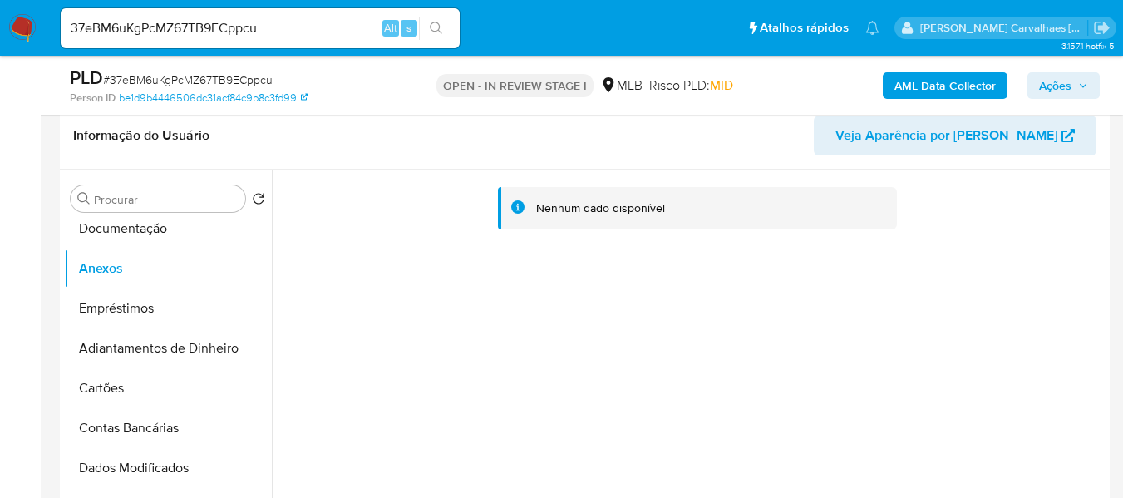
click at [1060, 81] on span "Ações" at bounding box center [1055, 85] width 32 height 27
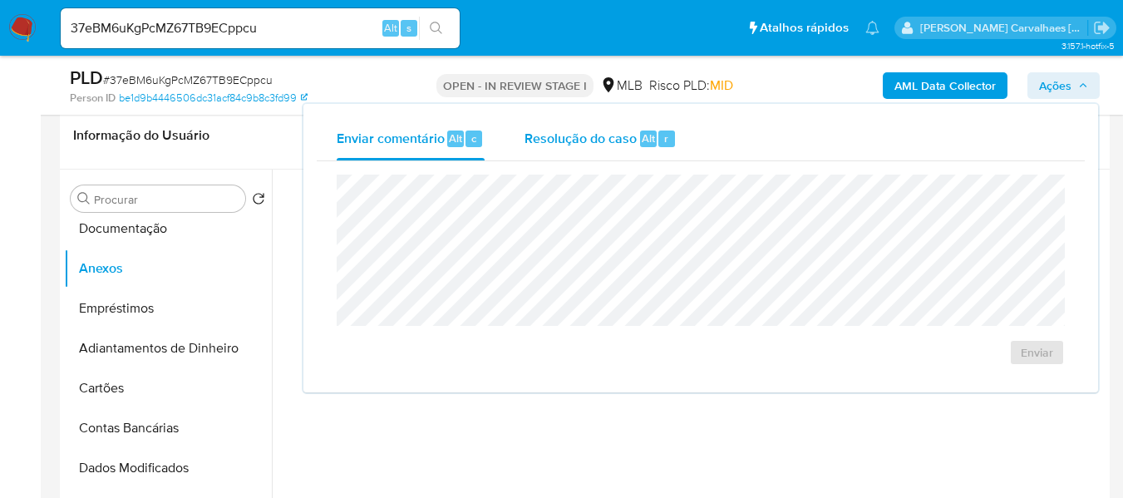
click at [545, 133] on span "Resolução do caso" at bounding box center [580, 137] width 112 height 19
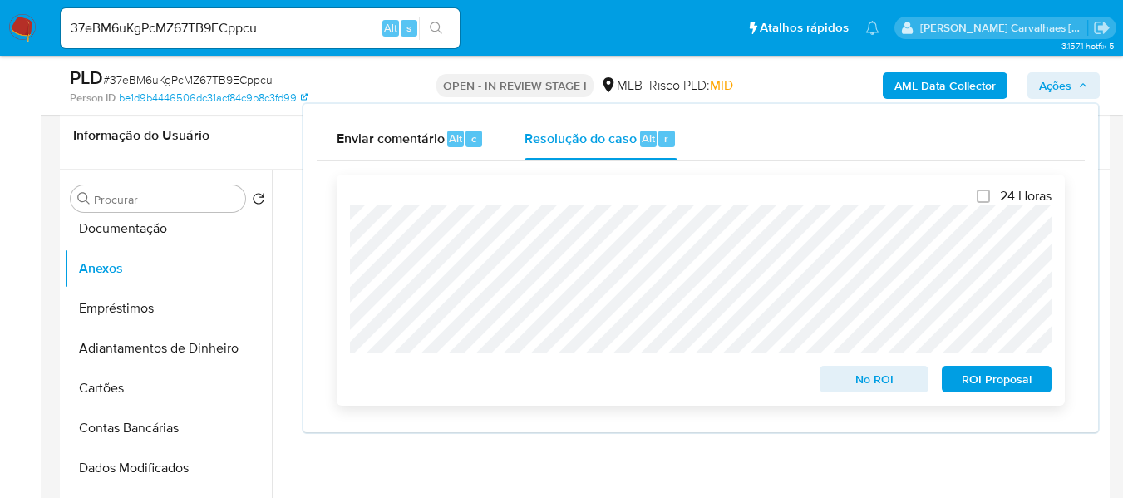
click at [995, 384] on span "ROI Proposal" at bounding box center [996, 378] width 86 height 23
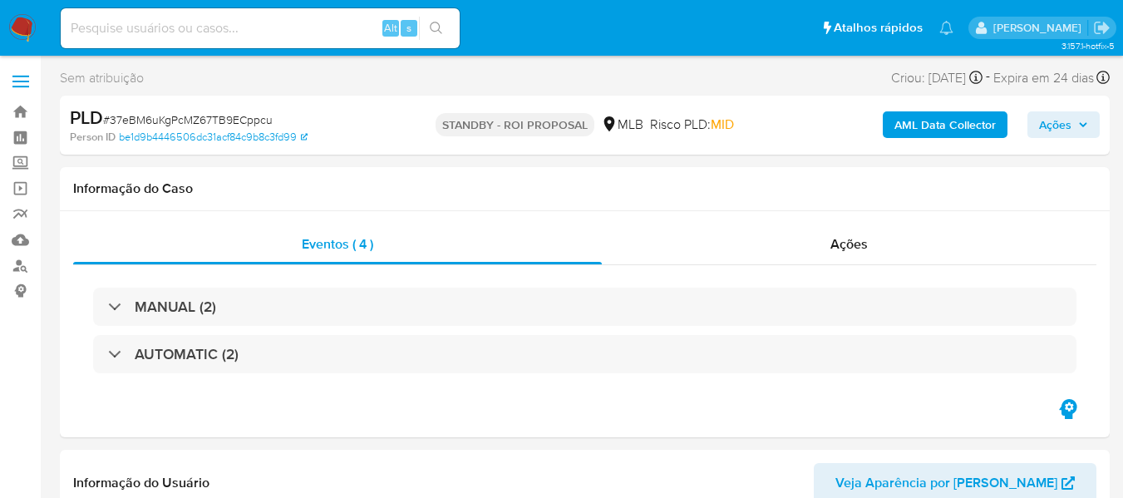
select select "10"
paste input "dE7v19D4Hxlvws4hsmzdUumM"
type input "dE7v19D4Hxlvws4hsmzdUumM"
click at [430, 26] on icon "search-icon" at bounding box center [436, 28] width 12 height 12
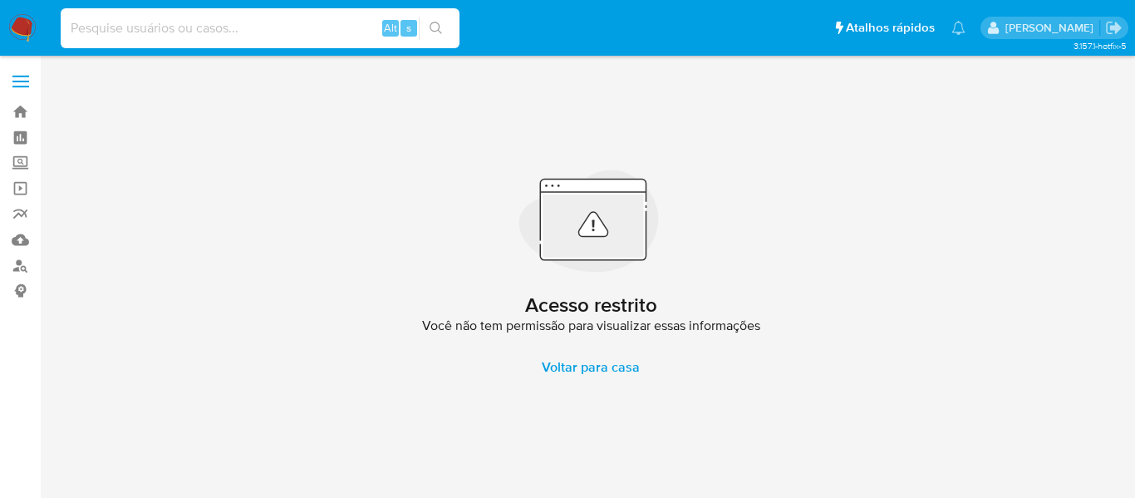
paste input "dE7v19D4Hxlvws4hsmzdUumM"
click at [63, 32] on input "dE7v19D4Hxlvws4hsmzdUumM" at bounding box center [260, 28] width 399 height 22
type input "dE7v19D4Hxlvws4hsmzdUumM"
click at [436, 22] on icon "search-icon" at bounding box center [436, 28] width 12 height 12
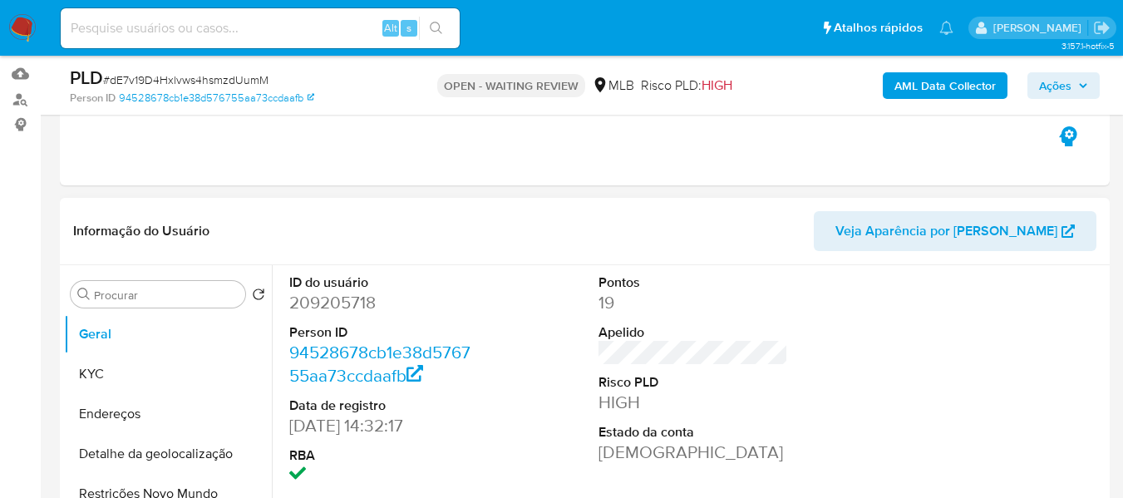
scroll to position [332, 0]
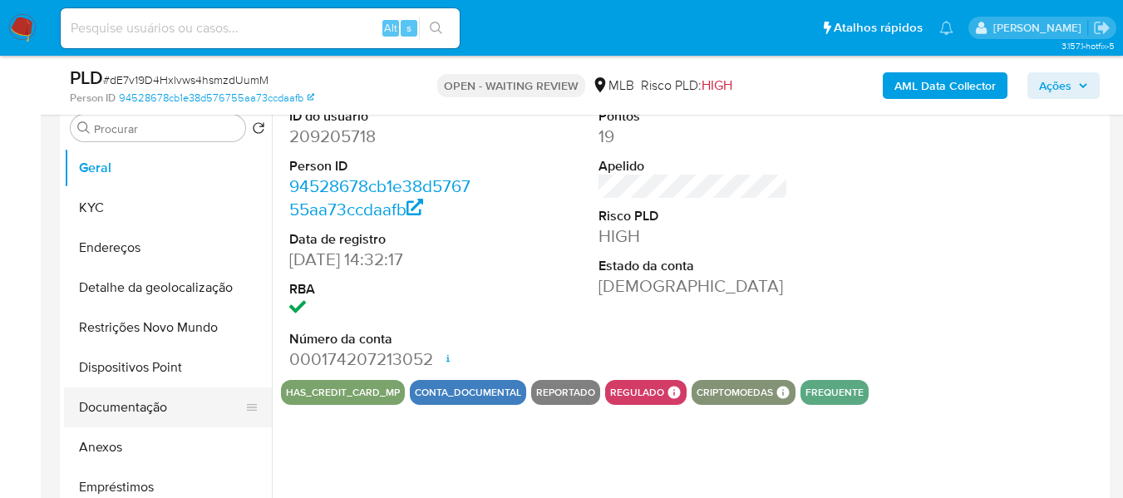
select select "10"
click at [175, 410] on button "Documentação" at bounding box center [161, 407] width 194 height 40
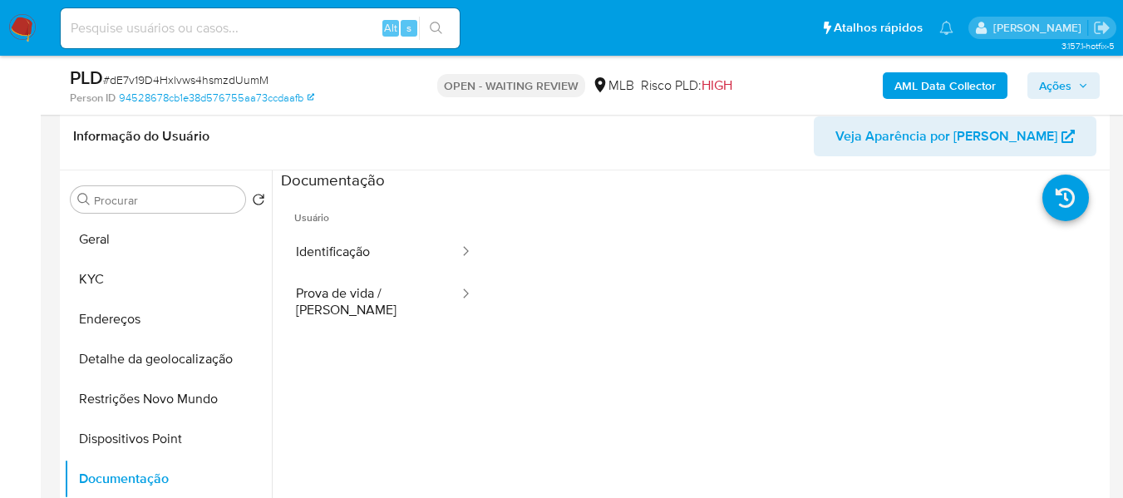
scroll to position [166, 0]
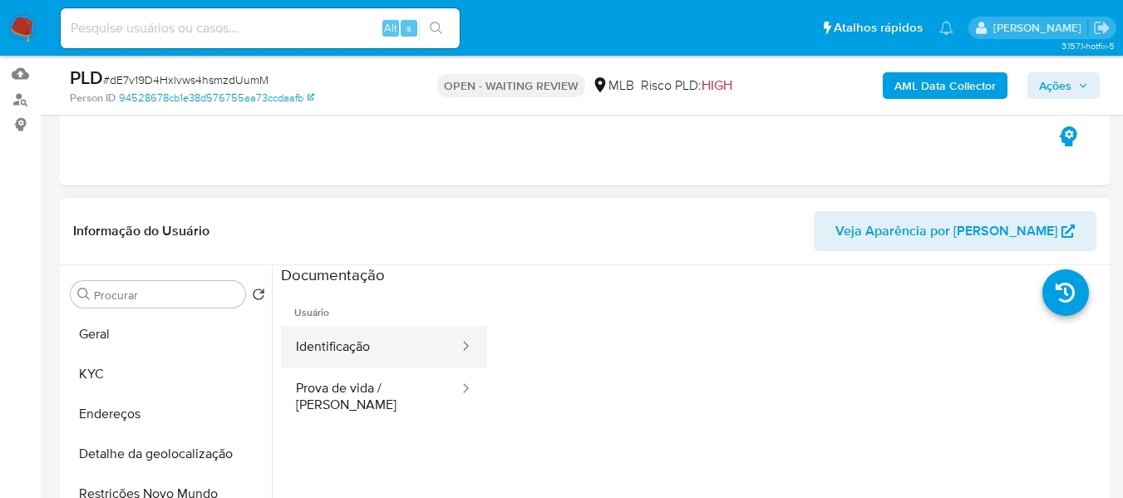
click at [352, 356] on button "Identificação" at bounding box center [370, 347] width 179 height 42
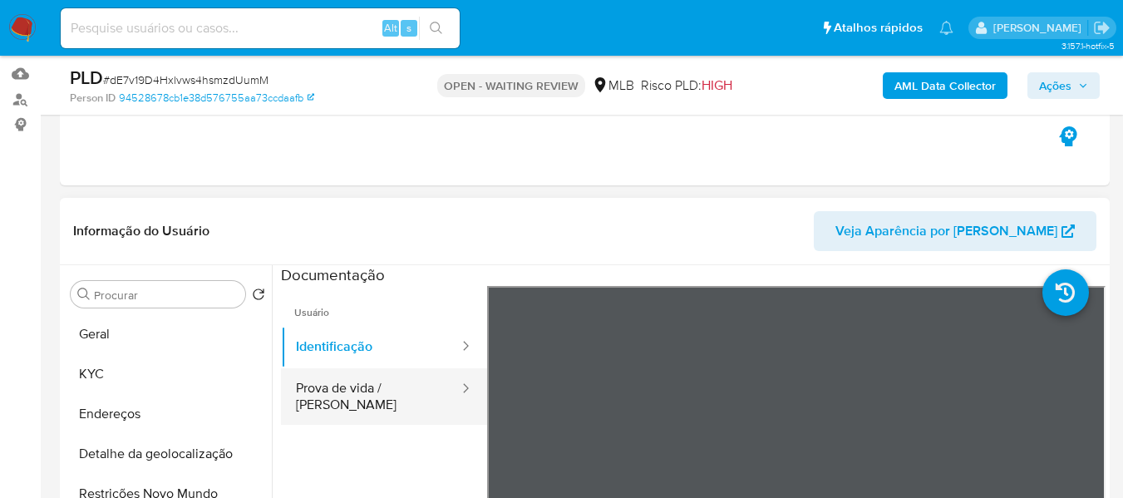
click at [340, 396] on button "Prova de vida / Selfie" at bounding box center [370, 396] width 179 height 57
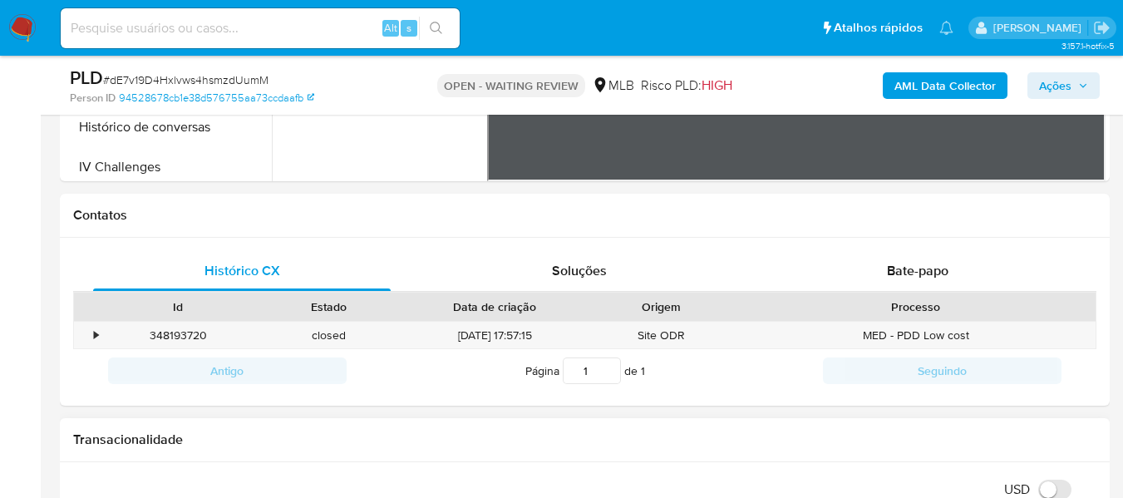
scroll to position [665, 0]
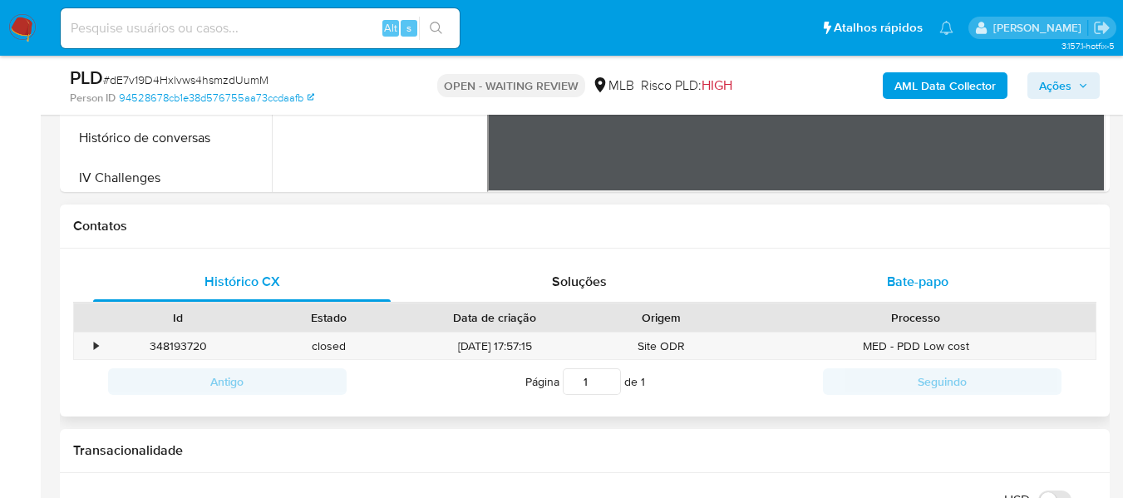
click at [897, 275] on span "Bate-papo" at bounding box center [917, 281] width 61 height 19
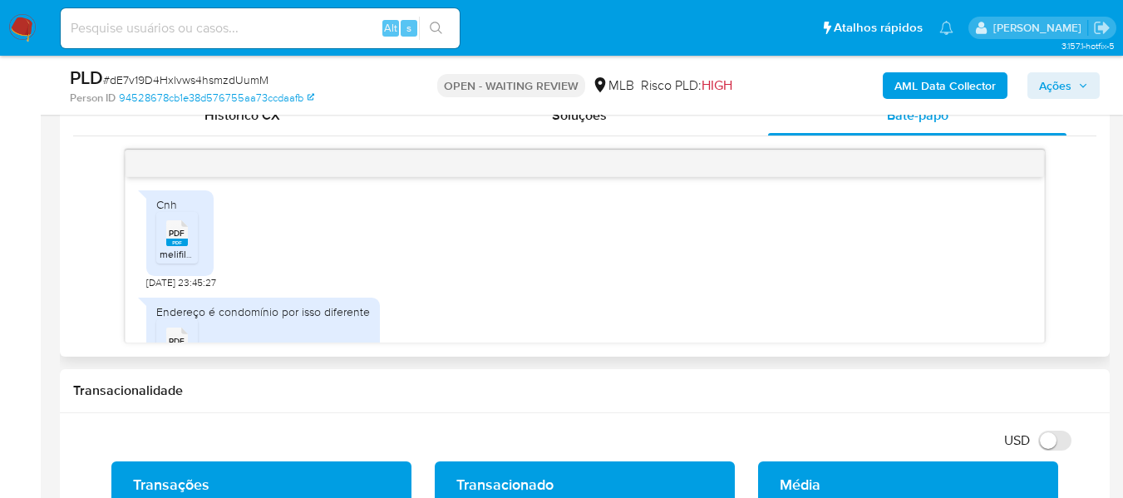
scroll to position [933, 0]
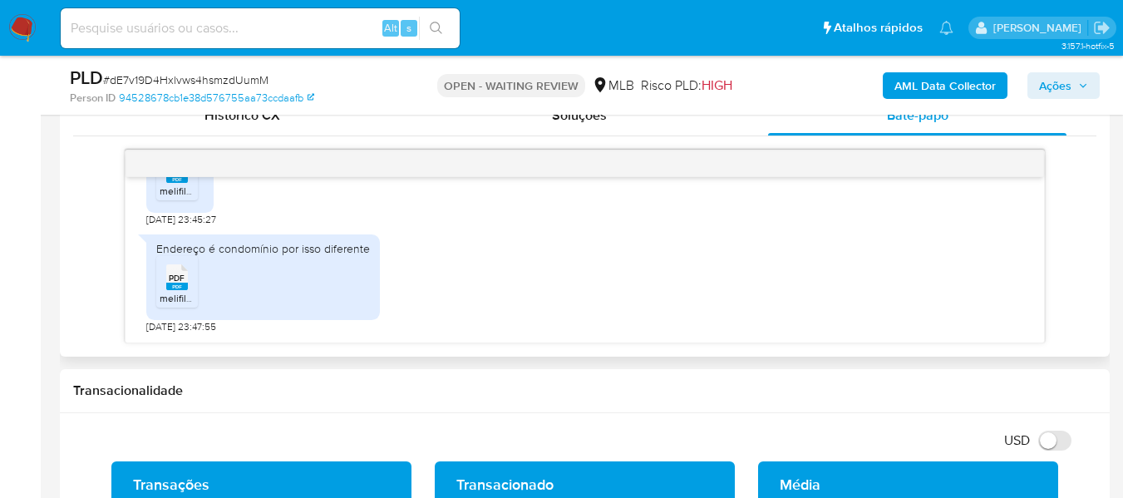
click at [185, 285] on rect at bounding box center [177, 286] width 22 height 7
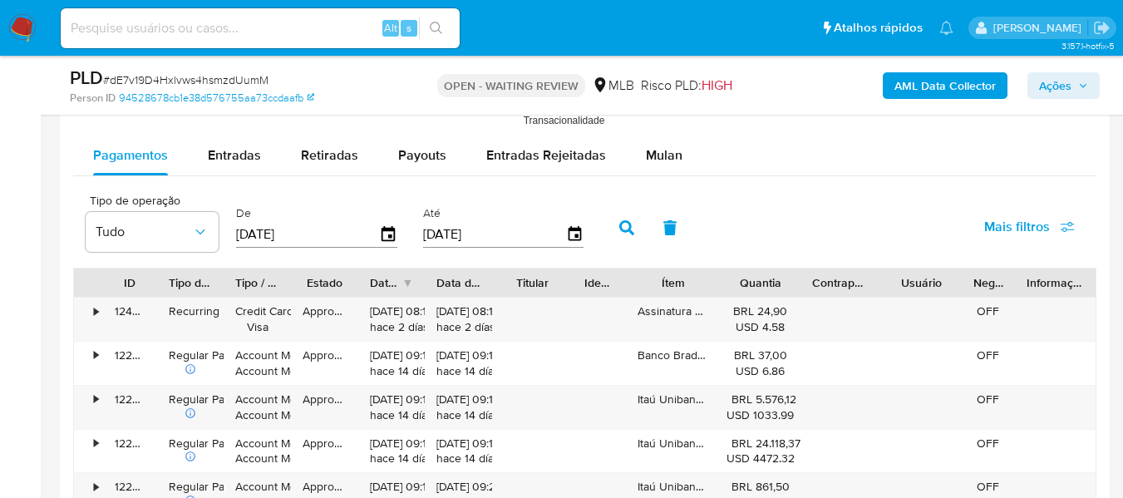
scroll to position [1745, 0]
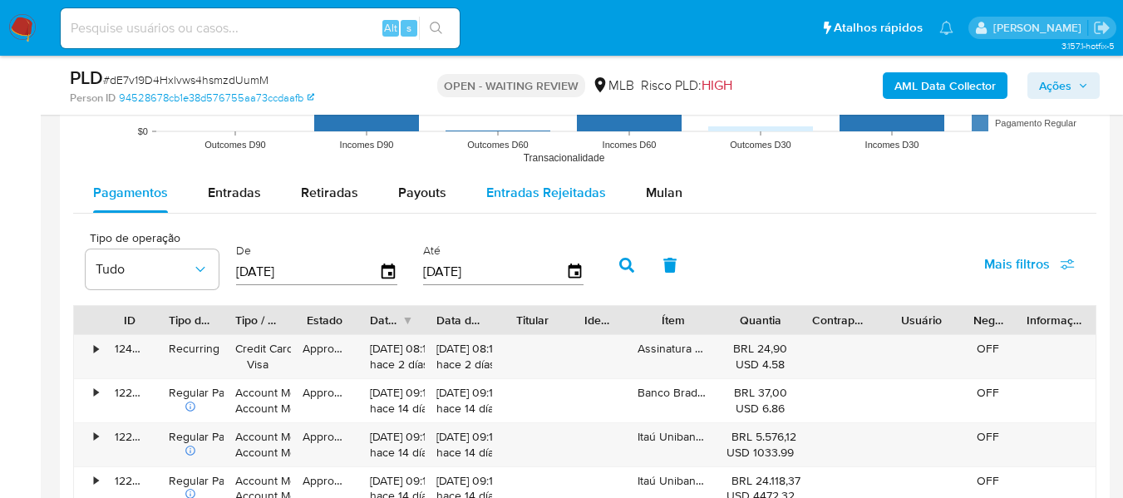
click at [509, 191] on span "Entradas Rejeitadas" at bounding box center [546, 192] width 120 height 19
select select "10"
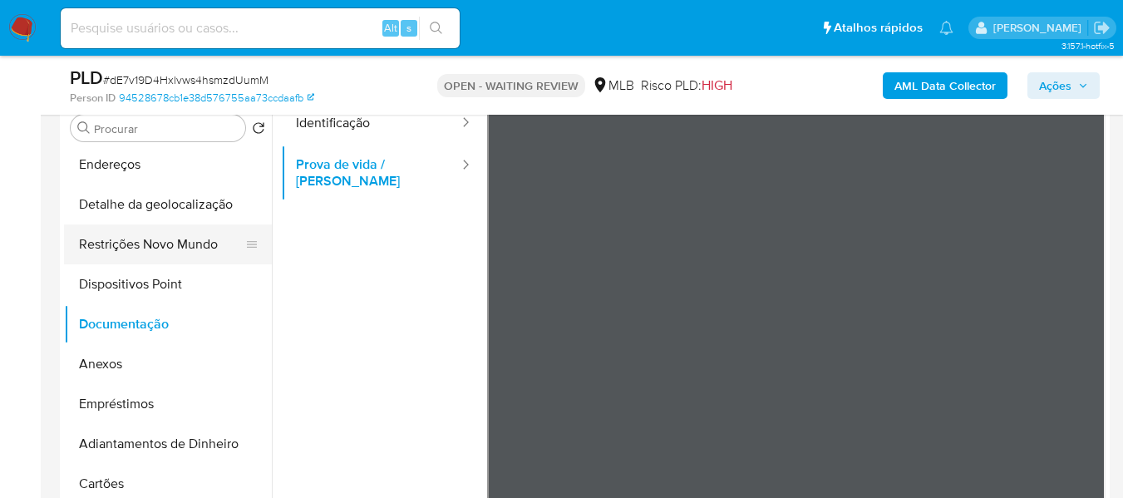
scroll to position [0, 0]
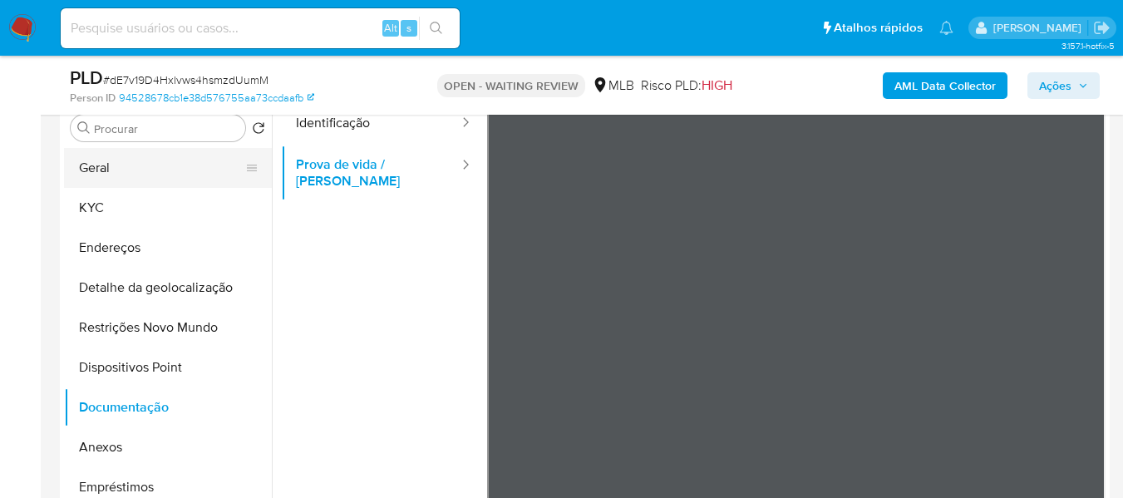
click at [137, 157] on button "Geral" at bounding box center [161, 168] width 194 height 40
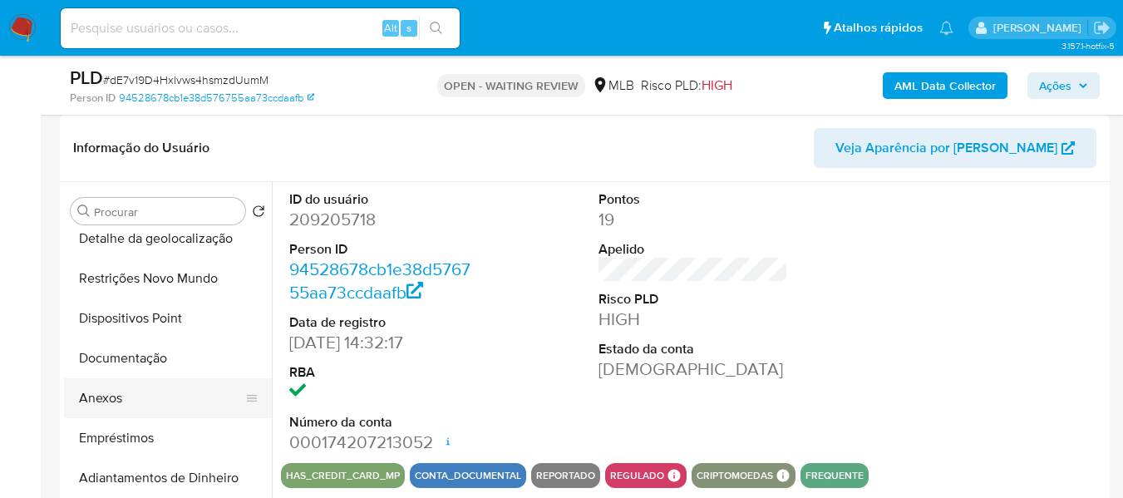
scroll to position [166, 0]
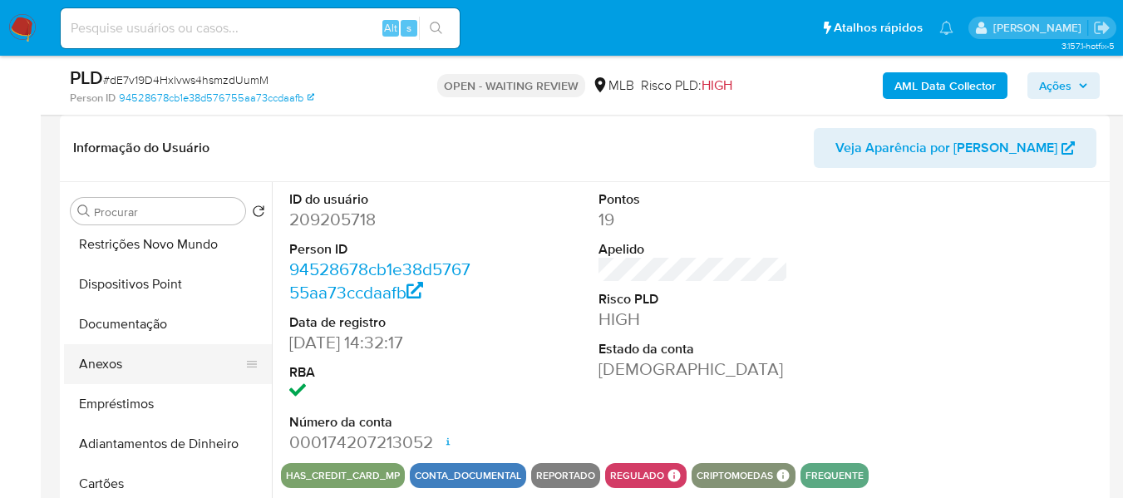
click at [114, 371] on button "Anexos" at bounding box center [161, 364] width 194 height 40
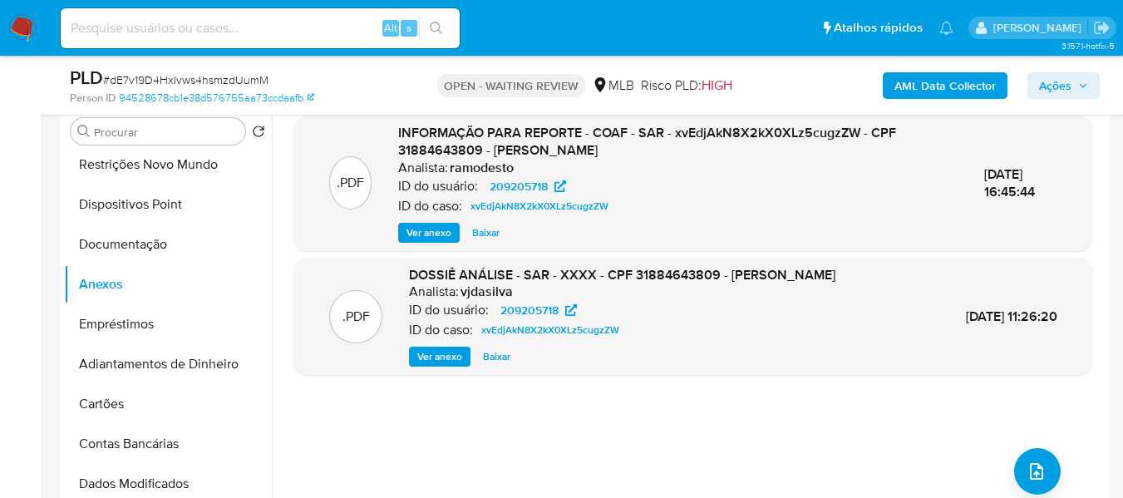
scroll to position [332, 0]
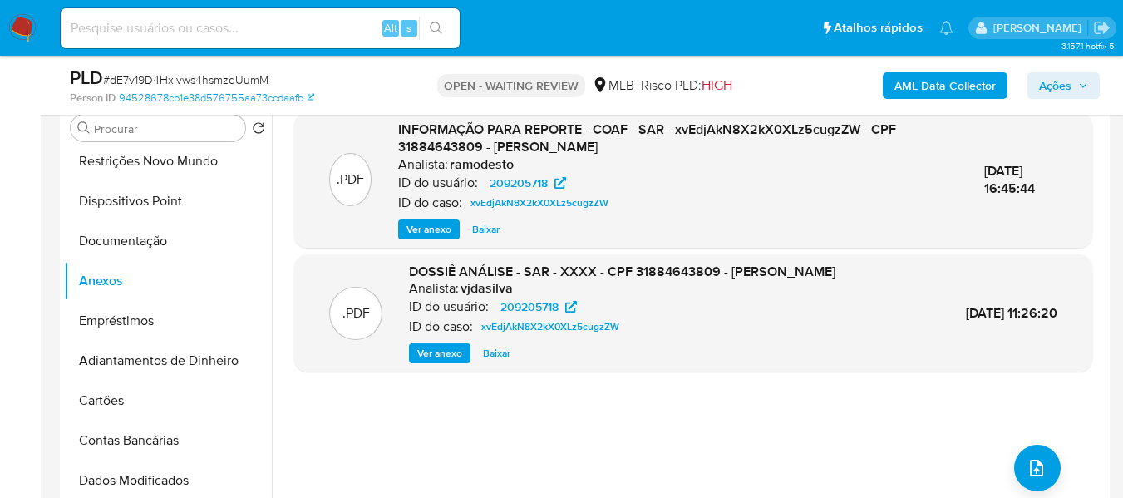
click at [413, 224] on span "Ver anexo" at bounding box center [428, 229] width 45 height 17
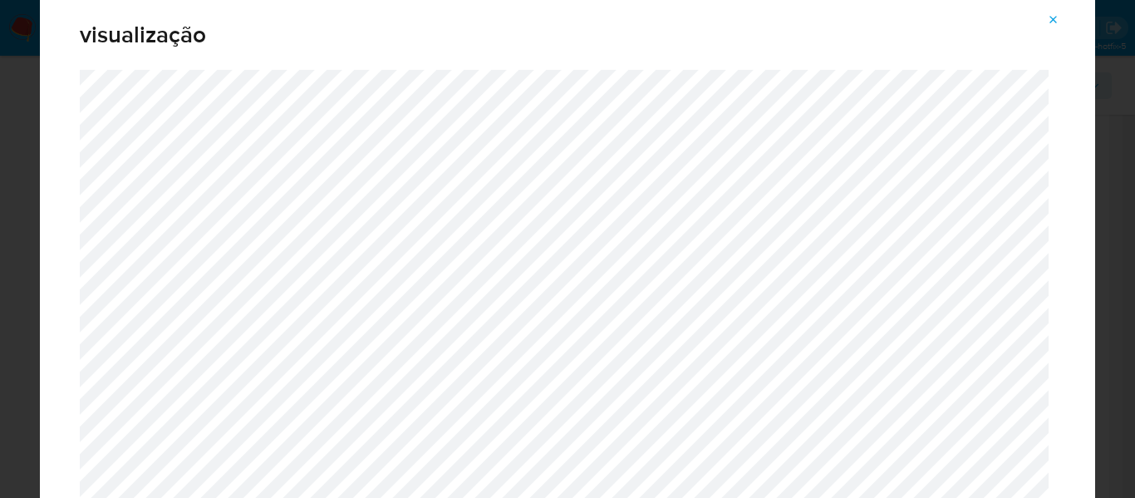
click at [1050, 15] on icon "Attachment preview" at bounding box center [1053, 19] width 13 height 13
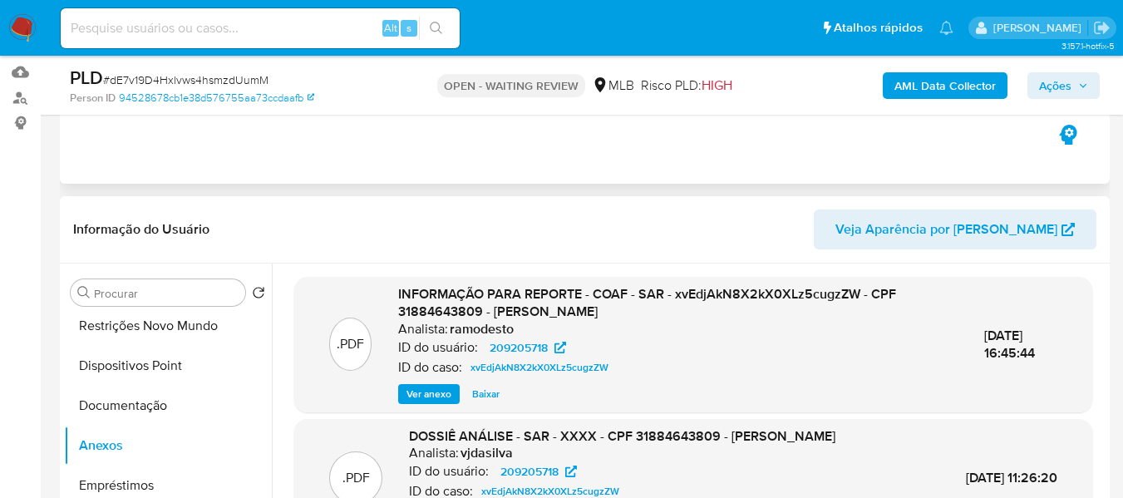
scroll to position [249, 0]
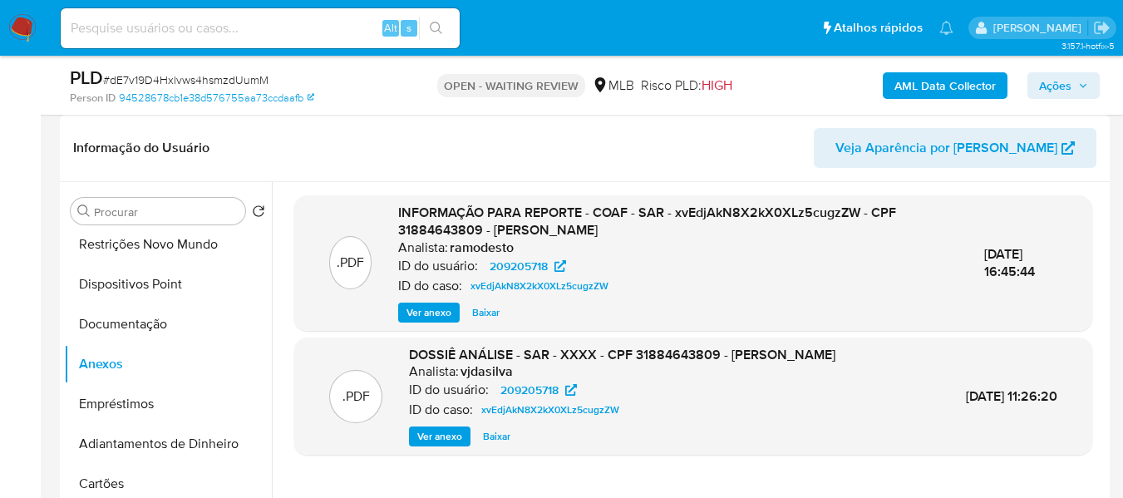
drag, startPoint x: 262, startPoint y: 383, endPoint x: 268, endPoint y: 270, distance: 113.2
click at [270, 265] on ul "Geral KYC Endereços Detalhe da geolocalização Restrições Novo Mundo Dispositivo…" at bounding box center [168, 418] width 208 height 375
drag, startPoint x: 264, startPoint y: 315, endPoint x: 271, endPoint y: 212, distance: 103.3
click at [269, 203] on div "Procurar Retornar ao pedido padrão Geral KYC Endereços Detalhe da geolocalizaçã…" at bounding box center [168, 395] width 208 height 423
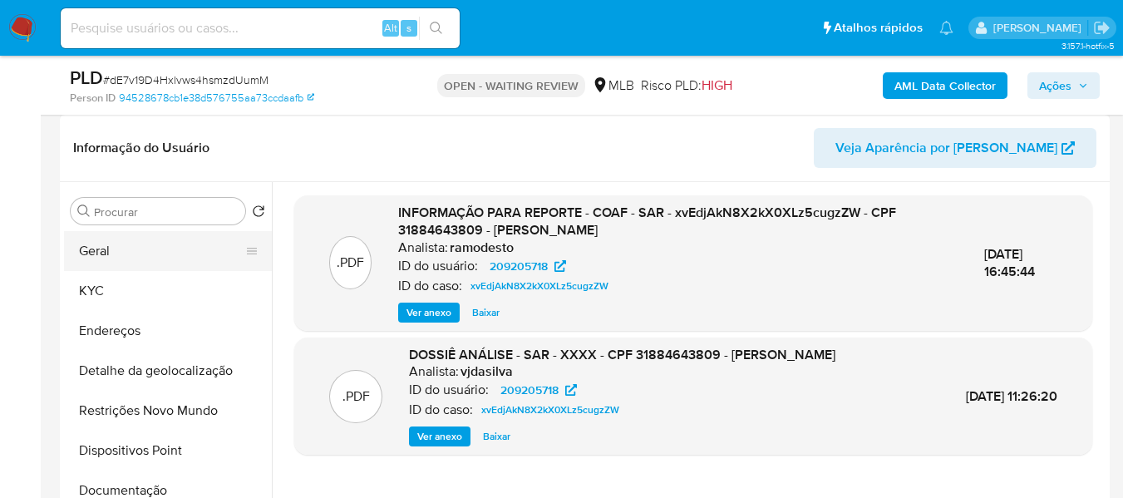
click at [112, 250] on button "Geral" at bounding box center [161, 251] width 194 height 40
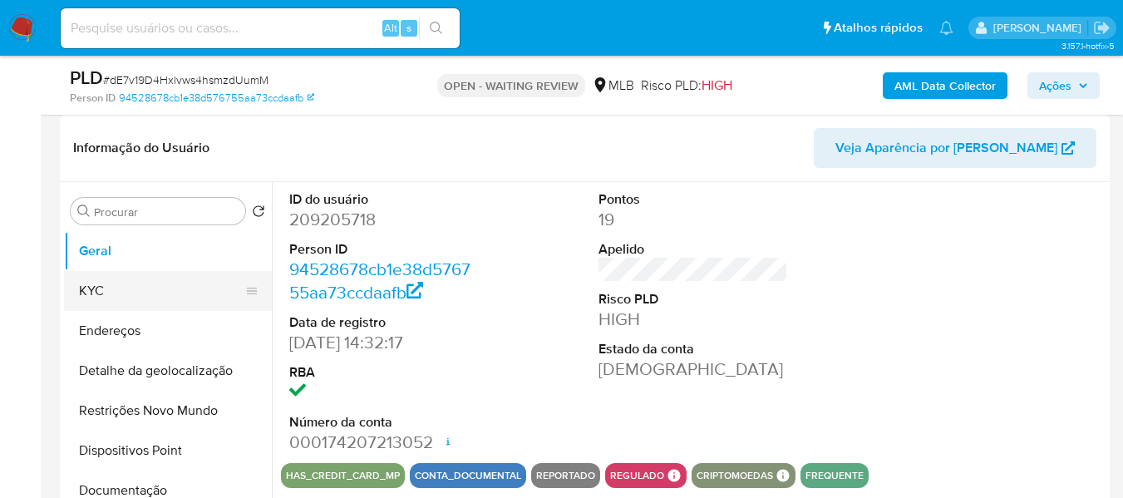
click at [116, 292] on button "KYC" at bounding box center [161, 291] width 194 height 40
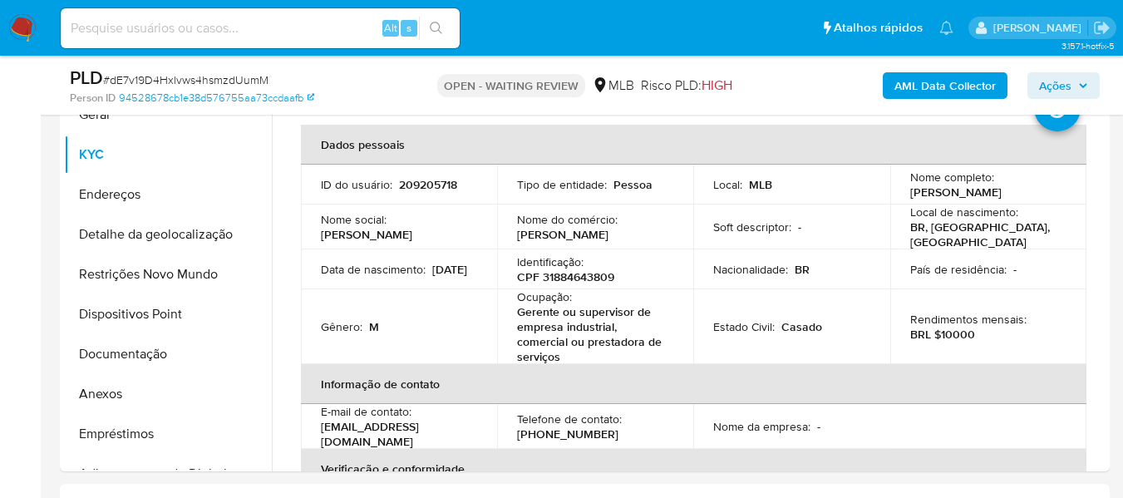
scroll to position [415, 0]
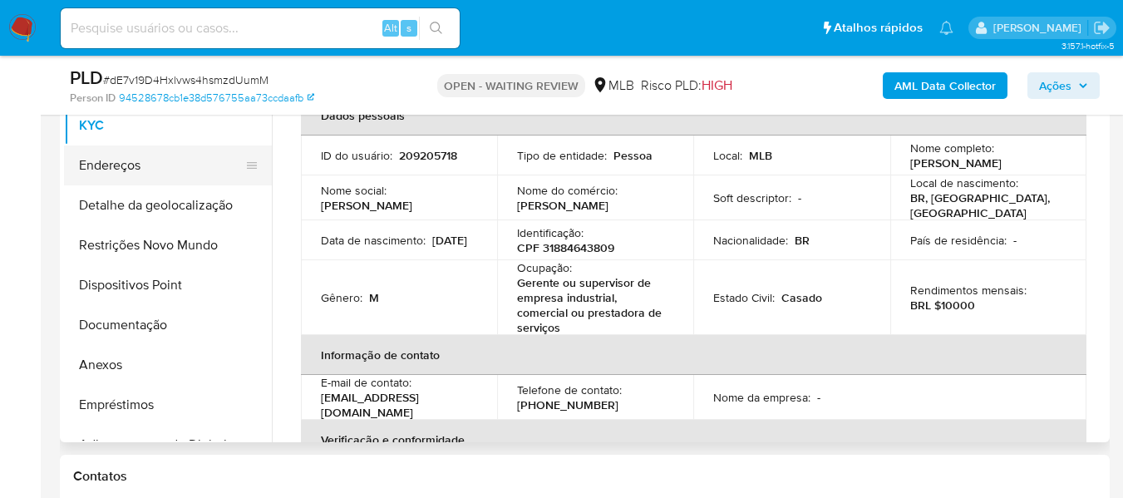
click at [136, 168] on button "Endereços" at bounding box center [161, 165] width 194 height 40
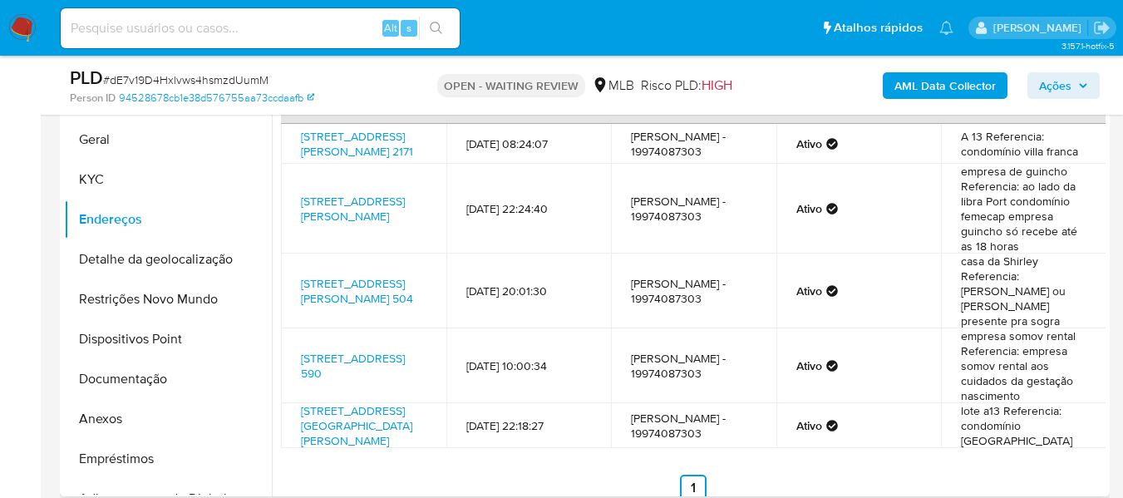
scroll to position [61, 0]
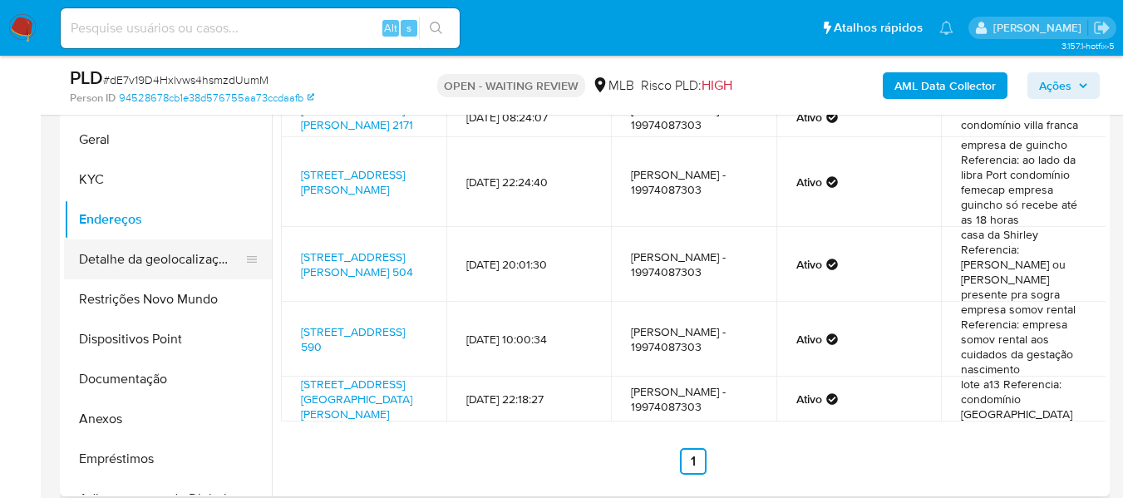
click at [191, 260] on button "Detalhe da geolocalização" at bounding box center [161, 259] width 194 height 40
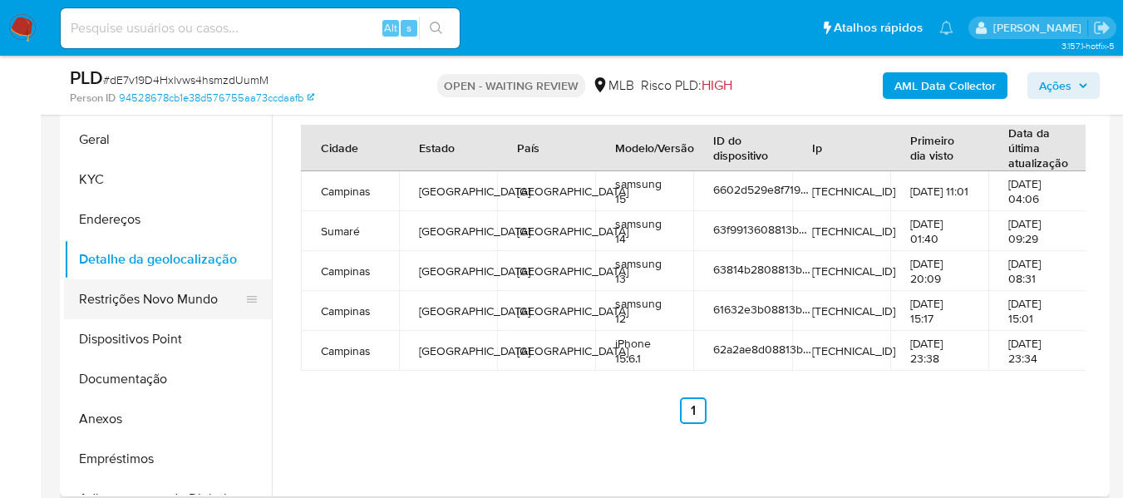
click at [120, 297] on button "Restrições Novo Mundo" at bounding box center [161, 299] width 194 height 40
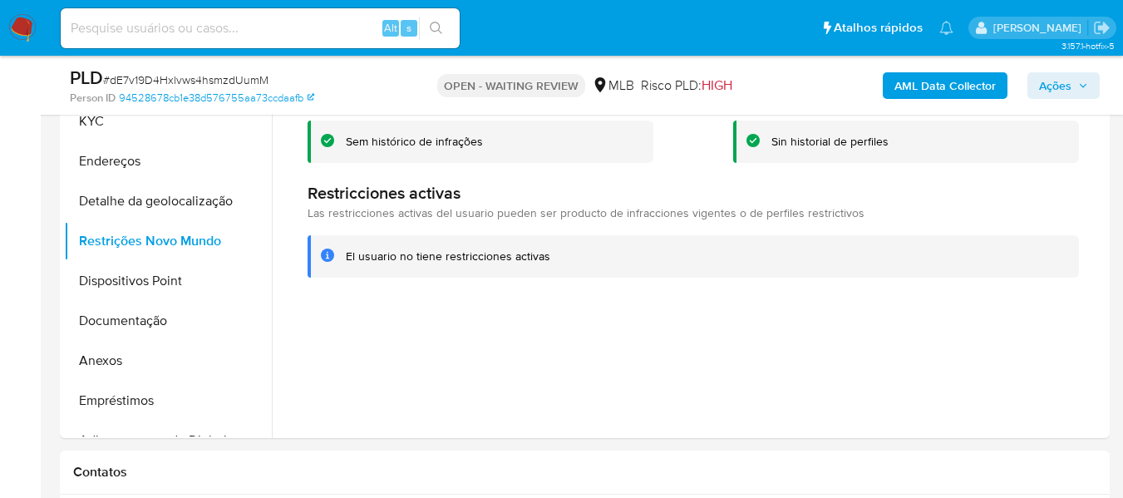
scroll to position [337, 0]
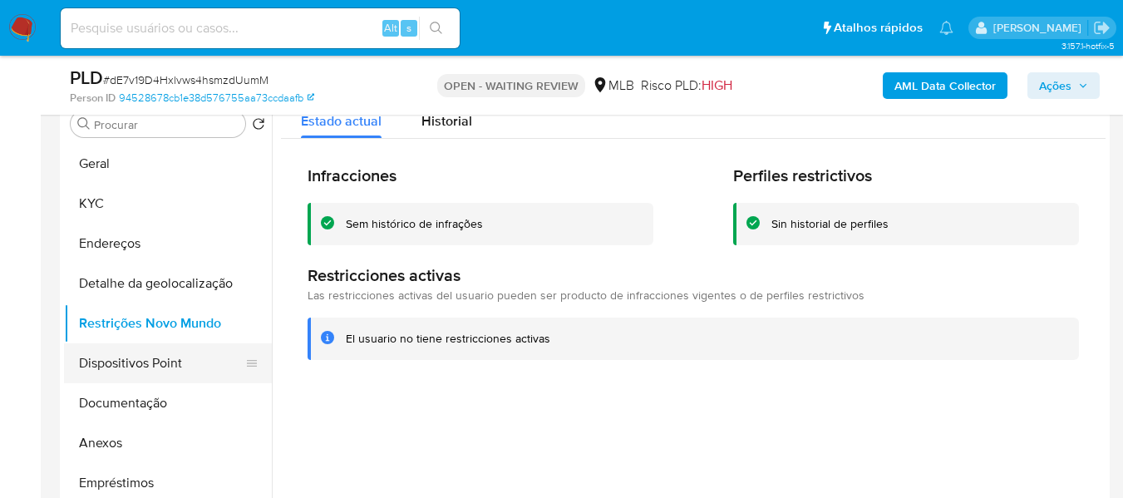
click at [97, 353] on button "Dispositivos Point" at bounding box center [161, 363] width 194 height 40
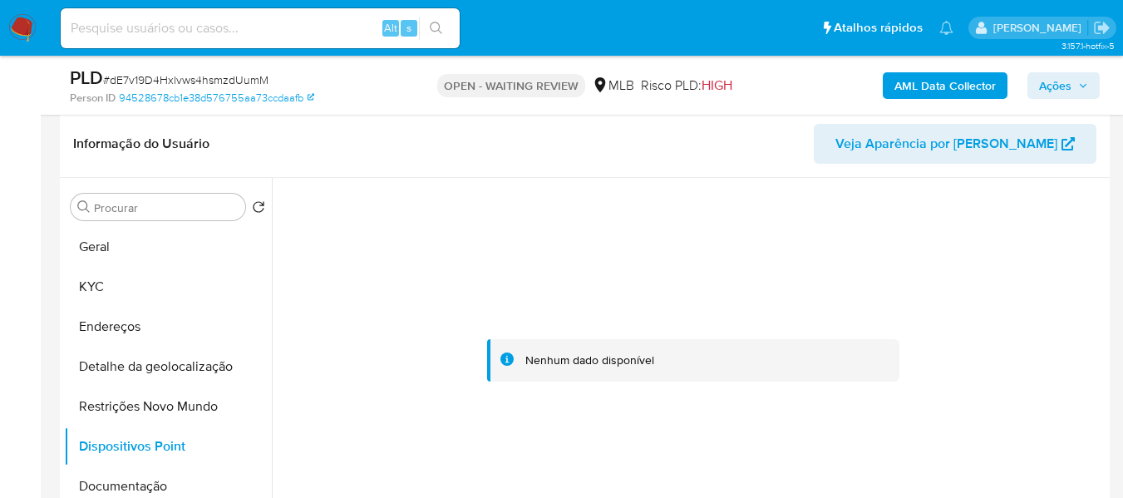
scroll to position [288, 0]
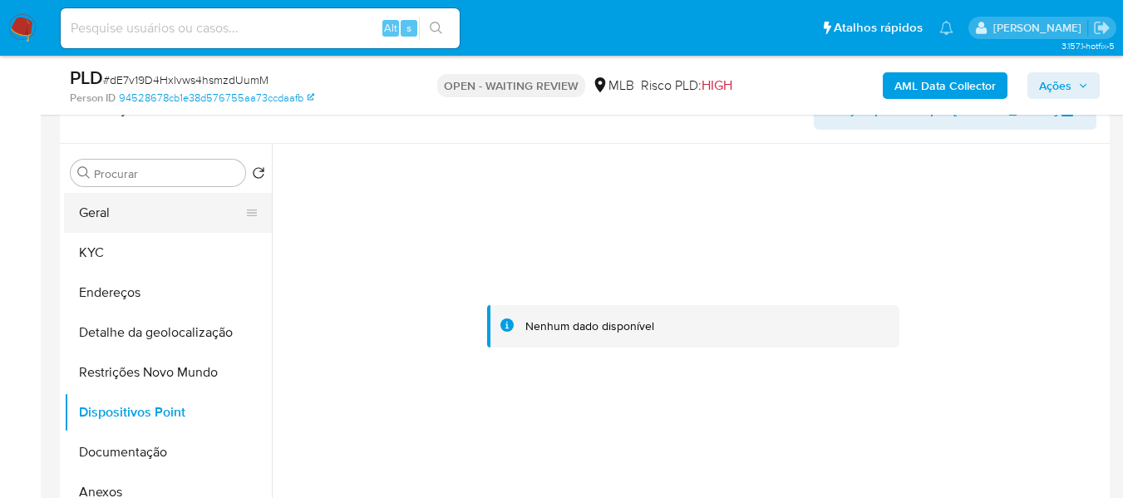
click at [129, 216] on button "Geral" at bounding box center [161, 213] width 194 height 40
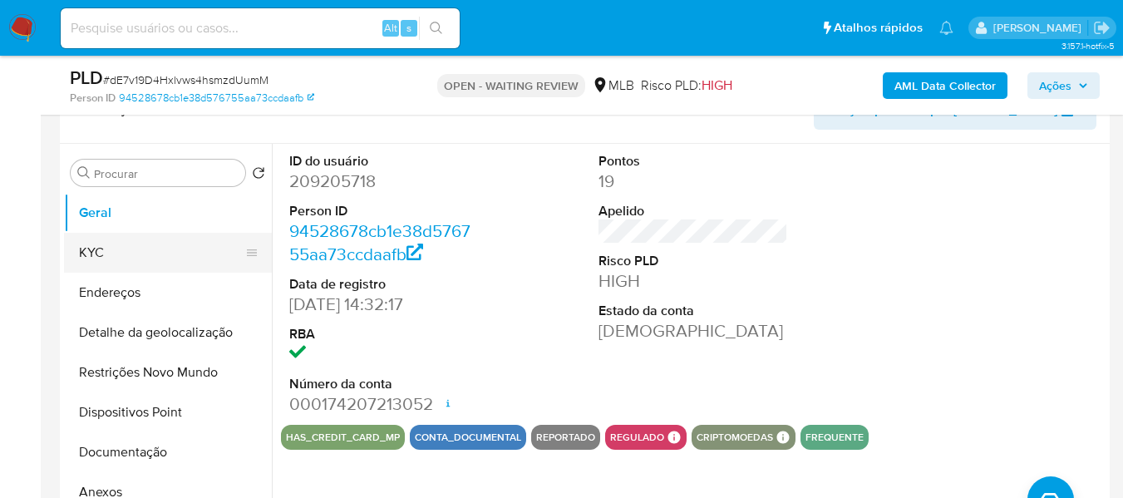
click at [85, 246] on button "KYC" at bounding box center [161, 253] width 194 height 40
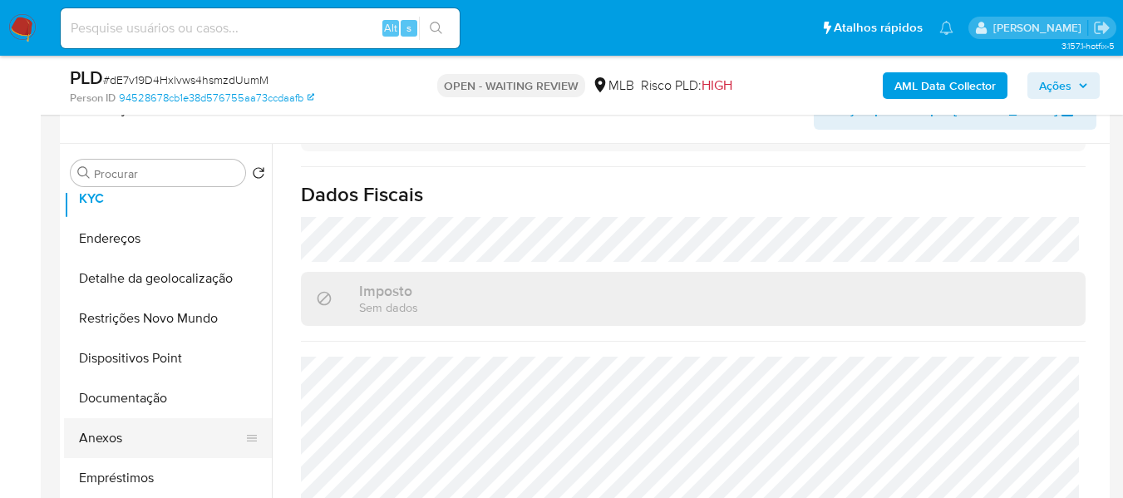
scroll to position [83, 0]
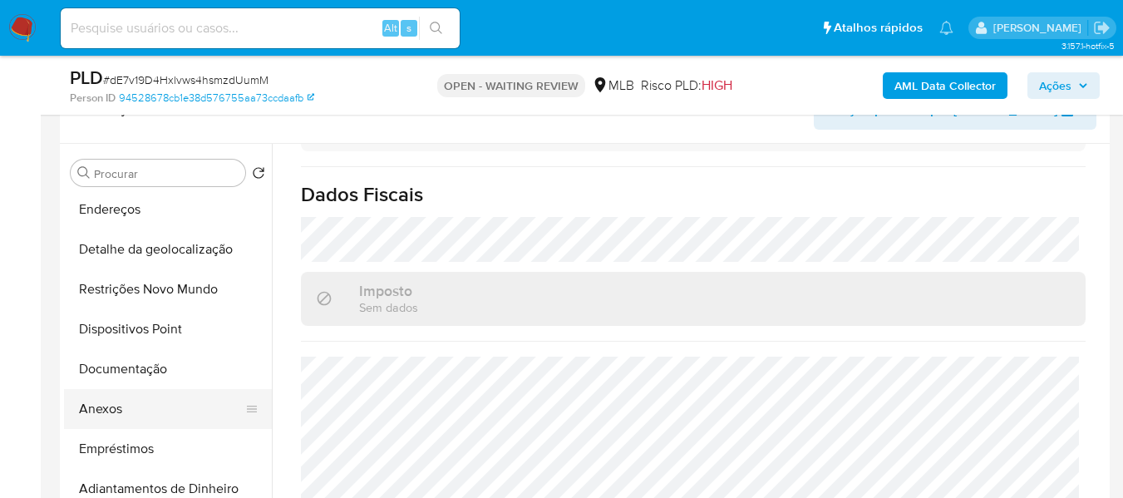
click at [130, 406] on button "Anexos" at bounding box center [161, 409] width 194 height 40
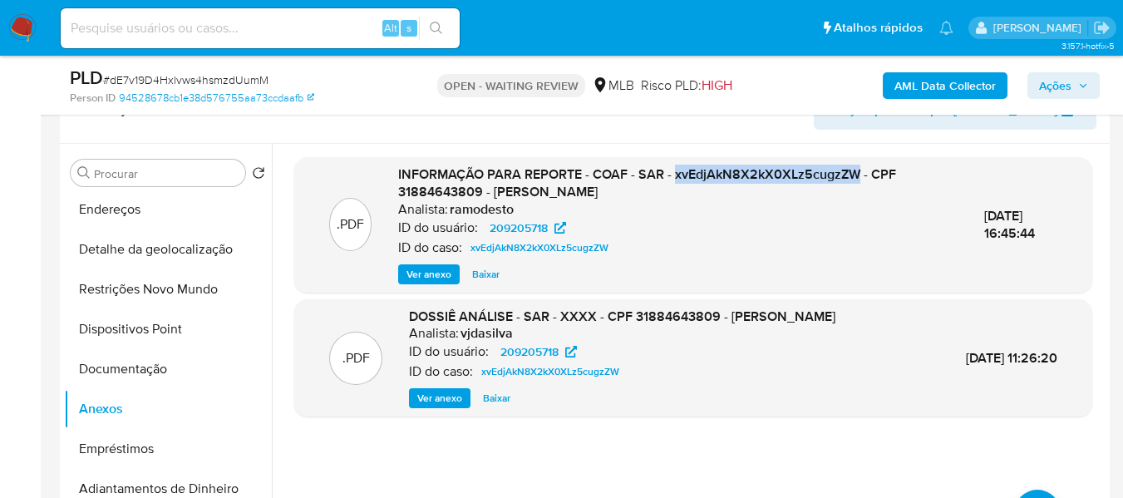
drag, startPoint x: 674, startPoint y: 176, endPoint x: 854, endPoint y: 174, distance: 180.3
click at [854, 174] on span "INFORMAÇÃO PARA REPORTE - COAF - SAR - xvEdjAkN8X2kX0XLz5cugzZW - CPF 318846438…" at bounding box center [647, 183] width 498 height 37
copy span "xvEdjAkN8X2kX0XLz5cugzZW"
click at [151, 291] on button "Restrições Novo Mundo" at bounding box center [161, 289] width 194 height 40
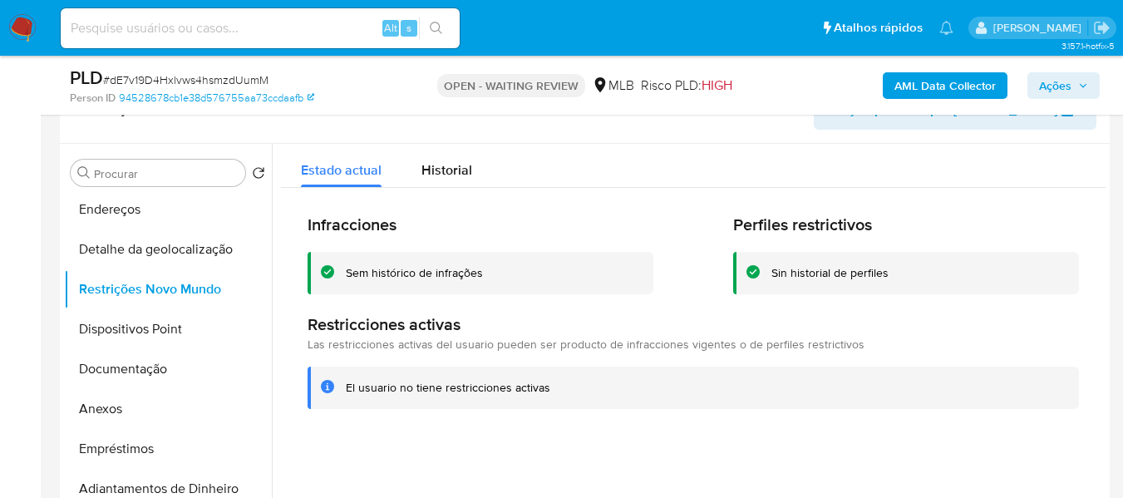
drag, startPoint x: 347, startPoint y: 384, endPoint x: 548, endPoint y: 383, distance: 200.3
click at [548, 383] on div "El usuario no tiene restricciones activas" at bounding box center [706, 388] width 720 height 16
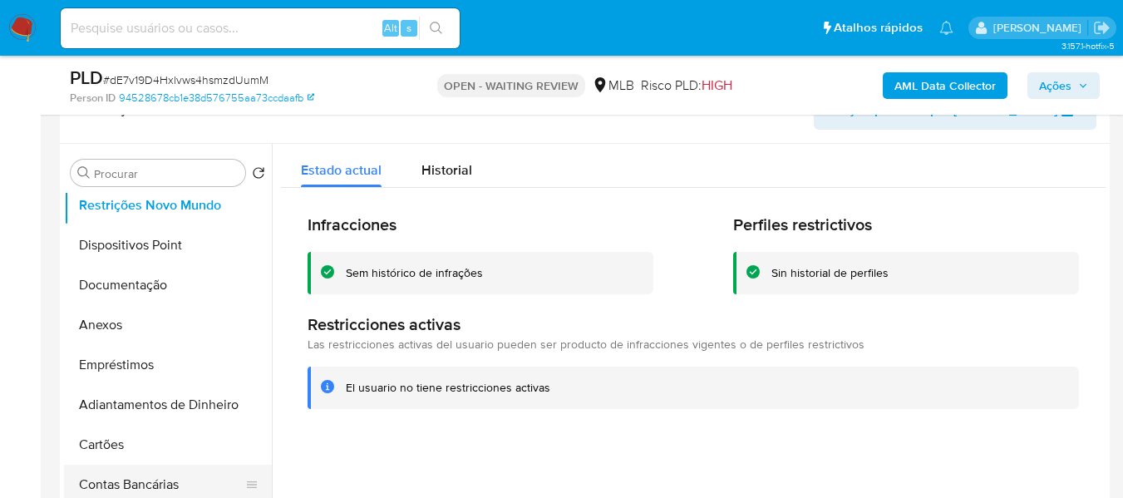
scroll to position [249, 0]
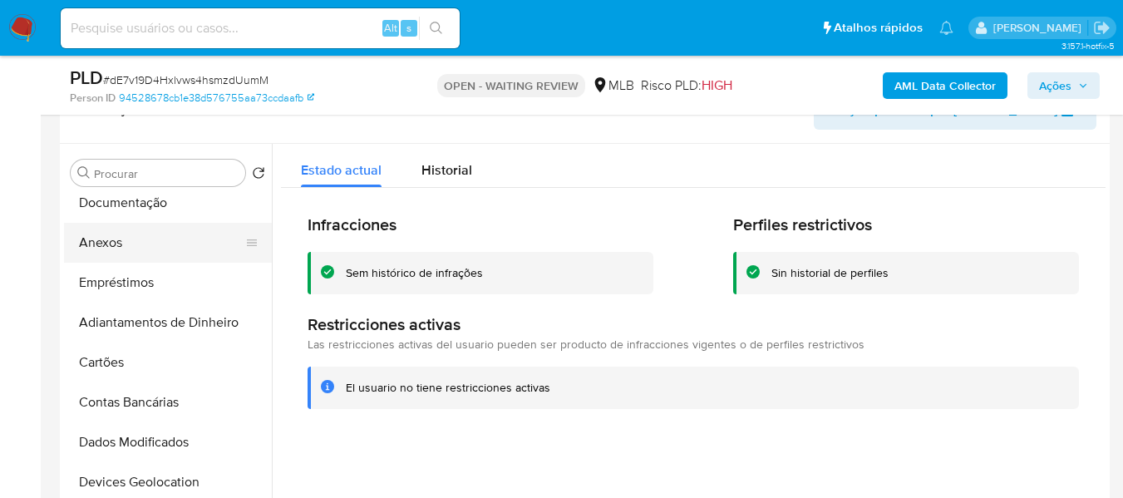
click at [102, 244] on button "Anexos" at bounding box center [161, 243] width 194 height 40
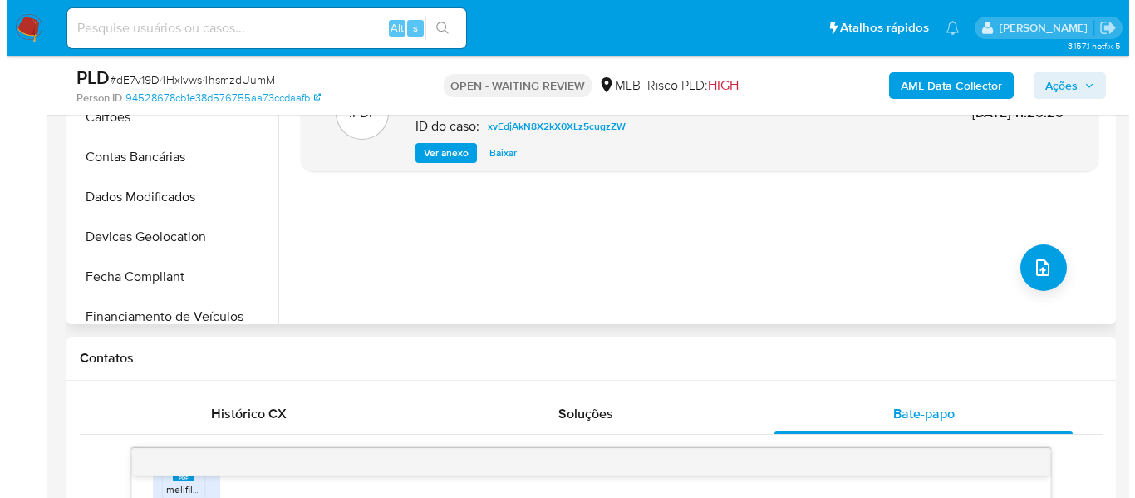
scroll to position [537, 0]
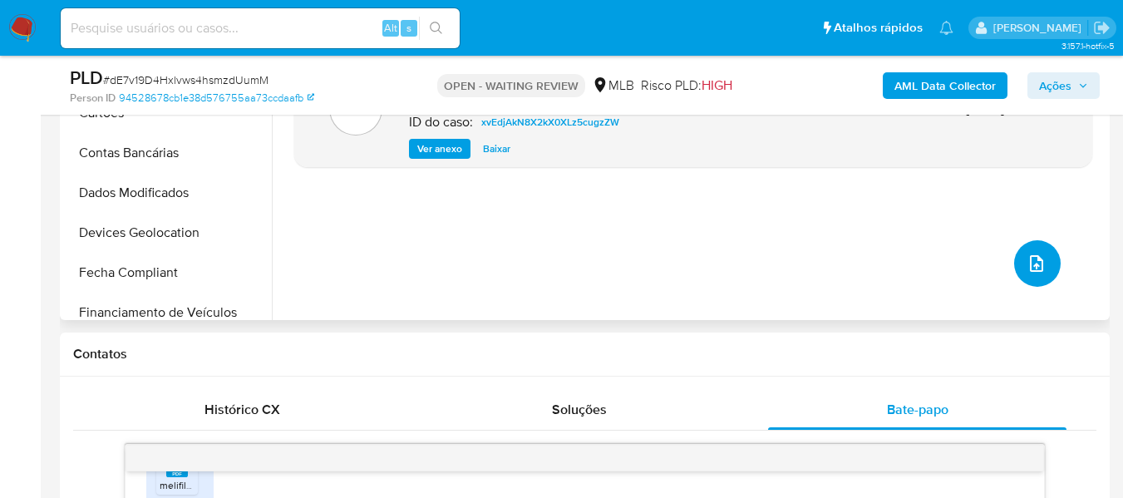
click at [1035, 259] on icon "upload-file" at bounding box center [1036, 263] width 20 height 20
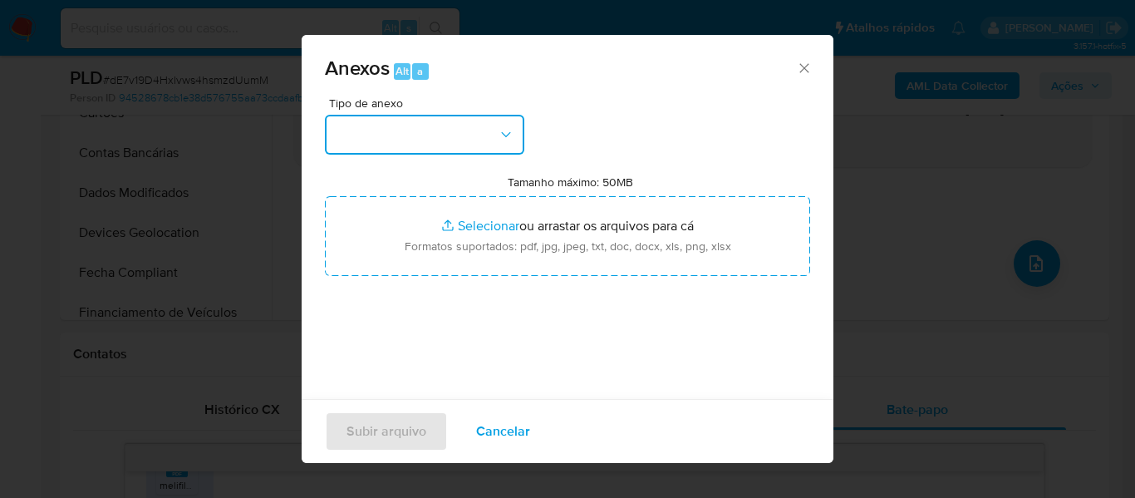
click at [465, 136] on button "button" at bounding box center [424, 135] width 199 height 40
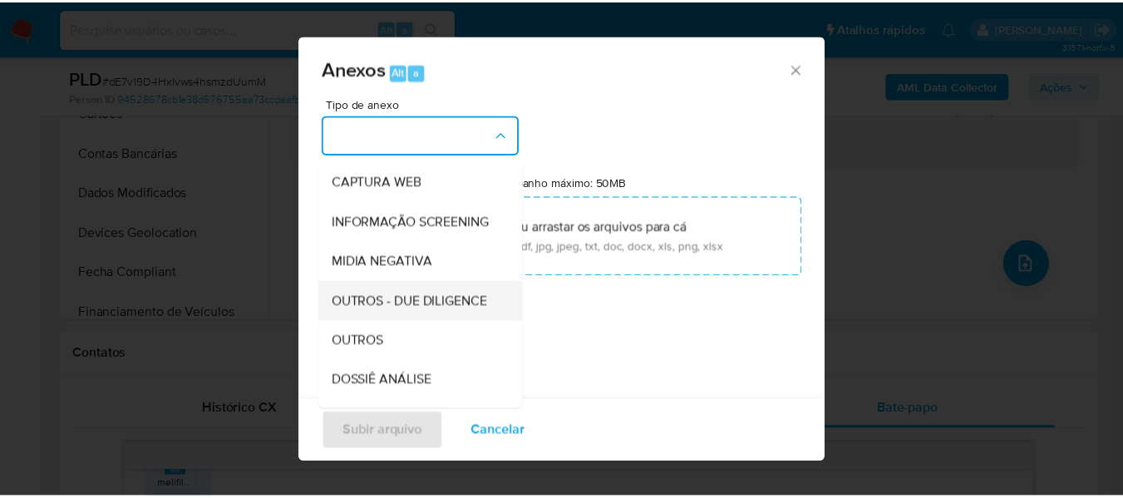
scroll to position [146, 0]
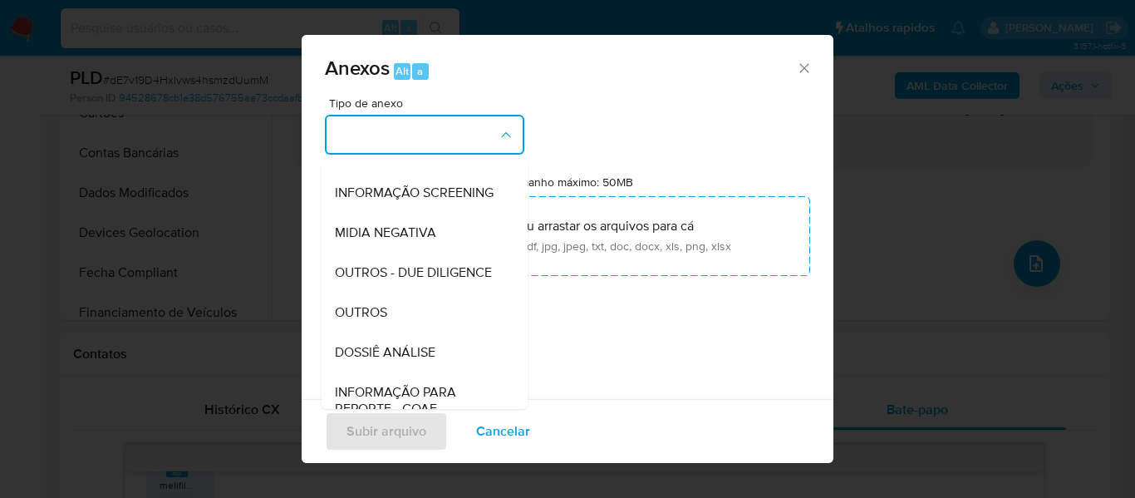
click at [350, 321] on span "OUTROS" at bounding box center [361, 312] width 52 height 17
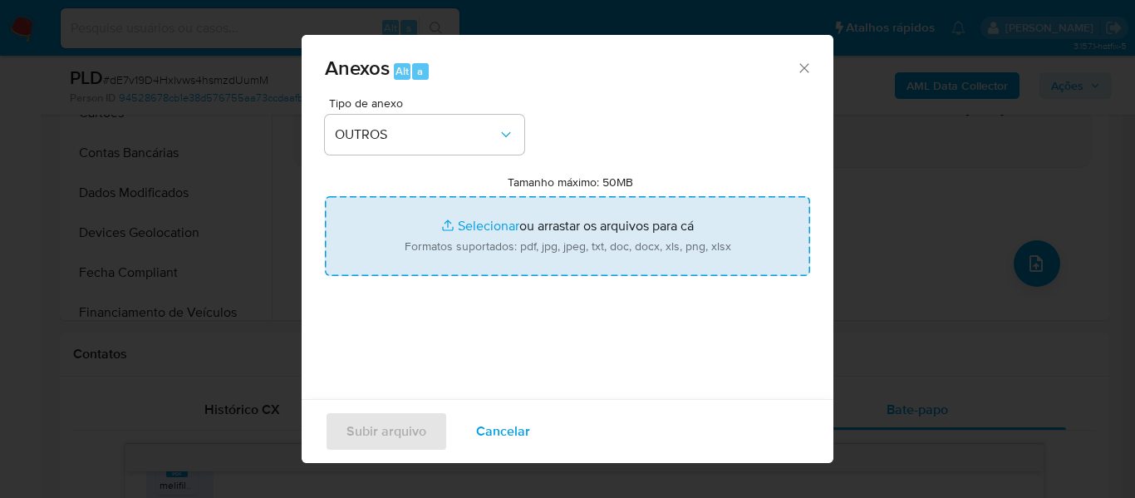
click at [481, 224] on input "Tamanho máximo: 50MB Selecionar arquivos" at bounding box center [567, 236] width 485 height 80
type input "C:\fakepath\DECLINIO - XXXX - CPF 31884643809 - LUCAS RODRIGUES DE AZEVEDO.pdf"
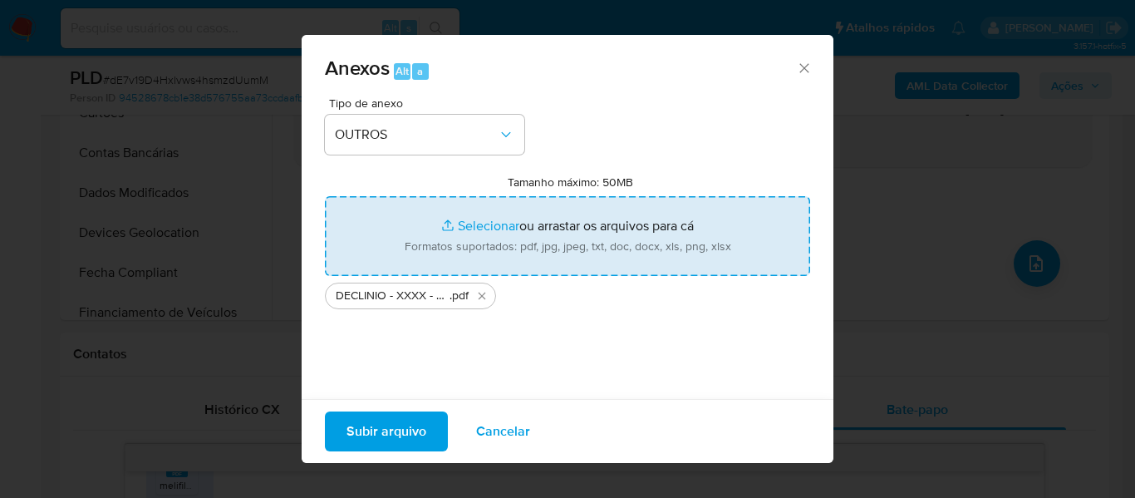
click at [452, 224] on input "Tamanho máximo: 50MB Selecionar arquivos" at bounding box center [567, 236] width 485 height 80
type input "C:\fakepath\Mulan Lucas Rodrigues de Azevedo 209205718_2025_09_01_09_37_06 - Re…"
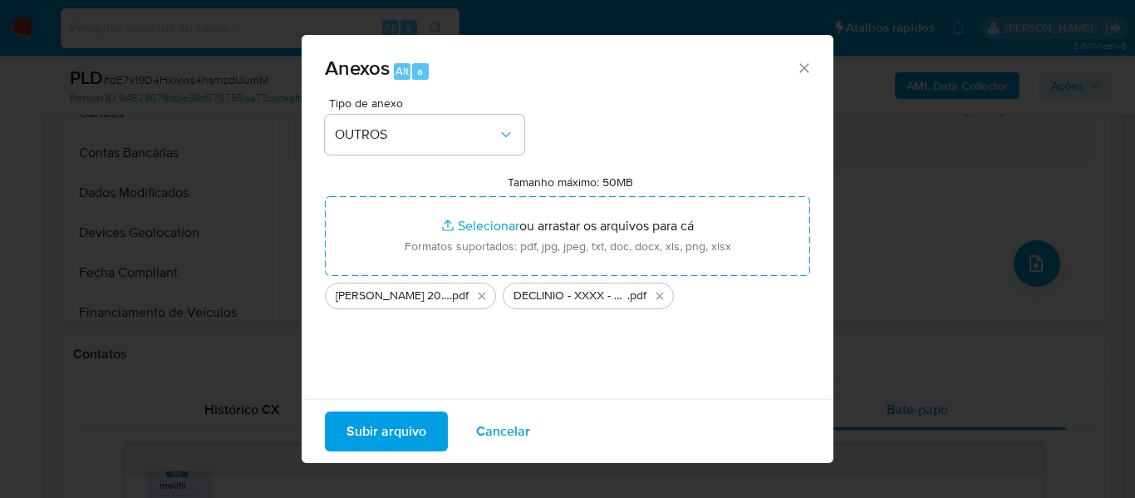
click at [396, 426] on span "Subir arquivo" at bounding box center [387, 431] width 80 height 37
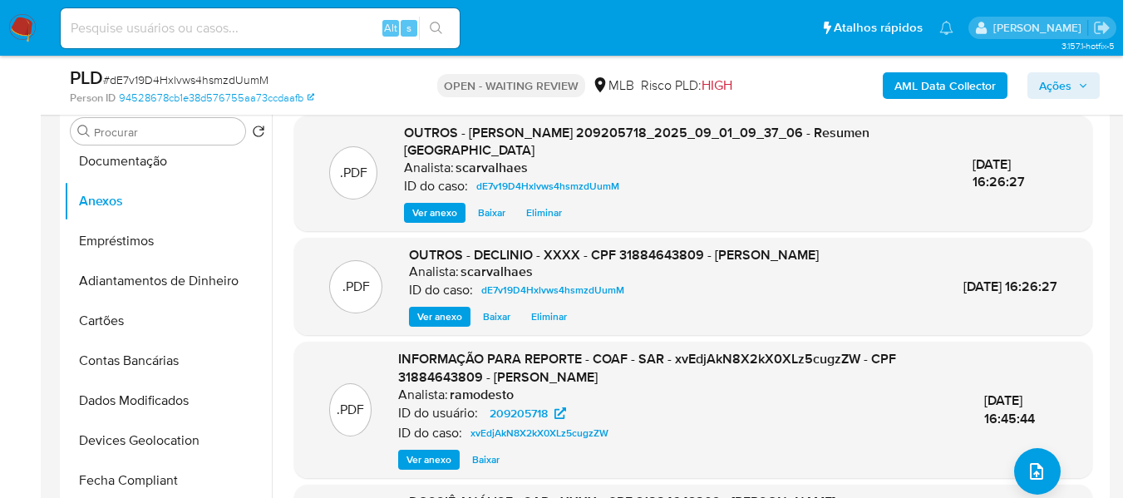
scroll to position [288, 0]
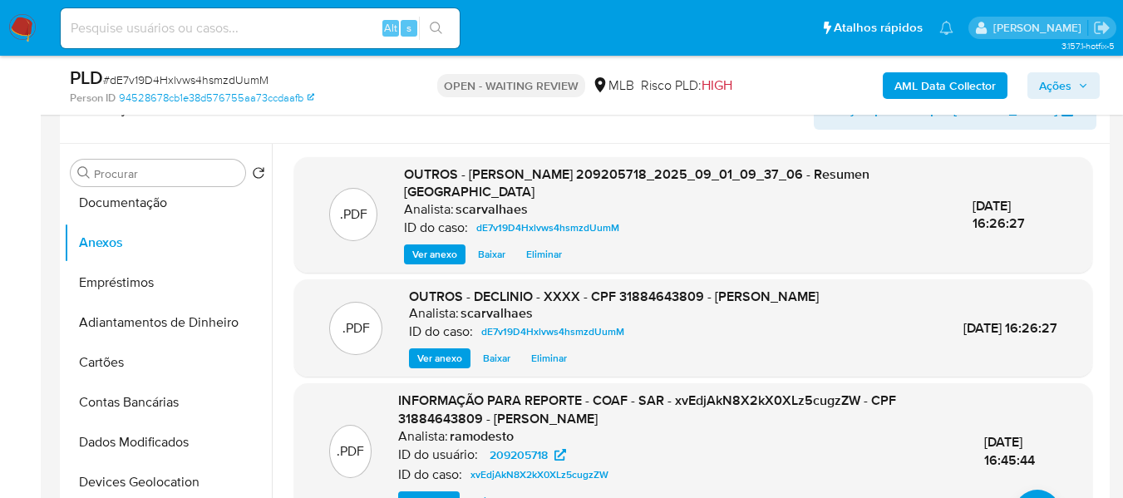
click at [1074, 82] on span "Ações" at bounding box center [1063, 85] width 49 height 23
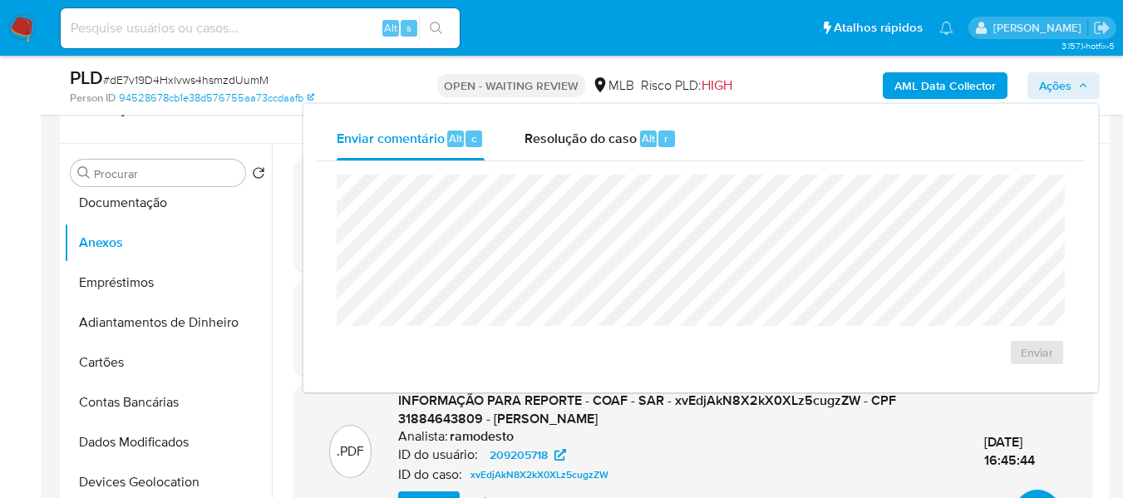
click at [1044, 89] on span "Ações" at bounding box center [1055, 85] width 32 height 27
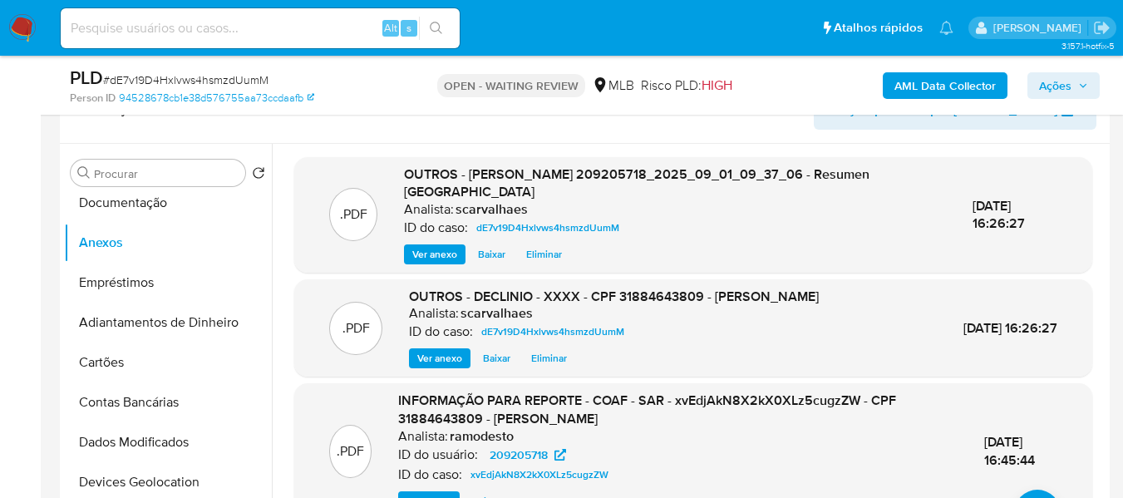
click at [1041, 79] on span "Ações" at bounding box center [1055, 85] width 32 height 27
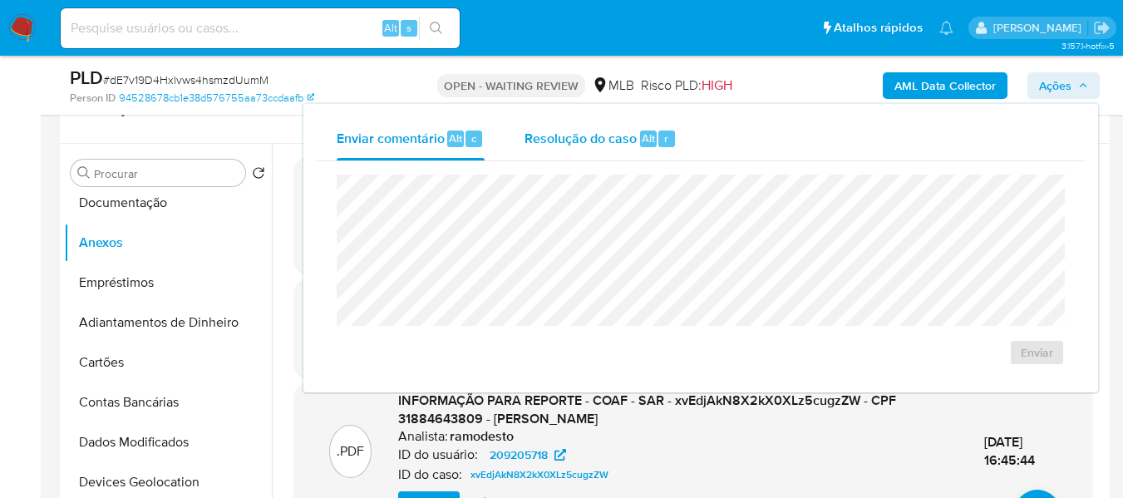
click at [603, 138] on span "Resolução do caso" at bounding box center [580, 137] width 112 height 19
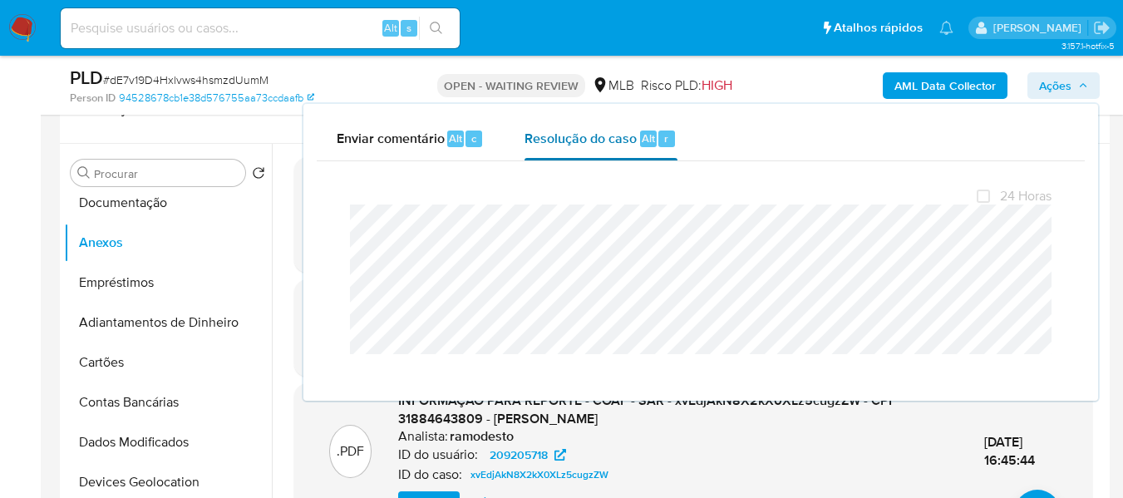
click at [554, 140] on span "Resolução do caso" at bounding box center [580, 137] width 112 height 19
click at [420, 140] on span "Enviar comentário" at bounding box center [391, 137] width 108 height 19
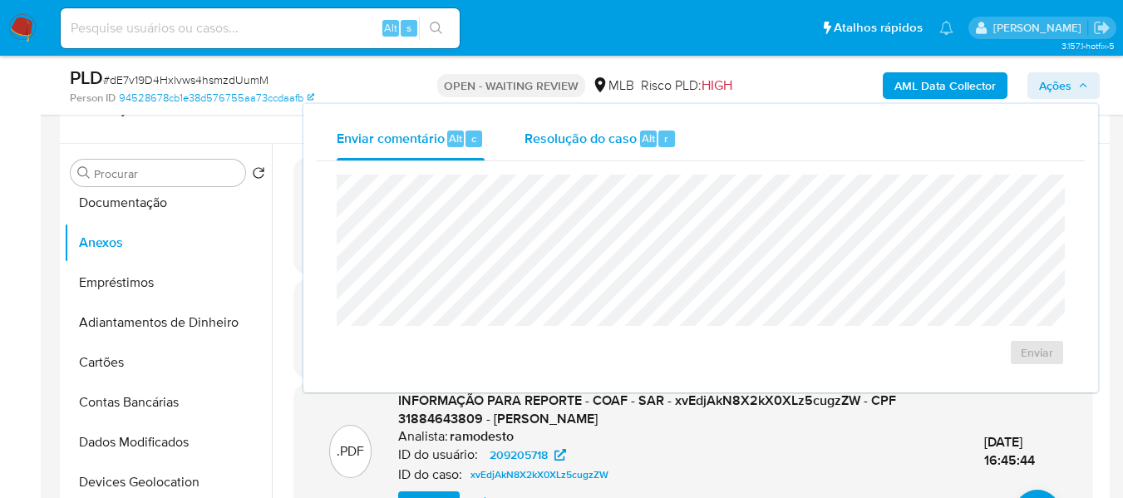
click at [560, 144] on span "Resolução do caso" at bounding box center [580, 137] width 112 height 19
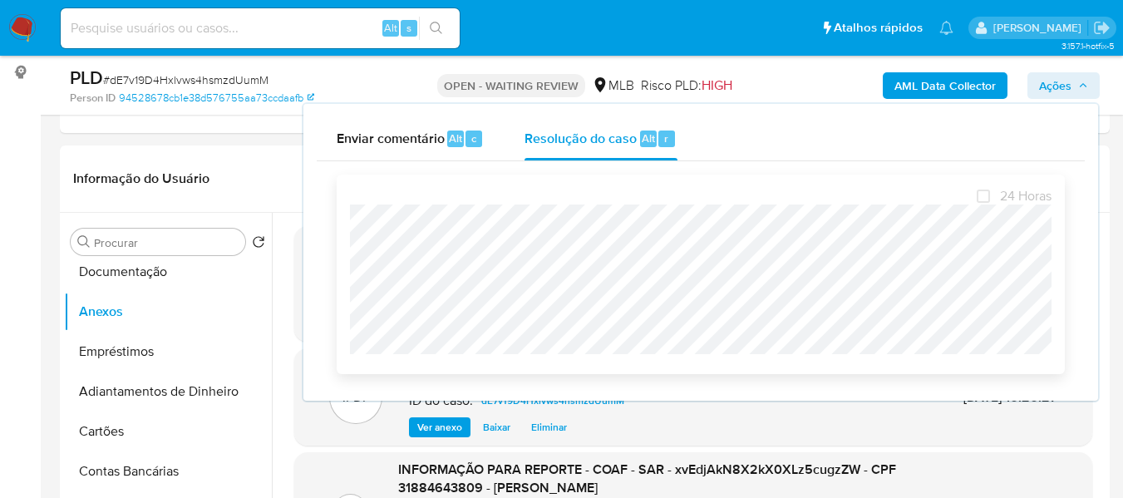
scroll to position [121, 0]
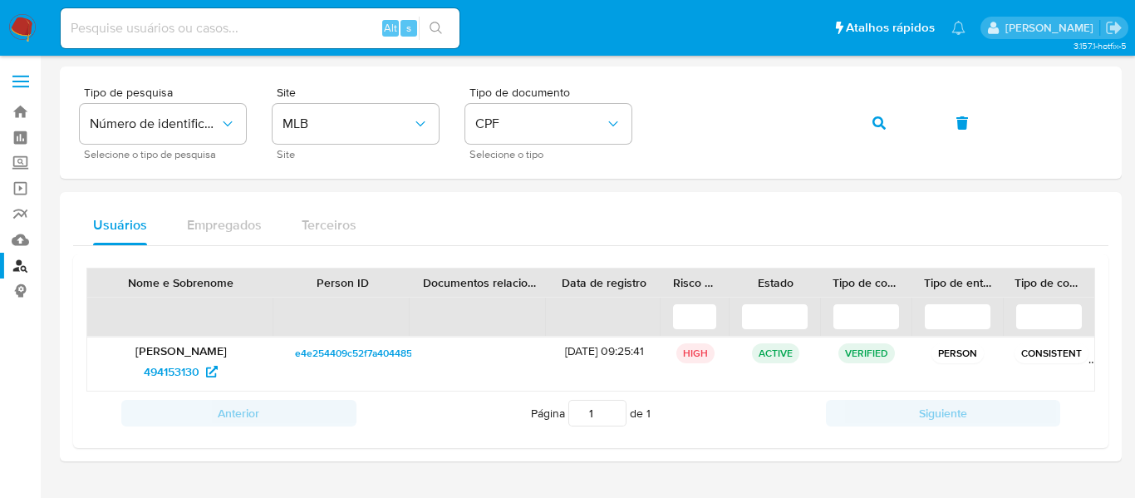
click at [15, 28] on img at bounding box center [22, 28] width 28 height 28
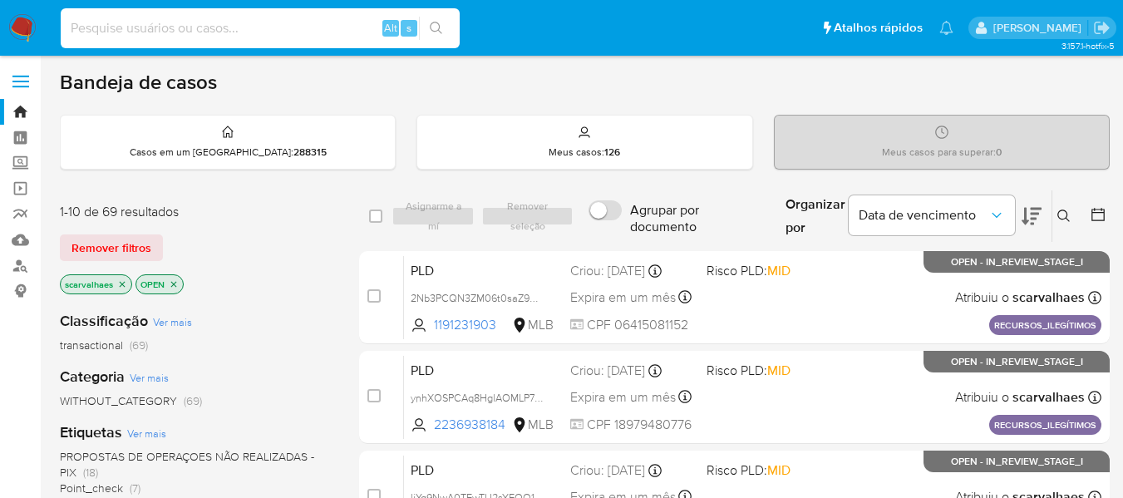
paste input "dE7v19D4Hxlvws4hsmzdUumM"
type input "dE7v19D4Hxlvws4hsmzdUumM"
click at [430, 23] on icon "search-icon" at bounding box center [436, 28] width 13 height 13
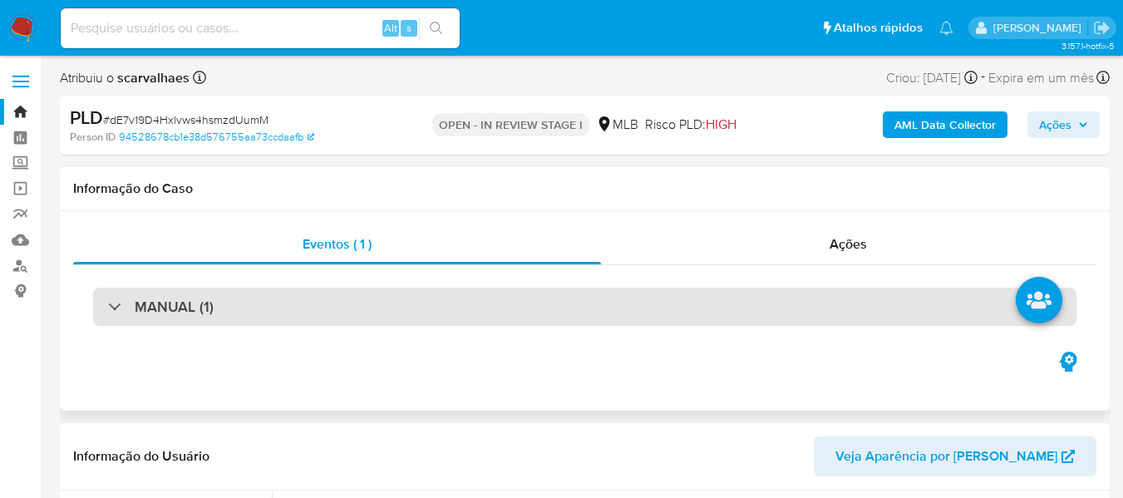
select select "10"
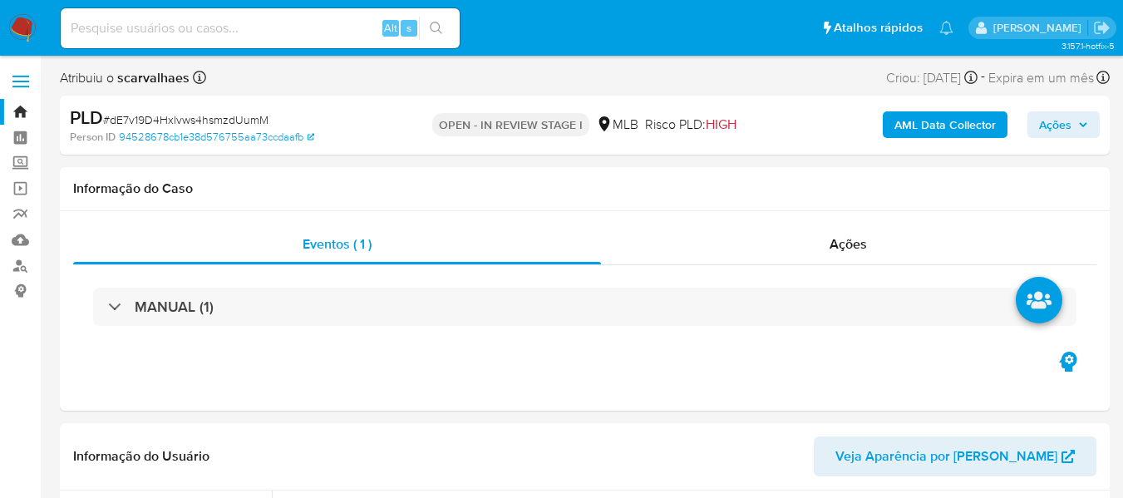
click at [1075, 118] on span "Ações" at bounding box center [1063, 124] width 49 height 23
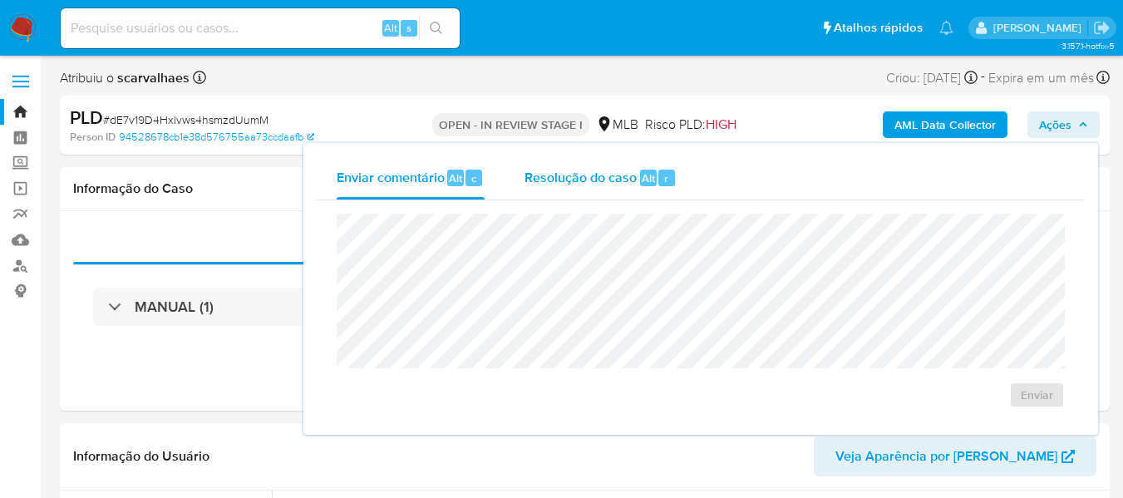
click at [544, 177] on span "Resolução do caso" at bounding box center [580, 177] width 112 height 19
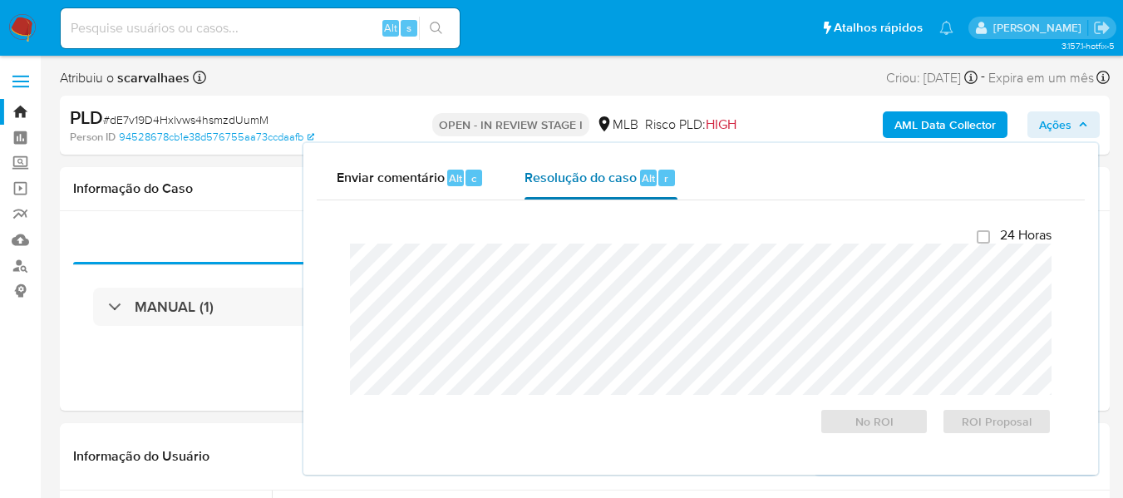
click at [597, 176] on span "Resolução do caso" at bounding box center [580, 177] width 112 height 19
click at [558, 175] on span "Resolução do caso" at bounding box center [580, 177] width 112 height 19
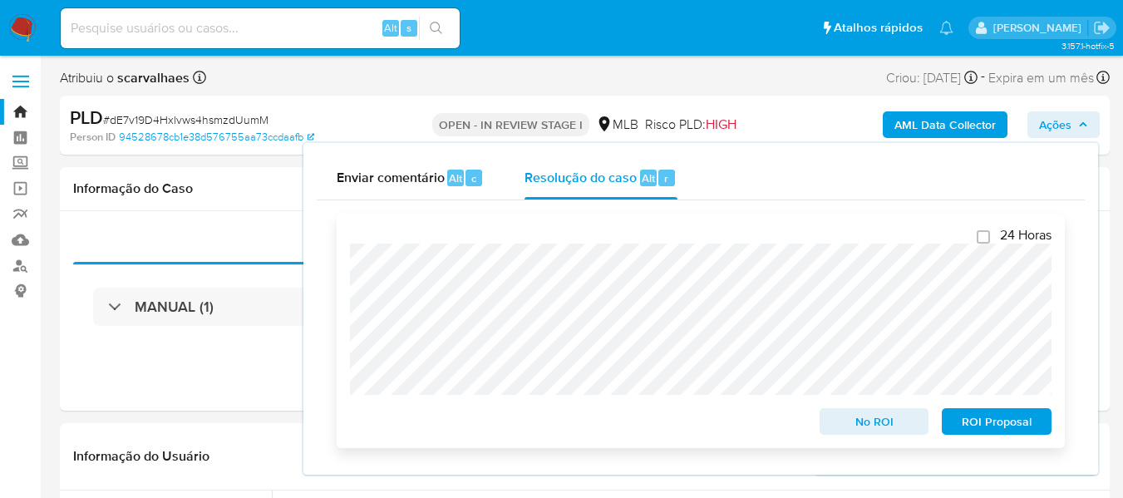
click at [869, 424] on span "No ROI" at bounding box center [874, 421] width 86 height 23
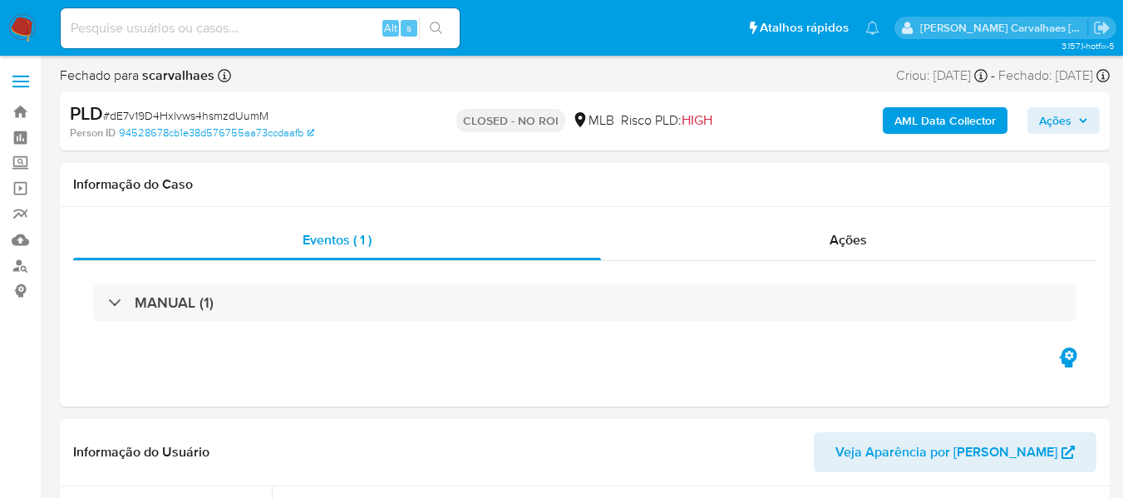
select select "10"
click at [19, 112] on link "Bandeja" at bounding box center [99, 112] width 198 height 26
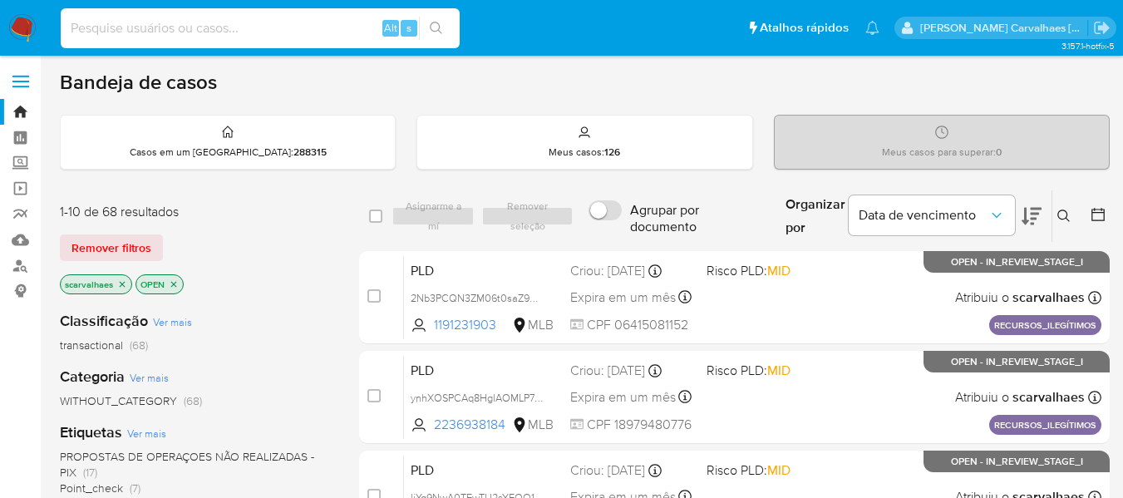
paste input "oOZ3DxC7deGES02kCF08BRqG"
type input "oOZ3DxC7deGES02kCF08BRqG"
click at [440, 32] on icon "search-icon" at bounding box center [436, 28] width 12 height 12
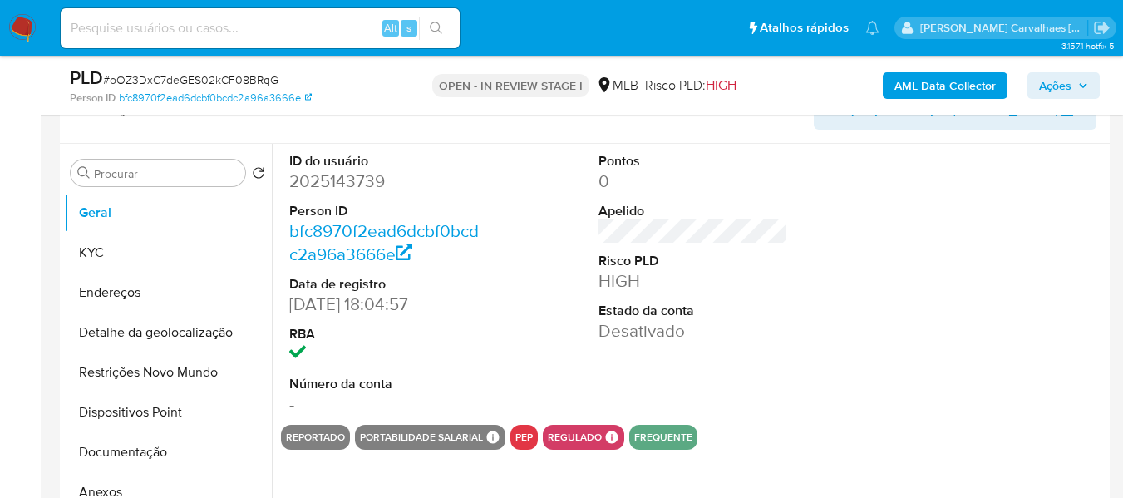
select select "10"
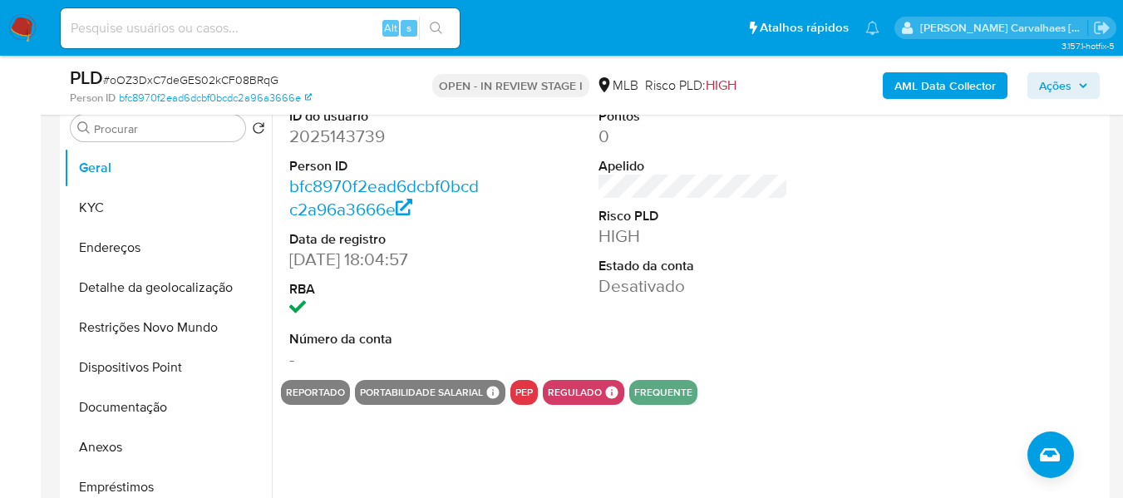
click at [294, 394] on button "reportado" at bounding box center [315, 392] width 59 height 7
click at [130, 446] on button "Anexos" at bounding box center [161, 447] width 194 height 40
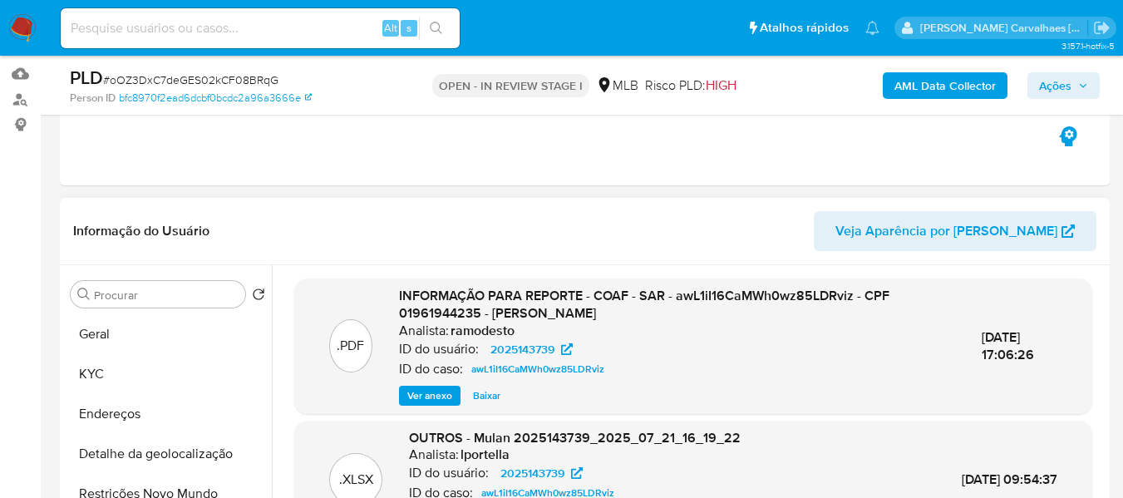
scroll to position [249, 0]
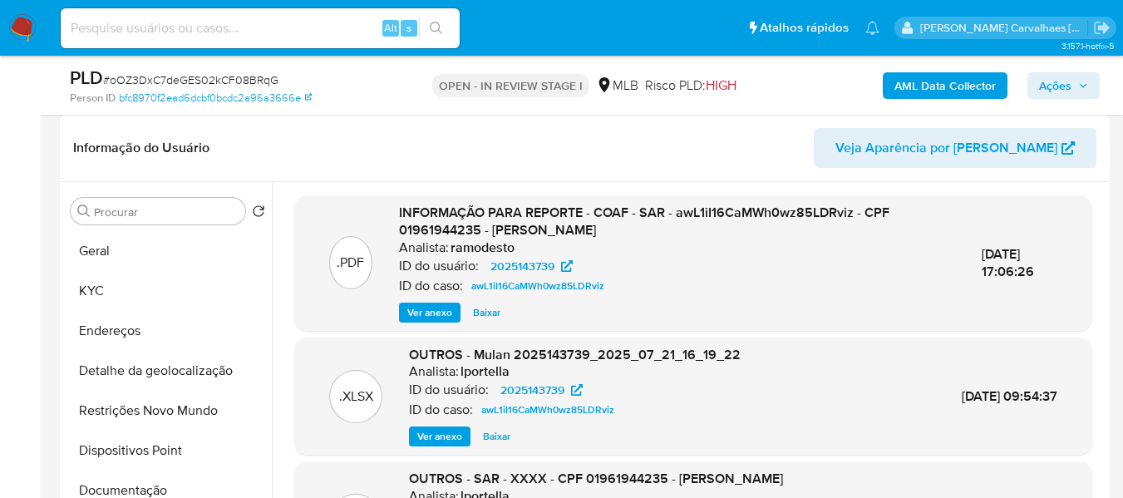
click at [427, 313] on span "Ver anexo" at bounding box center [429, 312] width 45 height 17
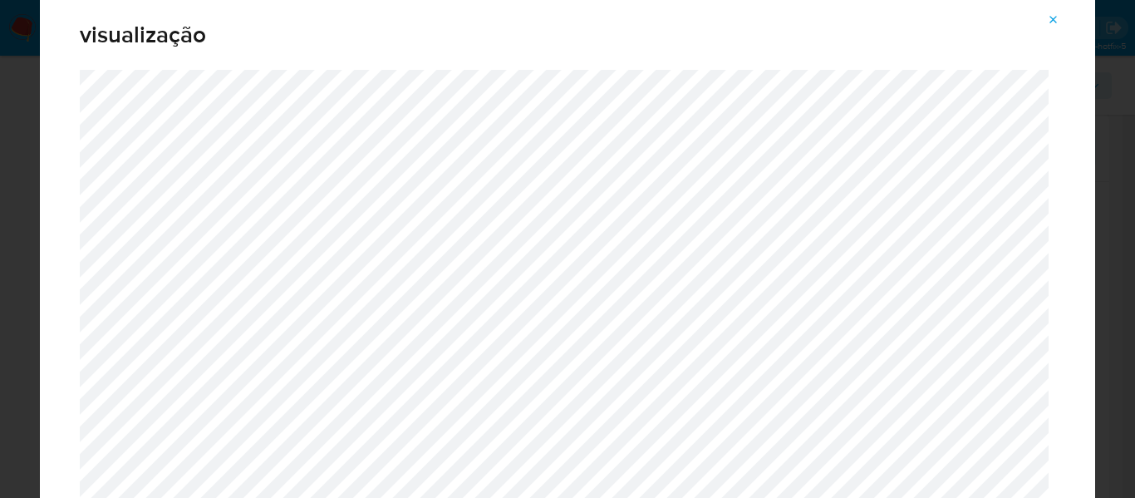
click at [1049, 17] on icon "Attachment preview" at bounding box center [1053, 19] width 13 height 13
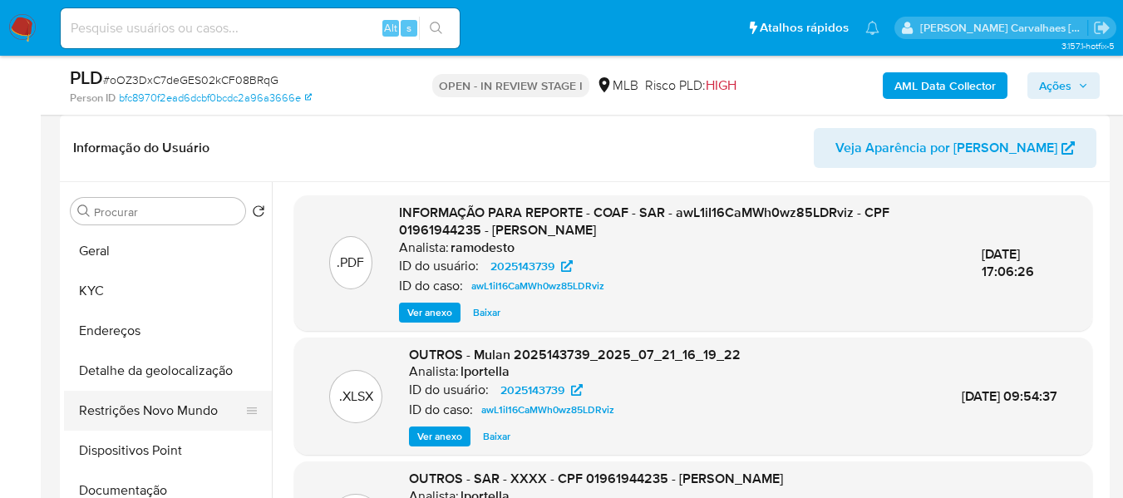
scroll to position [83, 0]
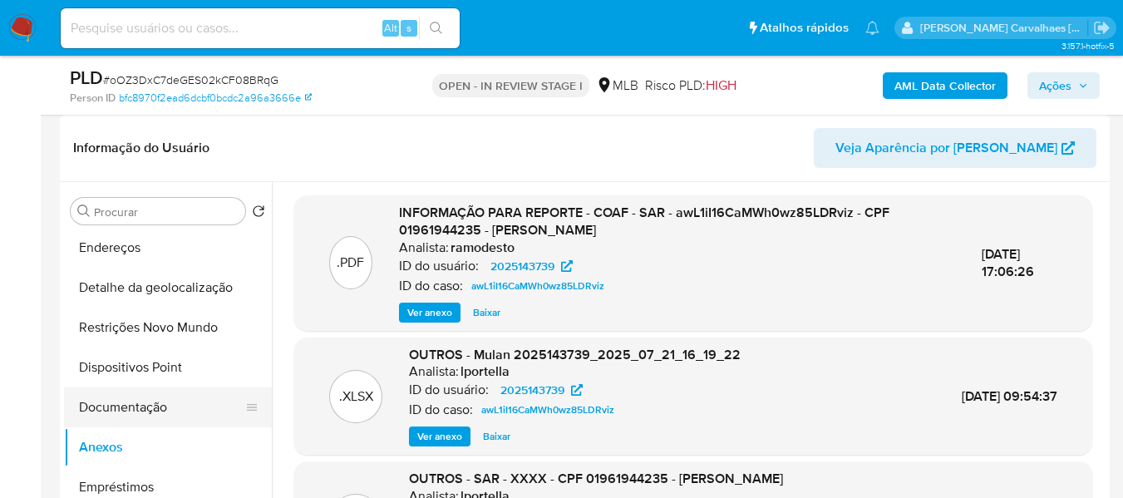
click at [124, 411] on button "Documentação" at bounding box center [161, 407] width 194 height 40
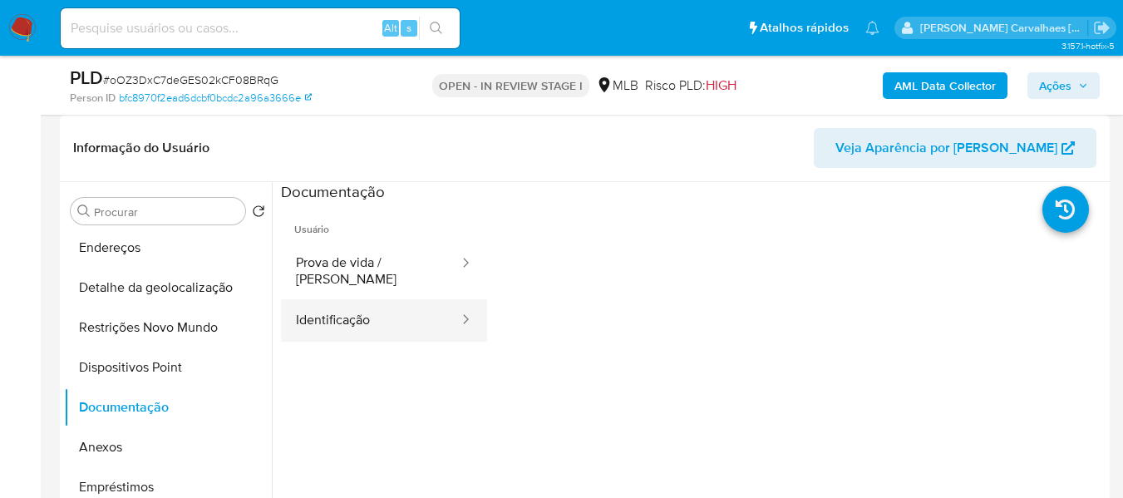
click at [335, 299] on button "Identificação" at bounding box center [370, 320] width 179 height 42
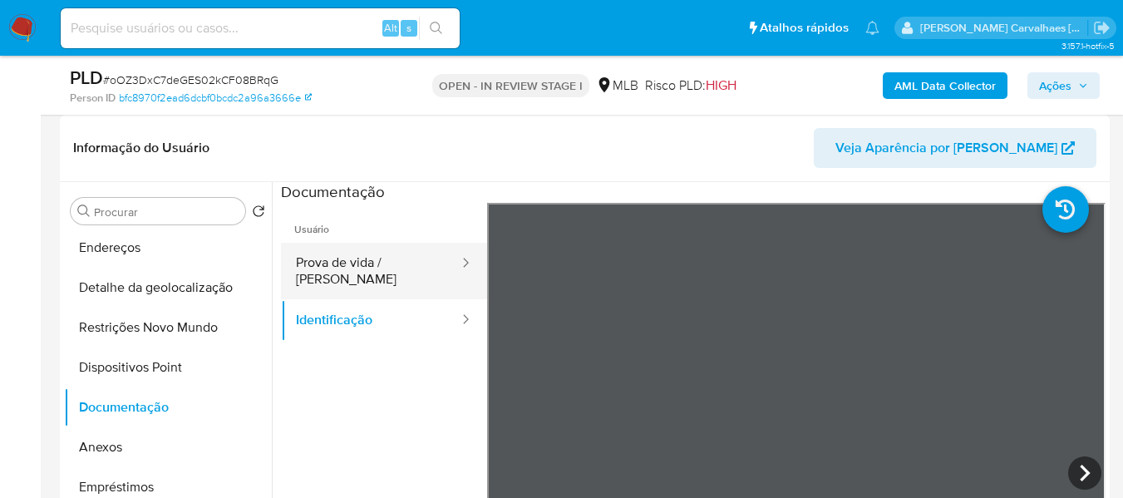
click at [332, 264] on button "Prova de vida / Selfie" at bounding box center [370, 271] width 179 height 57
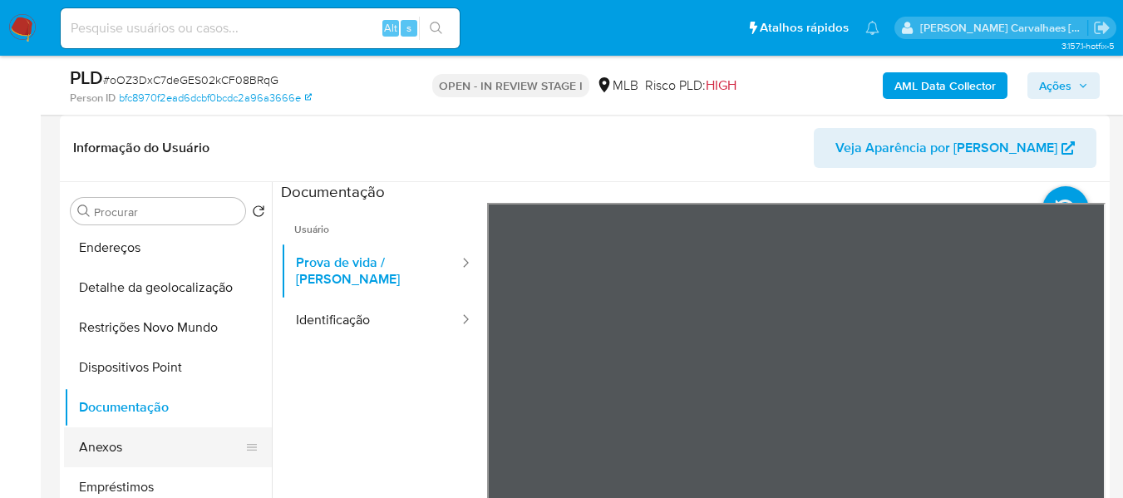
click at [154, 457] on button "Anexos" at bounding box center [161, 447] width 194 height 40
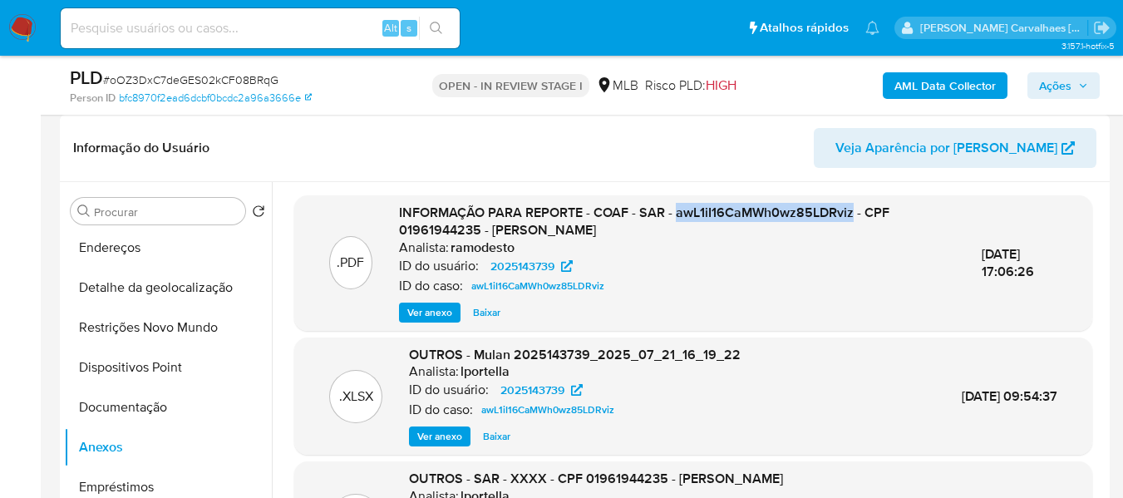
drag, startPoint x: 672, startPoint y: 212, endPoint x: 848, endPoint y: 211, distance: 176.2
click at [848, 211] on span "INFORMAÇÃO PARA REPORTE - COAF - SAR - awL1iI16CaMWh0wz85LDRviz - CPF 019619442…" at bounding box center [644, 221] width 490 height 37
copy span "awL1iI16CaMWh0wz85LDRviz"
click at [119, 415] on button "Documentação" at bounding box center [161, 407] width 194 height 40
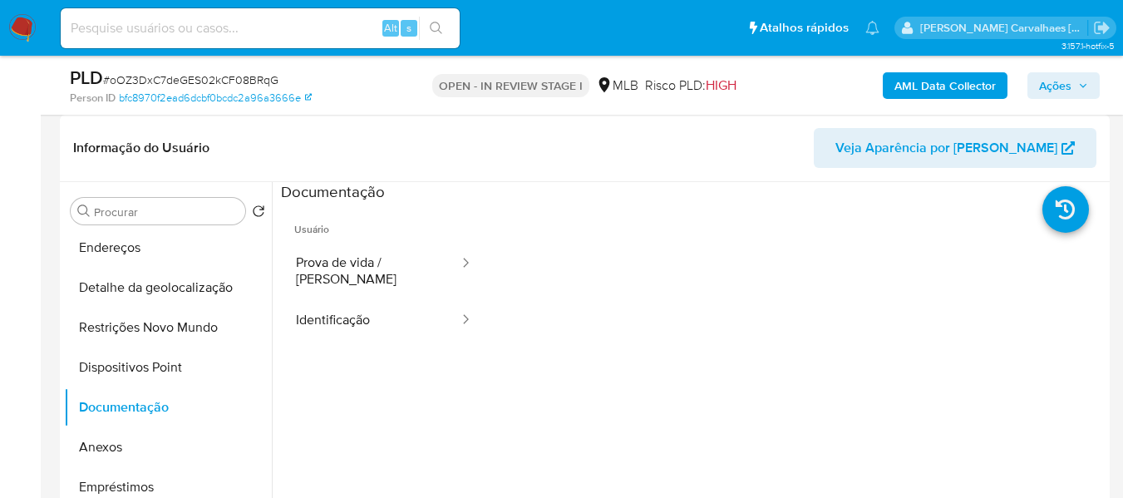
scroll to position [0, 0]
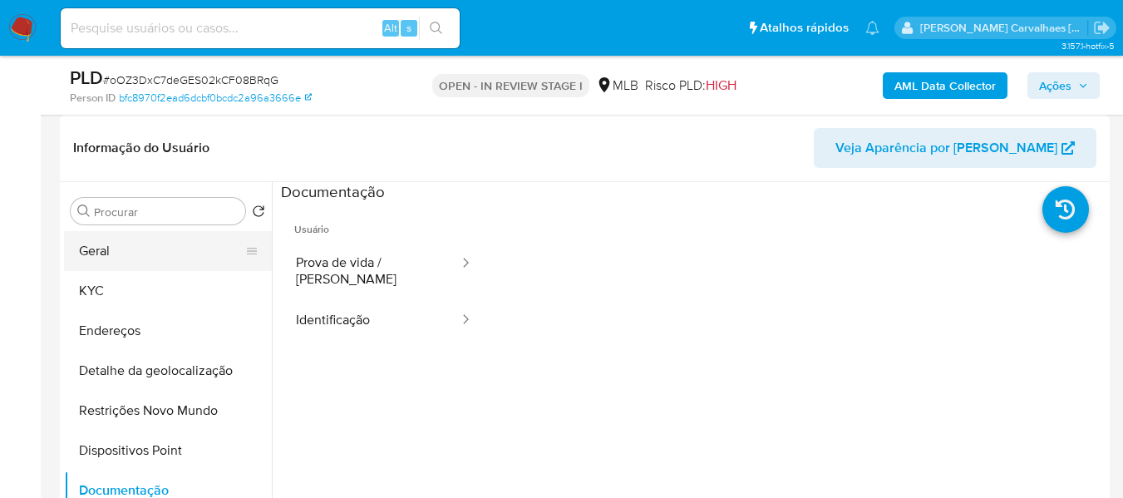
click at [149, 251] on button "Geral" at bounding box center [161, 251] width 194 height 40
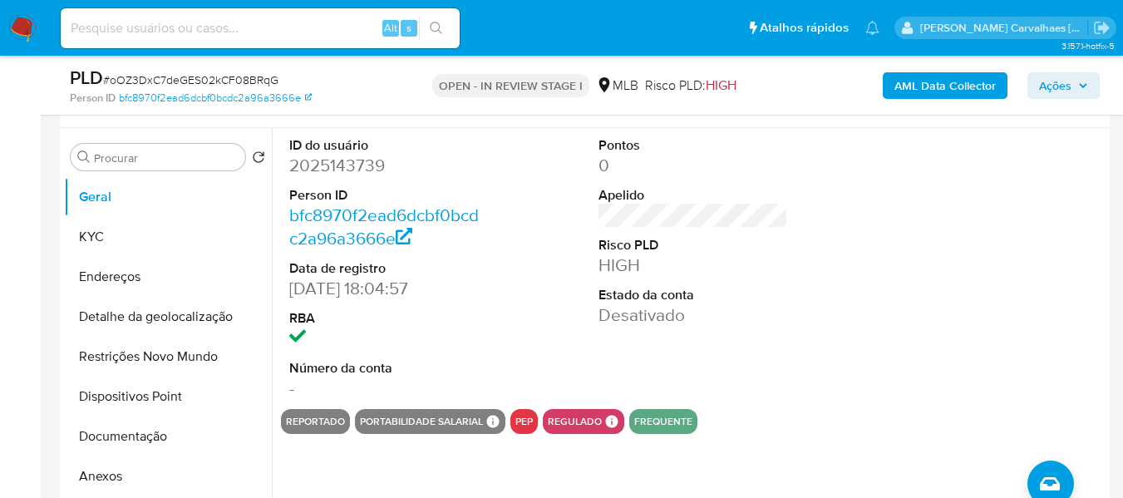
scroll to position [332, 0]
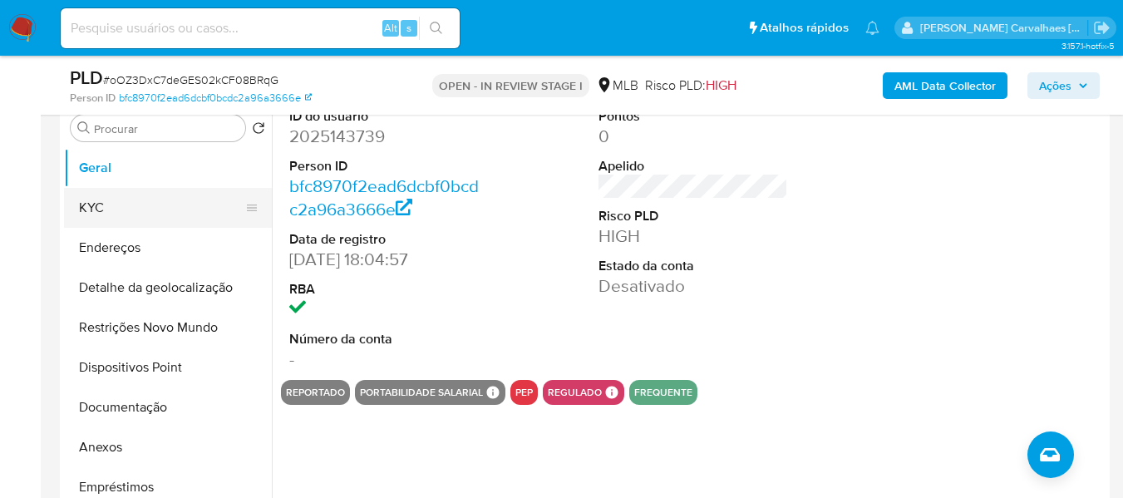
click at [98, 209] on button "KYC" at bounding box center [161, 208] width 194 height 40
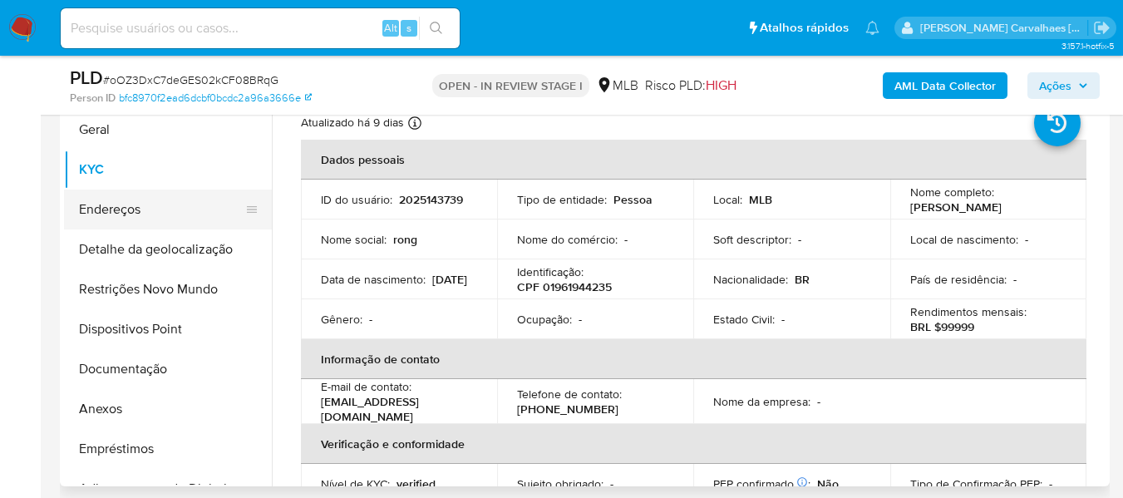
scroll to position [342, 0]
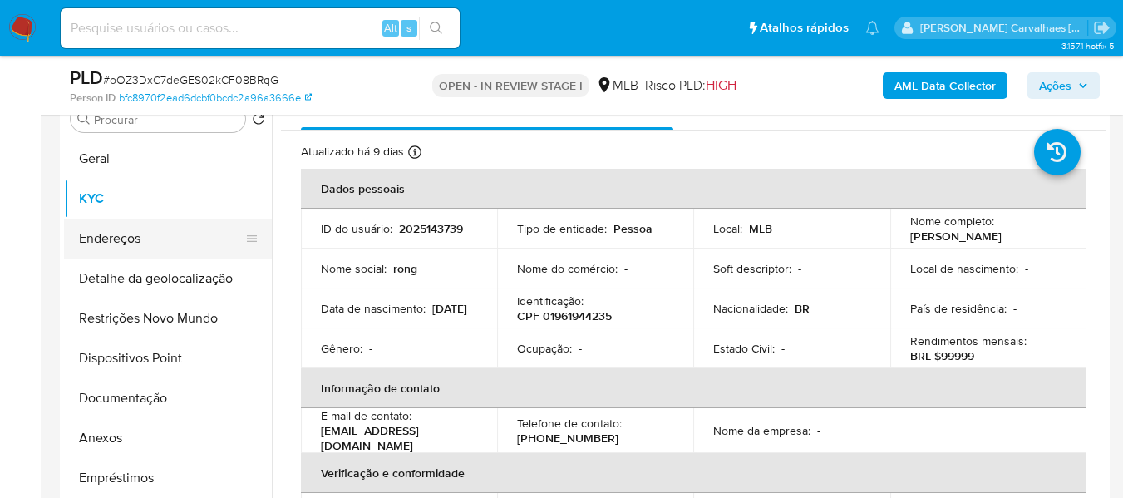
click at [155, 224] on button "Endereços" at bounding box center [161, 239] width 194 height 40
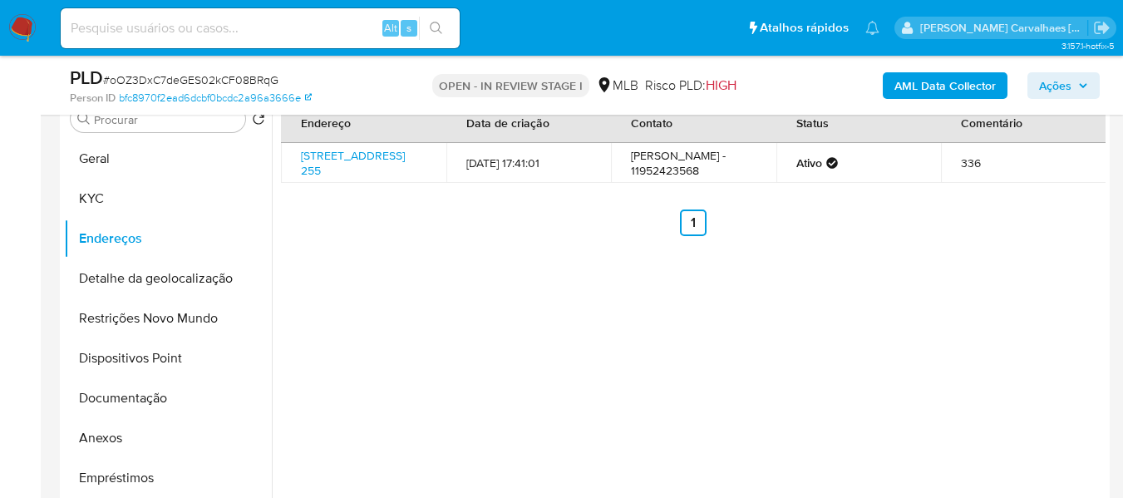
scroll to position [255, 0]
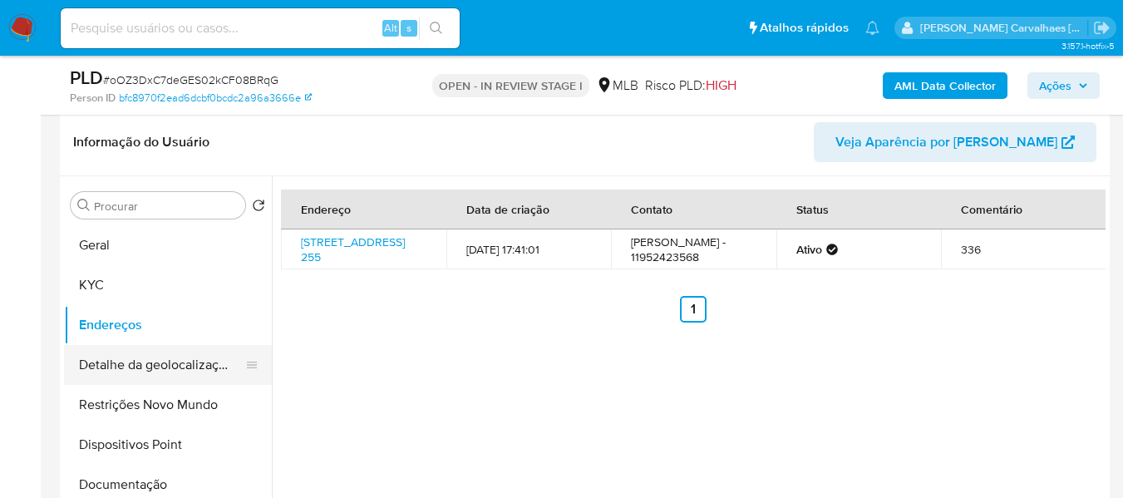
click at [160, 358] on button "Detalhe da geolocalização" at bounding box center [161, 365] width 194 height 40
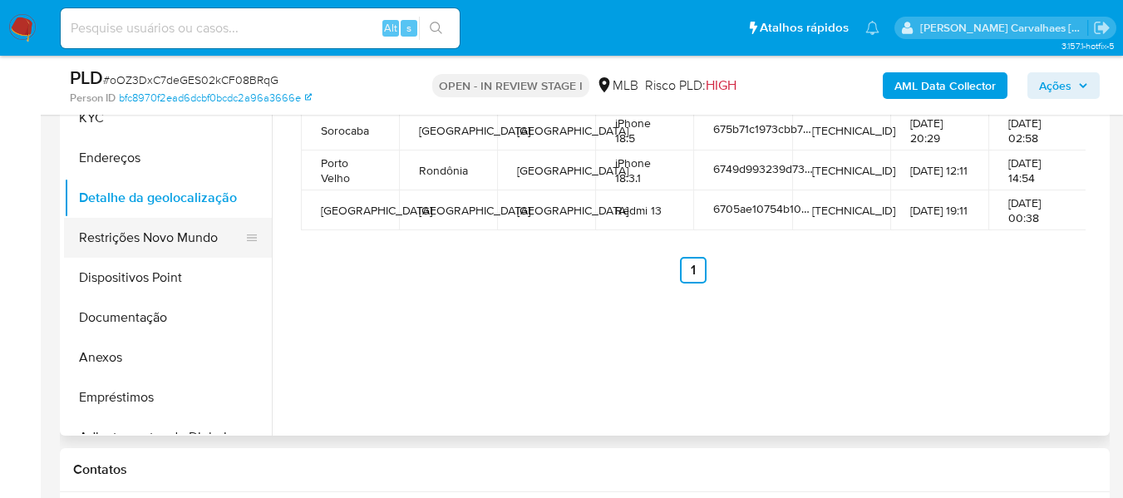
scroll to position [0, 0]
click at [165, 244] on button "Restrições Novo Mundo" at bounding box center [161, 239] width 194 height 40
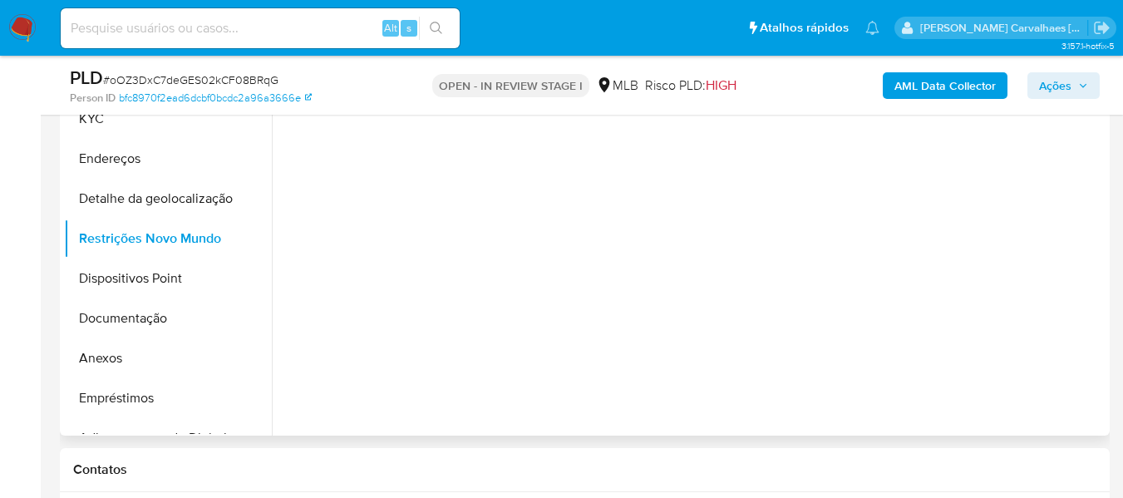
scroll to position [338, 0]
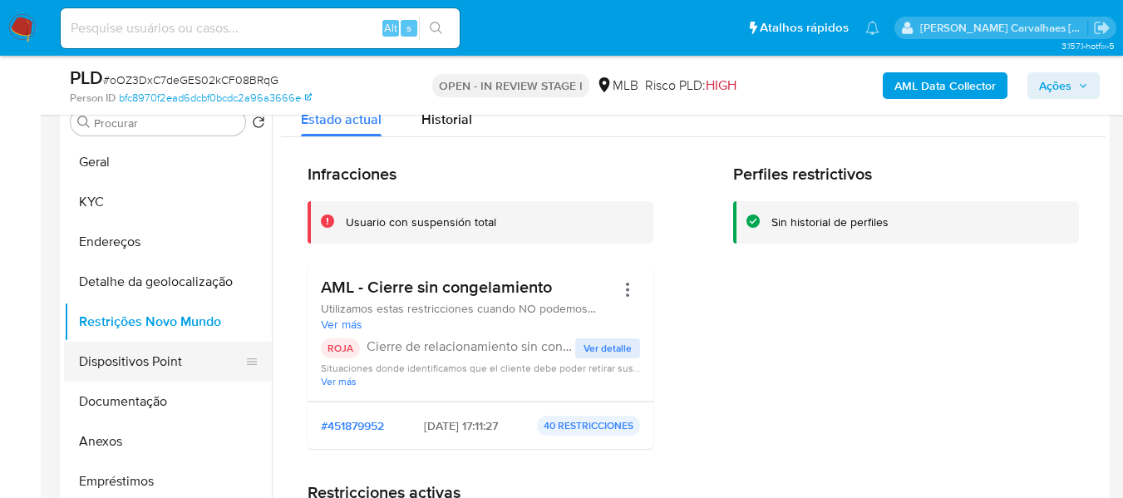
click at [165, 361] on button "Dispositivos Point" at bounding box center [161, 362] width 194 height 40
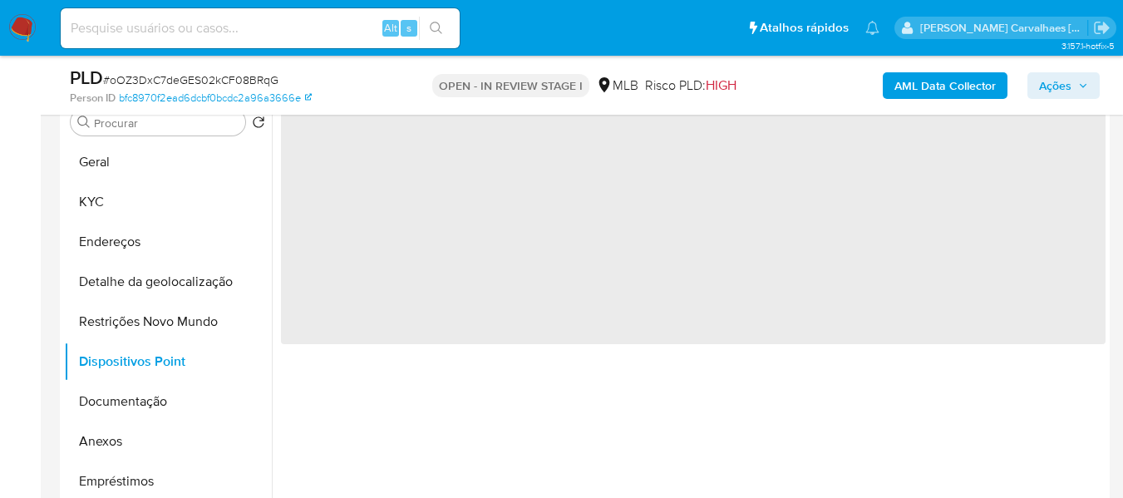
scroll to position [255, 0]
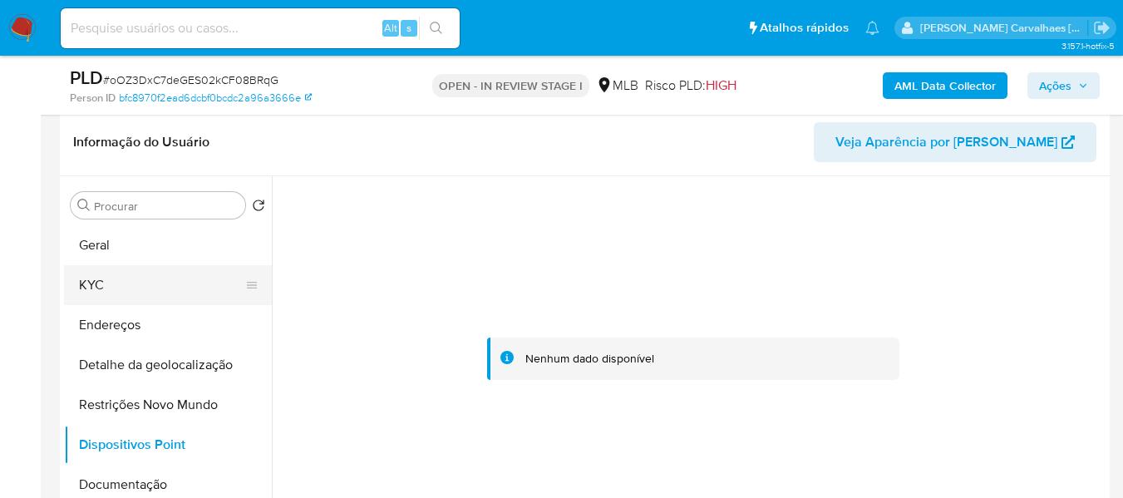
click at [125, 273] on button "KYC" at bounding box center [161, 285] width 194 height 40
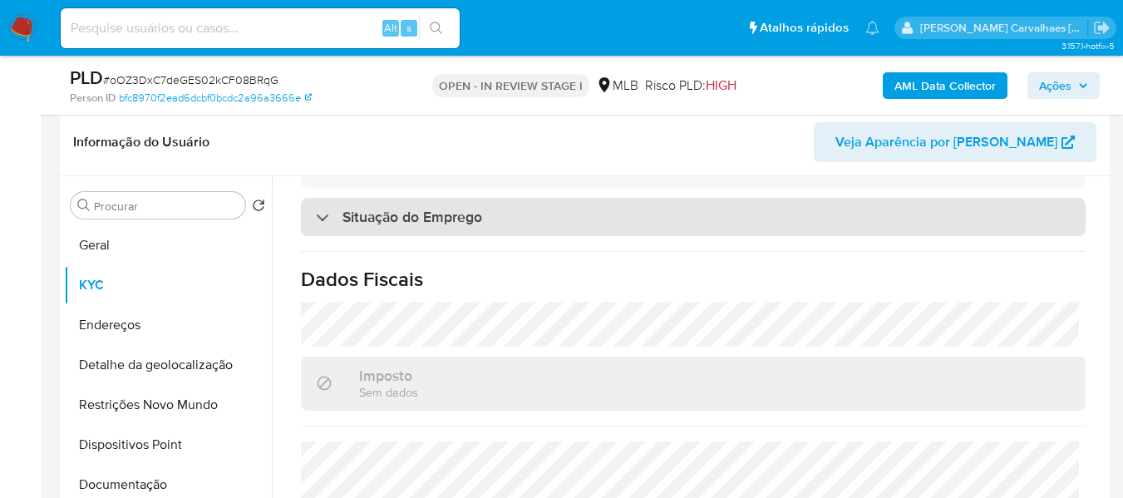
scroll to position [765, 0]
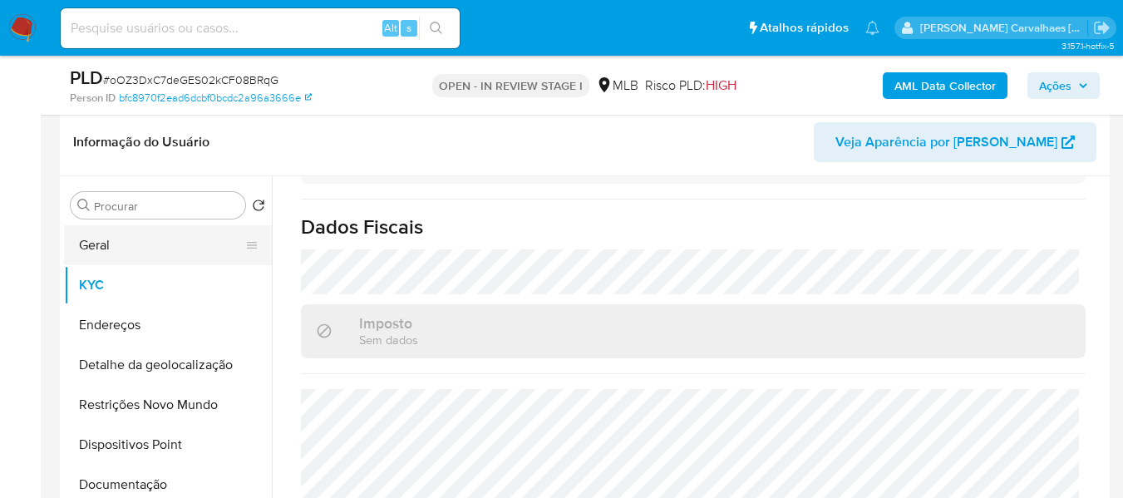
click at [129, 243] on button "Geral" at bounding box center [161, 245] width 194 height 40
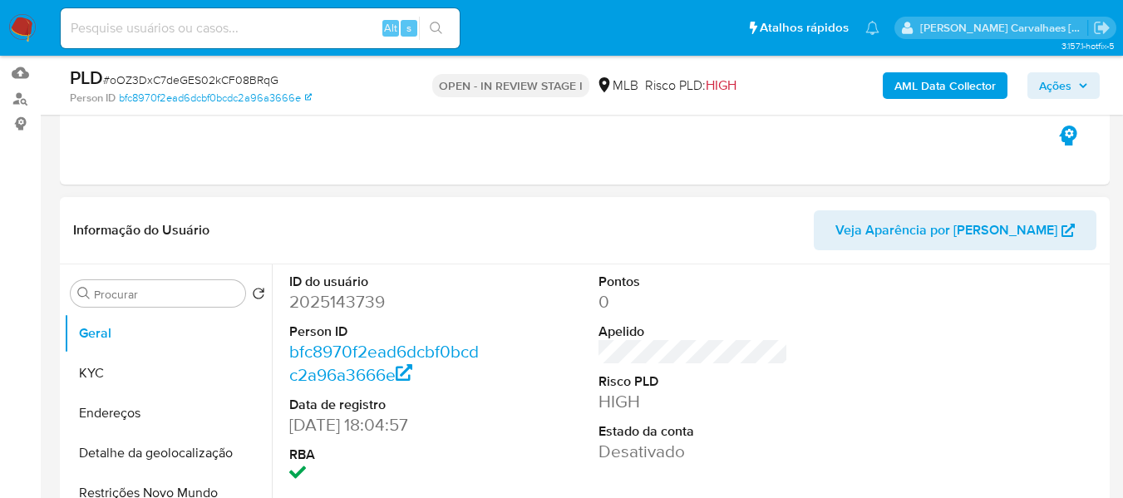
scroll to position [166, 0]
drag, startPoint x: 294, startPoint y: 300, endPoint x: 387, endPoint y: 301, distance: 93.1
click at [387, 301] on dd "2025143739" at bounding box center [383, 302] width 189 height 23
copy dd "2025143739"
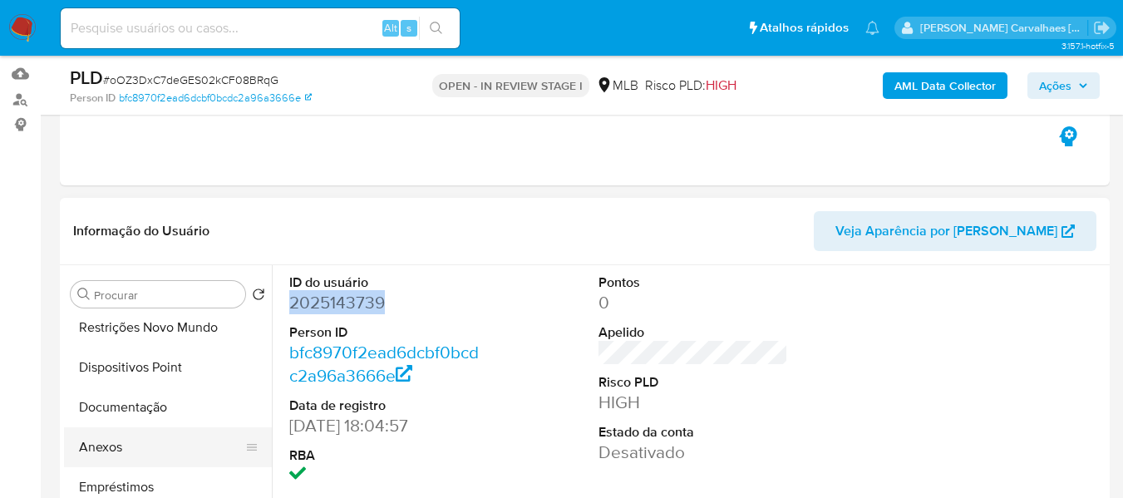
click at [99, 441] on button "Anexos" at bounding box center [161, 447] width 194 height 40
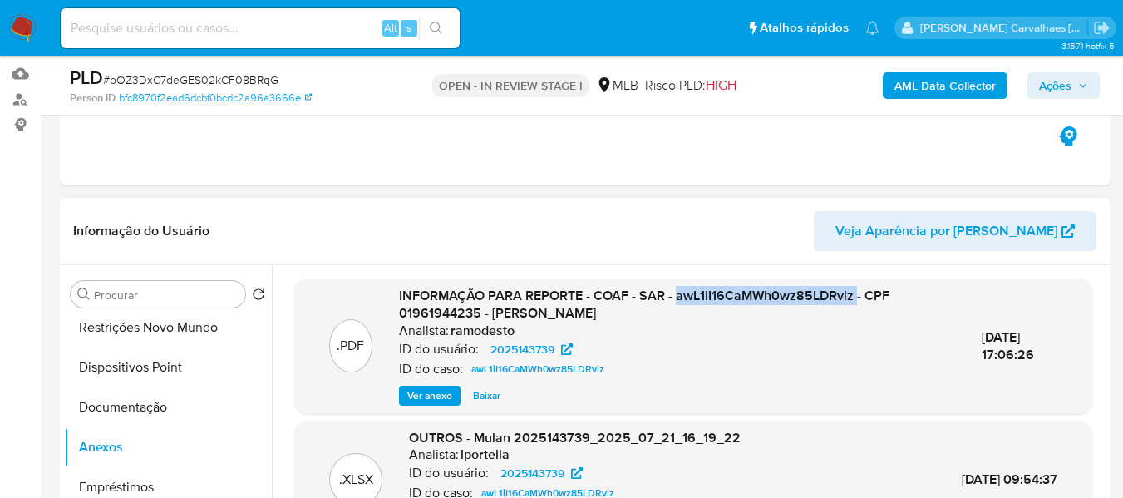
drag, startPoint x: 670, startPoint y: 295, endPoint x: 836, endPoint y: 302, distance: 166.4
click at [848, 295] on span "INFORMAÇÃO PARA REPORTE - COAF - SAR - awL1iI16CaMWh0wz85LDRviz - CPF 019619442…" at bounding box center [644, 304] width 490 height 37
copy span "awL1iI16CaMWh0wz85LDRviz"
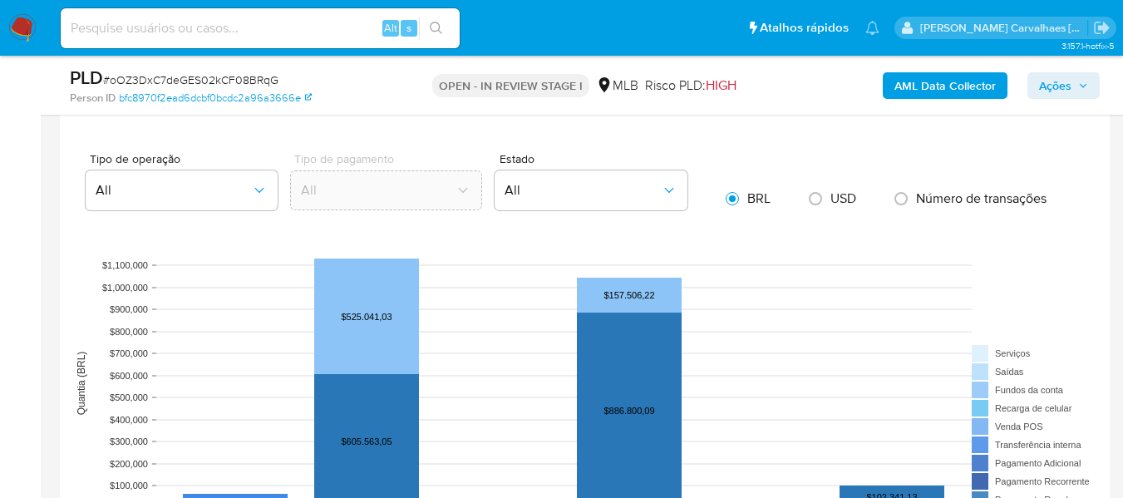
scroll to position [1662, 0]
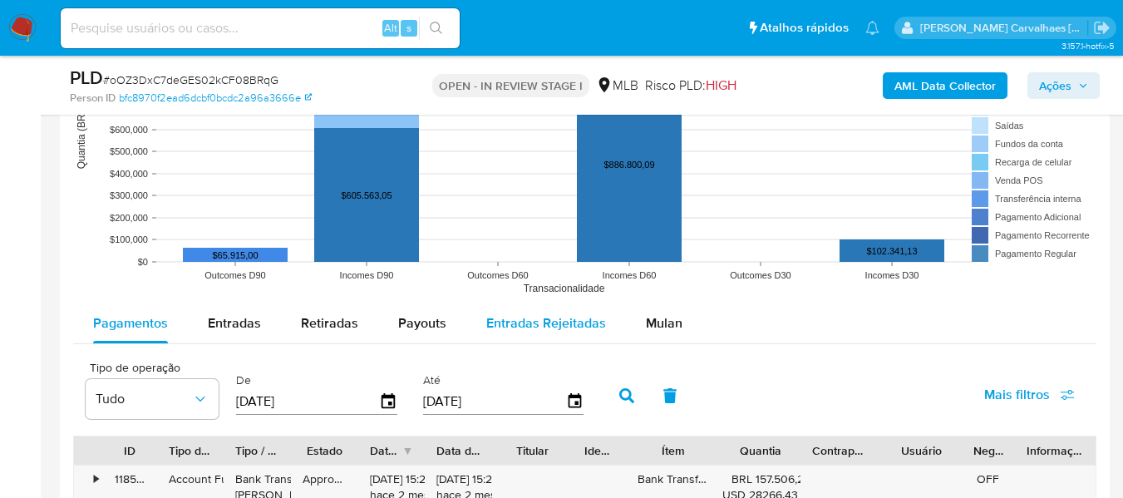
click at [511, 310] on div "Entradas Rejeitadas" at bounding box center [546, 323] width 120 height 40
select select "10"
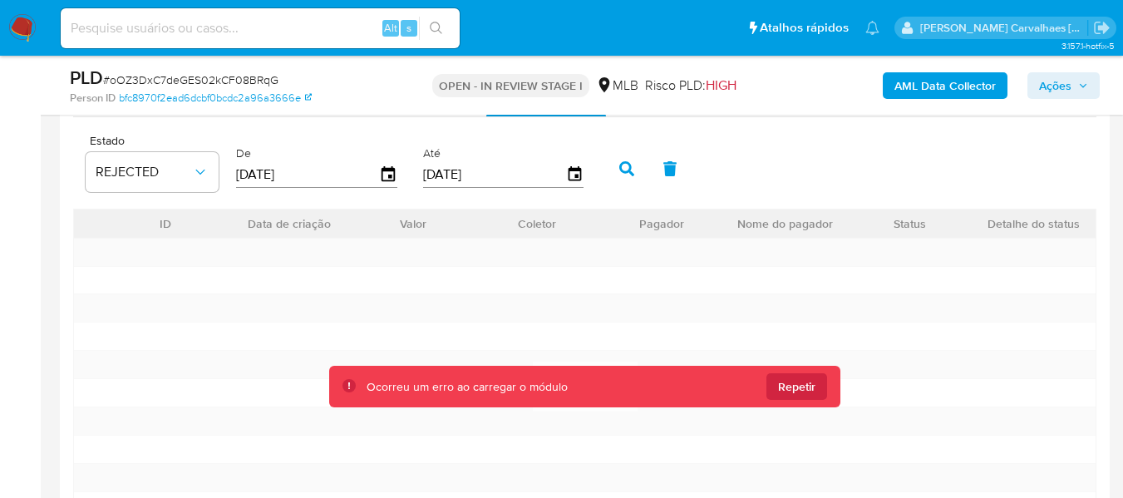
scroll to position [1911, 0]
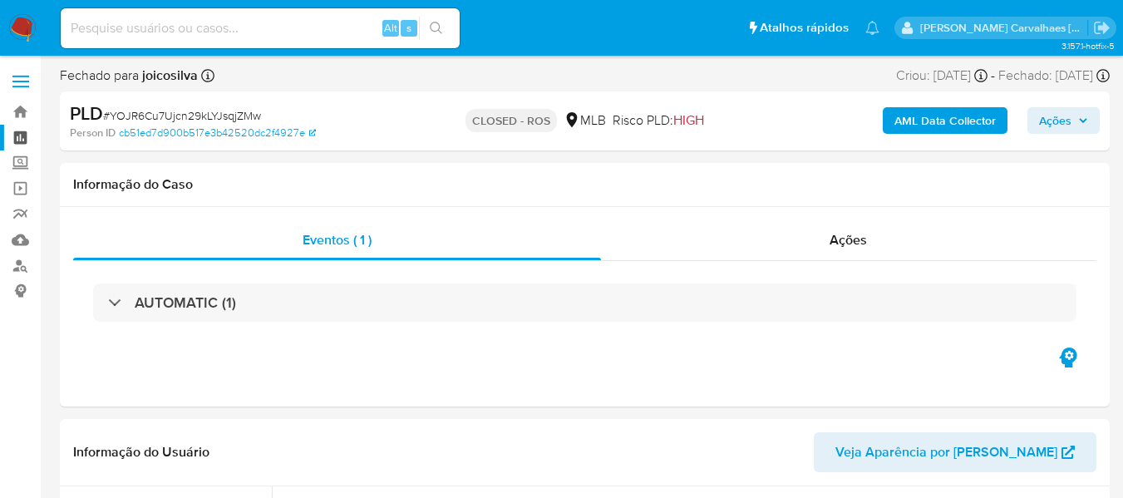
select select "10"
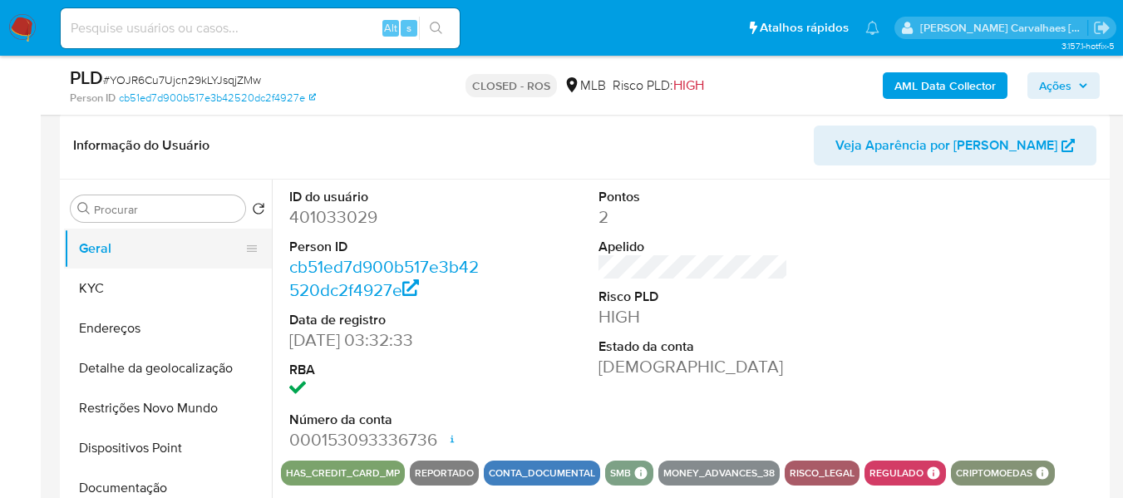
scroll to position [249, 0]
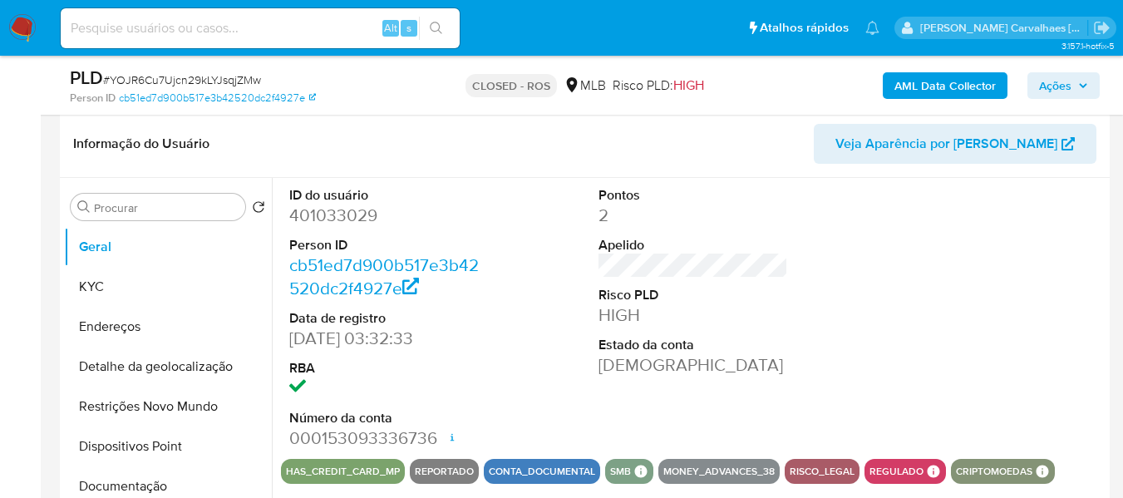
click at [27, 28] on img at bounding box center [22, 28] width 28 height 28
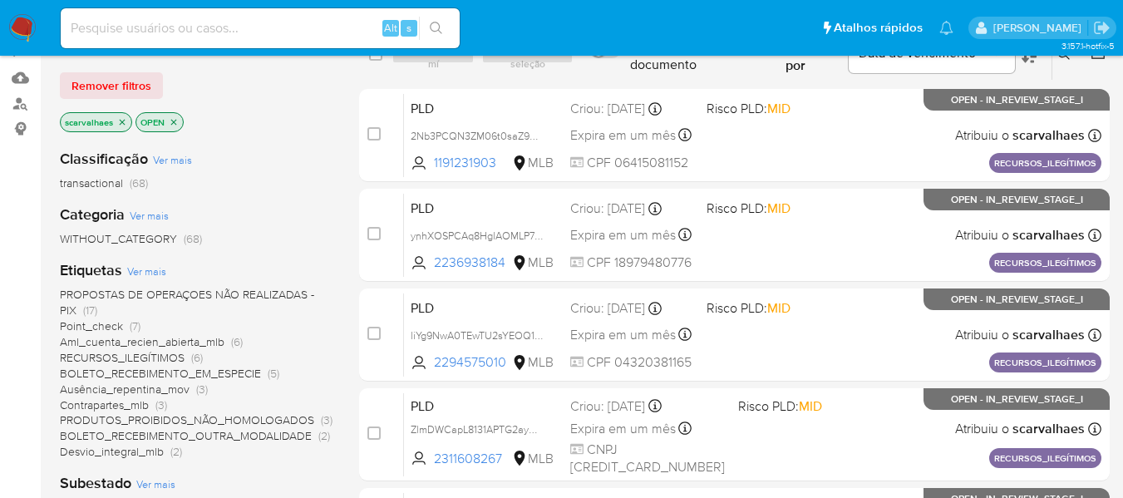
scroll to position [166, 0]
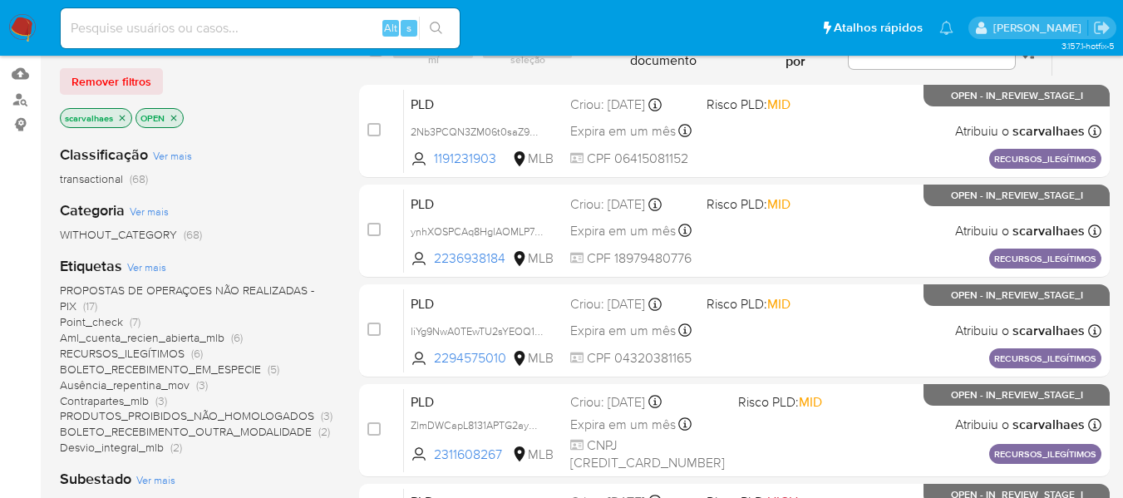
click at [163, 444] on span "Desvio_integral_mlb" at bounding box center [112, 447] width 104 height 17
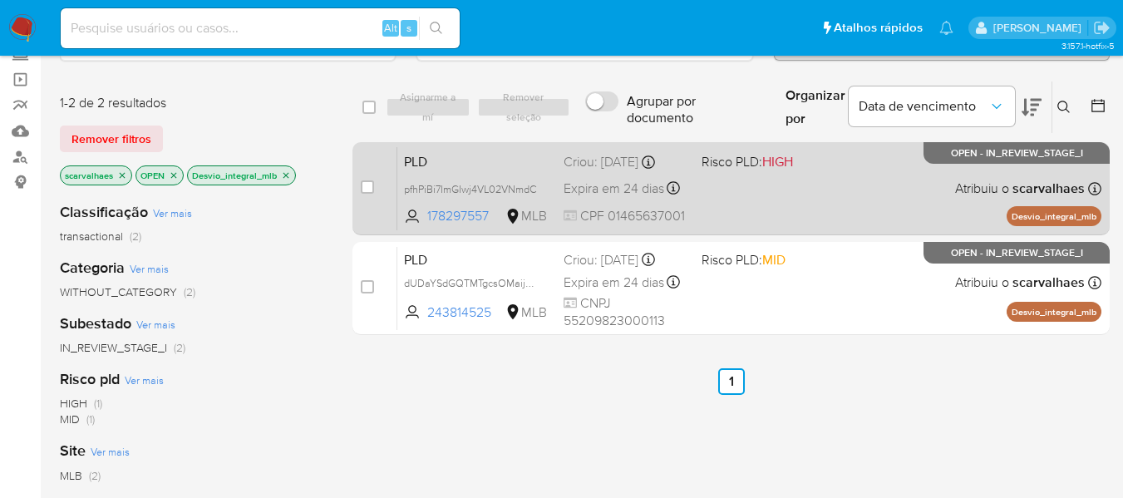
scroll to position [83, 0]
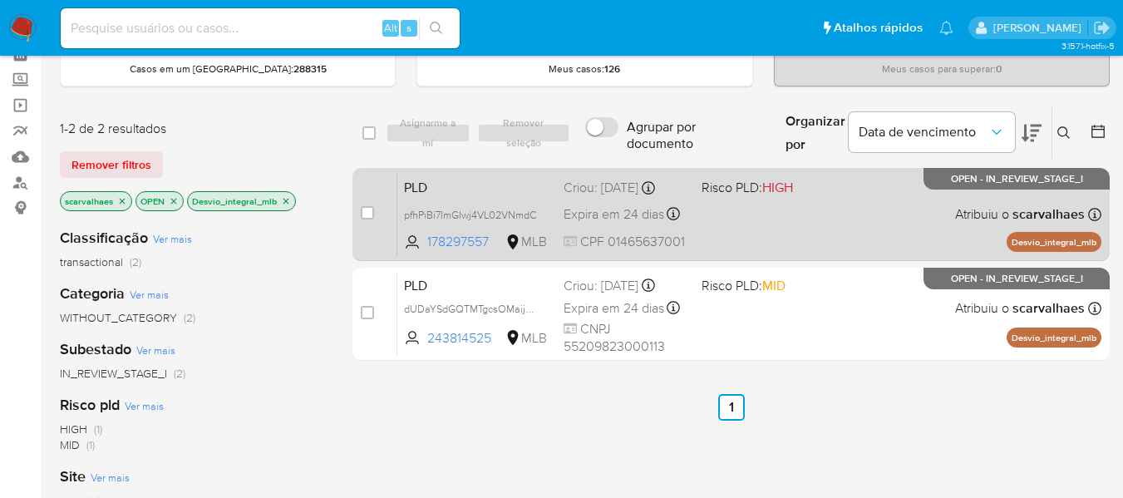
click at [793, 224] on div "PLD pfhPiBi7ImGIwj4VL02VNmdC 178297557 MLB Risco PLD: HIGH Criou: 12/08/2025 Cr…" at bounding box center [749, 214] width 704 height 84
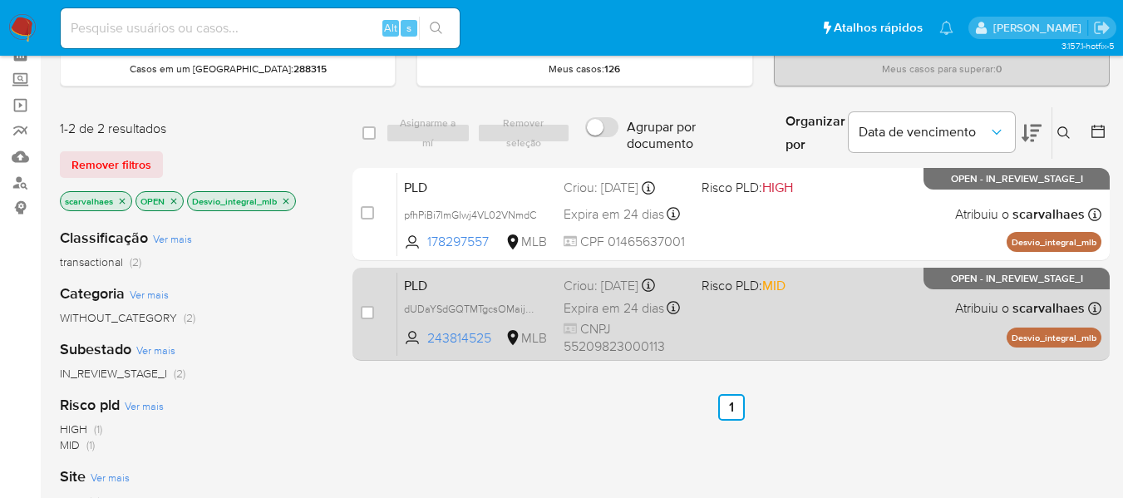
click at [799, 327] on div "PLD dUDaYSdGQTMTgcsOMaijrHtr 243814525 MLB Risco PLD: MID Criou: 12/08/2025 Cri…" at bounding box center [749, 314] width 704 height 84
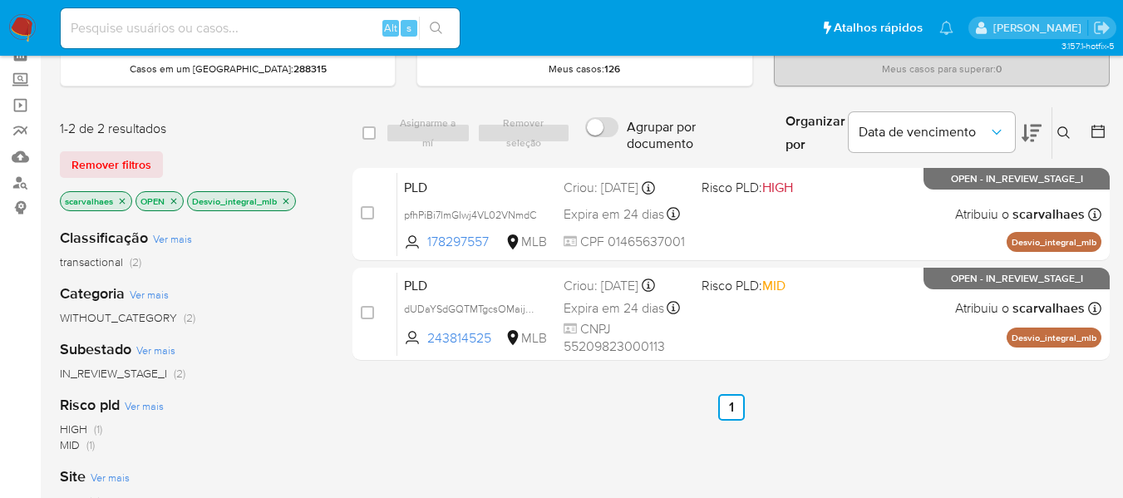
click at [286, 201] on icon "close-filter" at bounding box center [286, 201] width 6 height 6
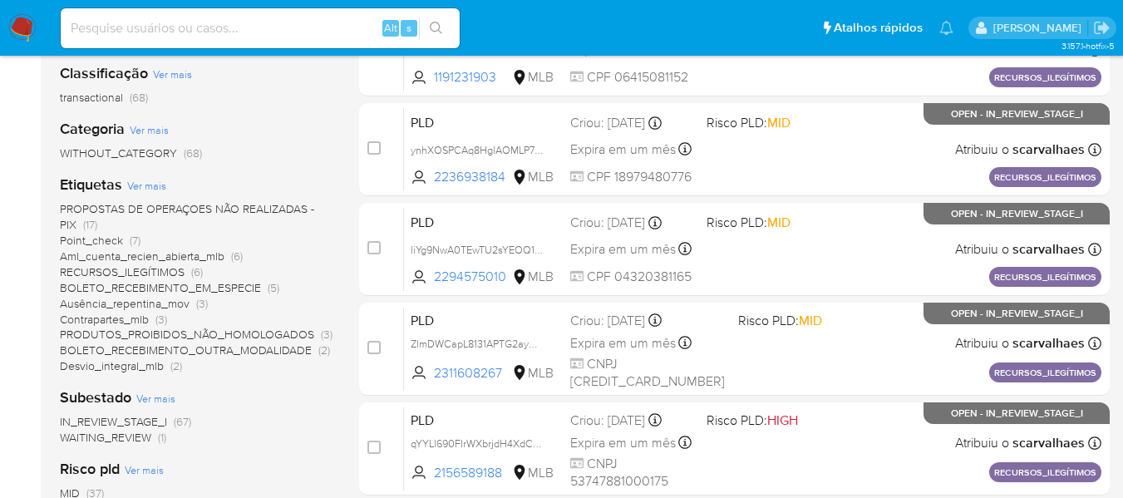
scroll to position [249, 0]
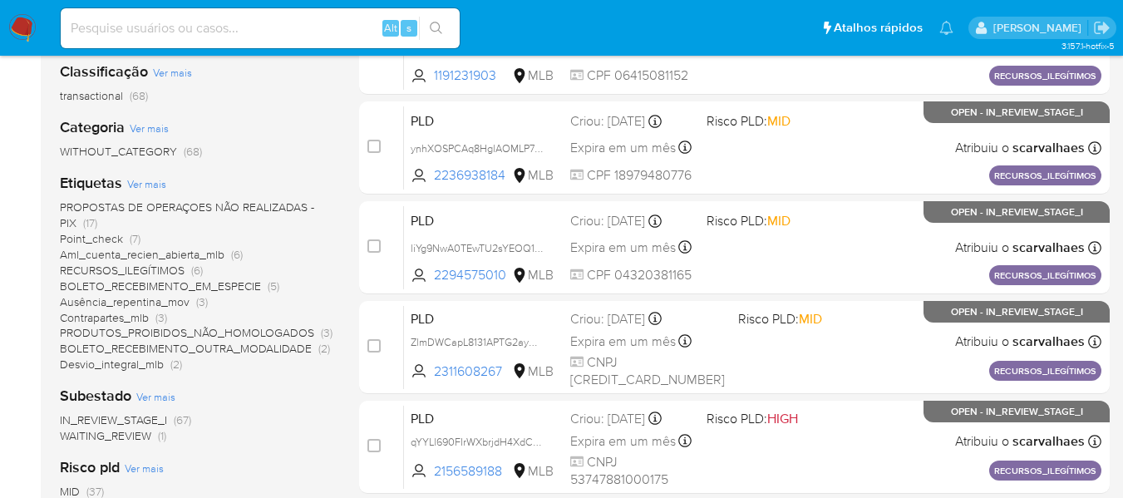
click at [137, 270] on span "RECURSOS_ILEGÍTIMOS" at bounding box center [122, 270] width 125 height 17
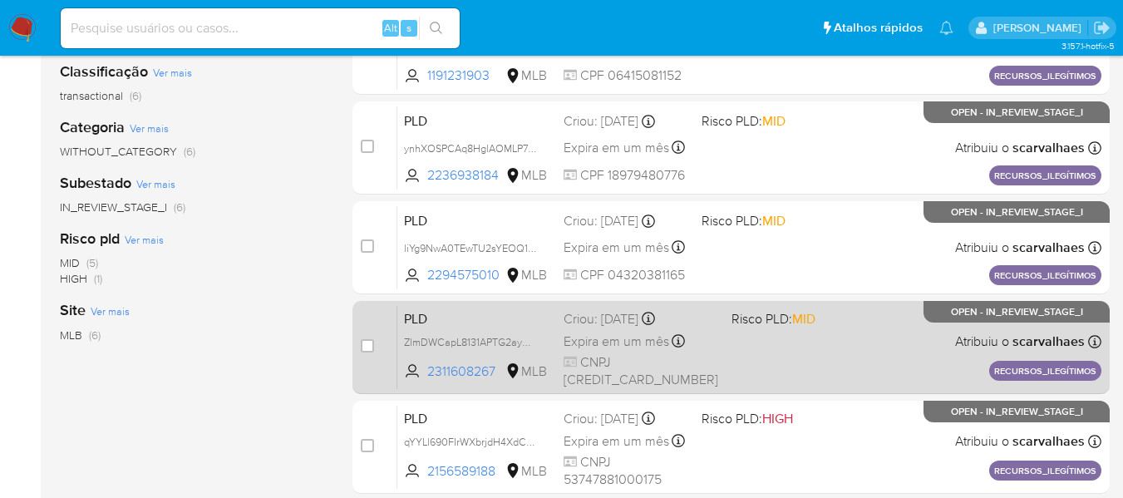
scroll to position [455, 0]
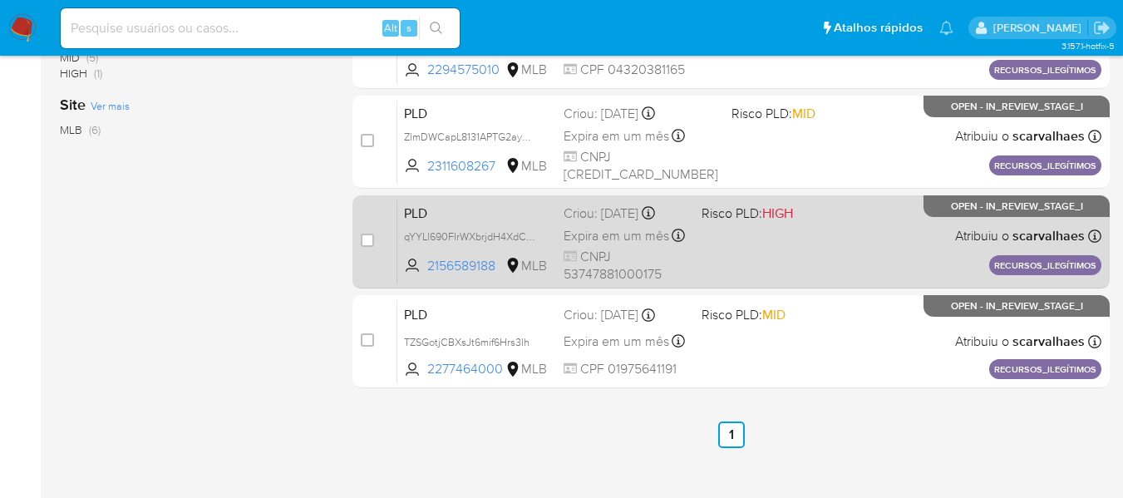
click at [719, 247] on div "PLD qYYLl690FIrWXbrjdH4XdCRU 2156589188 MLB Risco PLD: HIGH Criou: 14/08/2025 C…" at bounding box center [749, 241] width 704 height 84
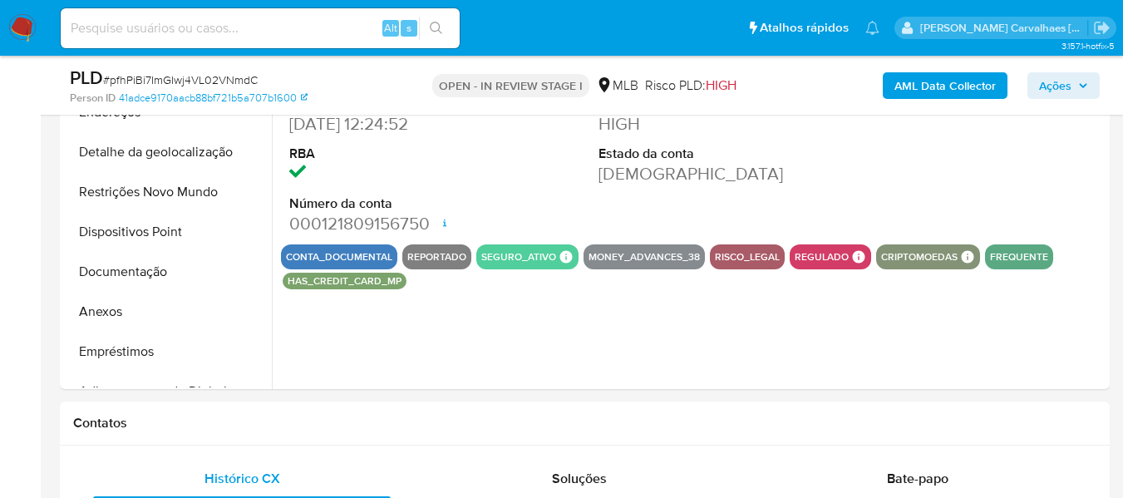
scroll to position [582, 0]
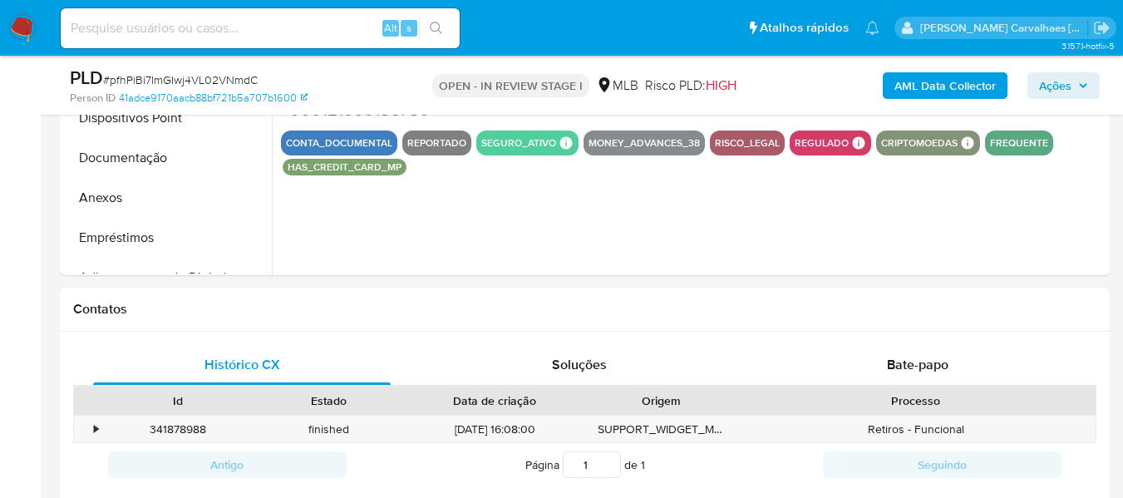
select select "10"
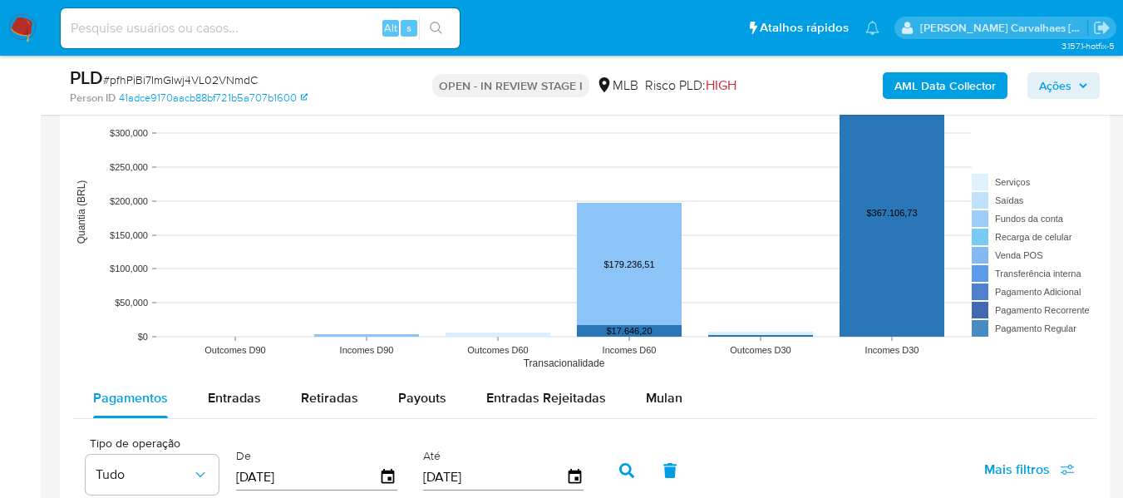
scroll to position [1579, 0]
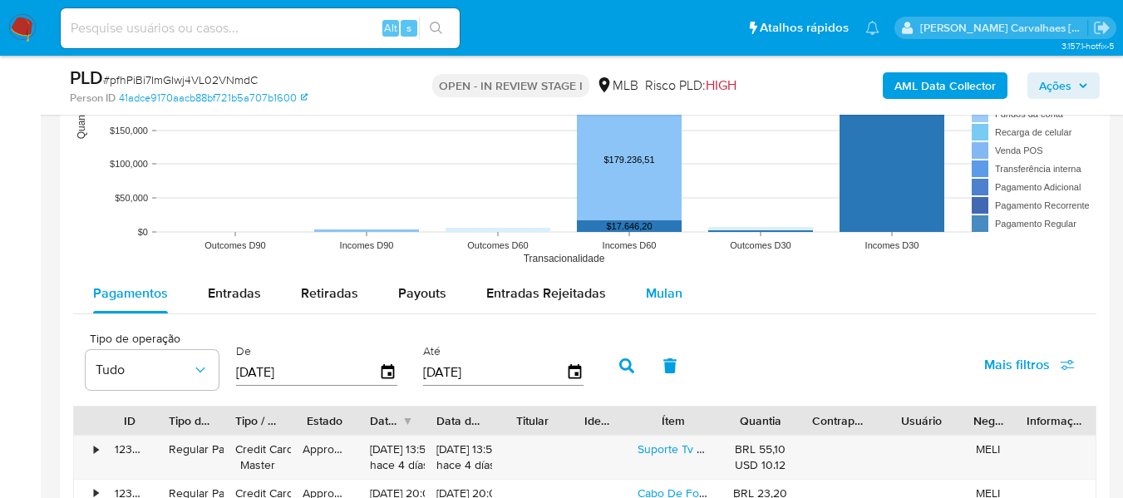
click at [661, 297] on span "Mulan" at bounding box center [664, 292] width 37 height 19
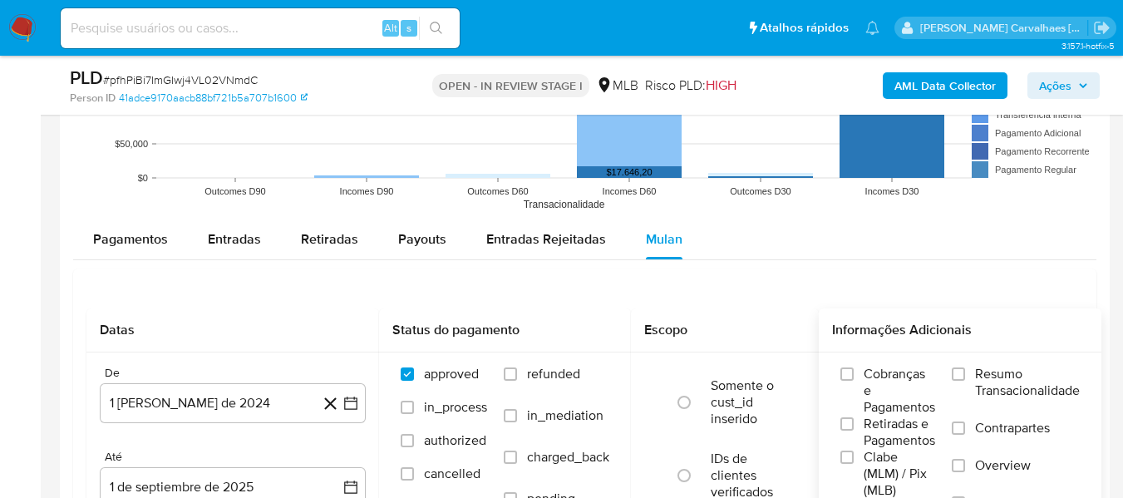
scroll to position [1662, 0]
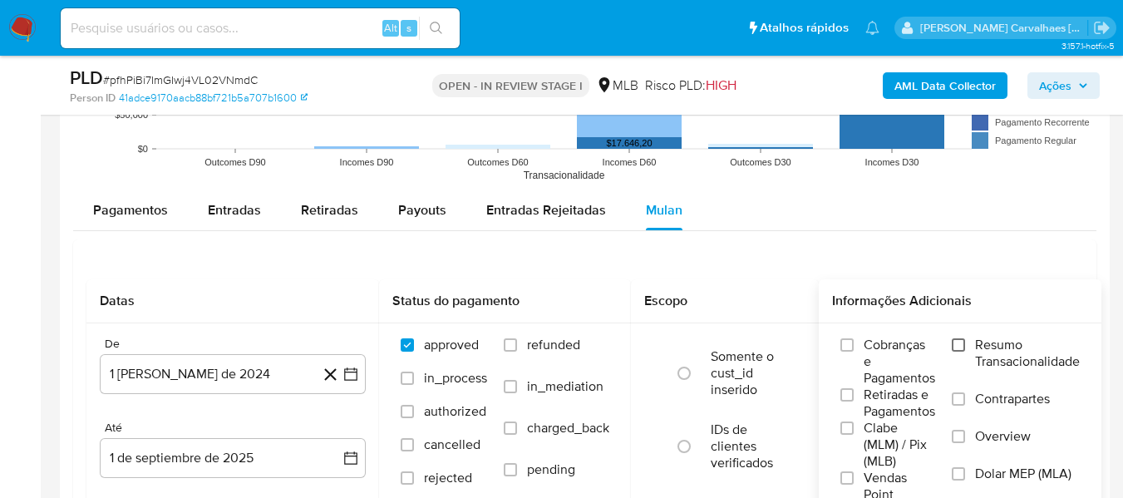
click at [961, 347] on input "Resumo Transacionalidade" at bounding box center [957, 344] width 13 height 13
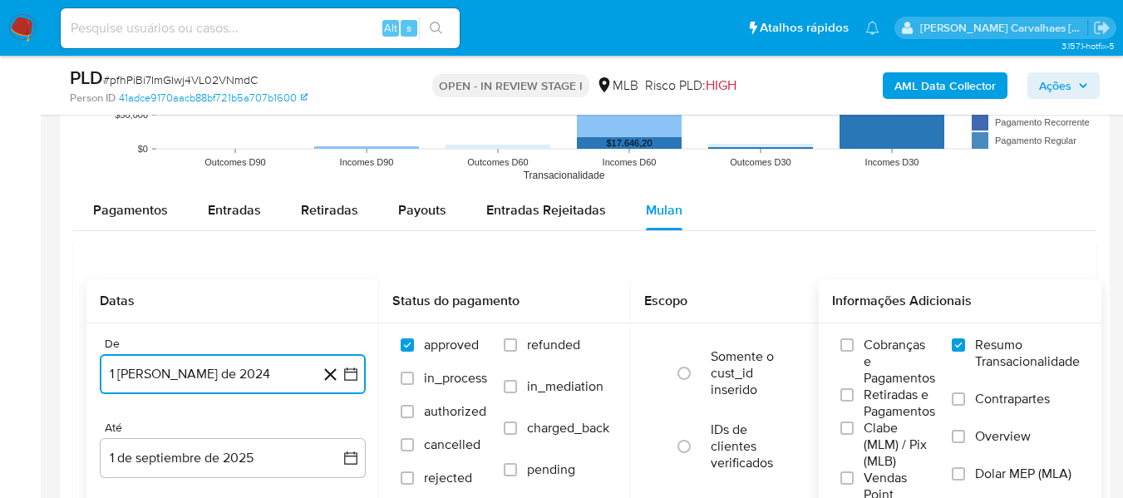
click at [353, 375] on icon "button" at bounding box center [350, 374] width 17 height 17
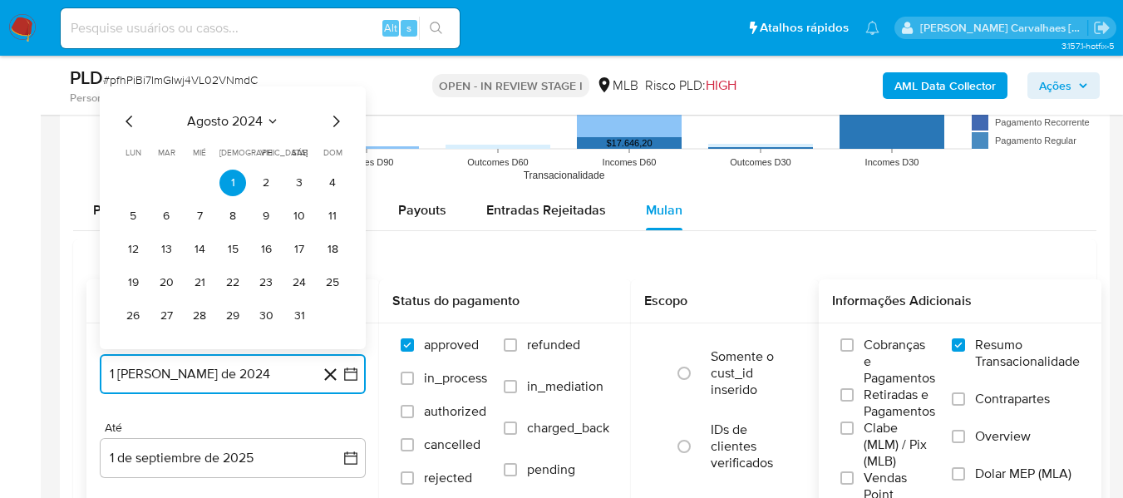
click at [336, 116] on icon "Mes siguiente" at bounding box center [336, 121] width 20 height 20
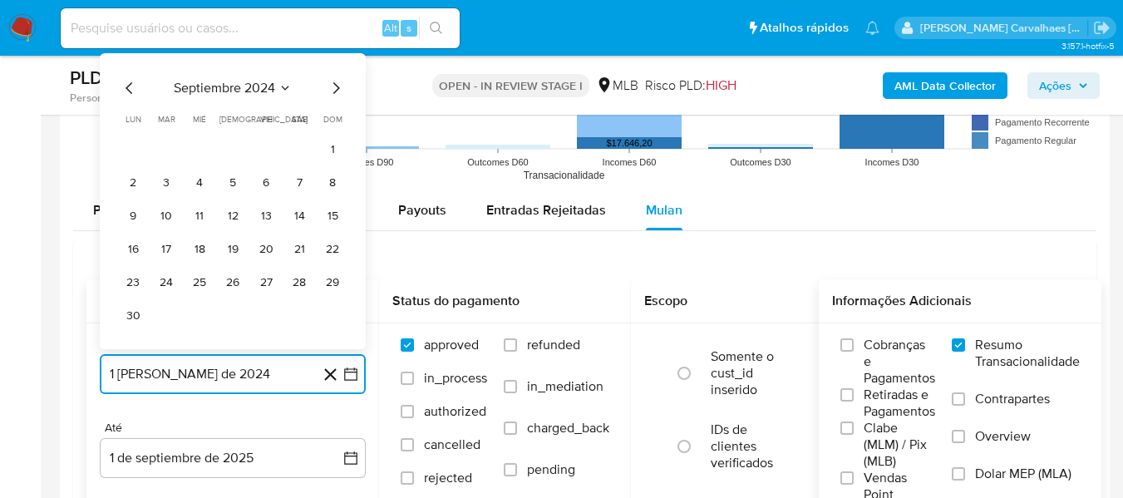
click at [340, 81] on icon "Mes siguiente" at bounding box center [336, 88] width 20 height 20
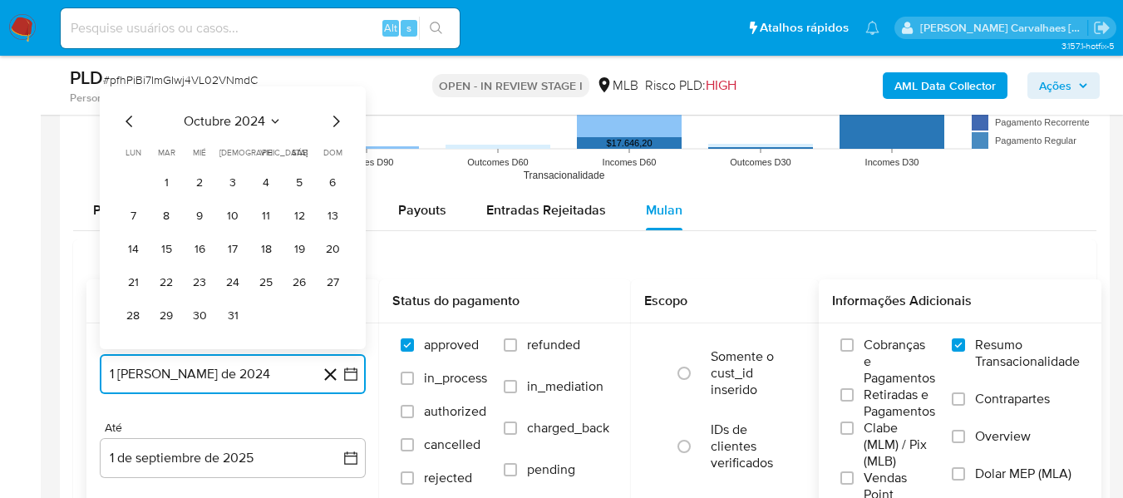
click at [335, 116] on icon "Mes siguiente" at bounding box center [336, 121] width 20 height 20
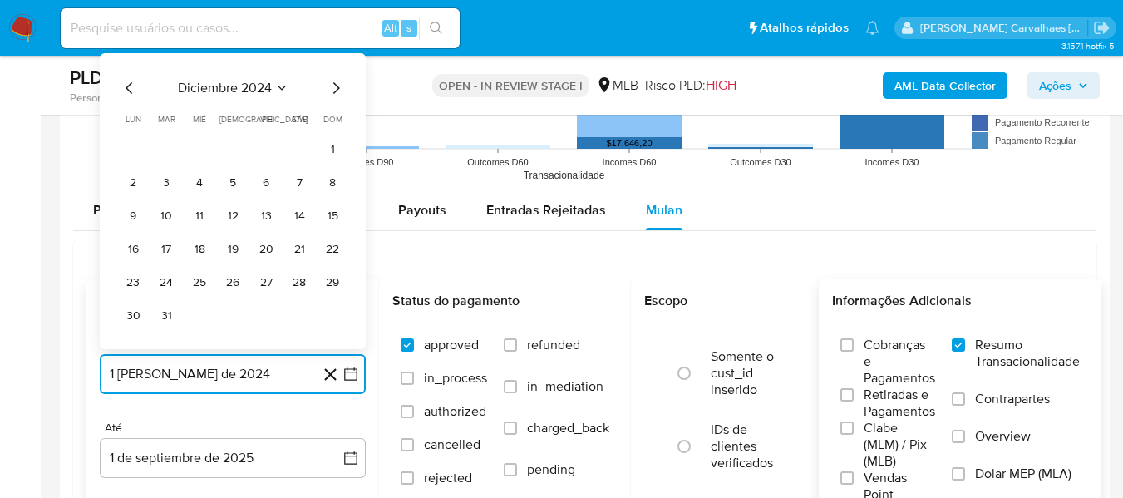
click at [333, 83] on icon "Mes siguiente" at bounding box center [336, 88] width 7 height 12
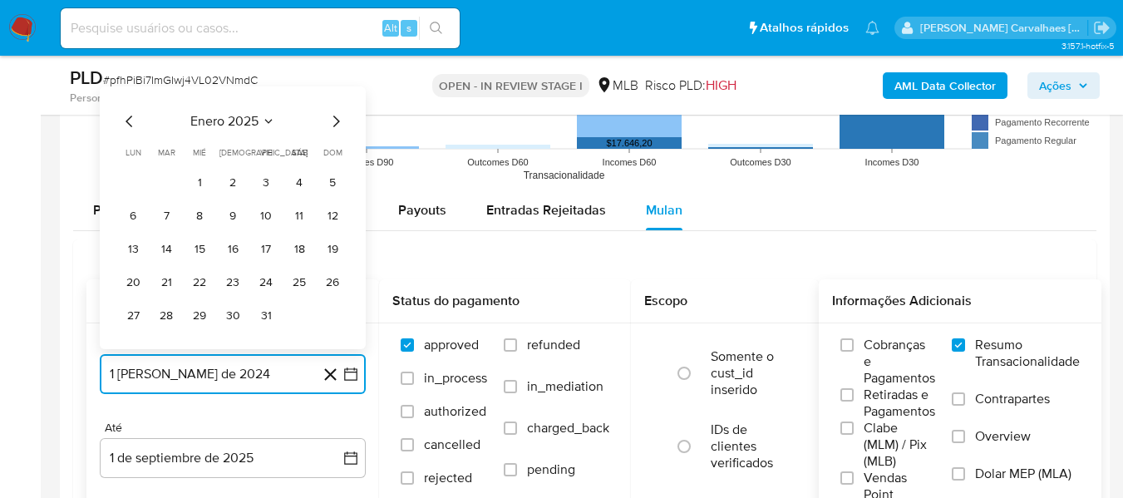
click at [333, 117] on icon "Mes siguiente" at bounding box center [336, 121] width 20 height 20
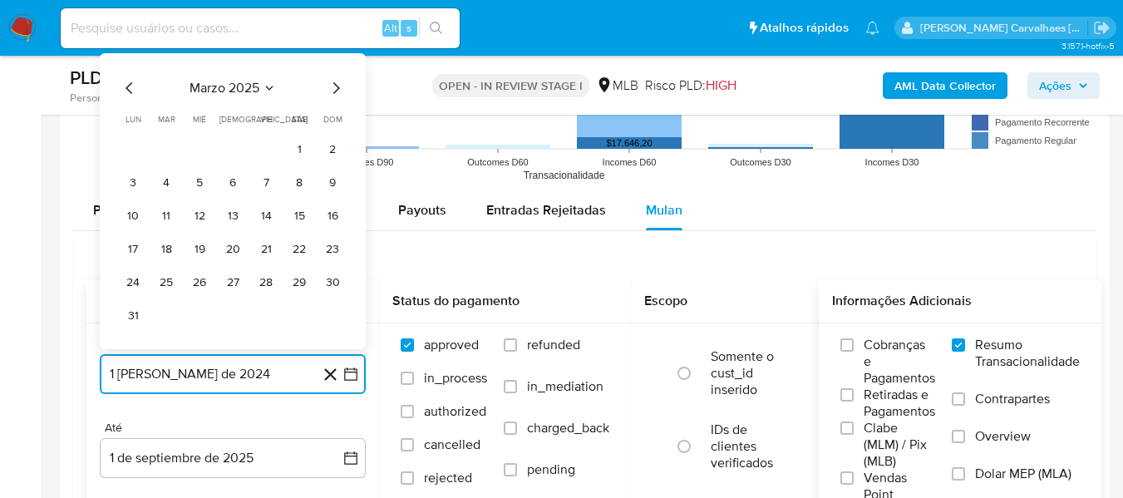
click at [336, 96] on icon "Mes siguiente" at bounding box center [336, 88] width 20 height 20
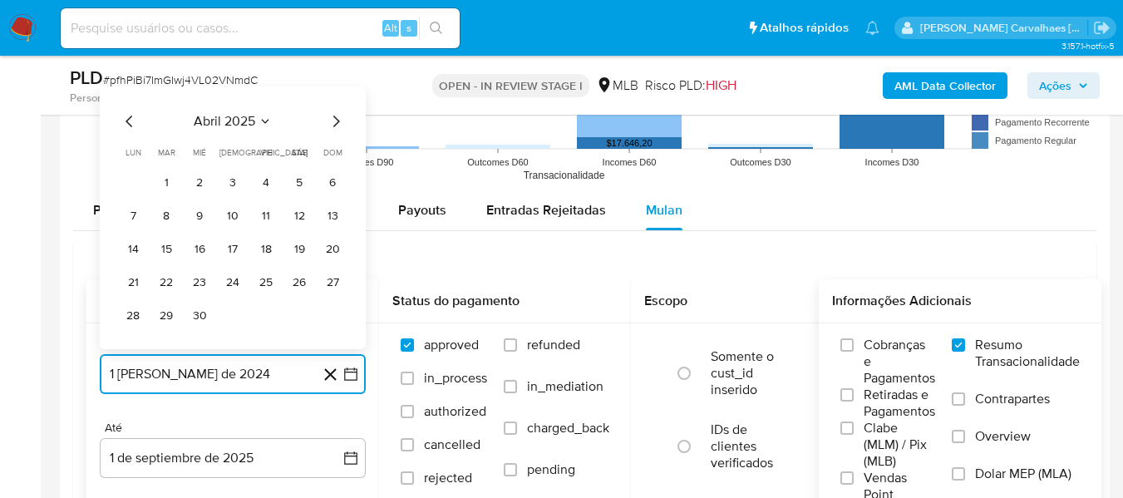
click at [332, 120] on icon "Mes siguiente" at bounding box center [336, 121] width 20 height 20
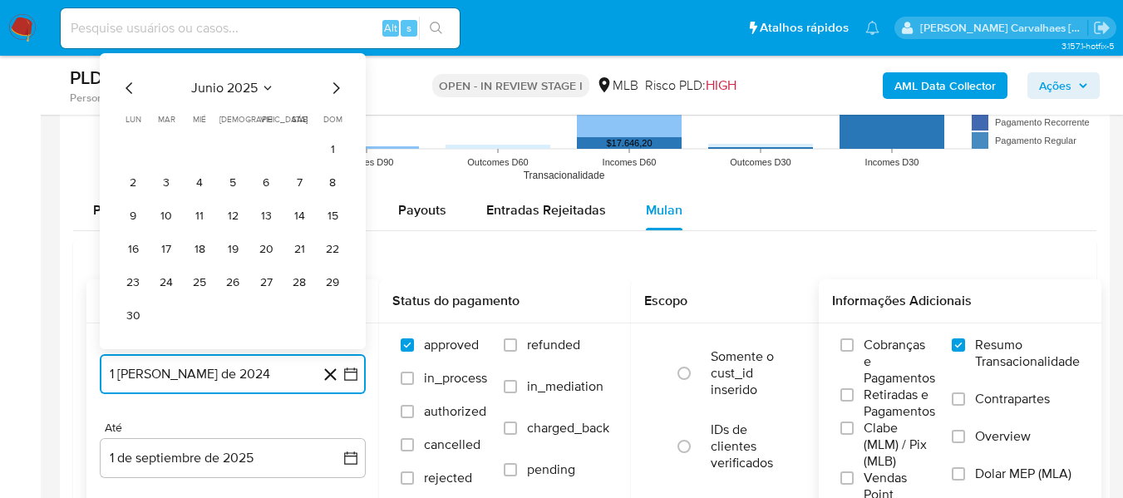
click at [332, 91] on icon "Mes siguiente" at bounding box center [336, 88] width 20 height 20
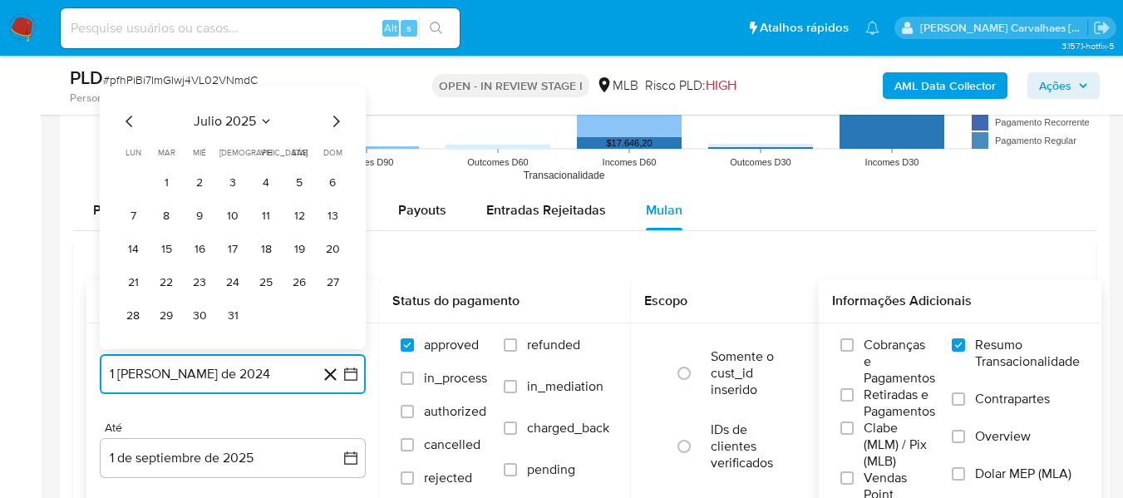
click at [130, 125] on icon "Mes anterior" at bounding box center [128, 122] width 7 height 12
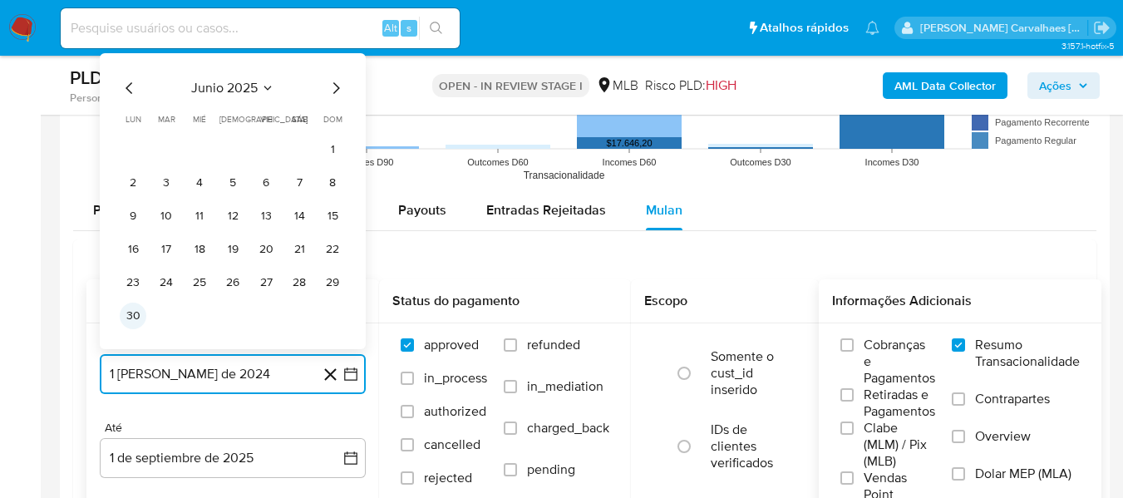
click at [124, 308] on button "30" at bounding box center [133, 315] width 27 height 27
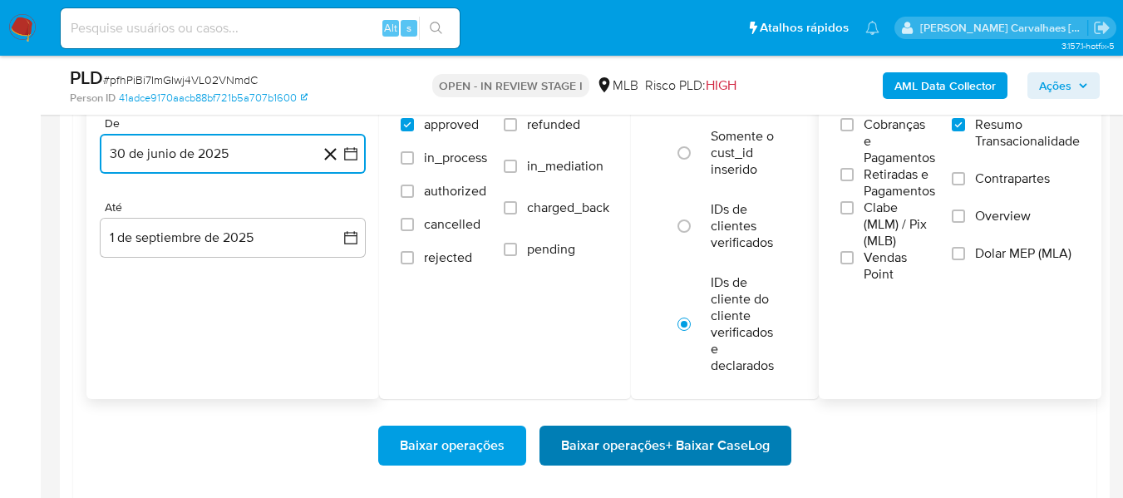
scroll to position [1911, 0]
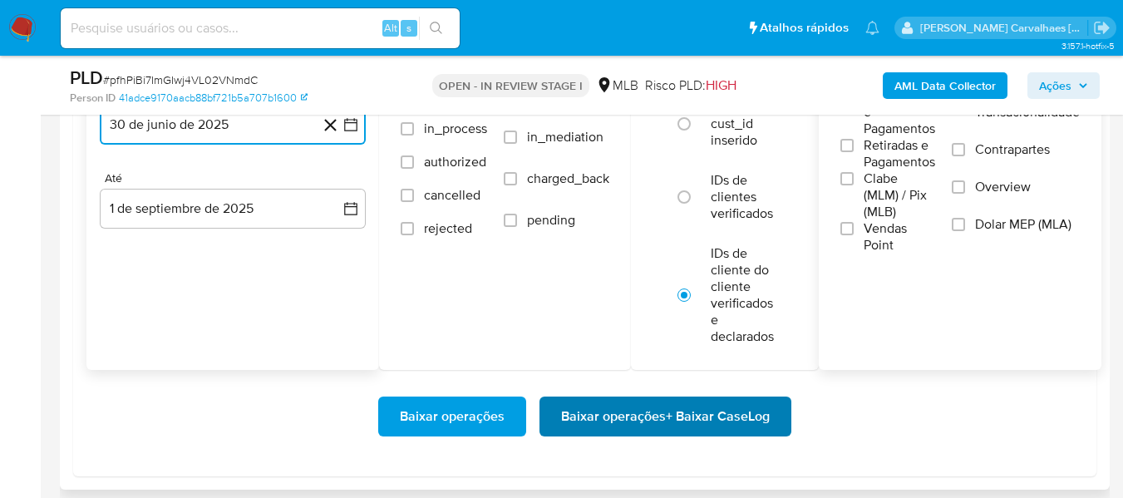
click at [714, 414] on span "Baixar operações + Baixar CaseLog" at bounding box center [665, 416] width 209 height 37
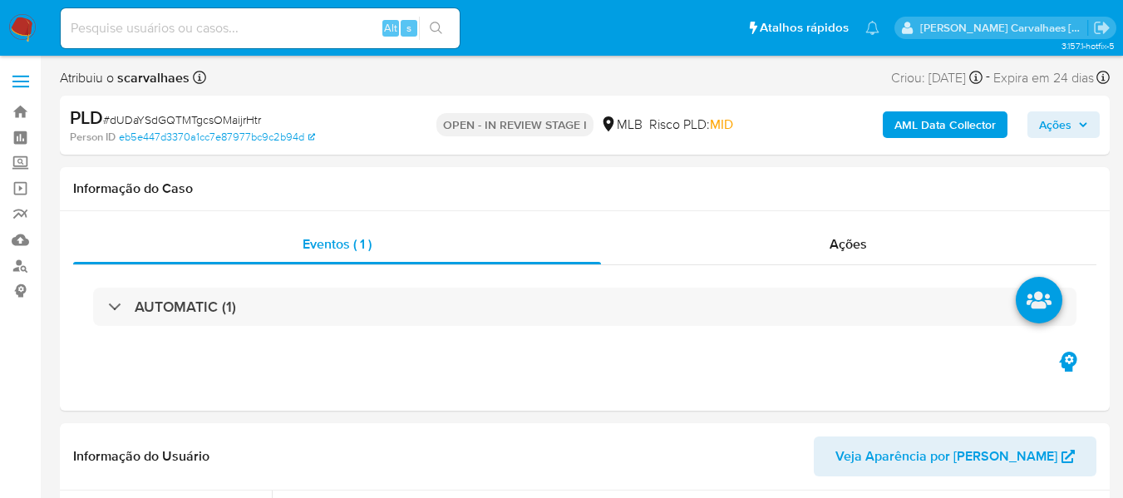
select select "10"
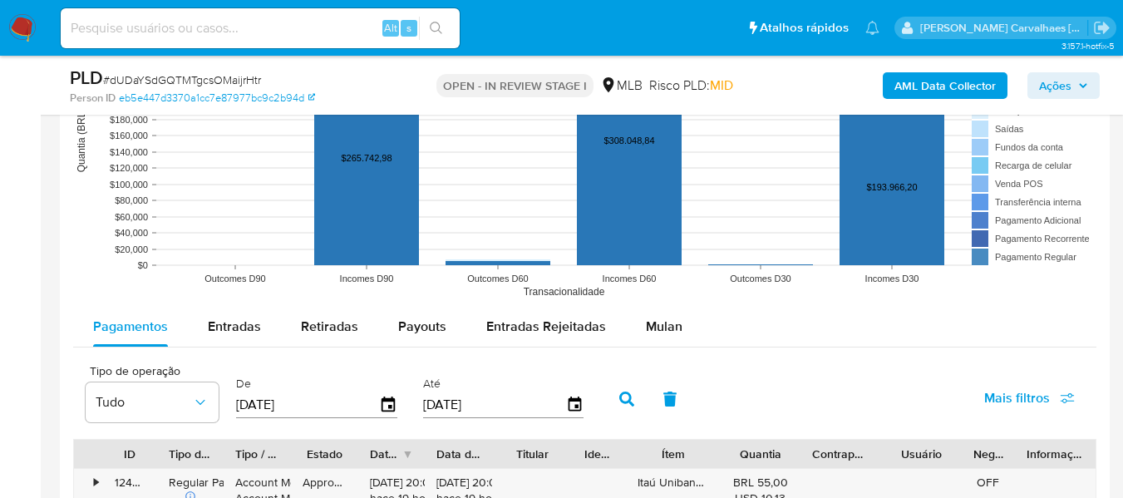
scroll to position [1662, 0]
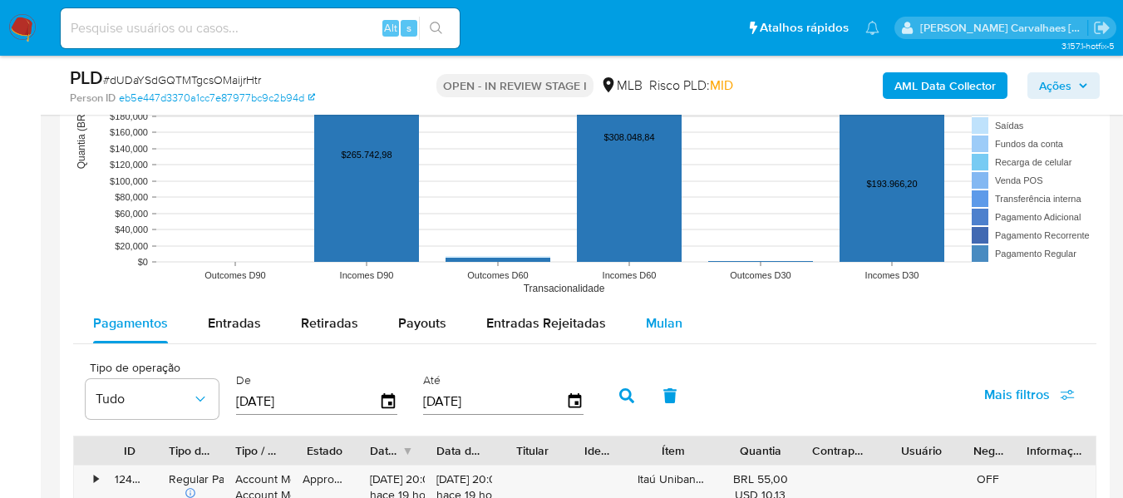
click at [656, 320] on span "Mulan" at bounding box center [664, 322] width 37 height 19
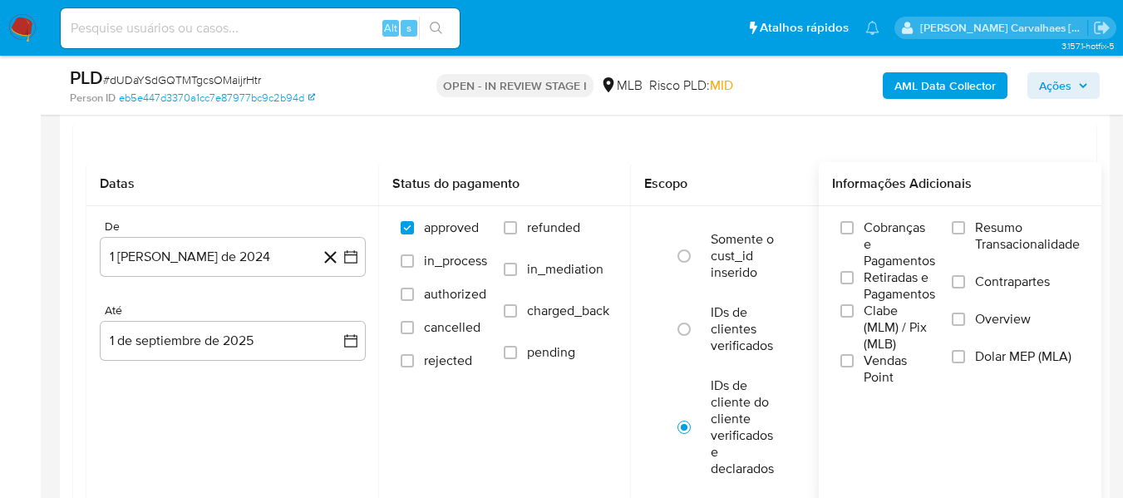
scroll to position [1911, 0]
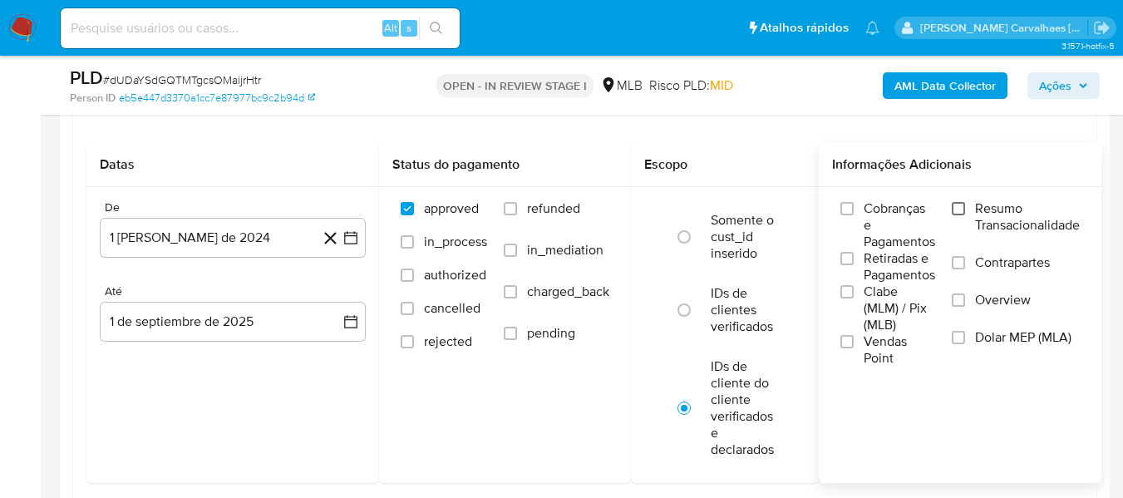
click at [961, 206] on input "Resumo Transacionalidade" at bounding box center [957, 208] width 13 height 13
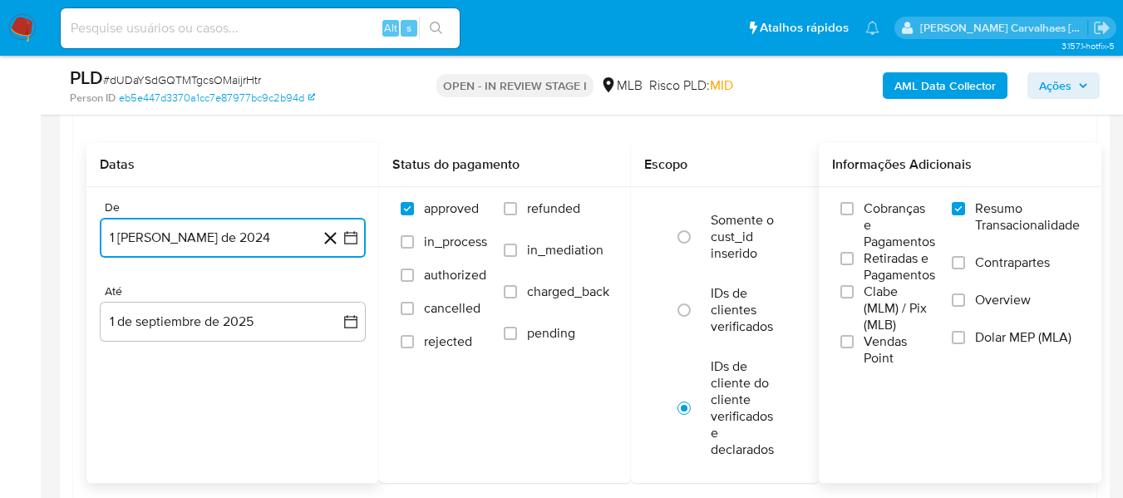
click at [350, 234] on icon "button" at bounding box center [350, 237] width 17 height 17
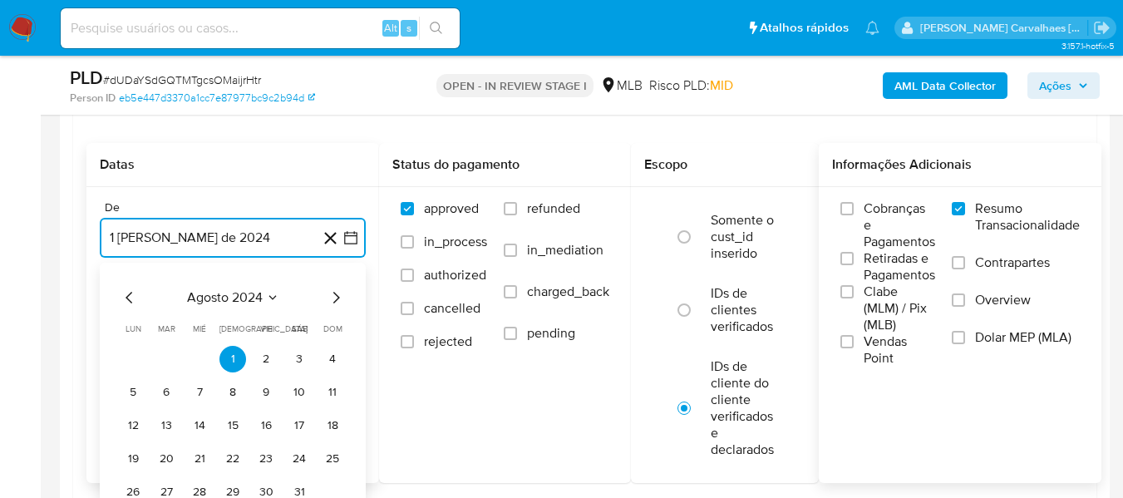
click at [334, 298] on icon "Mes siguiente" at bounding box center [336, 298] width 20 height 20
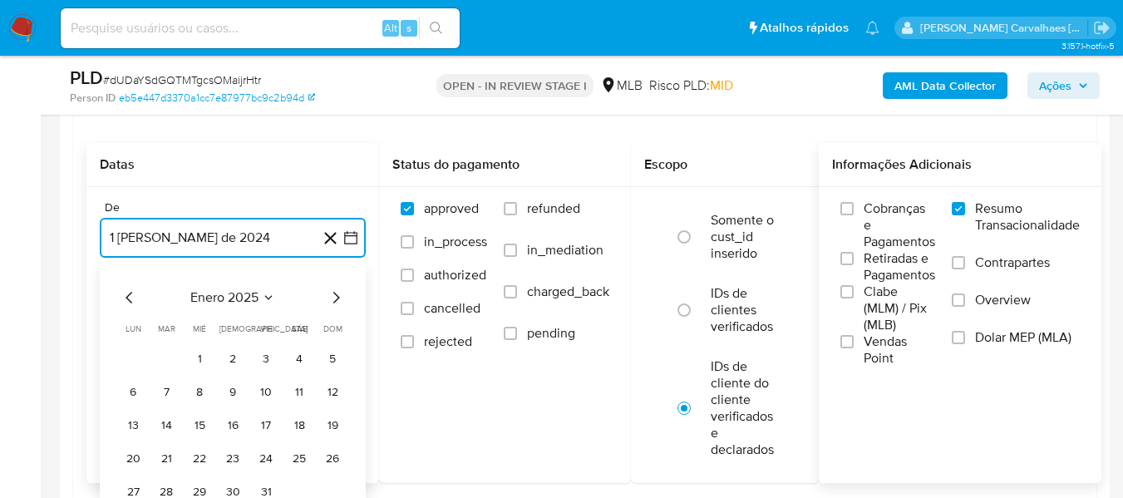
click at [334, 298] on icon "Mes siguiente" at bounding box center [336, 298] width 20 height 20
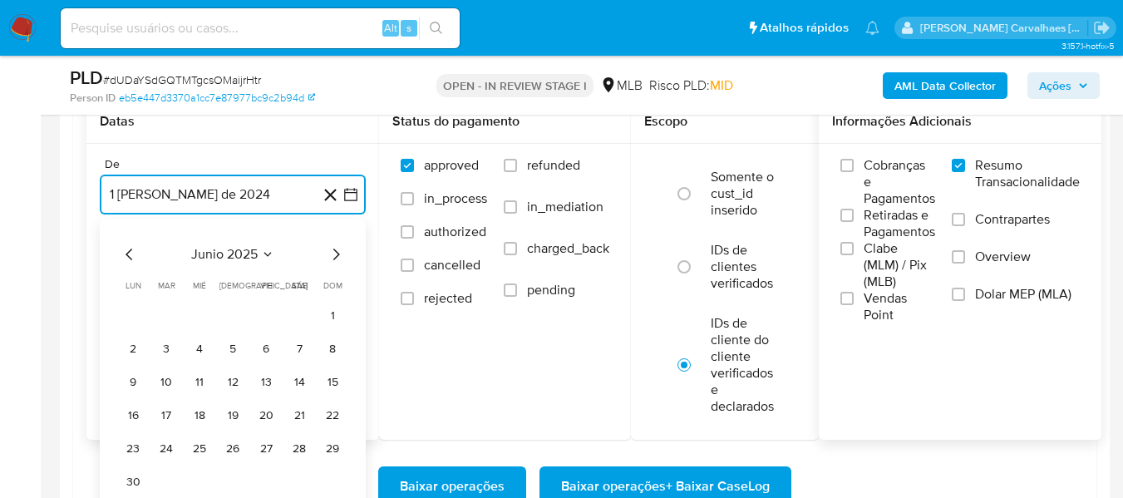
scroll to position [1994, 0]
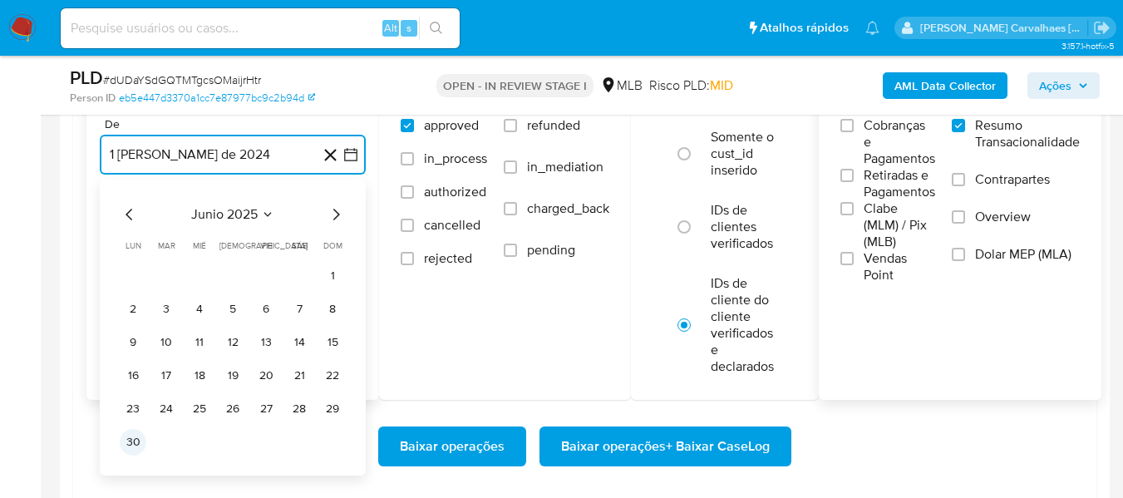
click at [140, 442] on button "30" at bounding box center [133, 442] width 27 height 27
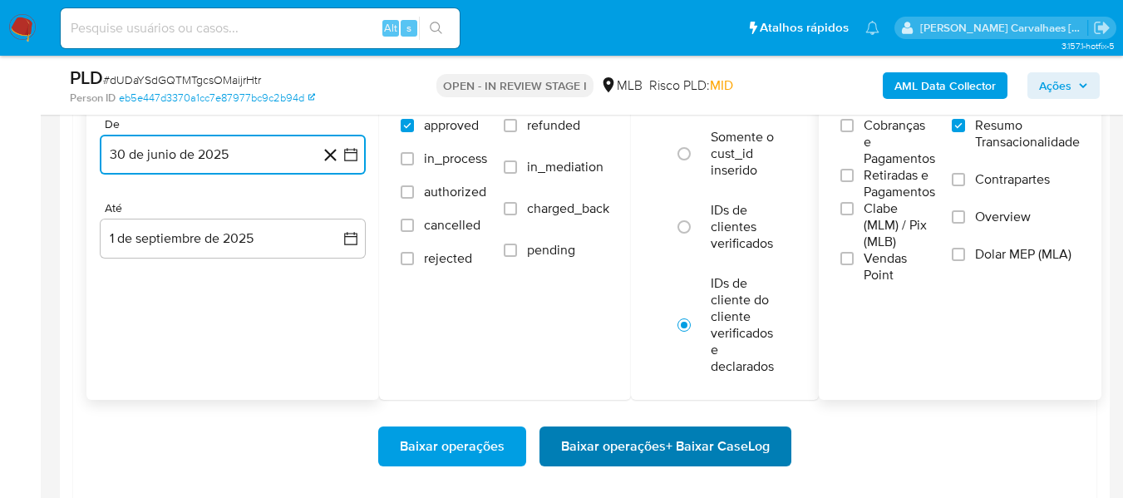
click at [587, 453] on span "Baixar operações + Baixar CaseLog" at bounding box center [665, 446] width 209 height 37
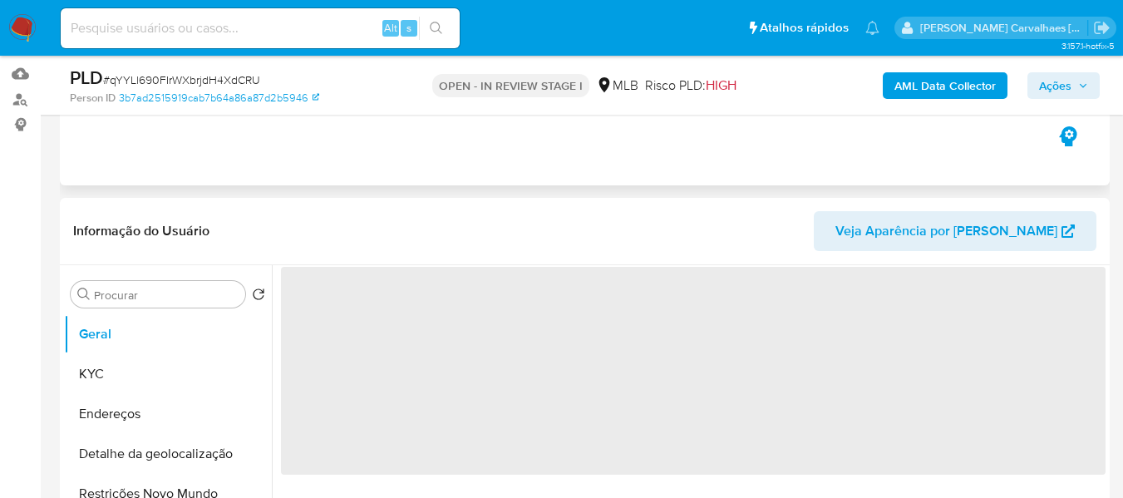
scroll to position [332, 0]
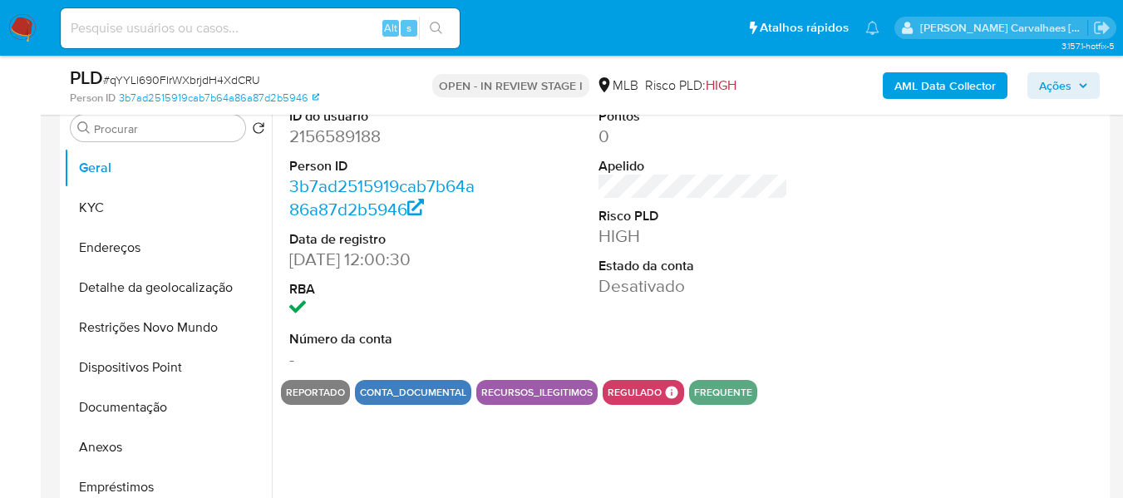
select select "10"
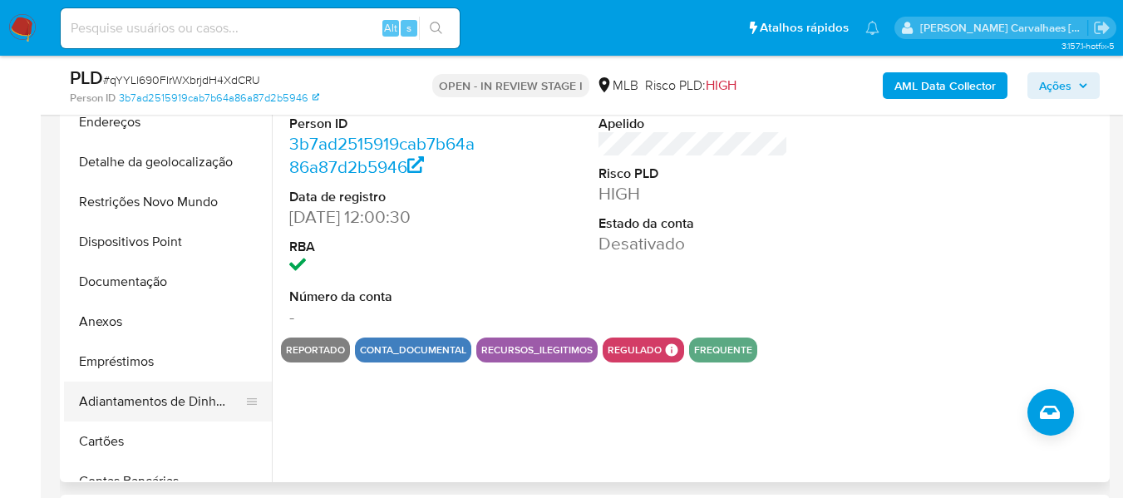
scroll to position [415, 0]
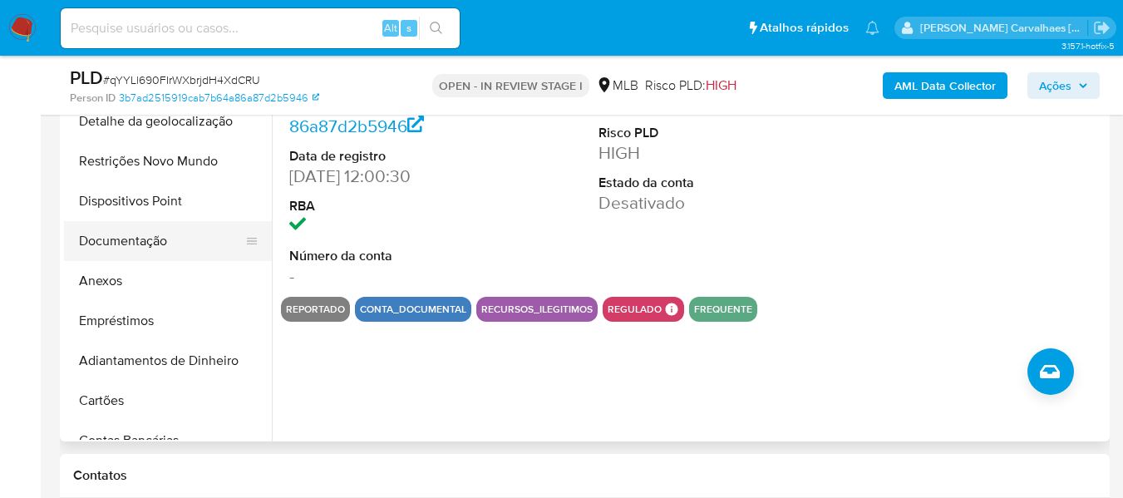
click at [143, 230] on button "Documentação" at bounding box center [161, 241] width 194 height 40
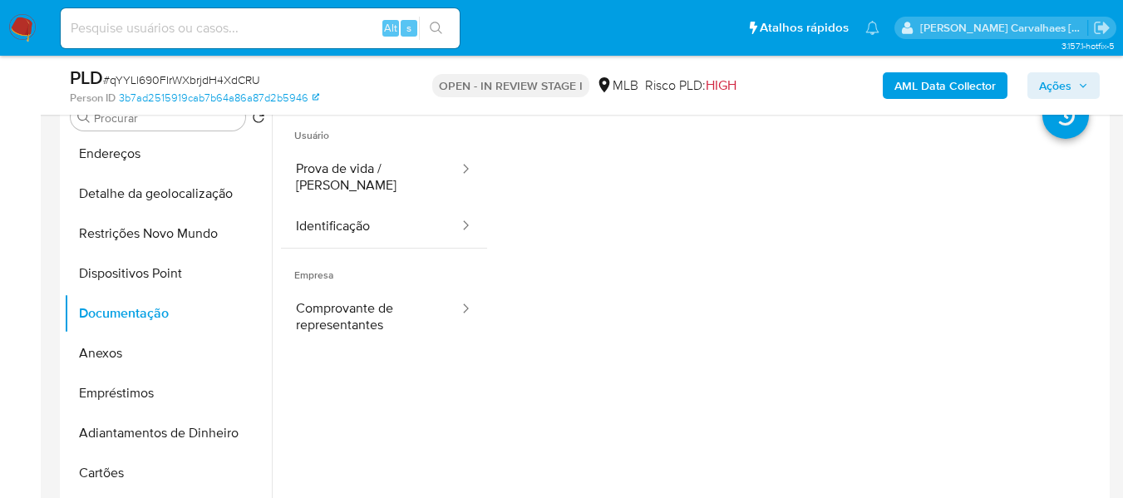
scroll to position [249, 0]
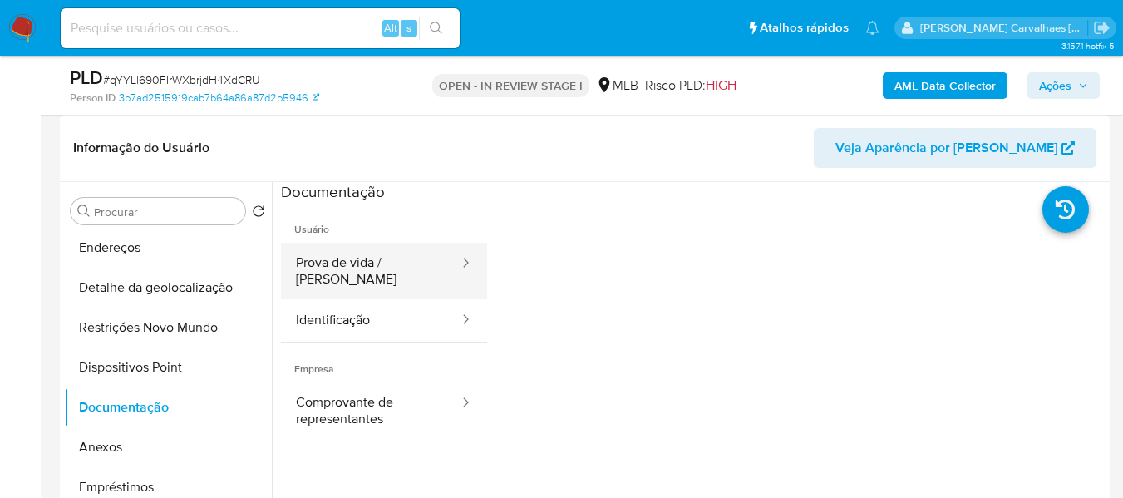
click at [366, 257] on button "Prova de vida / Selfie" at bounding box center [370, 271] width 179 height 57
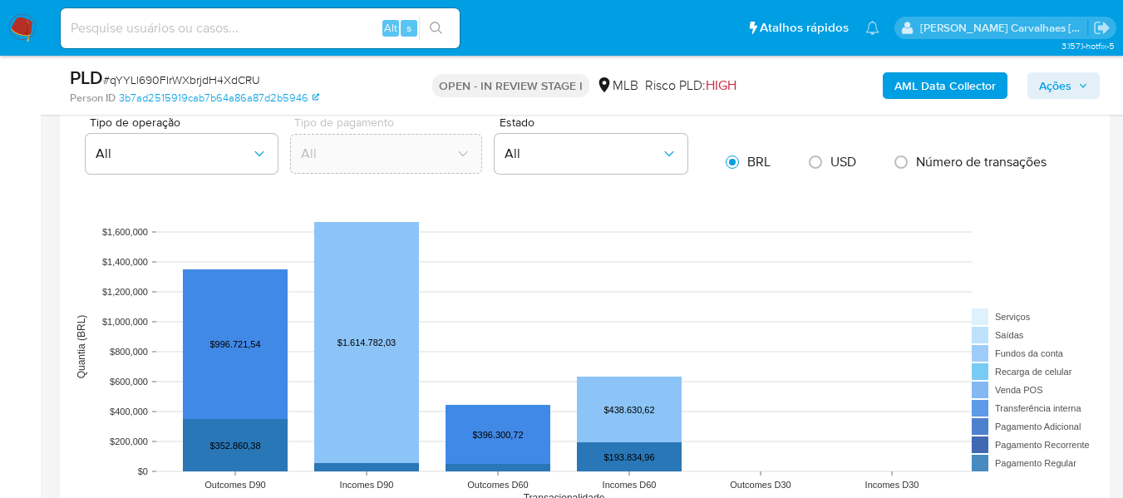
scroll to position [1662, 0]
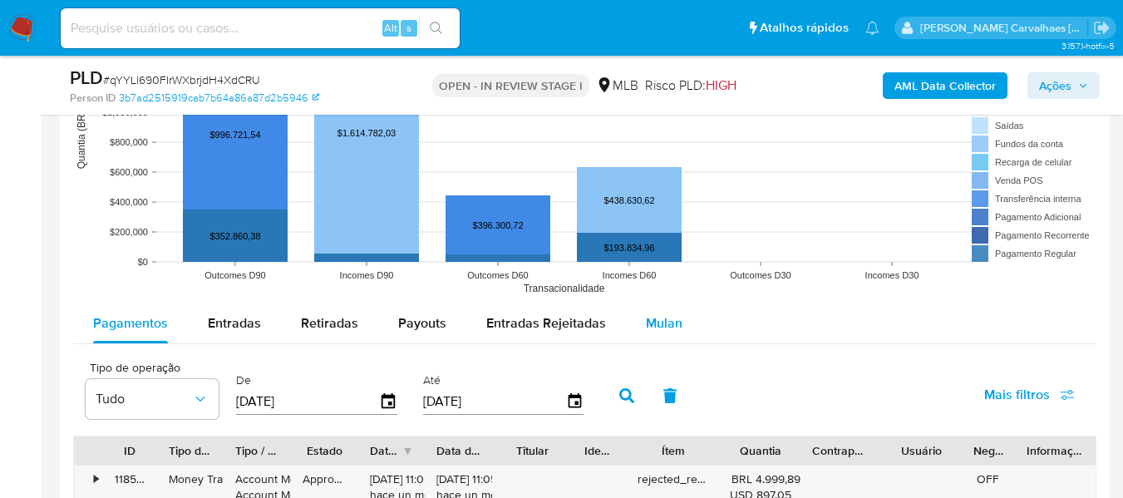
click at [653, 315] on span "Mulan" at bounding box center [664, 322] width 37 height 19
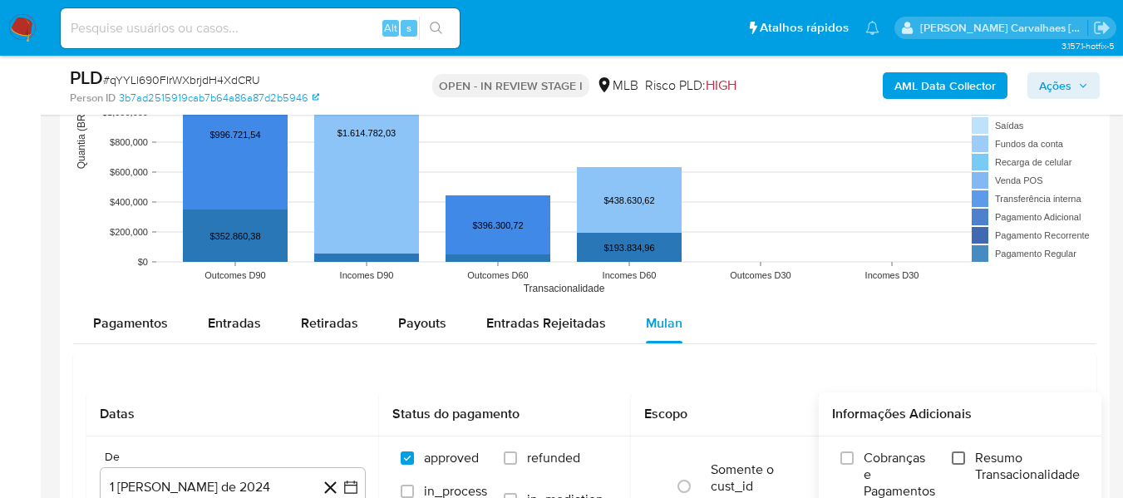
click at [965, 454] on input "Resumo Transacionalidade" at bounding box center [957, 457] width 13 height 13
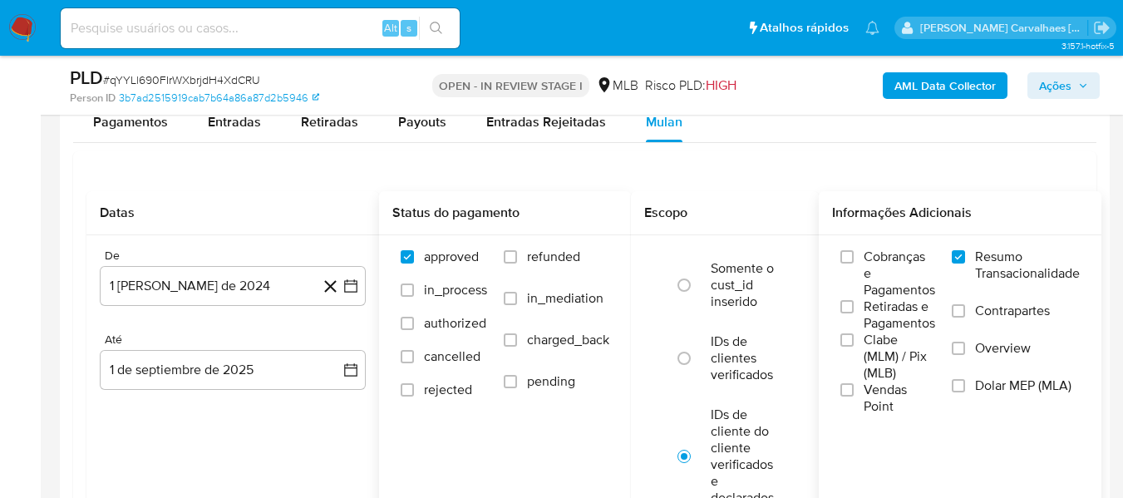
scroll to position [1911, 0]
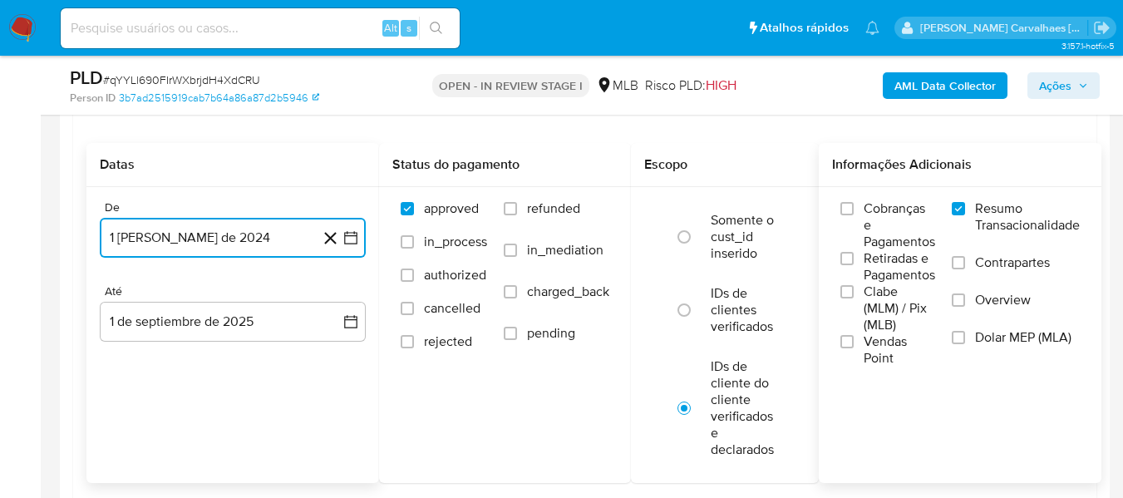
click at [357, 233] on icon "button" at bounding box center [350, 237] width 17 height 17
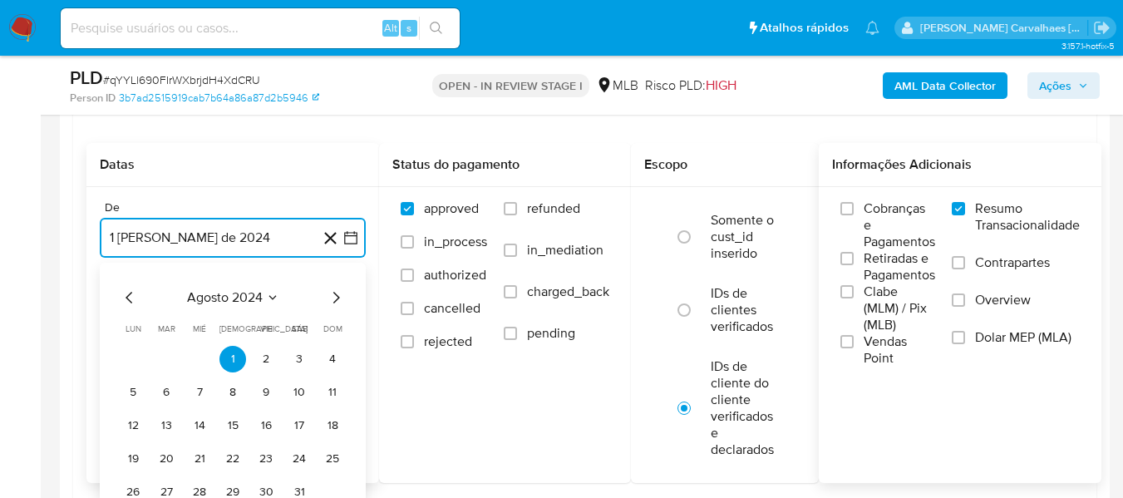
click at [335, 294] on icon "Mes siguiente" at bounding box center [336, 298] width 20 height 20
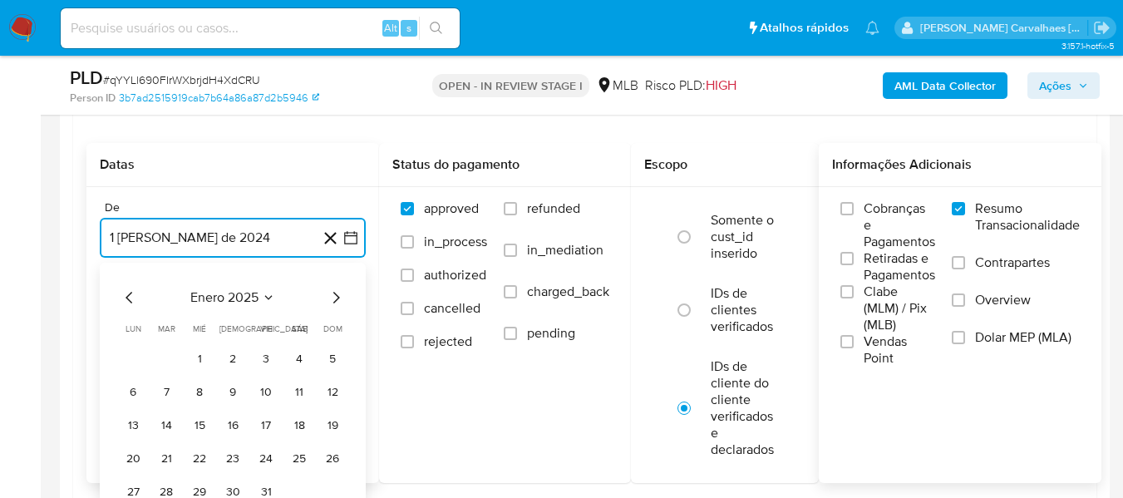
click at [335, 294] on icon "Mes siguiente" at bounding box center [336, 298] width 20 height 20
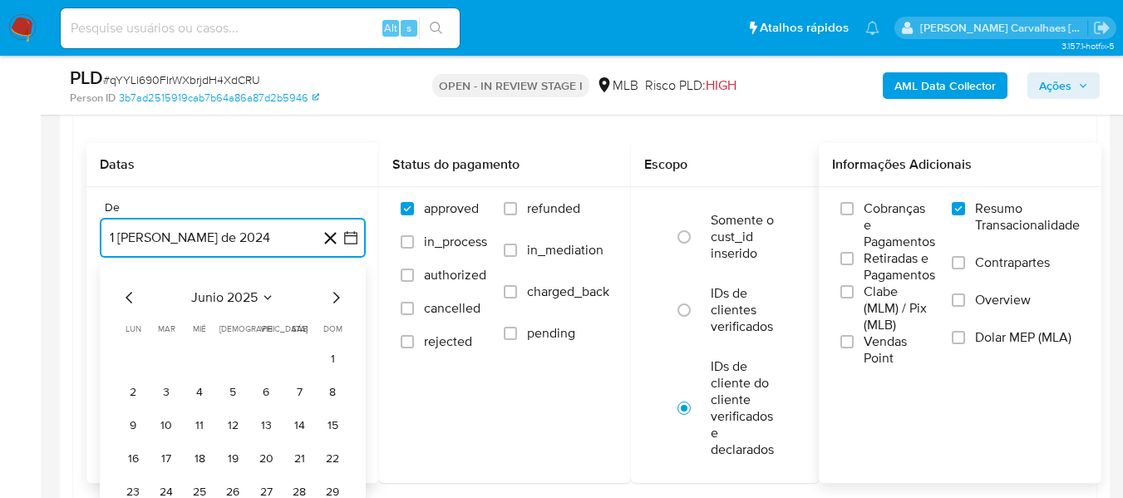
click at [335, 294] on icon "Mes siguiente" at bounding box center [336, 298] width 20 height 20
click at [130, 300] on icon "Mes anterior" at bounding box center [128, 298] width 7 height 12
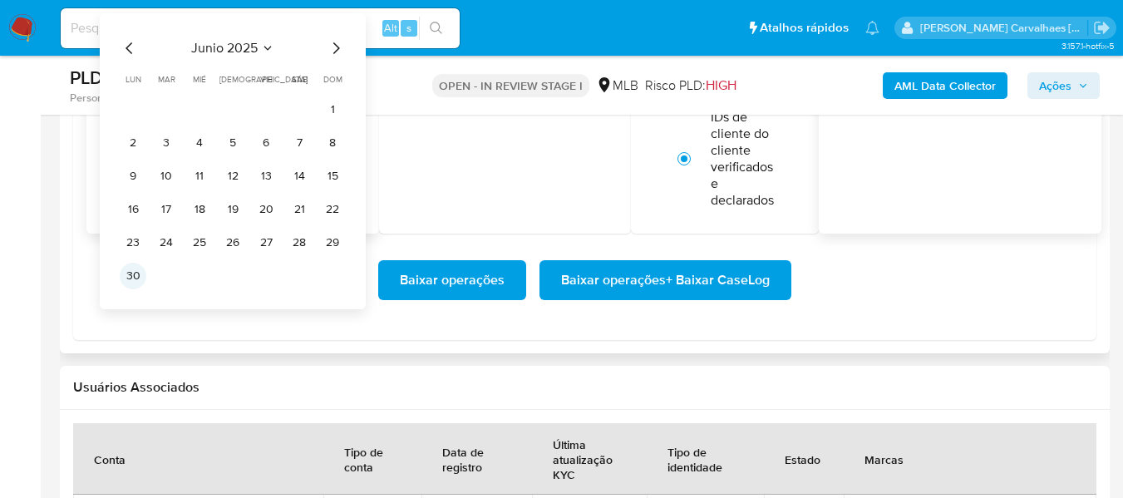
click at [135, 281] on button "30" at bounding box center [133, 276] width 27 height 27
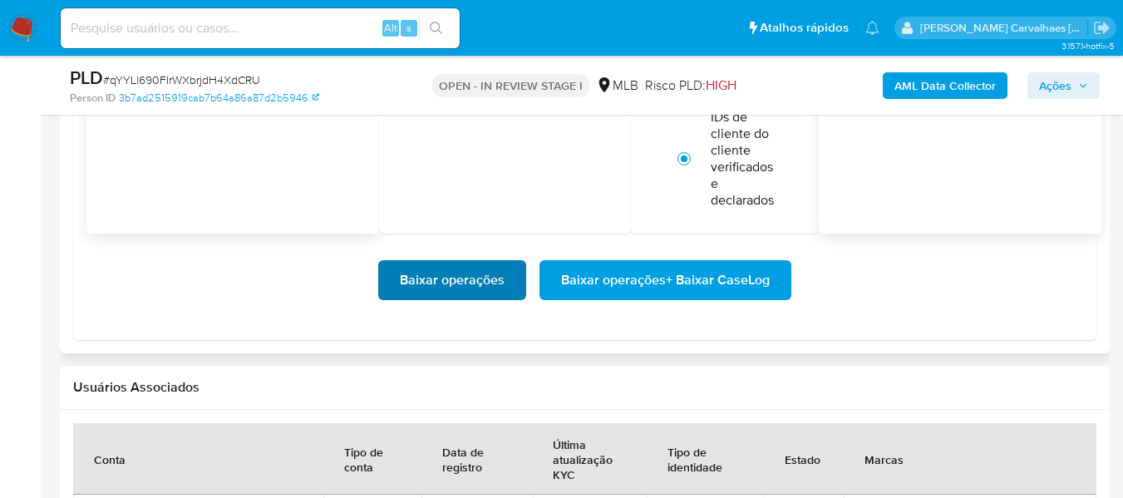
scroll to position [2129, 0]
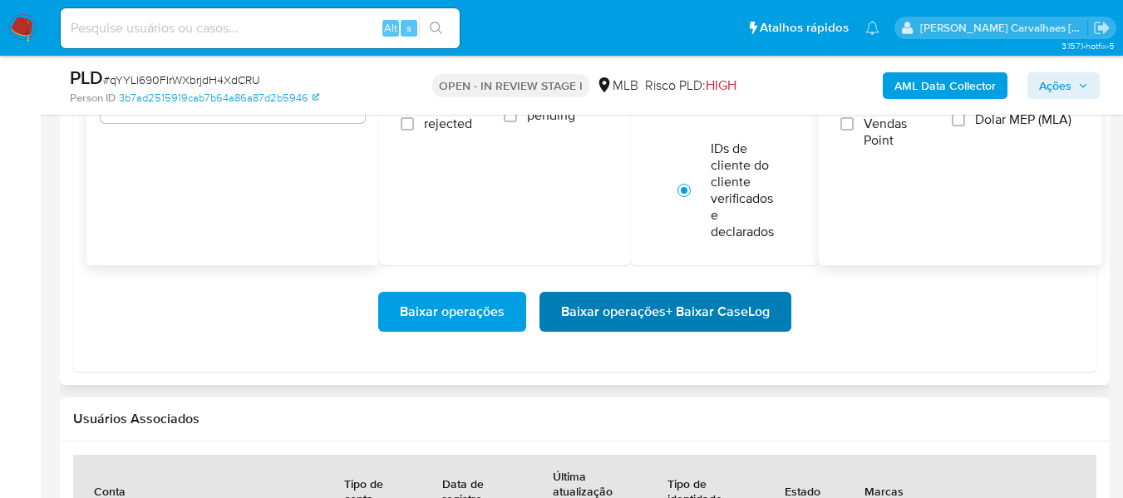
click at [639, 322] on span "Baixar operações + Baixar CaseLog" at bounding box center [665, 311] width 209 height 37
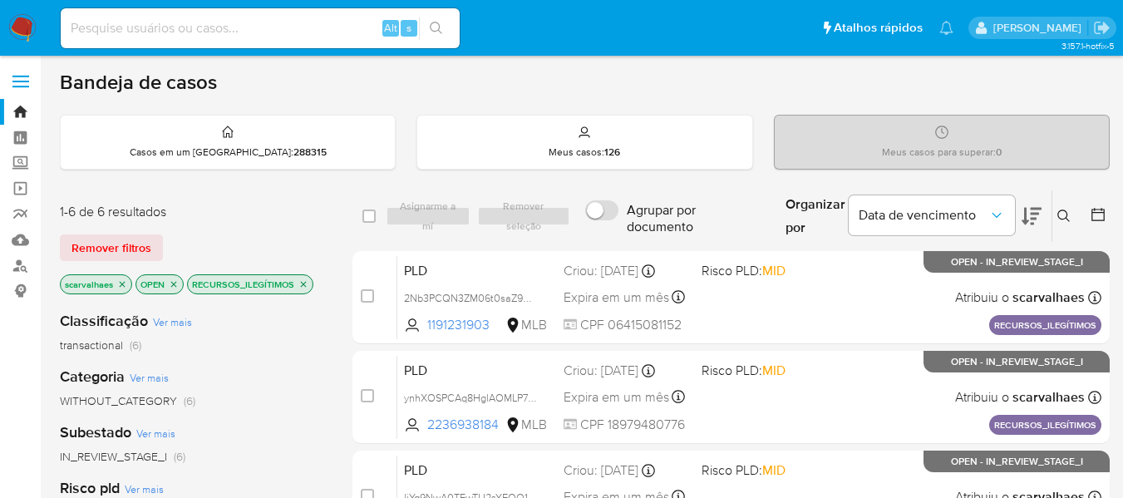
scroll to position [455, 0]
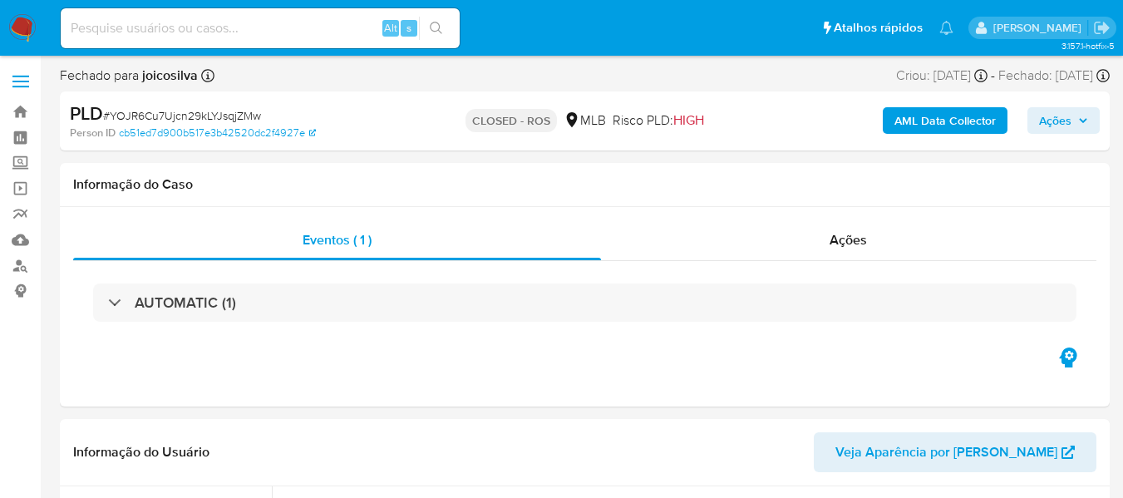
select select "10"
paste input "oOZ3DxC7deGES02kCF08BRqG"
type input "oOZ3DxC7deGES02kCF08BRqG"
click at [435, 25] on icon "search-icon" at bounding box center [436, 28] width 13 height 13
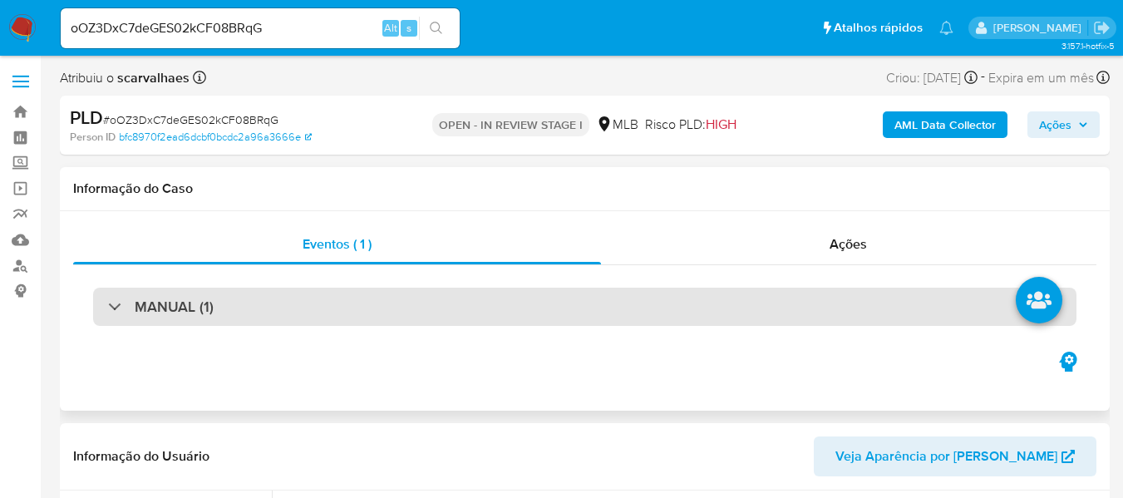
select select "10"
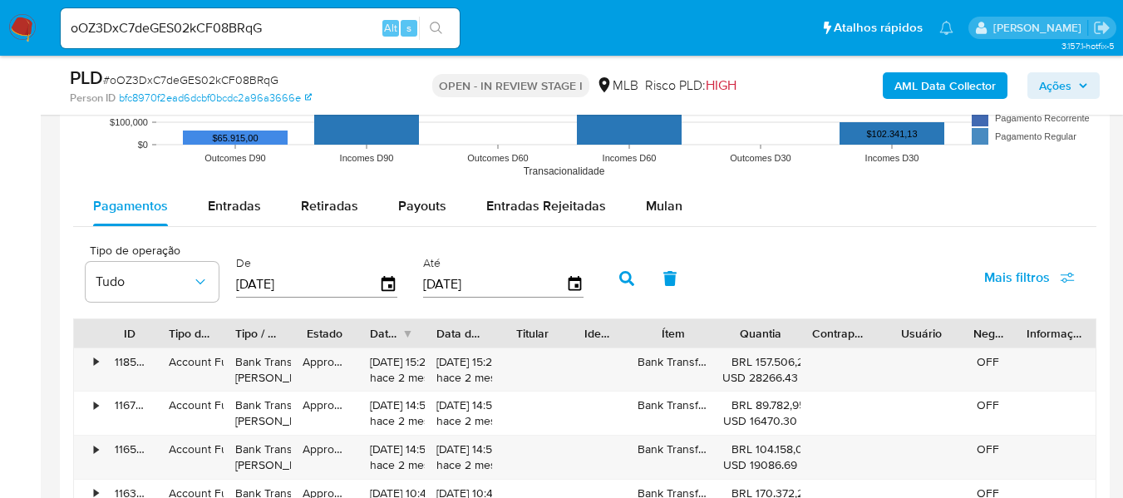
scroll to position [1745, 0]
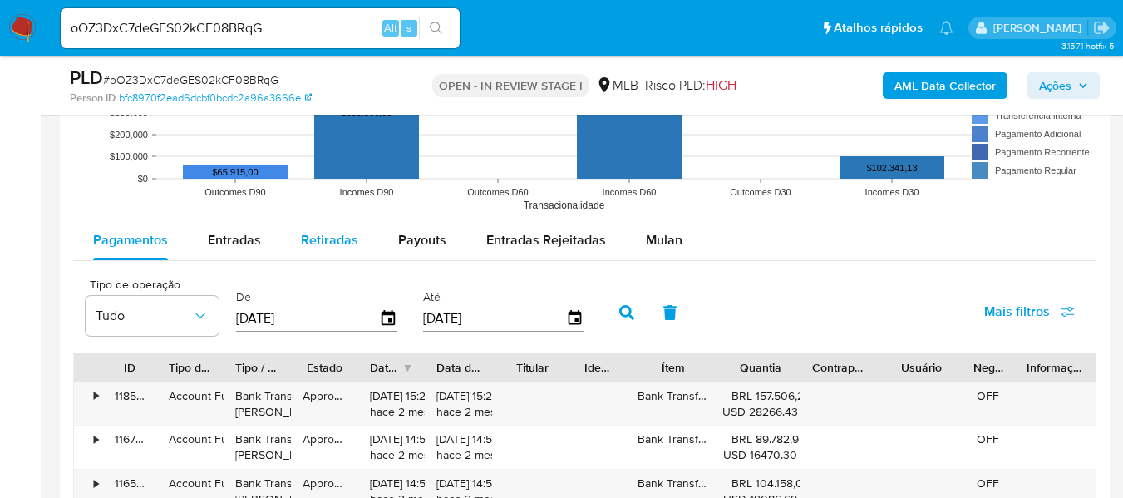
click at [337, 240] on span "Retiradas" at bounding box center [329, 239] width 57 height 19
select select "10"
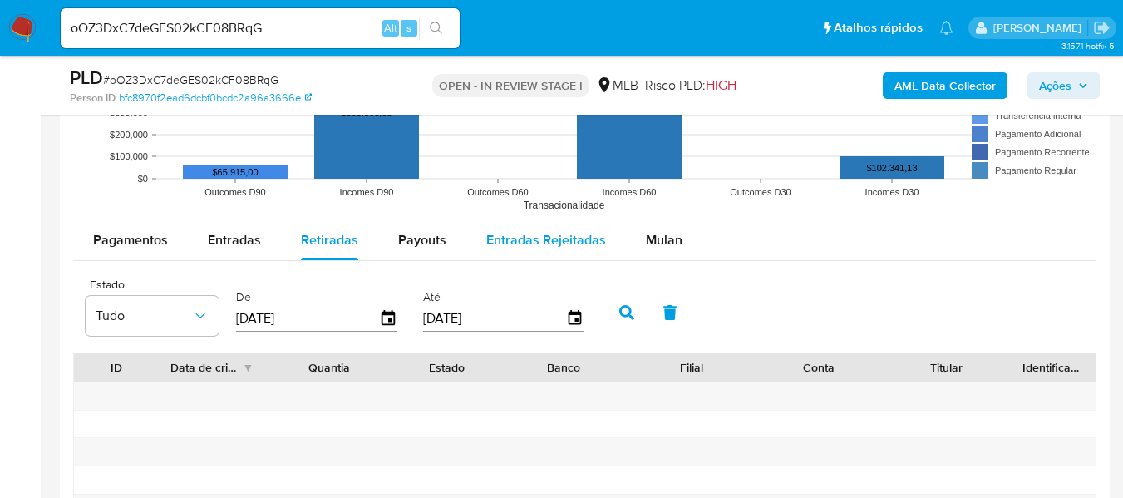
click at [526, 234] on span "Entradas Rejeitadas" at bounding box center [546, 239] width 120 height 19
select select "10"
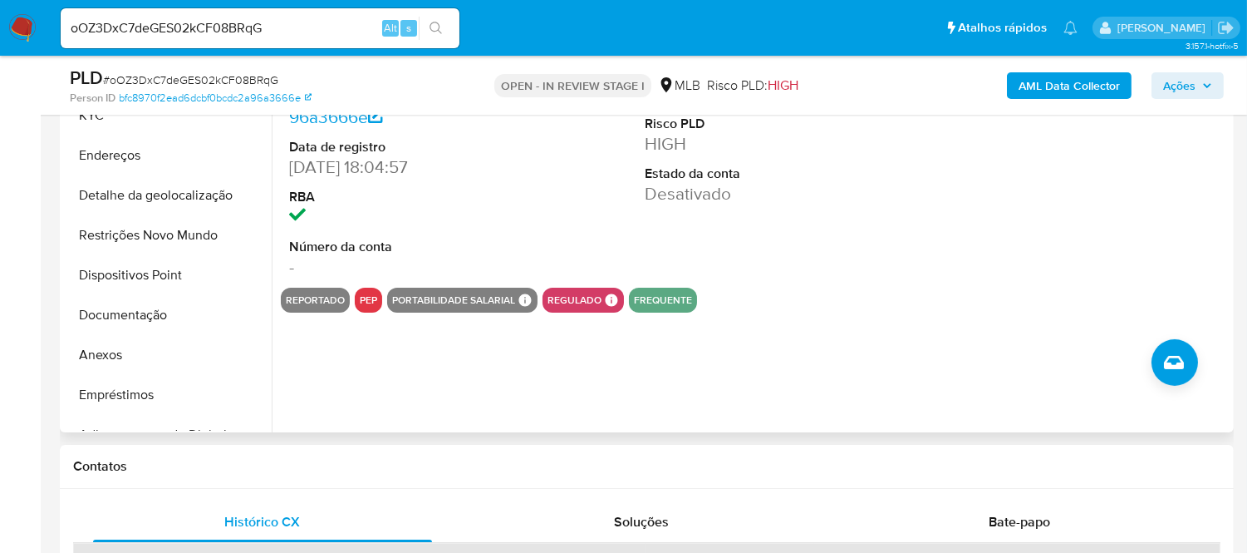
scroll to position [332, 0]
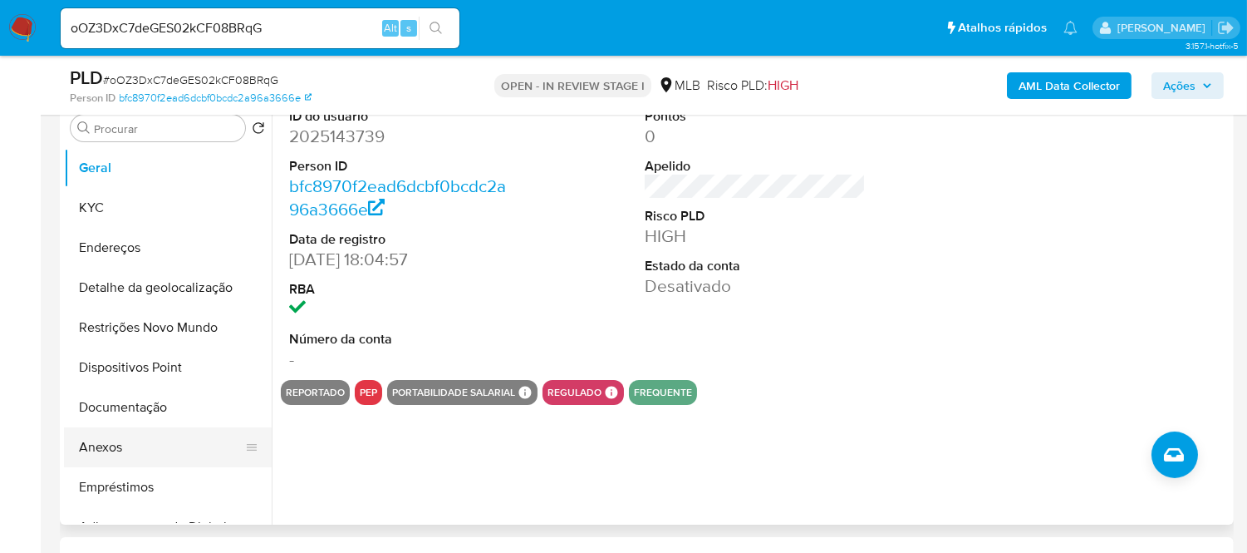
click at [100, 455] on button "Anexos" at bounding box center [161, 447] width 194 height 40
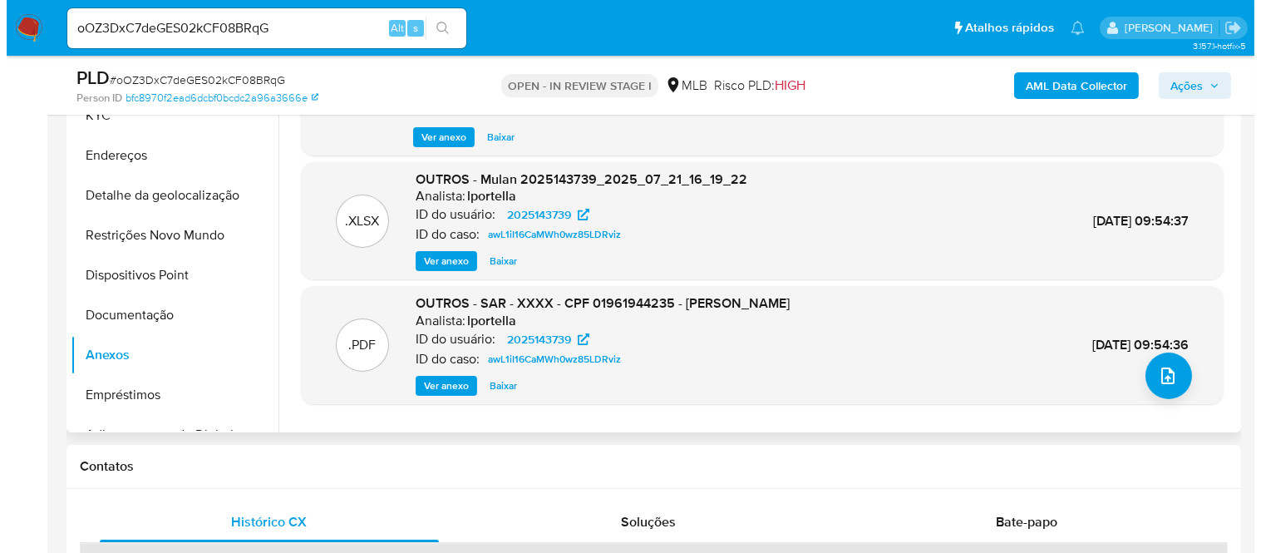
scroll to position [517, 0]
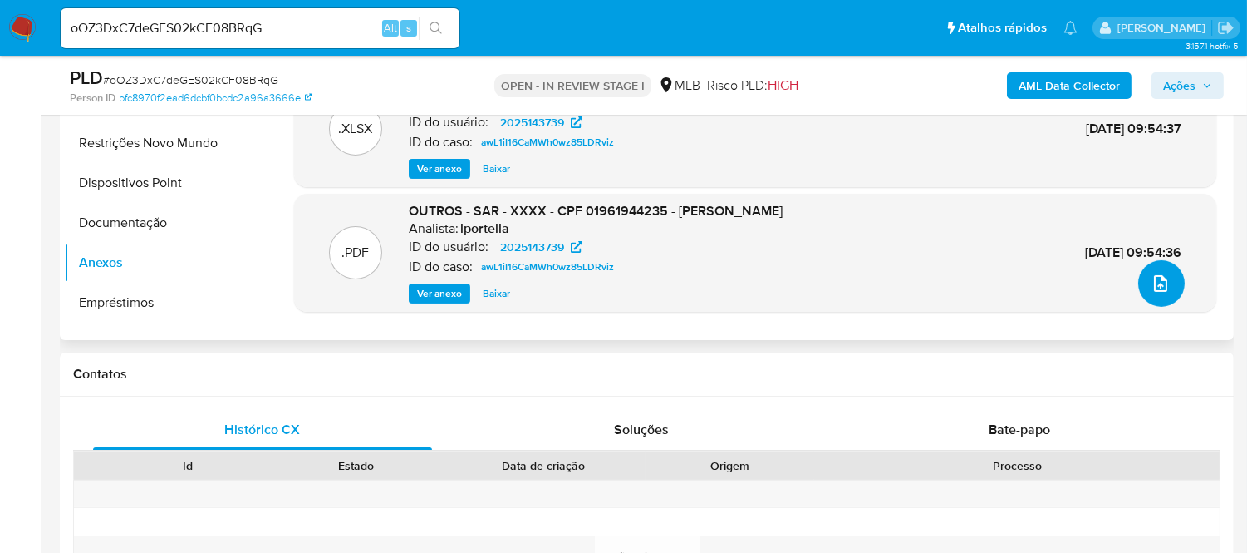
click at [1134, 285] on icon "upload-file" at bounding box center [1161, 283] width 20 height 20
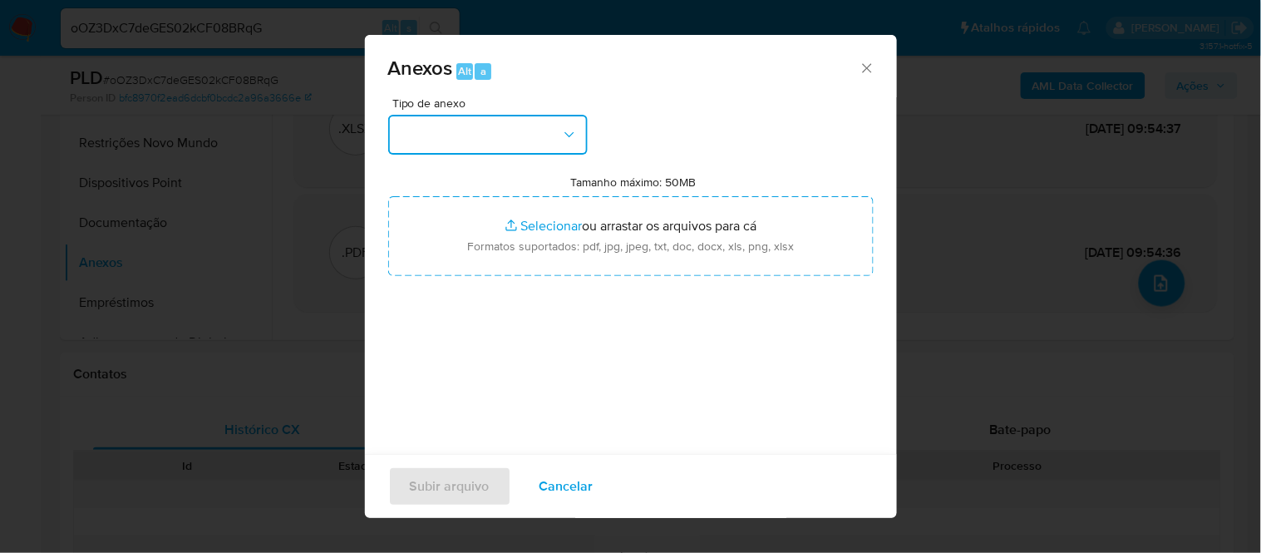
click at [571, 126] on icon "button" at bounding box center [569, 134] width 17 height 17
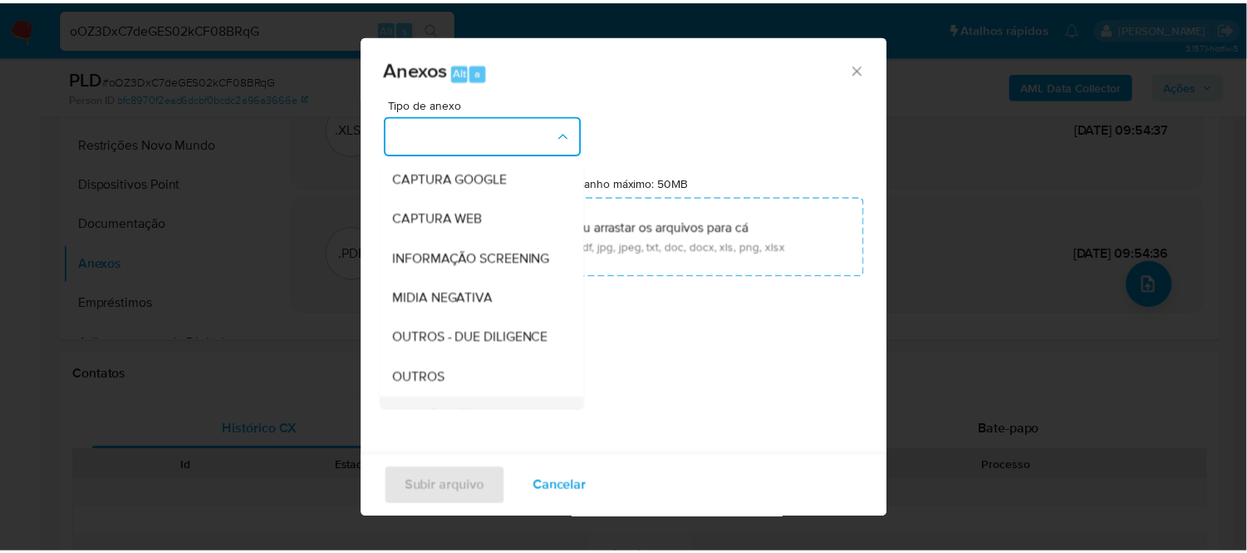
scroll to position [184, 0]
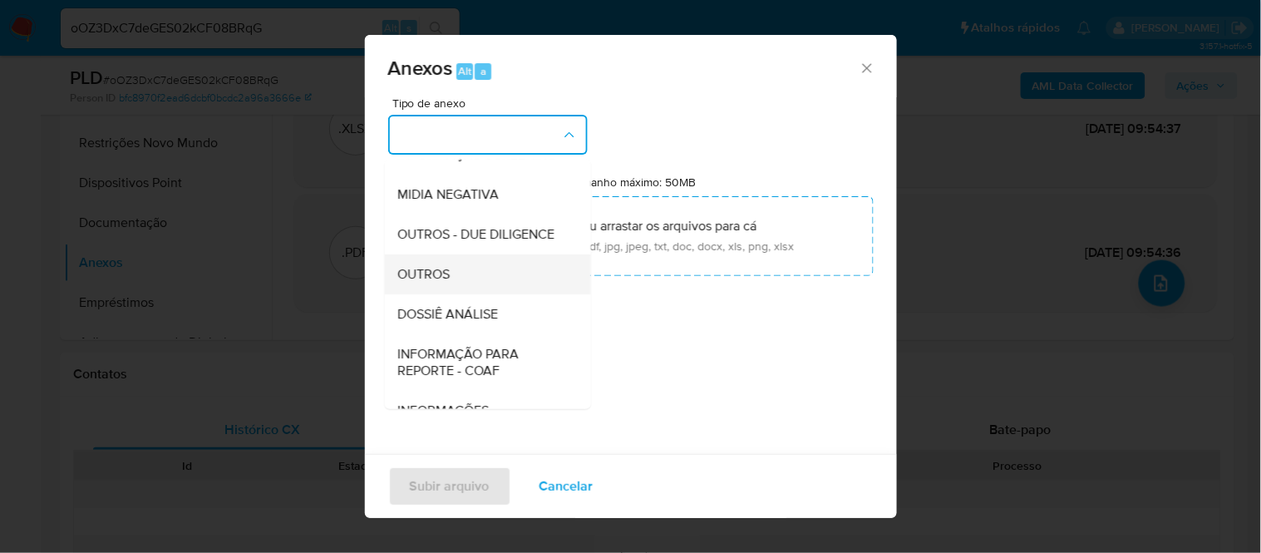
click at [425, 282] on span "OUTROS" at bounding box center [423, 273] width 52 height 17
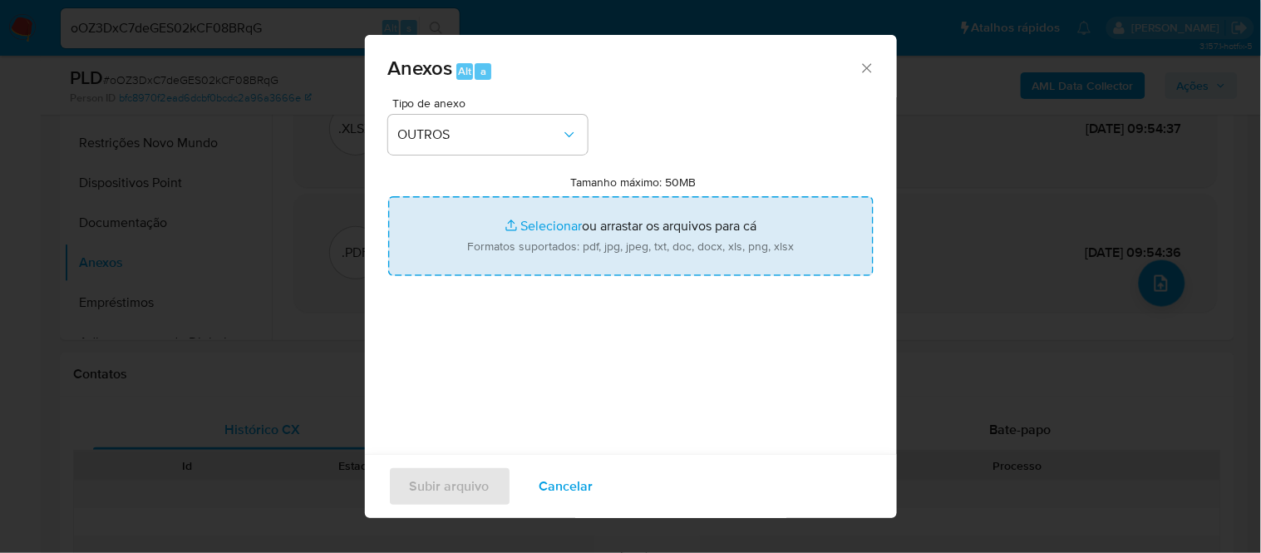
click at [516, 229] on input "Tamanho máximo: 50MB Selecionar arquivos" at bounding box center [630, 236] width 485 height 80
type input "C:\fakepath\Mulan Daphine Oliveira da Silva 2025143739_2025_09_01_08_42_17 - Ta…"
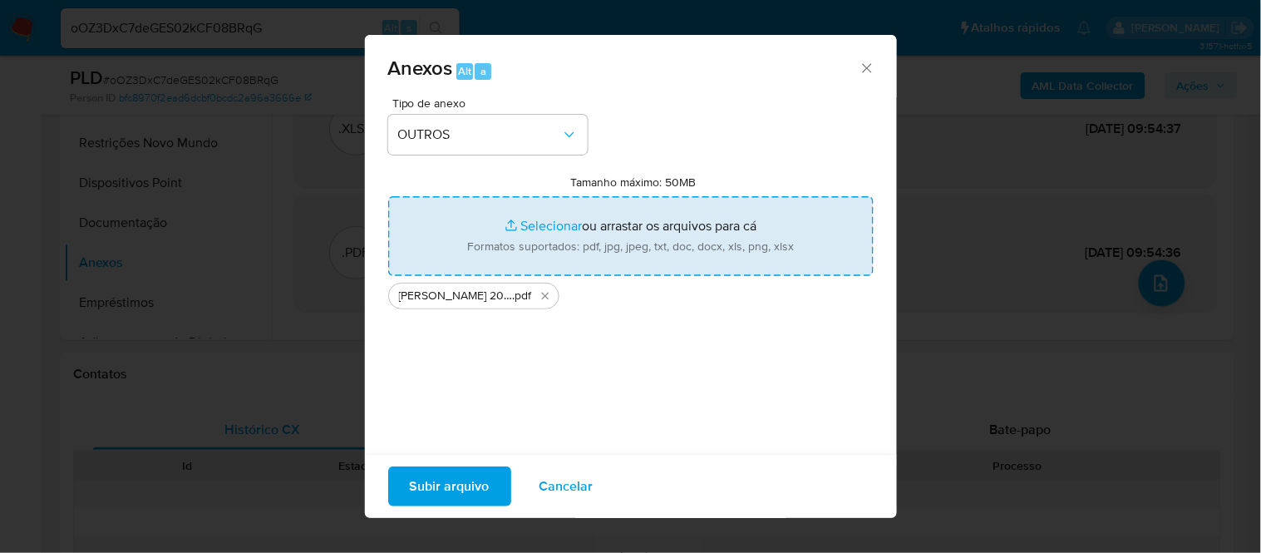
click at [535, 221] on input "Tamanho máximo: 50MB Selecionar arquivos" at bounding box center [630, 236] width 485 height 80
type input "C:\fakepath\Declinio - xxxx - CPF 01961944235 - DAPHINE OLIVEIRA DA SILVA.pdf"
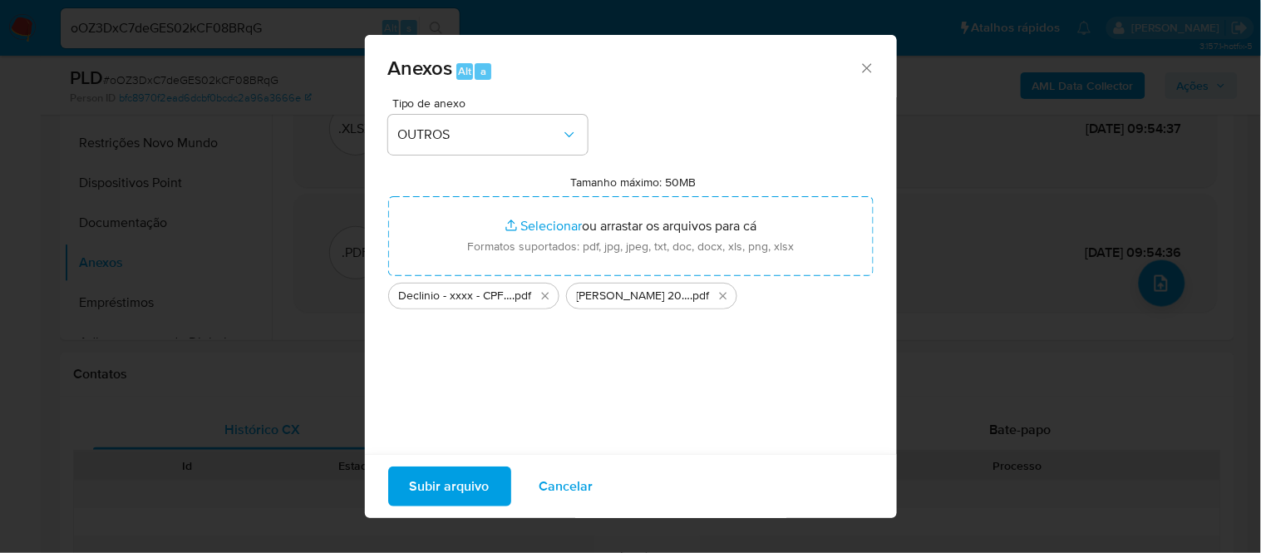
click at [453, 480] on span "Subir arquivo" at bounding box center [450, 486] width 80 height 37
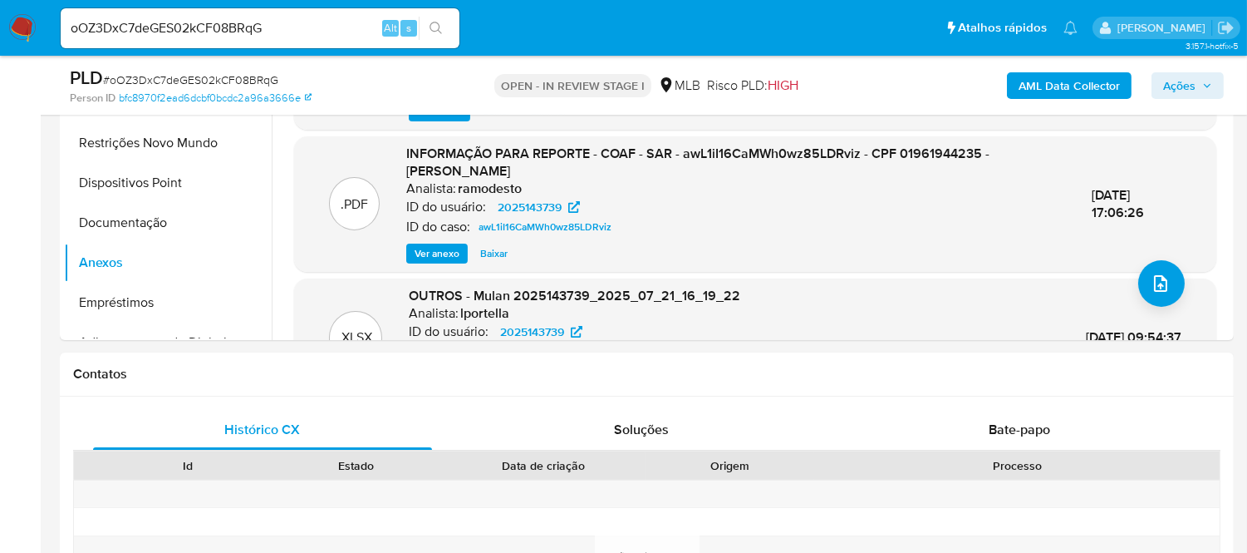
click at [1134, 94] on span "Ações" at bounding box center [1179, 85] width 32 height 27
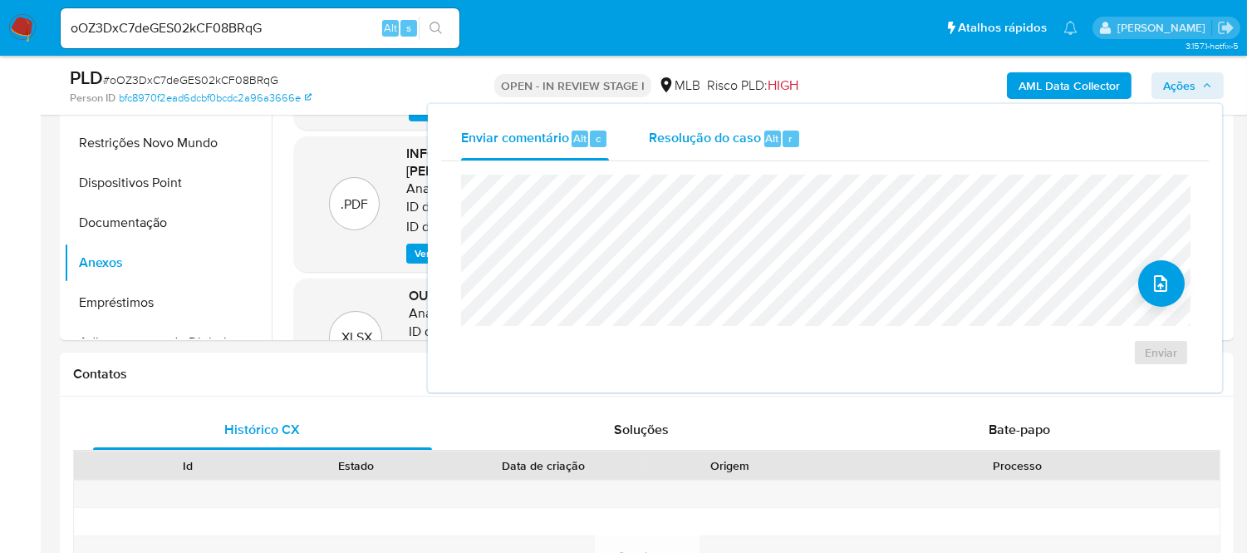
click at [701, 130] on span "Resolução do caso" at bounding box center [705, 137] width 112 height 19
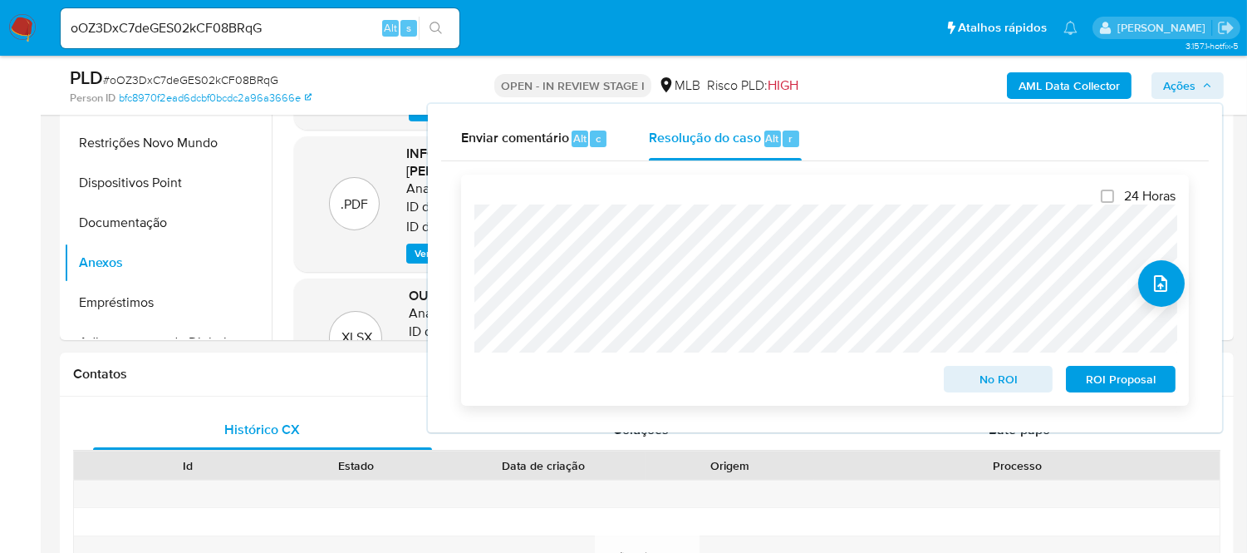
click at [998, 378] on span "No ROI" at bounding box center [999, 378] width 86 height 23
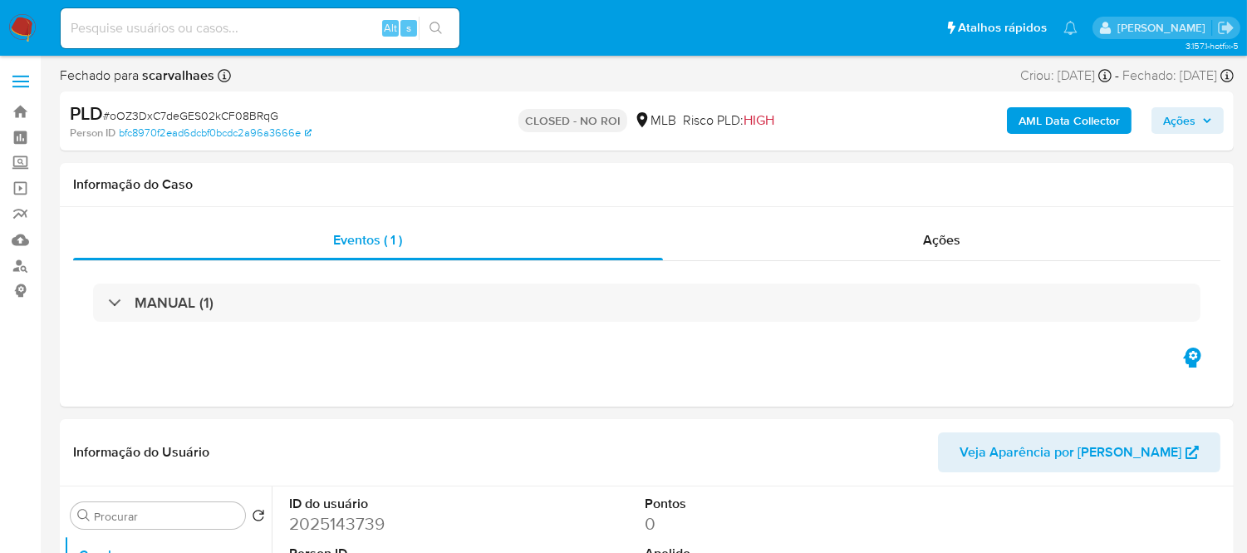
select select "10"
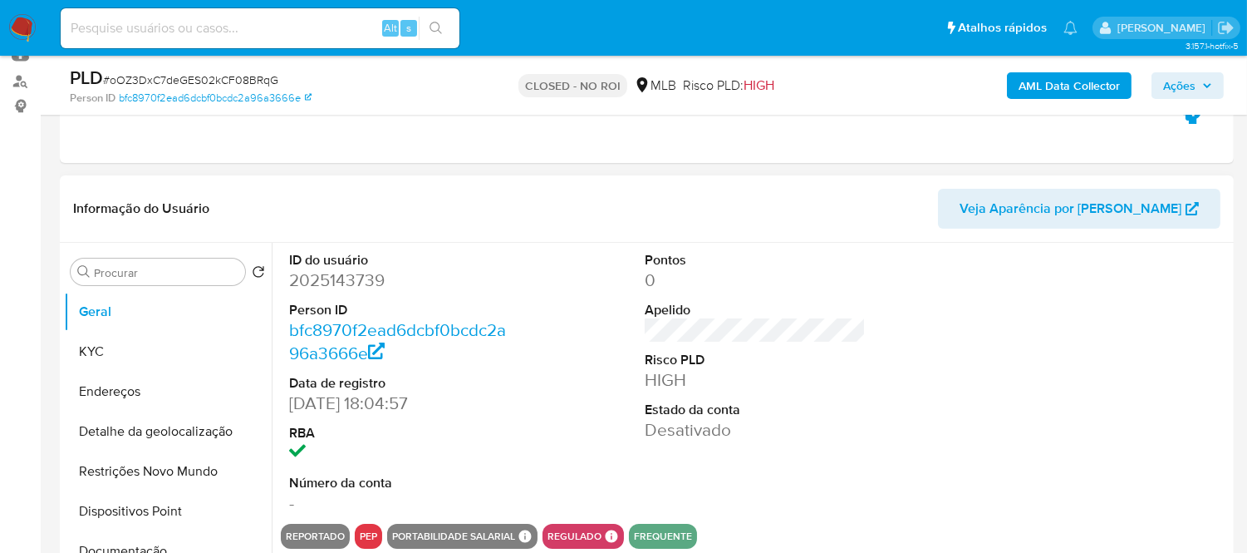
scroll to position [277, 0]
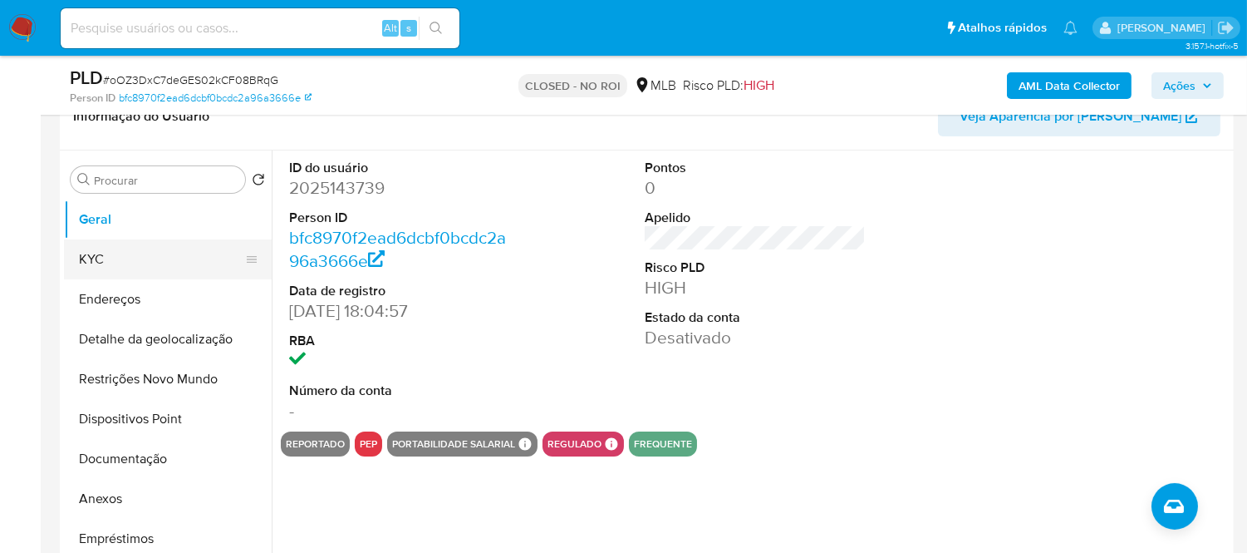
click at [114, 263] on button "KYC" at bounding box center [161, 259] width 194 height 40
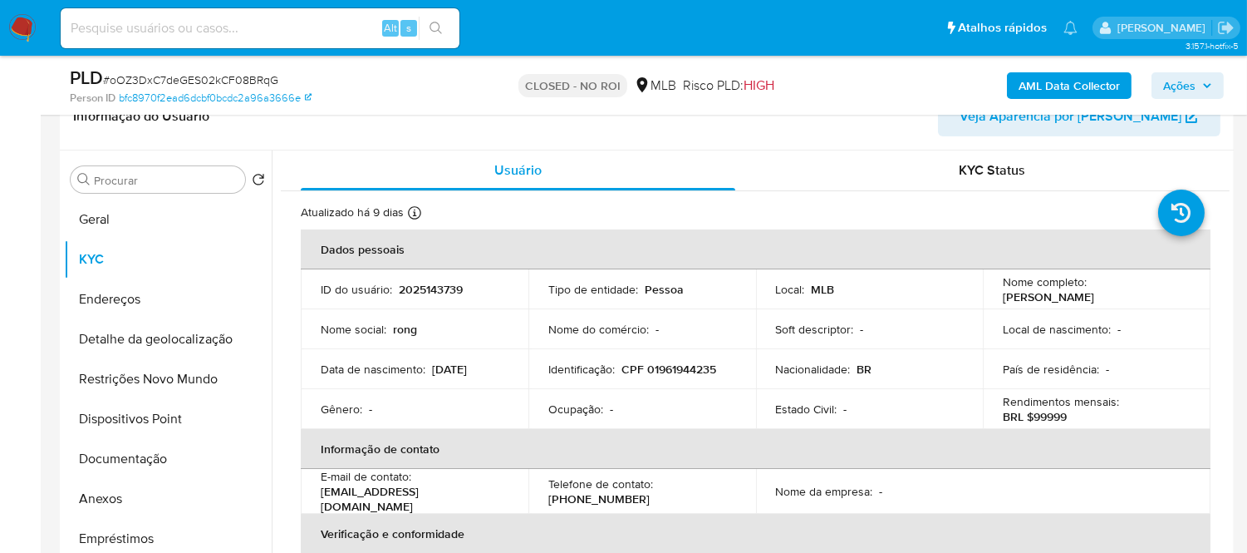
click at [135, 22] on input at bounding box center [260, 28] width 399 height 22
paste input "dUDaYSdGQTMTgcsOMaijrHtr"
type input "dUDaYSdGQTMTgcsOMaijrHtr"
click at [436, 28] on icon "search-icon" at bounding box center [436, 28] width 13 height 13
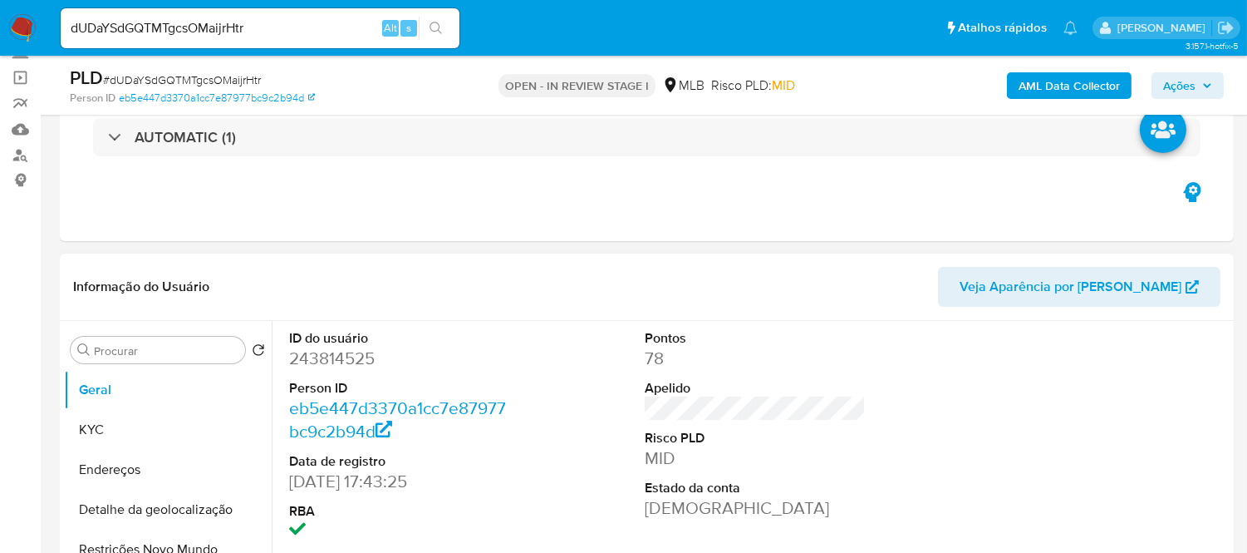
scroll to position [277, 0]
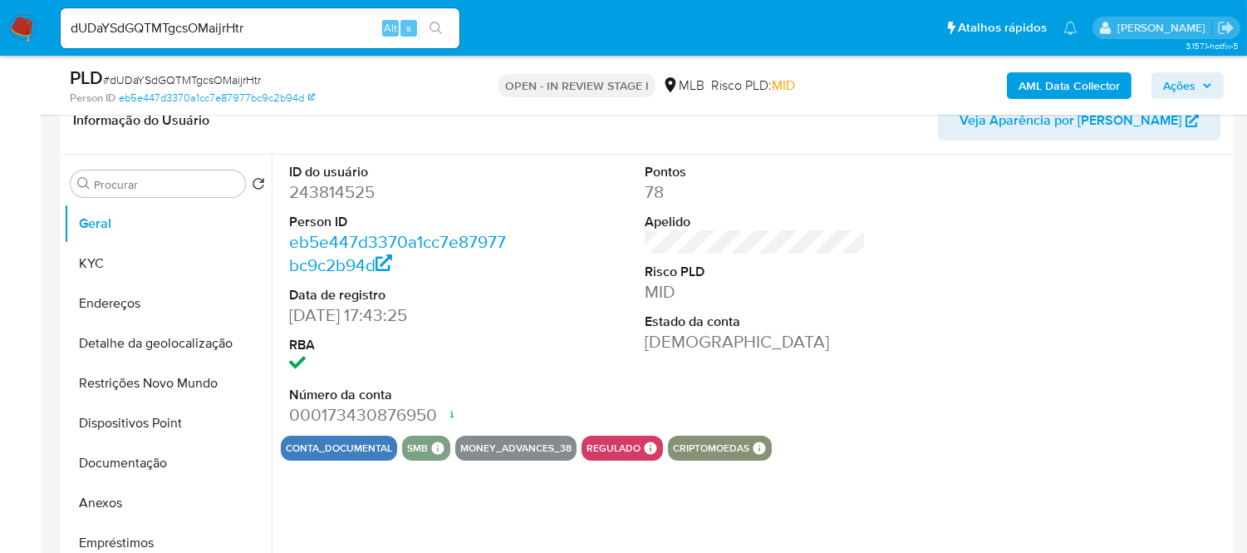
select select "10"
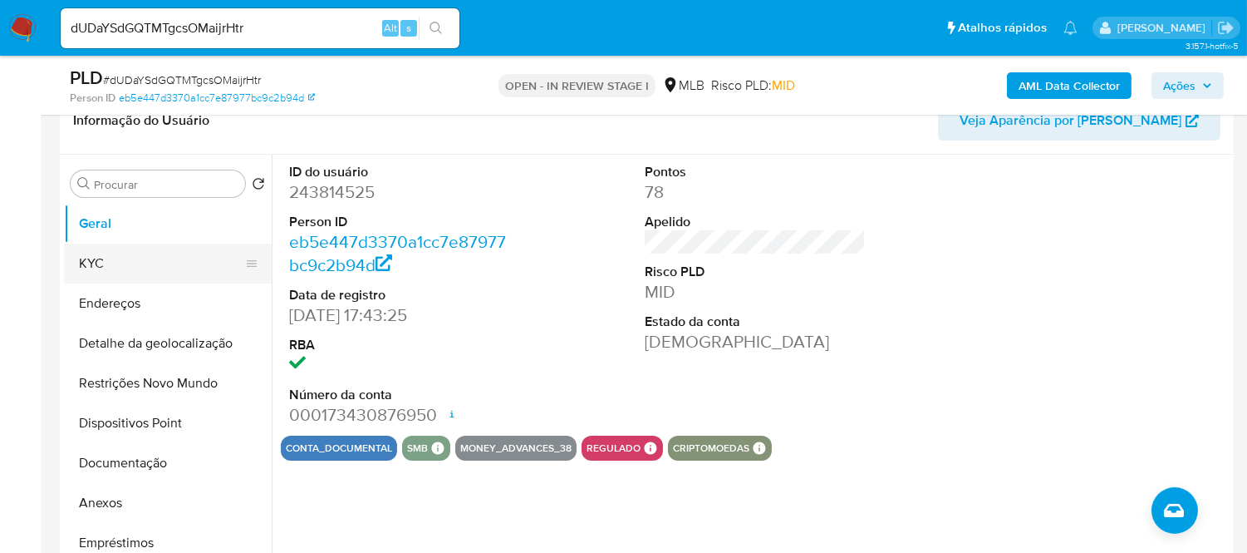
click at [150, 268] on button "KYC" at bounding box center [161, 263] width 194 height 40
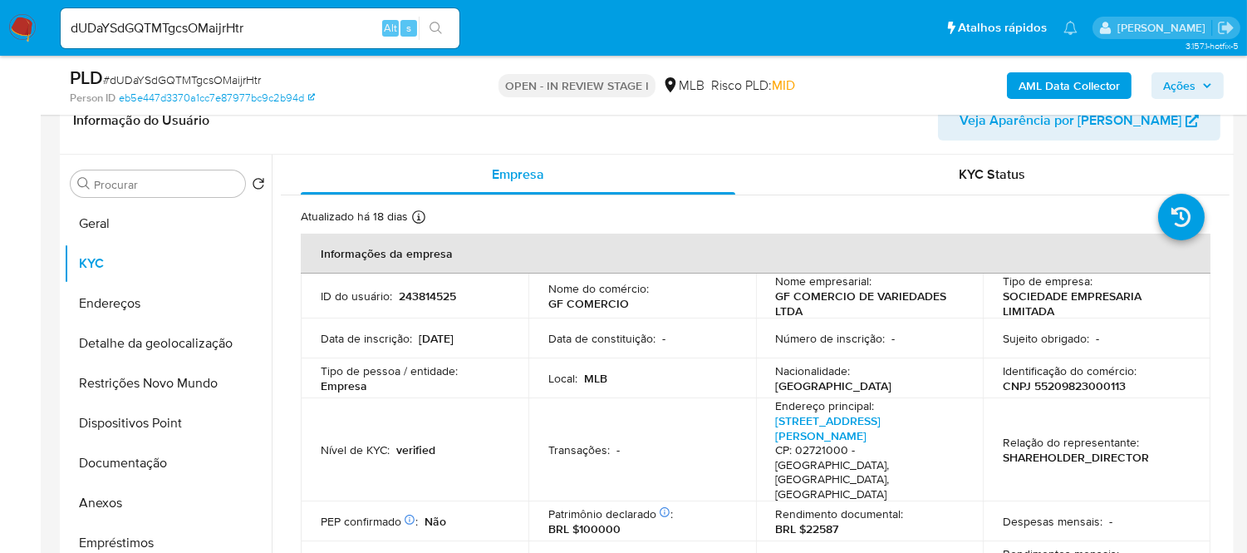
scroll to position [384, 0]
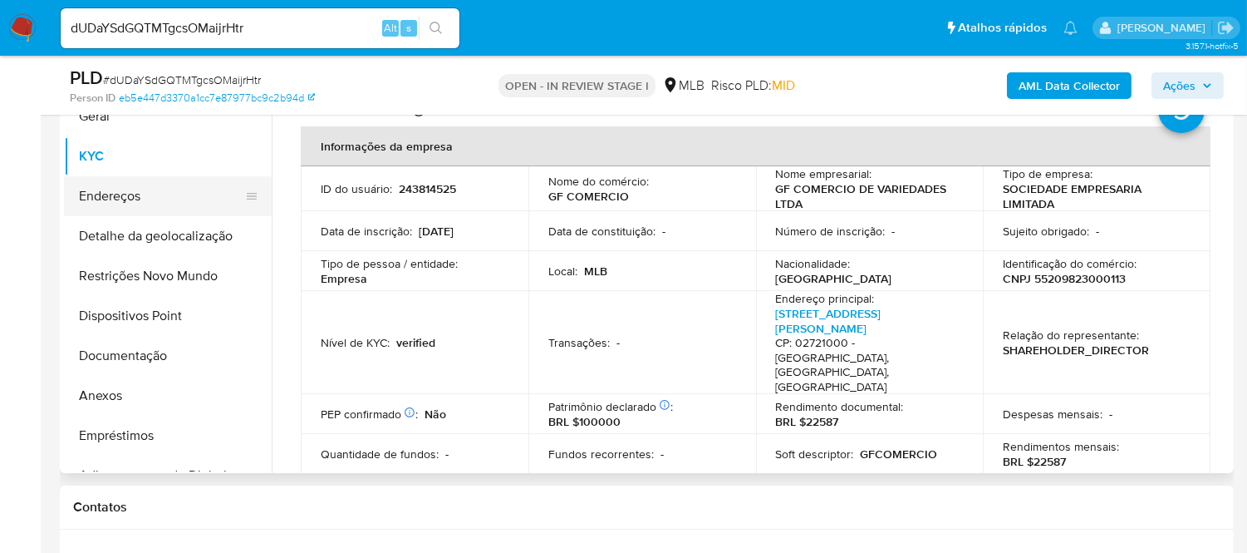
click at [127, 197] on button "Endereços" at bounding box center [161, 196] width 194 height 40
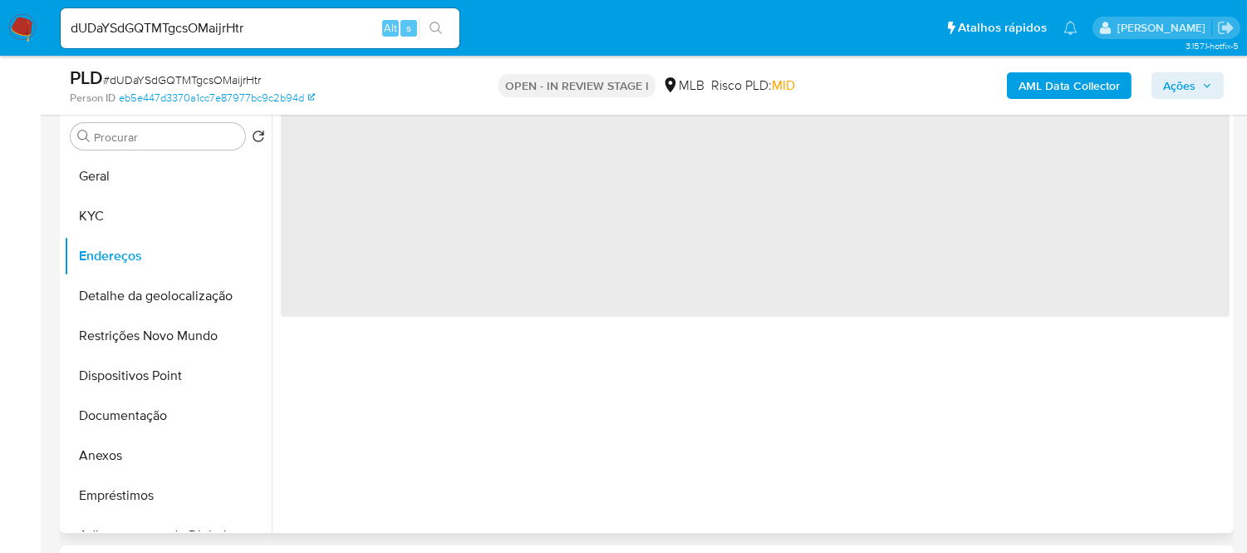
scroll to position [292, 0]
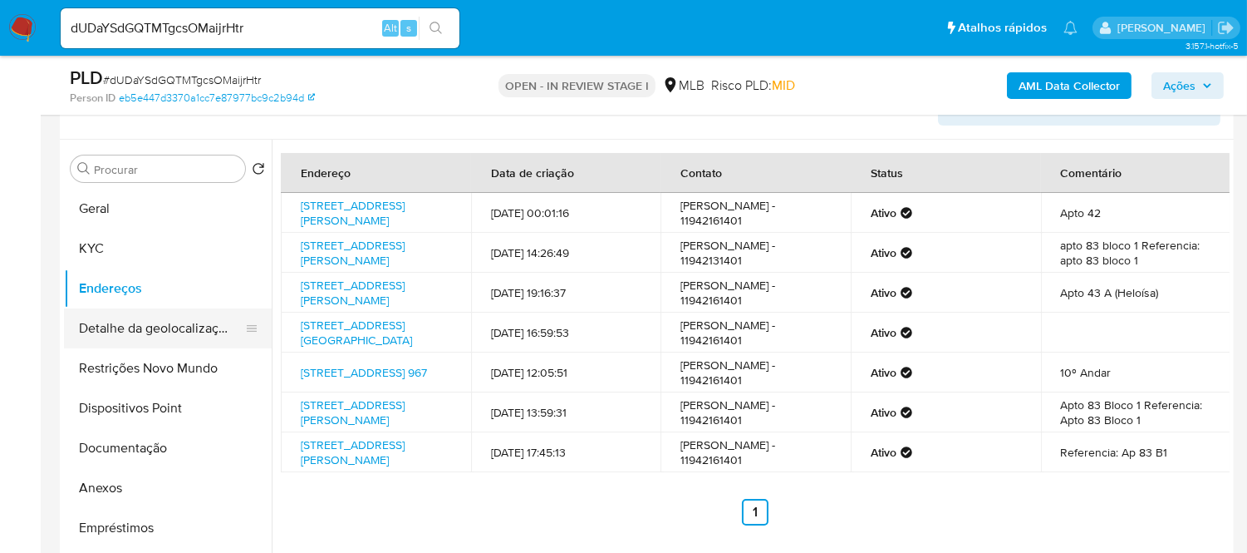
click at [135, 329] on button "Detalhe da geolocalização" at bounding box center [161, 328] width 194 height 40
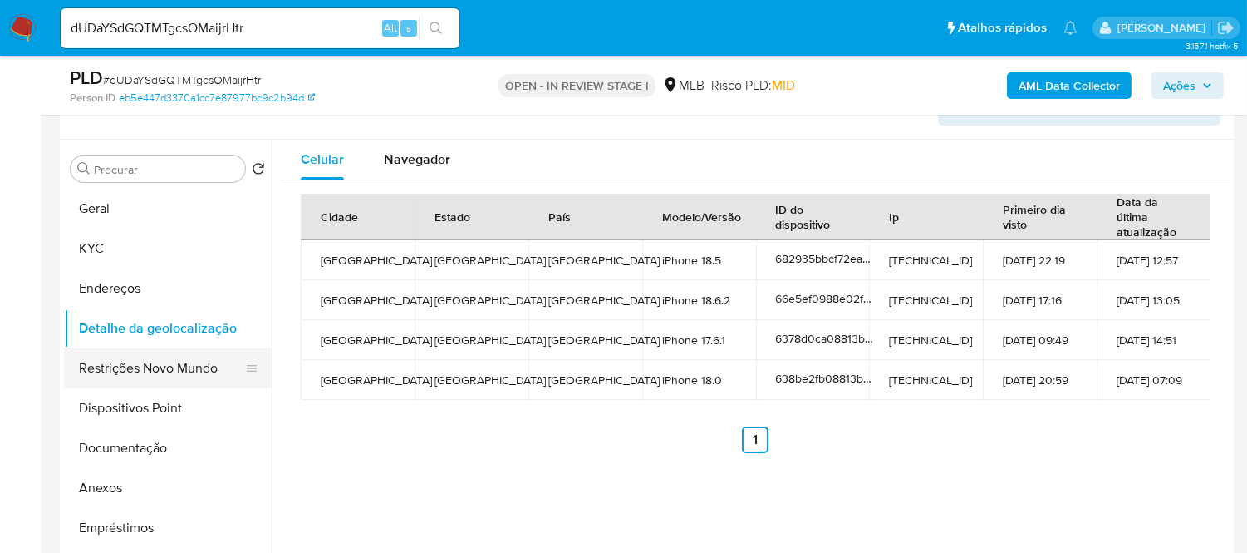
click at [139, 361] on button "Restrições Novo Mundo" at bounding box center [161, 368] width 194 height 40
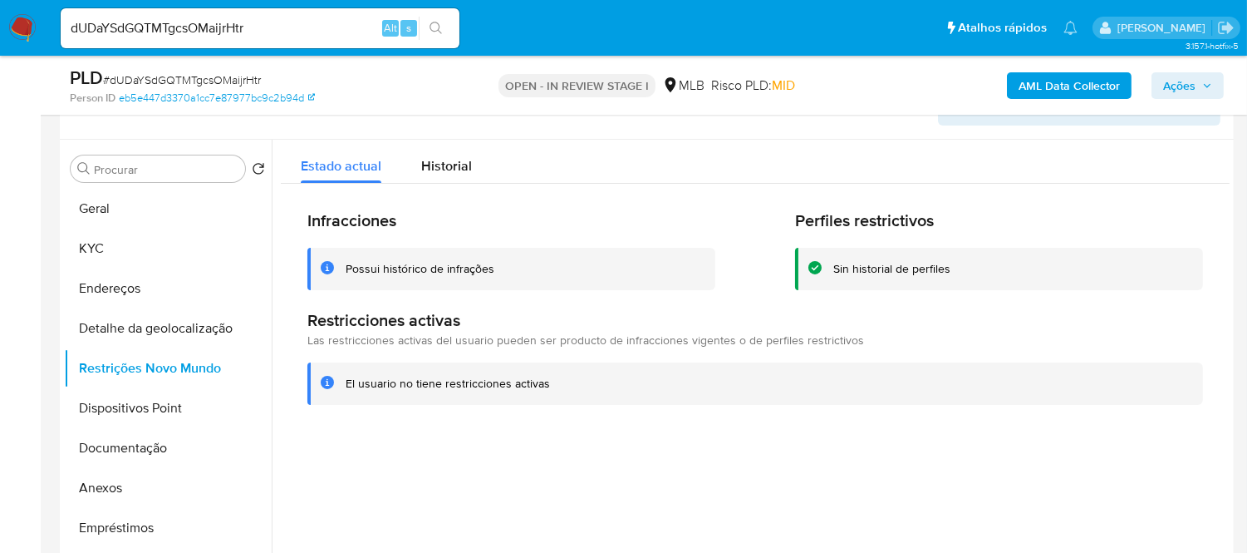
drag, startPoint x: 339, startPoint y: 375, endPoint x: 557, endPoint y: 386, distance: 218.0
click at [562, 386] on div "El usuario no tiene restricciones activas" at bounding box center [755, 383] width 896 height 42
click at [185, 408] on button "Dispositivos Point" at bounding box center [161, 408] width 194 height 40
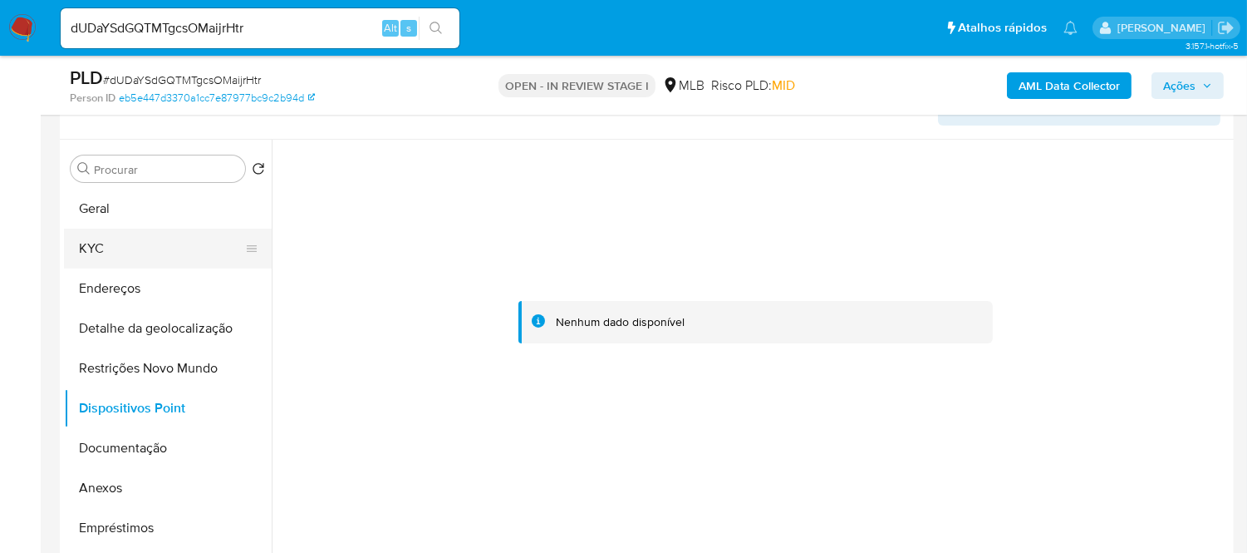
click at [120, 247] on button "KYC" at bounding box center [161, 249] width 194 height 40
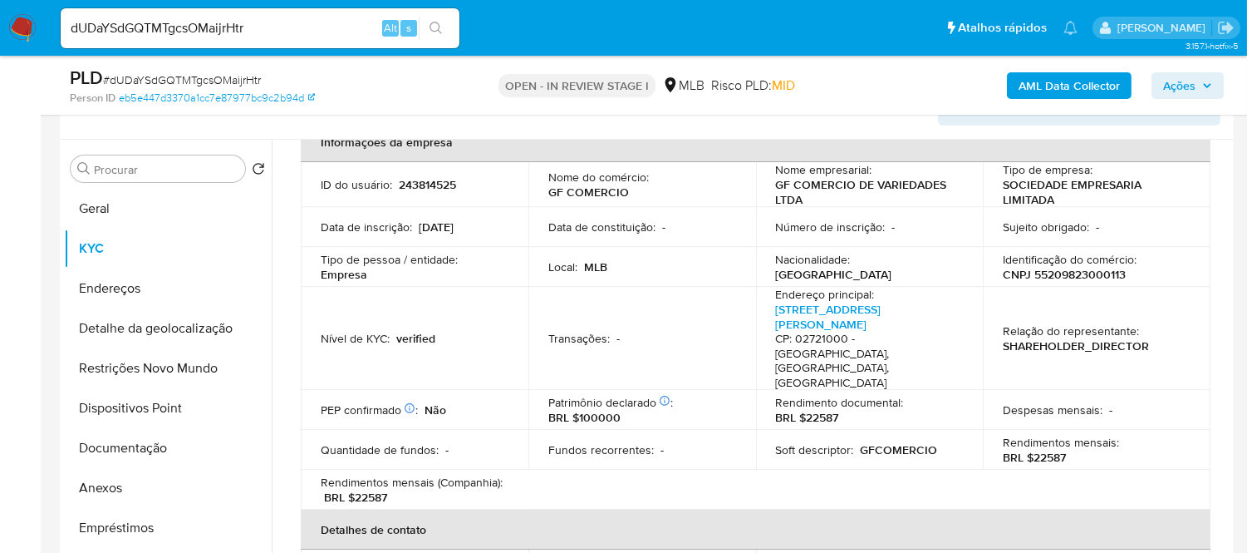
scroll to position [92, 0]
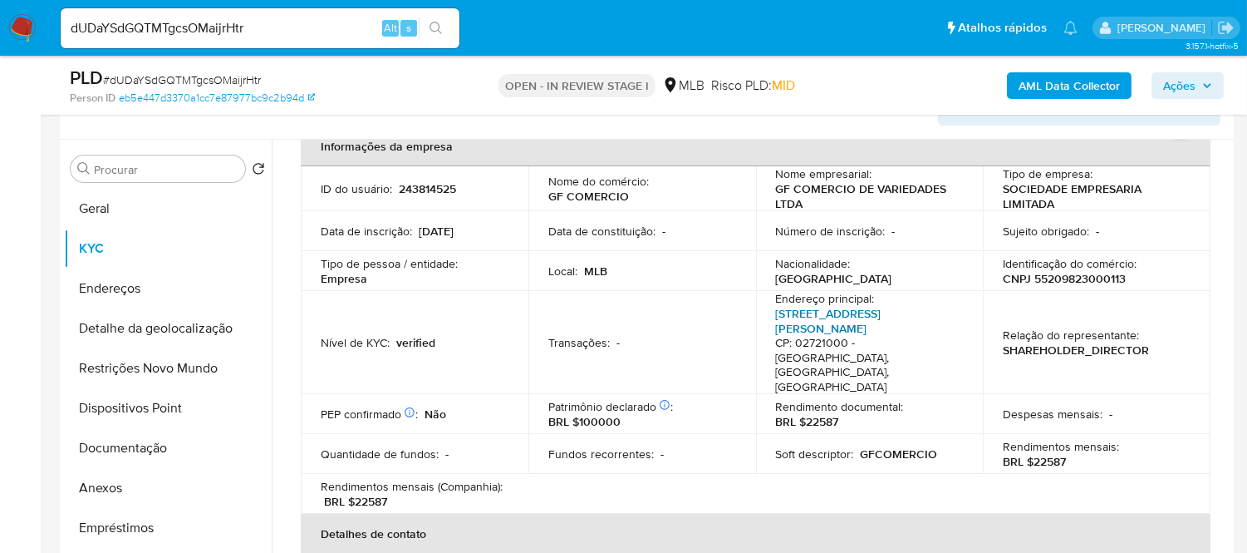
click at [814, 311] on link "[STREET_ADDRESS][PERSON_NAME]" at bounding box center [829, 321] width 106 height 32
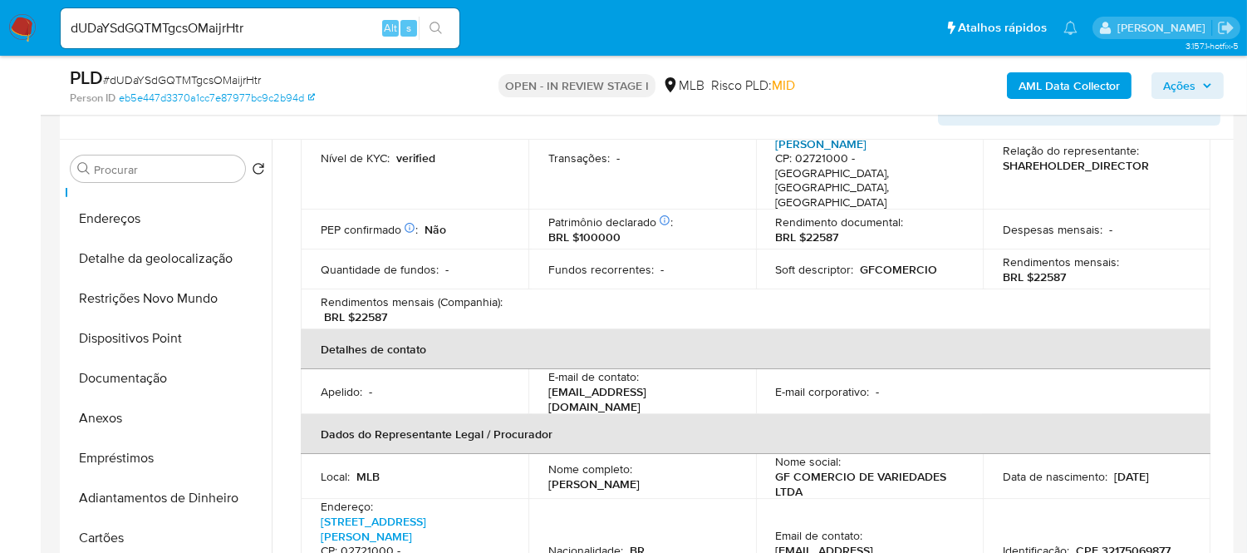
scroll to position [184, 0]
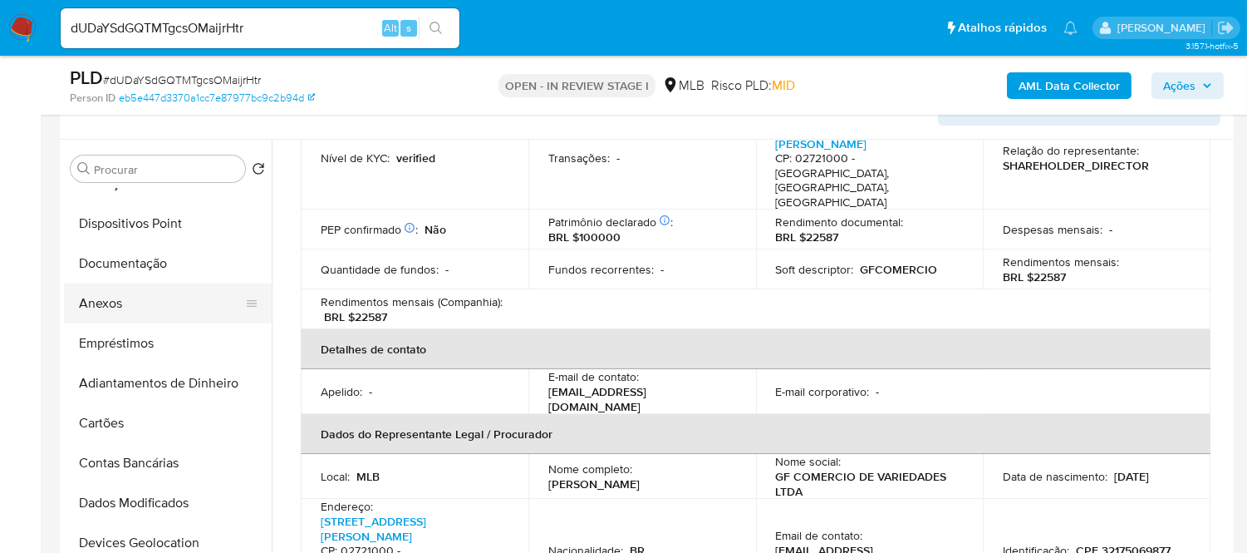
click at [126, 304] on button "Anexos" at bounding box center [161, 303] width 194 height 40
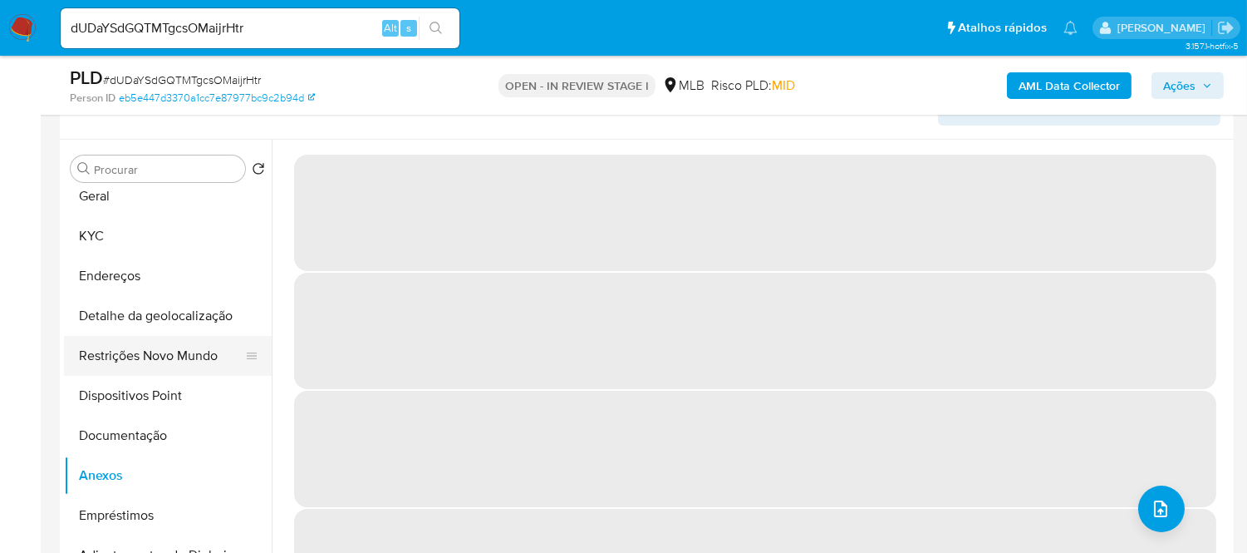
scroll to position [0, 0]
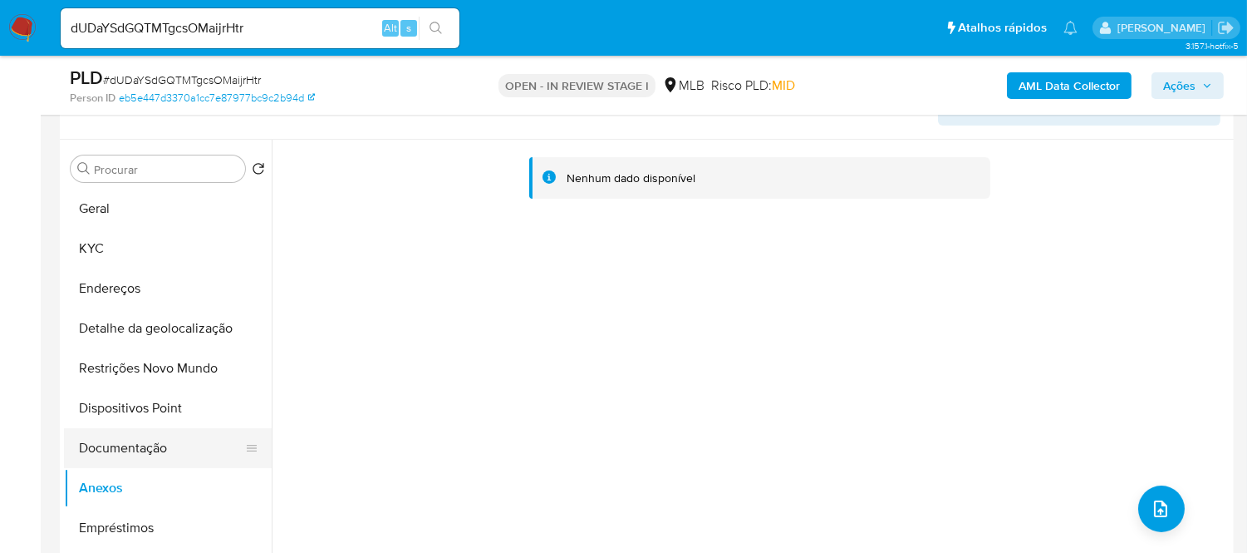
click at [118, 451] on button "Documentação" at bounding box center [161, 448] width 194 height 40
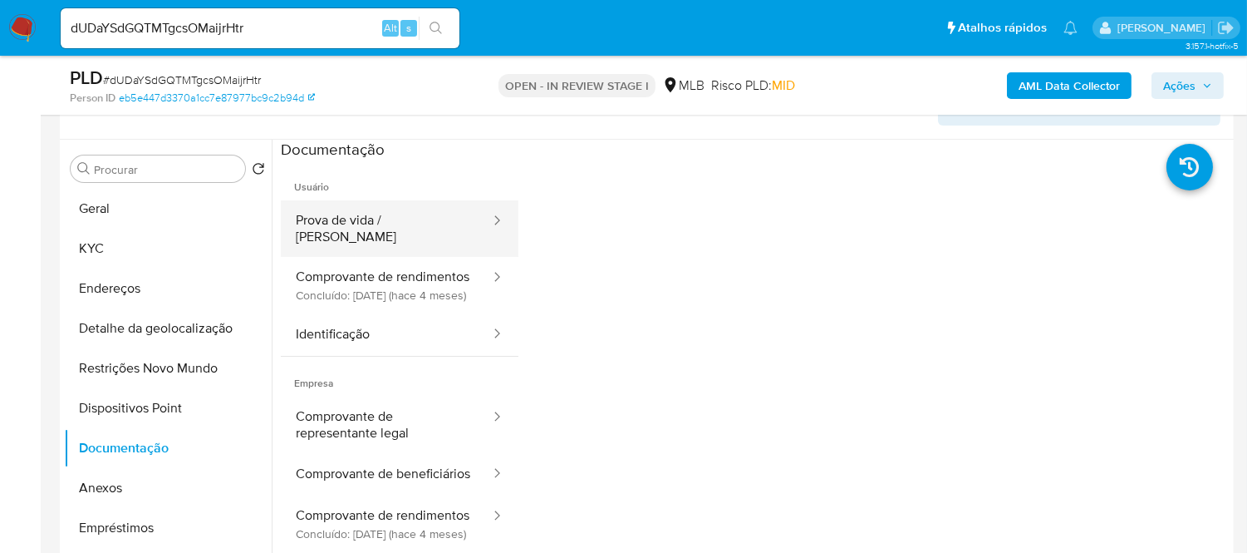
click at [400, 226] on button "Prova de vida / [PERSON_NAME]" at bounding box center [386, 228] width 211 height 57
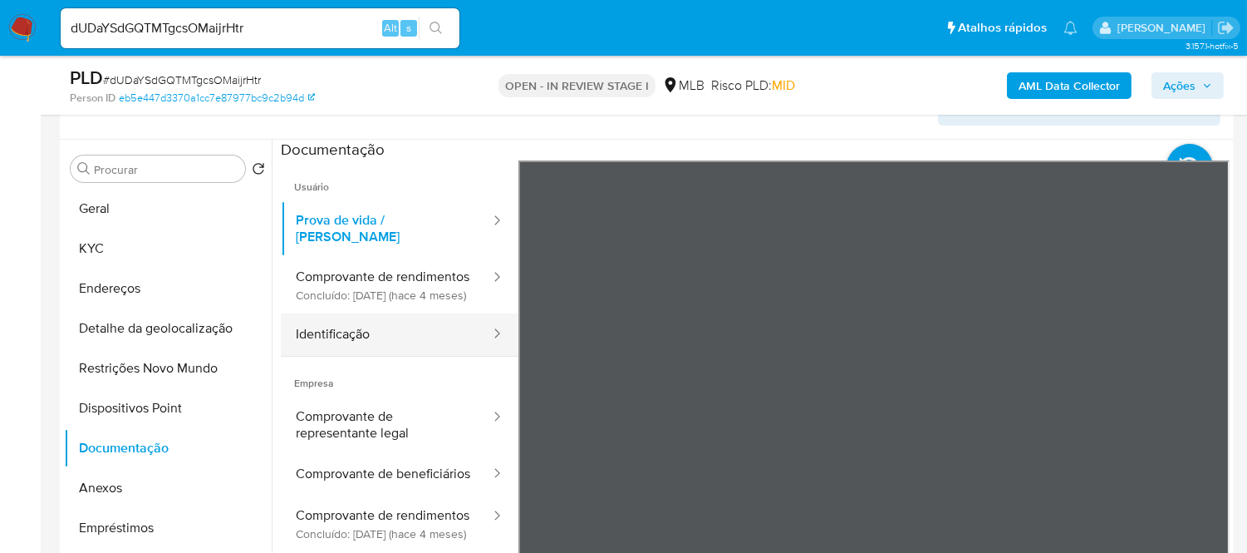
click at [366, 356] on button "Identificação" at bounding box center [386, 334] width 211 height 42
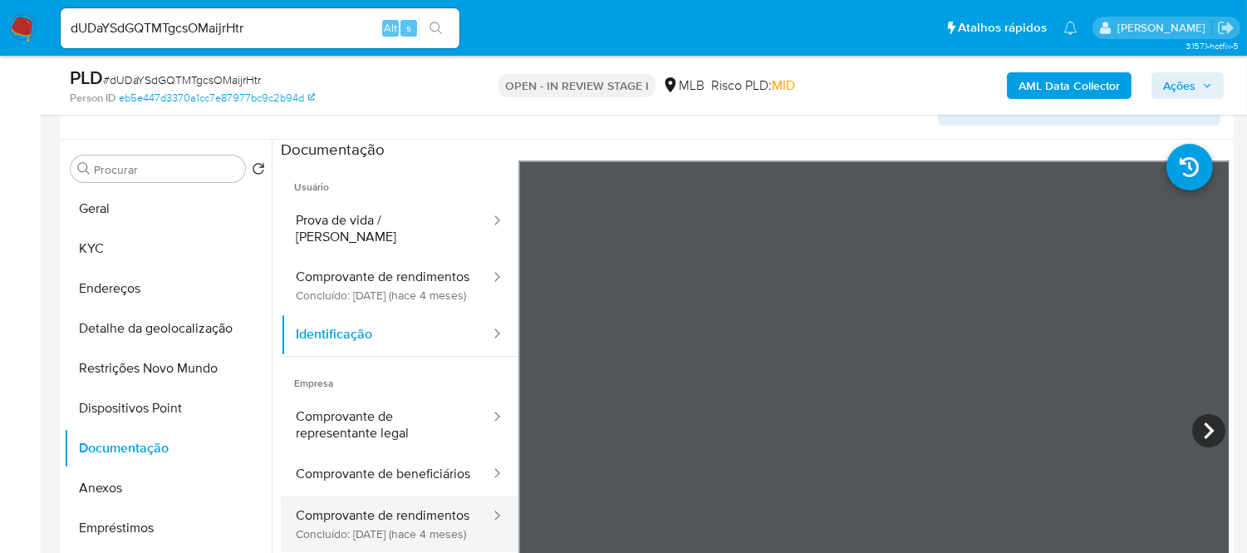
scroll to position [140, 0]
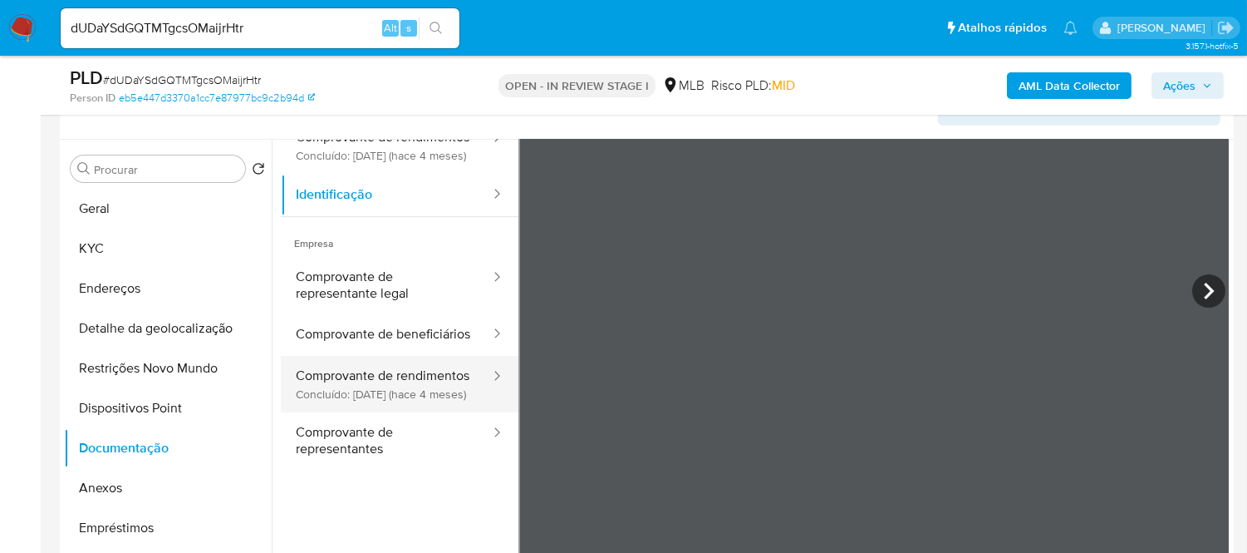
click at [321, 374] on button "Comprovante de rendimentos Concluído: [DATE] (hace 4 meses)" at bounding box center [386, 384] width 211 height 57
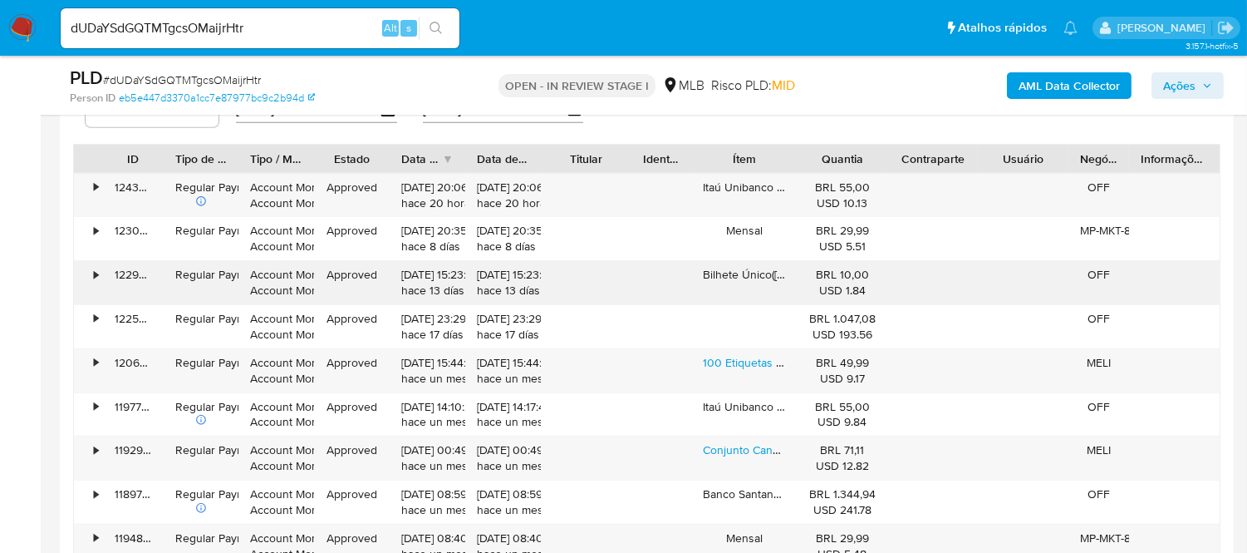
scroll to position [1768, 0]
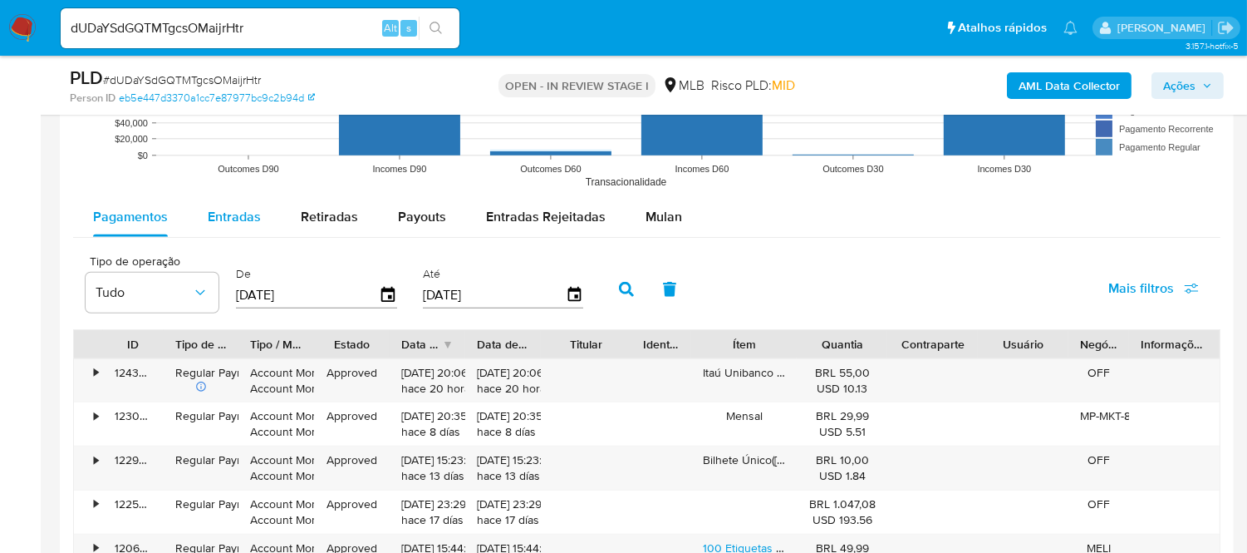
click at [217, 205] on div "Entradas" at bounding box center [234, 217] width 53 height 40
select select "10"
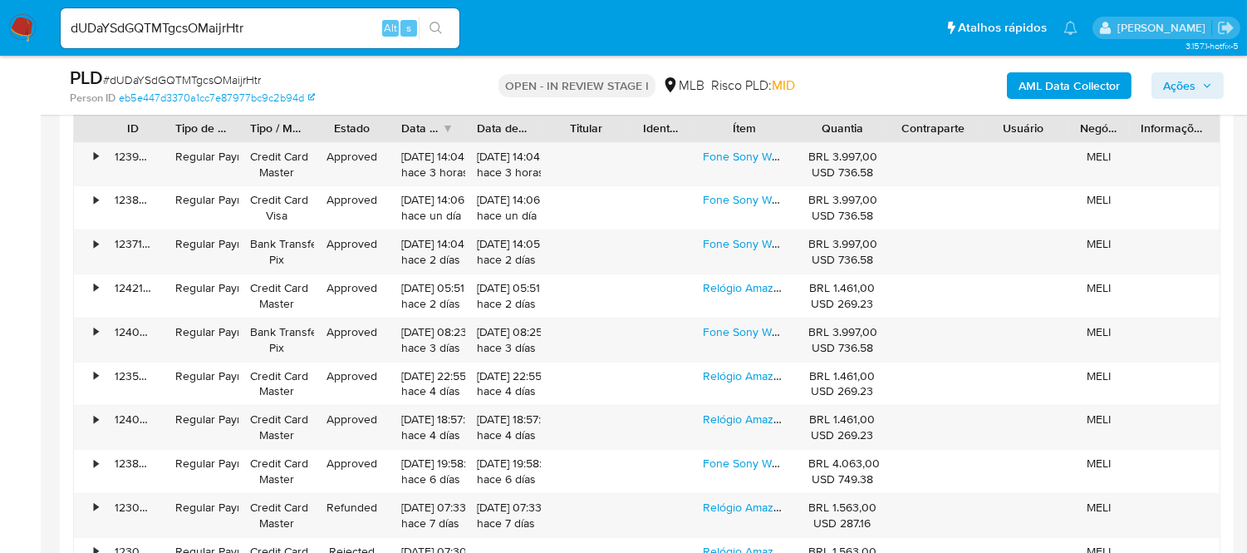
scroll to position [2046, 0]
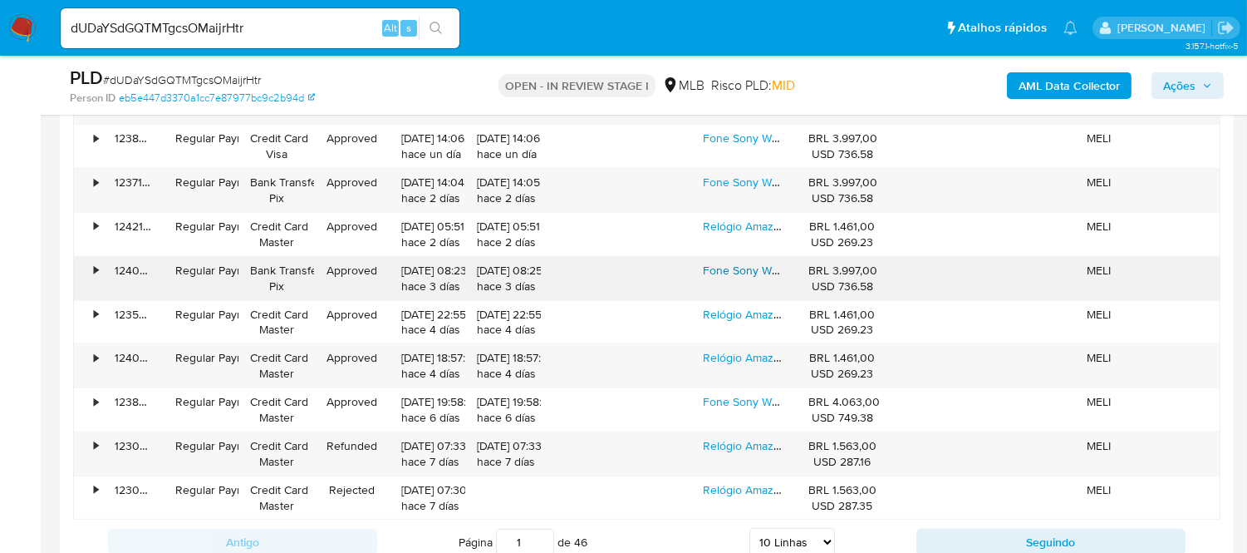
click at [751, 276] on link "Fone Sony Wh-1000xm6 Lançamento 2025 Premium Envio Imediato" at bounding box center [878, 270] width 350 height 17
